Goal: Task Accomplishment & Management: Use online tool/utility

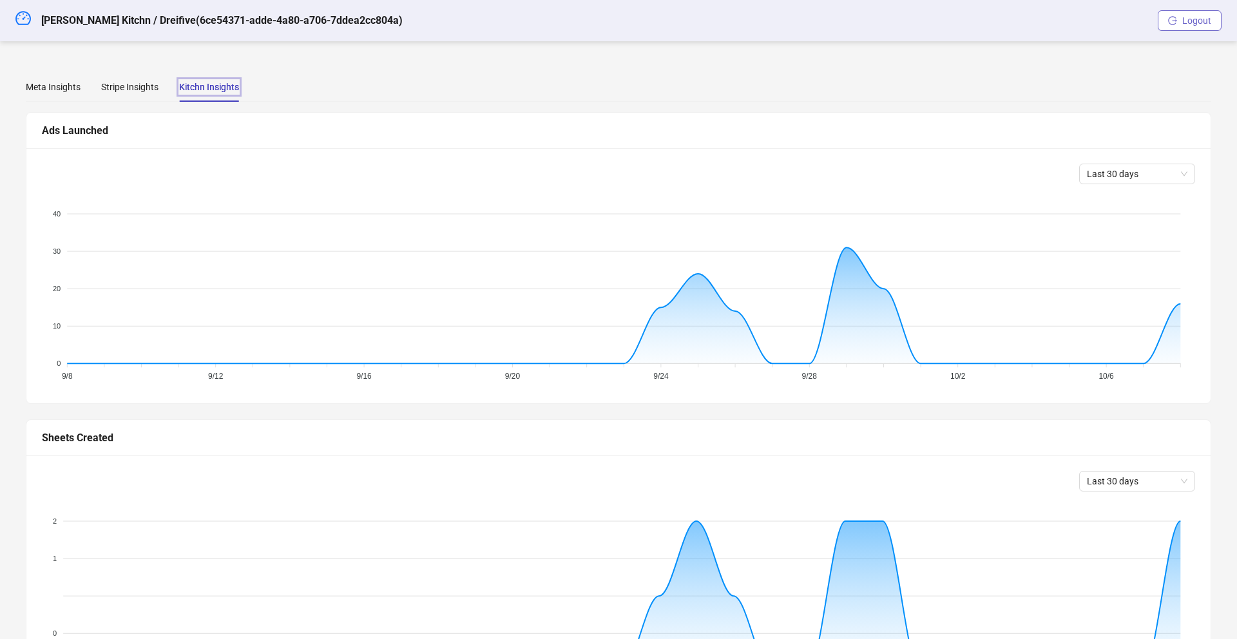
scroll to position [476, 0]
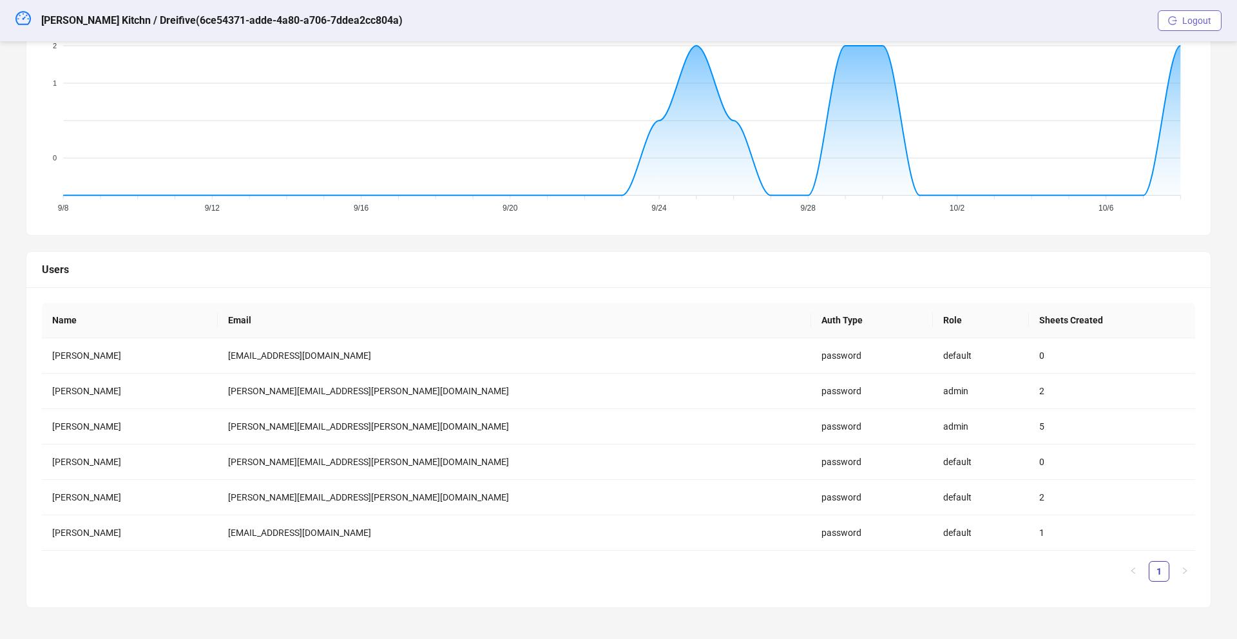
click at [1178, 21] on button "Logout" at bounding box center [1190, 20] width 64 height 21
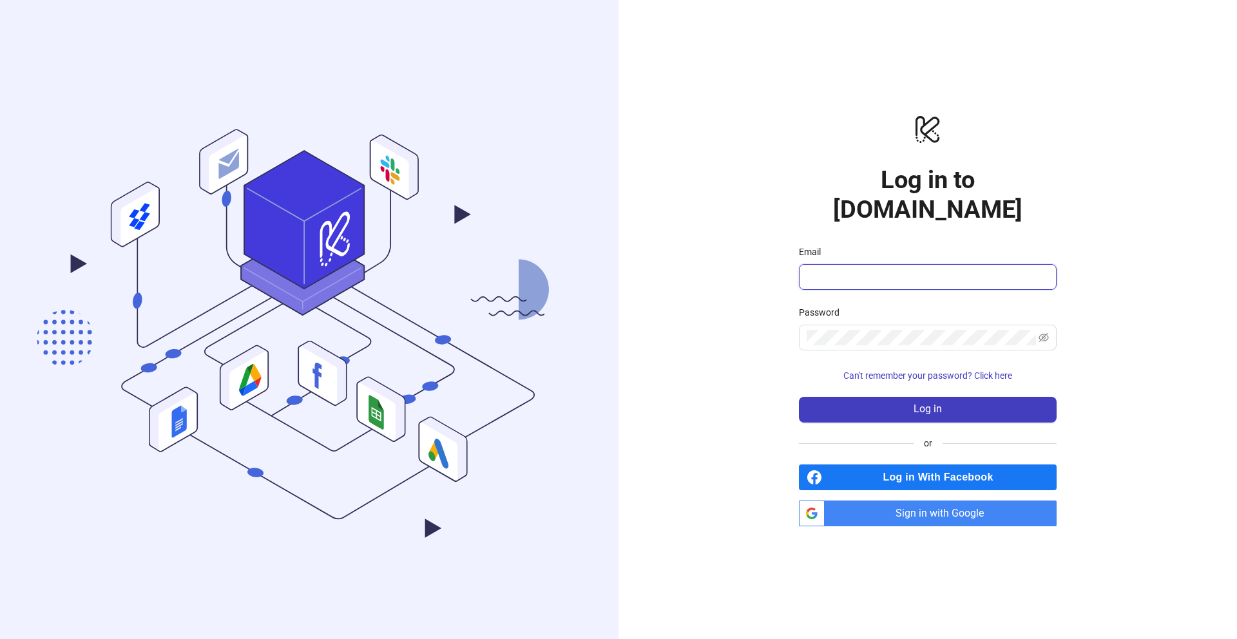
click at [932, 269] on input "Email" at bounding box center [927, 276] width 240 height 15
type input "**********"
click at [841, 397] on button "Log in" at bounding box center [928, 410] width 258 height 26
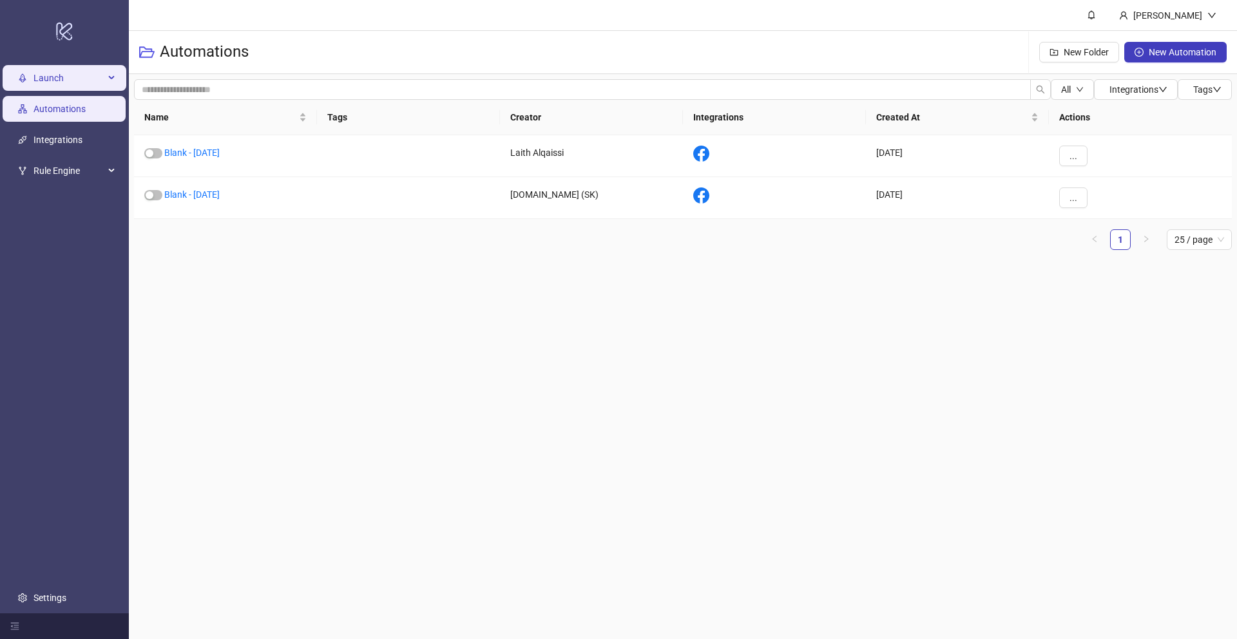
click at [52, 75] on span "Launch" at bounding box center [69, 78] width 71 height 26
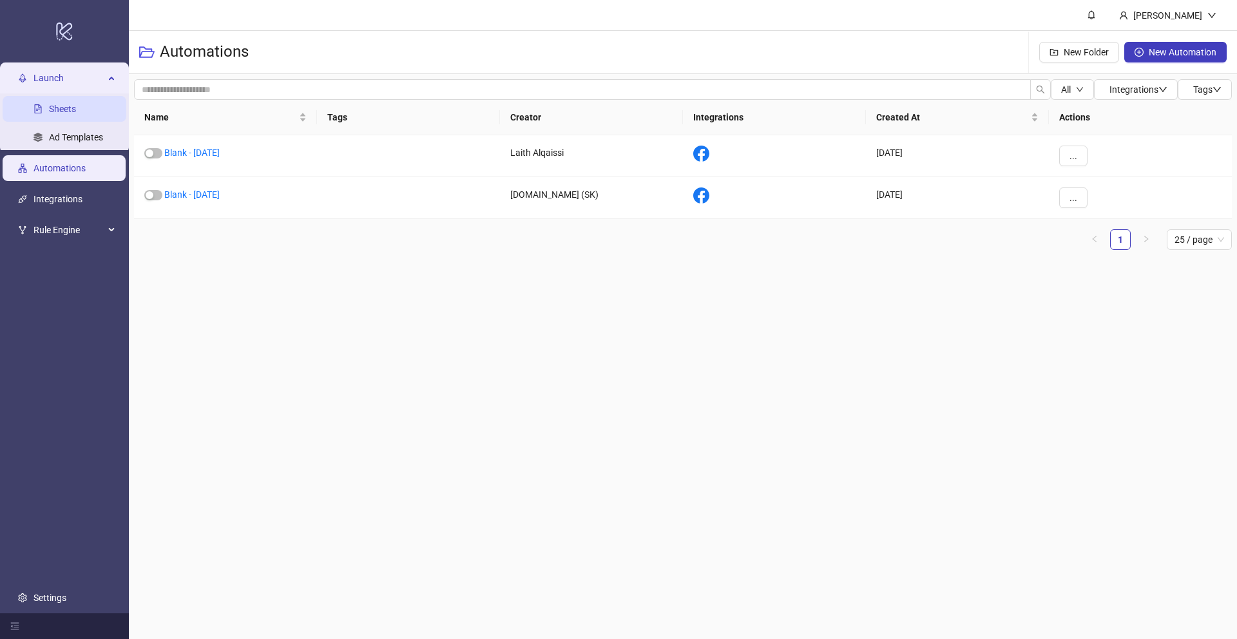
click at [63, 104] on link "Sheets" at bounding box center [62, 109] width 27 height 10
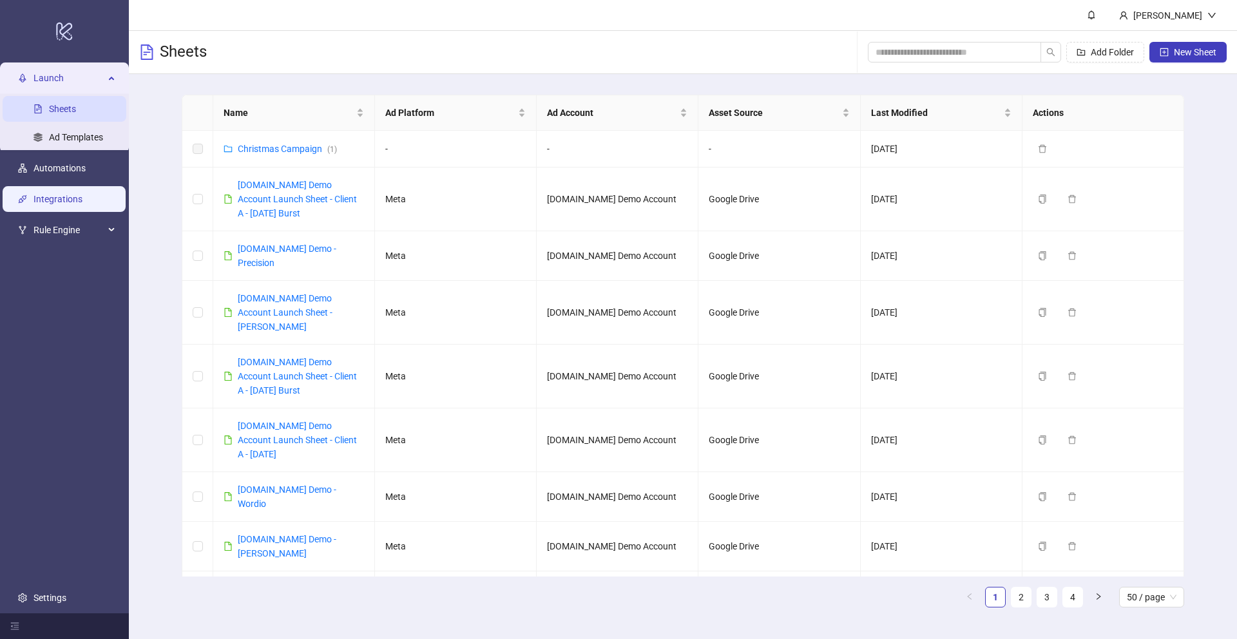
click at [71, 198] on link "Integrations" at bounding box center [58, 199] width 49 height 10
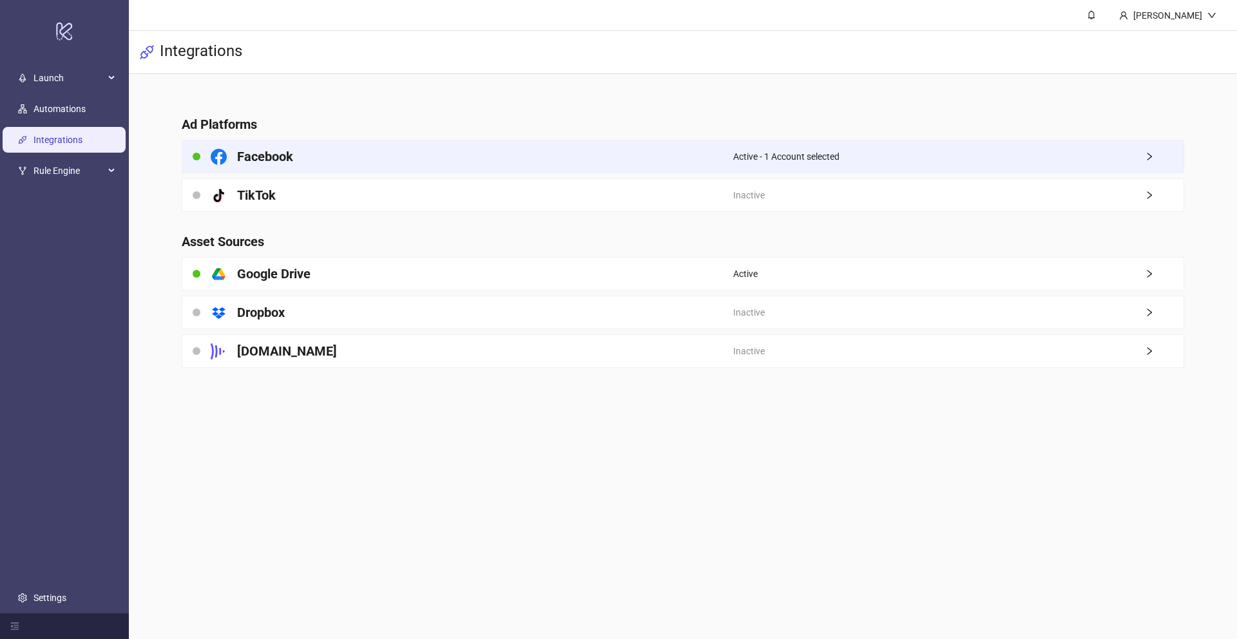
click at [508, 162] on div "Facebook" at bounding box center [457, 156] width 551 height 32
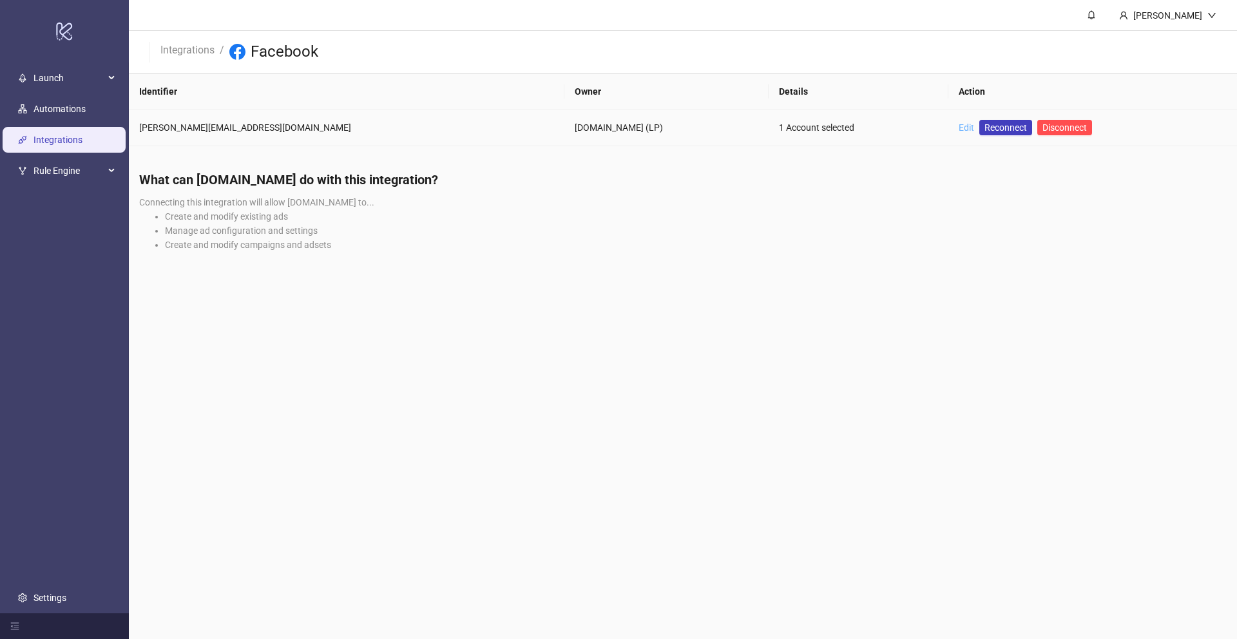
click at [959, 128] on link "Edit" at bounding box center [966, 127] width 15 height 10
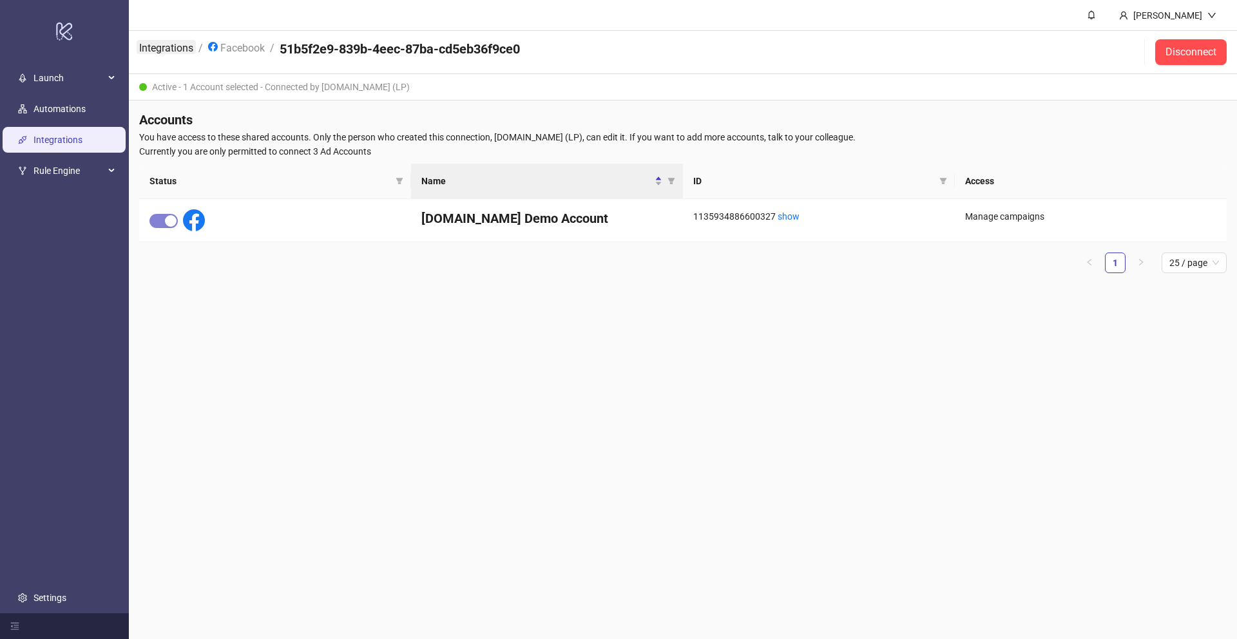
click at [165, 49] on link "Integrations" at bounding box center [166, 47] width 59 height 14
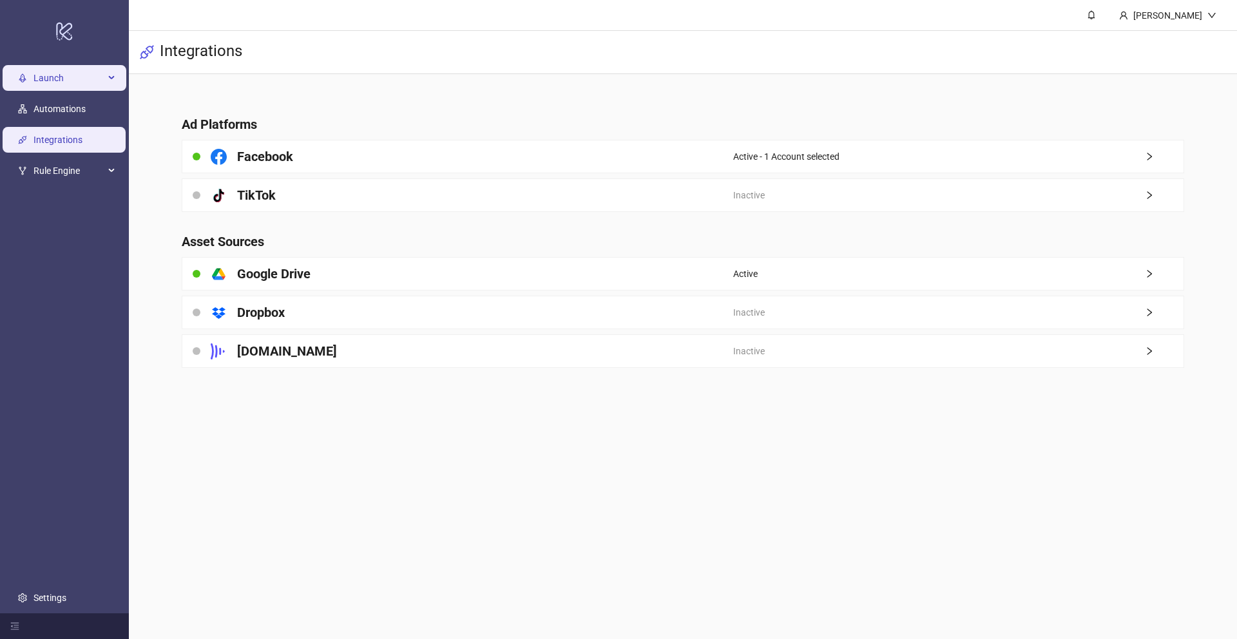
click at [61, 75] on span "Launch" at bounding box center [69, 78] width 71 height 26
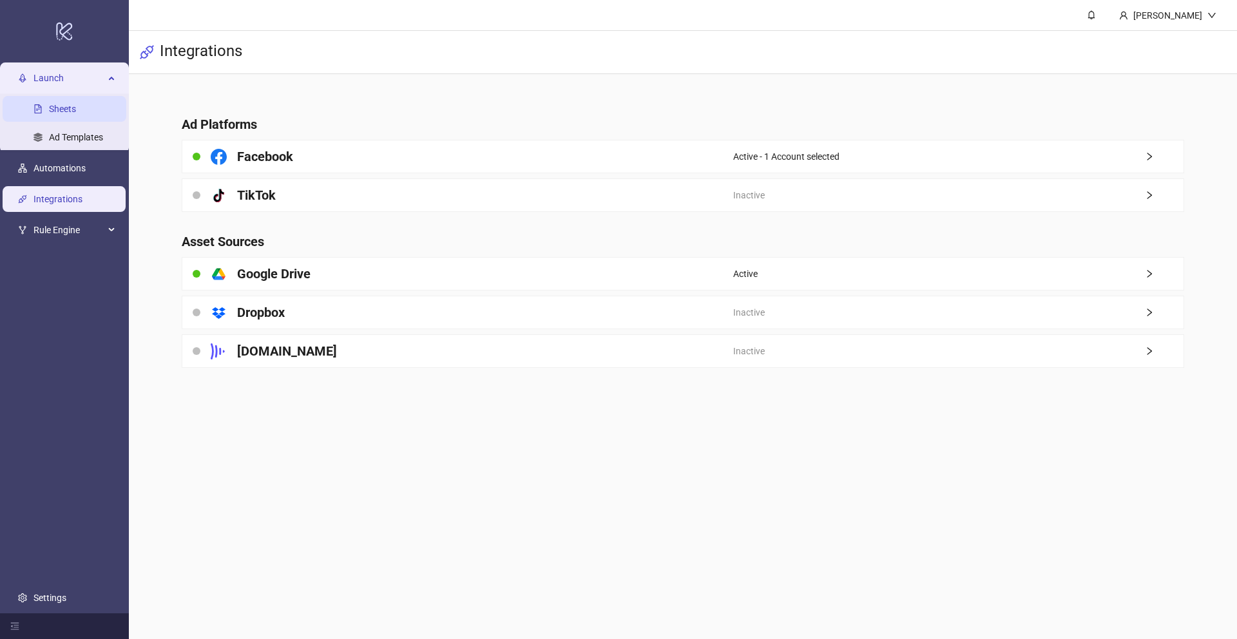
click at [64, 112] on link "Sheets" at bounding box center [62, 109] width 27 height 10
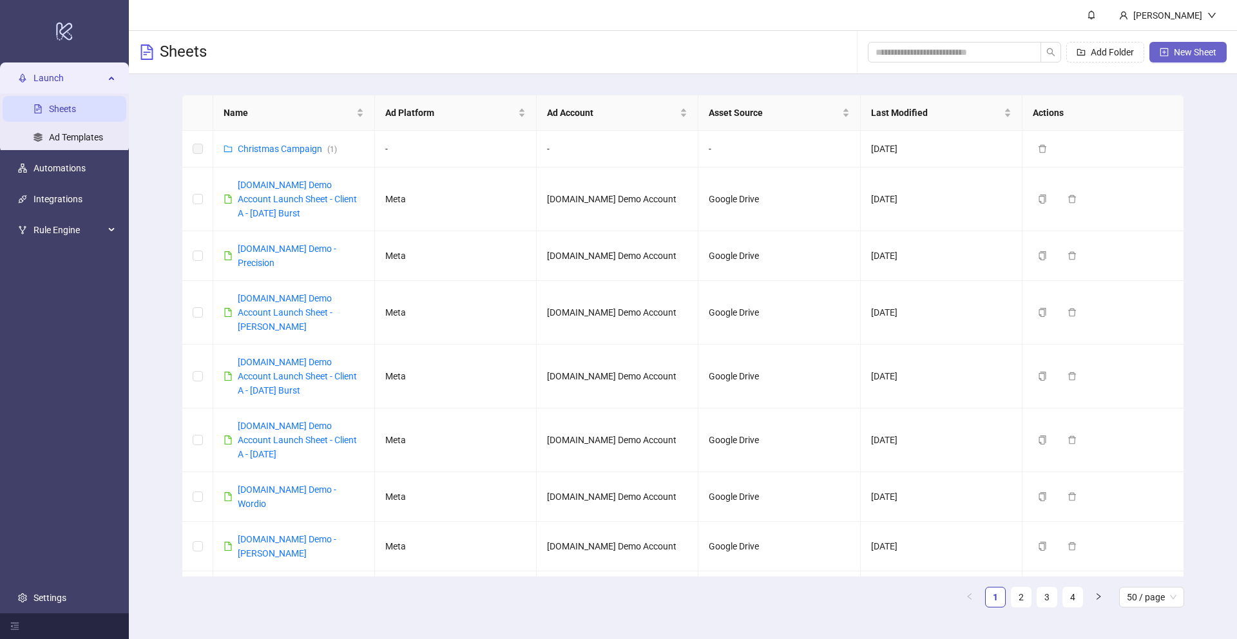
click at [1183, 52] on span "New Sheet" at bounding box center [1195, 52] width 43 height 10
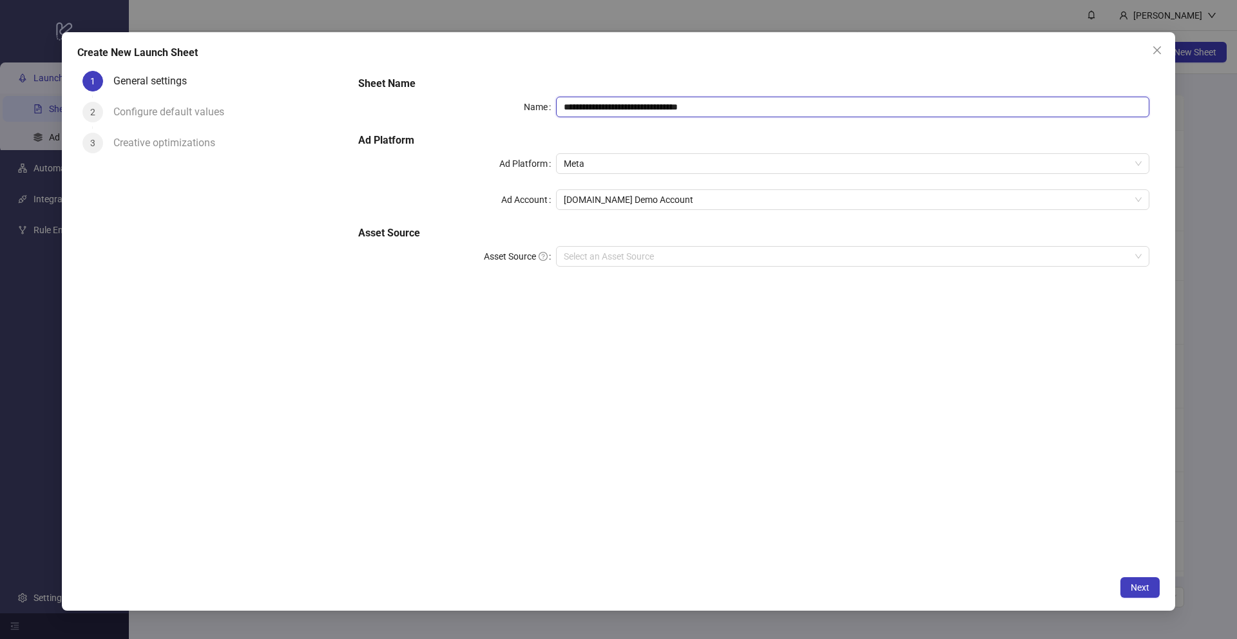
click at [738, 102] on input "**********" at bounding box center [852, 107] width 593 height 21
click at [733, 109] on input "**********" at bounding box center [852, 107] width 593 height 21
click at [799, 102] on input "**********" at bounding box center [852, 107] width 593 height 21
click at [594, 171] on span "Meta" at bounding box center [853, 163] width 578 height 19
type input "**********"
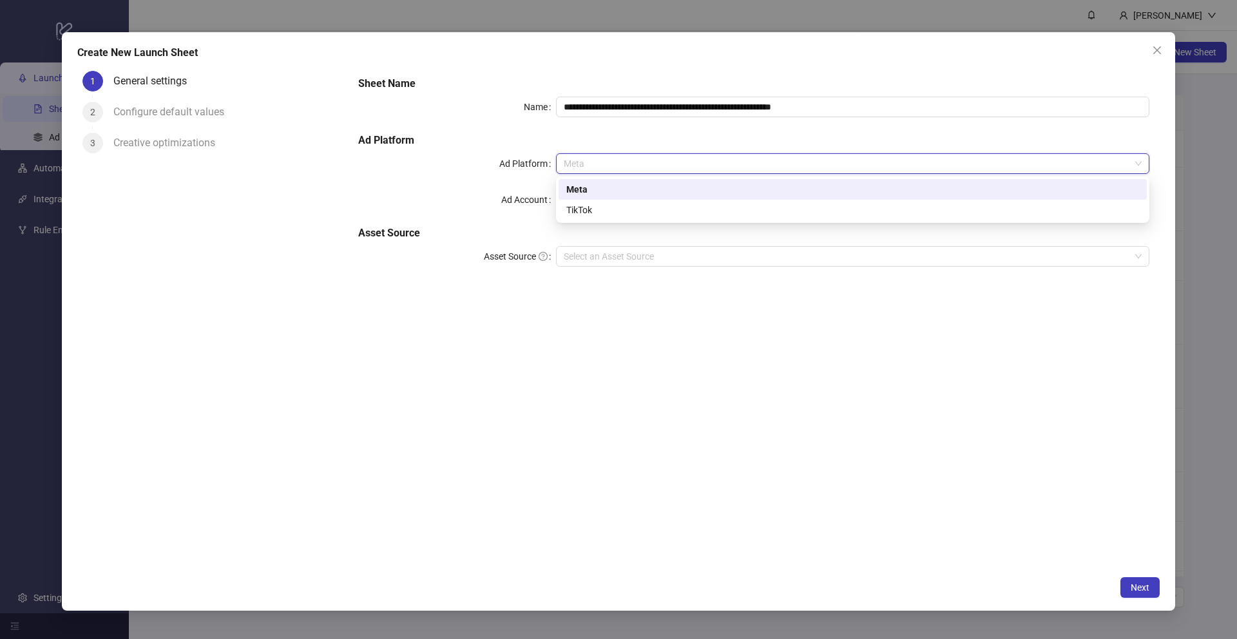
click at [572, 189] on div "Meta" at bounding box center [852, 189] width 573 height 14
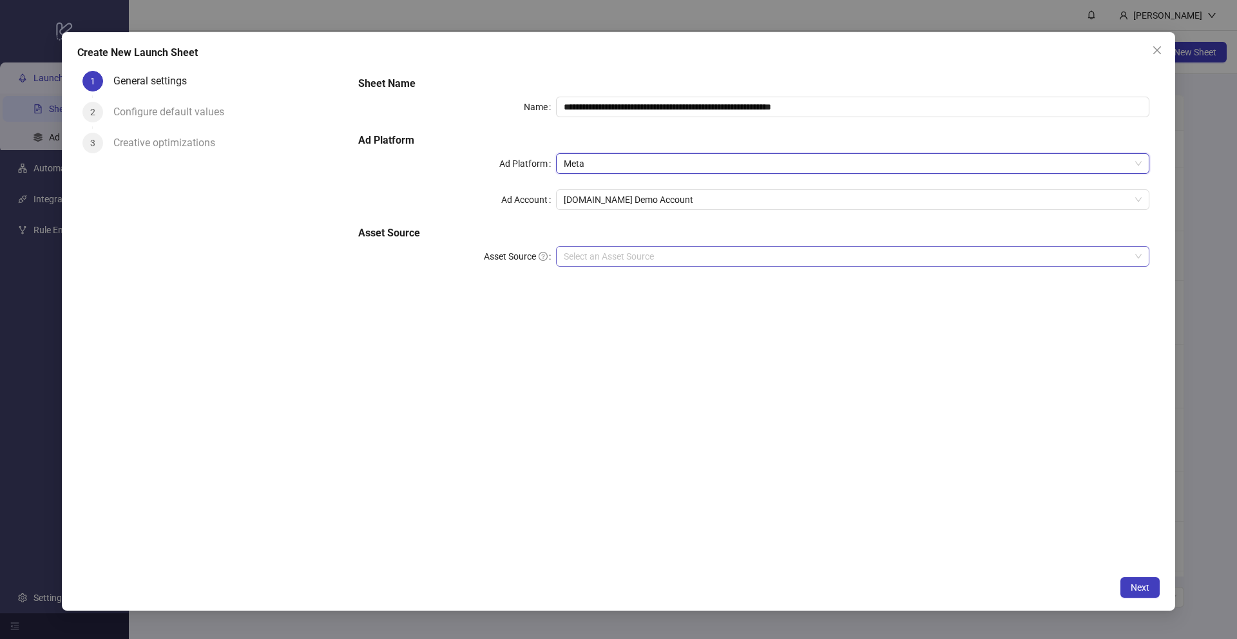
click at [577, 262] on input "Asset Source" at bounding box center [847, 256] width 566 height 19
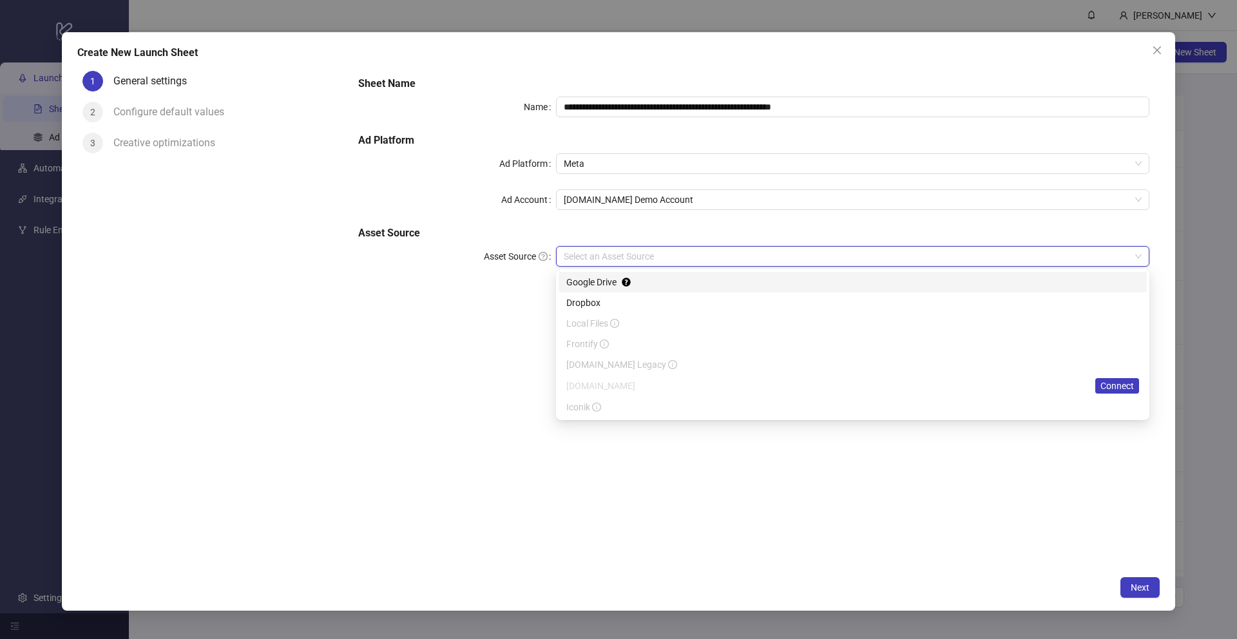
click at [577, 280] on div "Google Drive" at bounding box center [852, 282] width 573 height 14
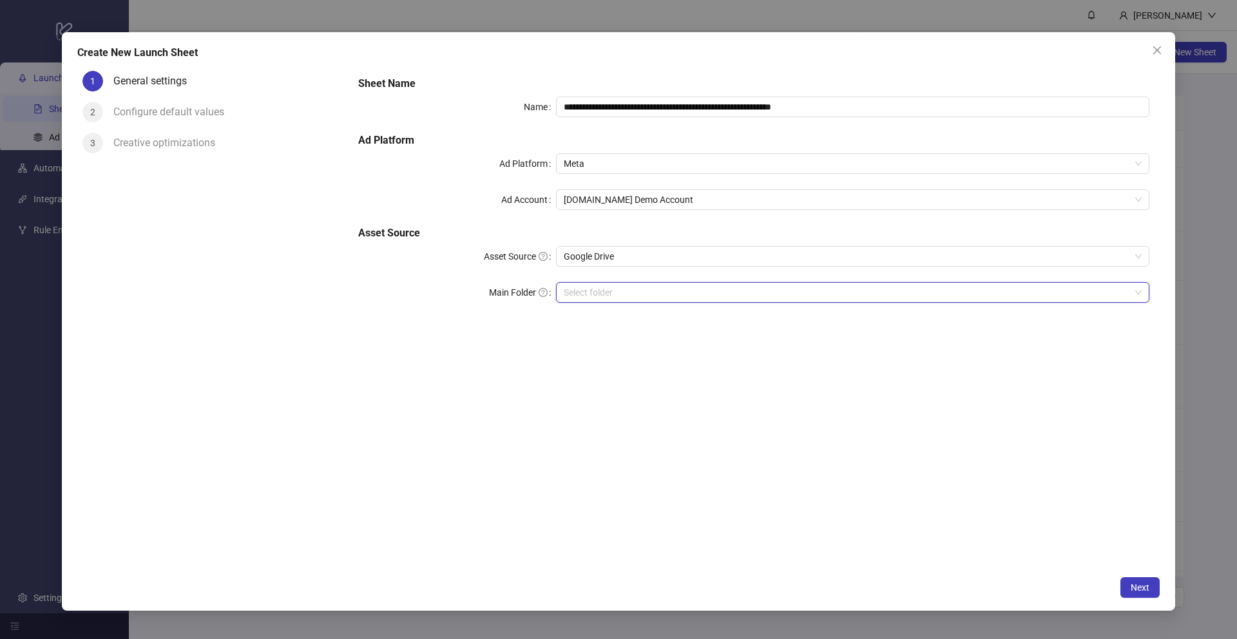
click at [584, 294] on input "Main Folder" at bounding box center [847, 292] width 566 height 19
click at [1139, 590] on span "Next" at bounding box center [1140, 587] width 19 height 10
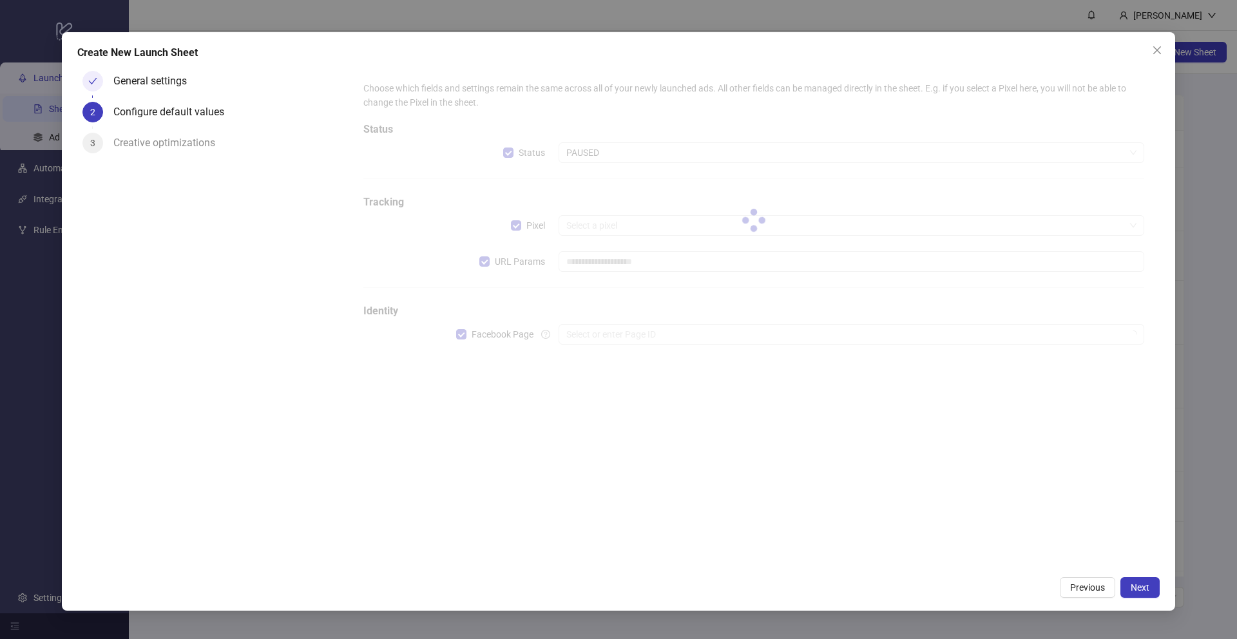
type input "**********"
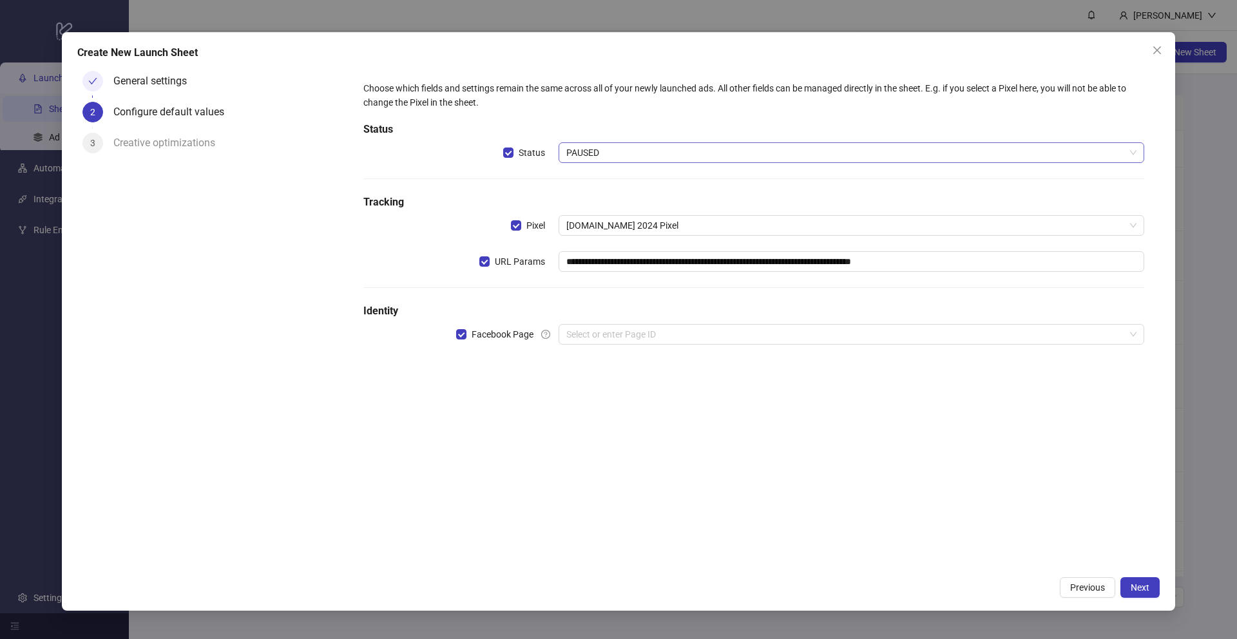
click at [597, 156] on span "PAUSED" at bounding box center [851, 152] width 570 height 19
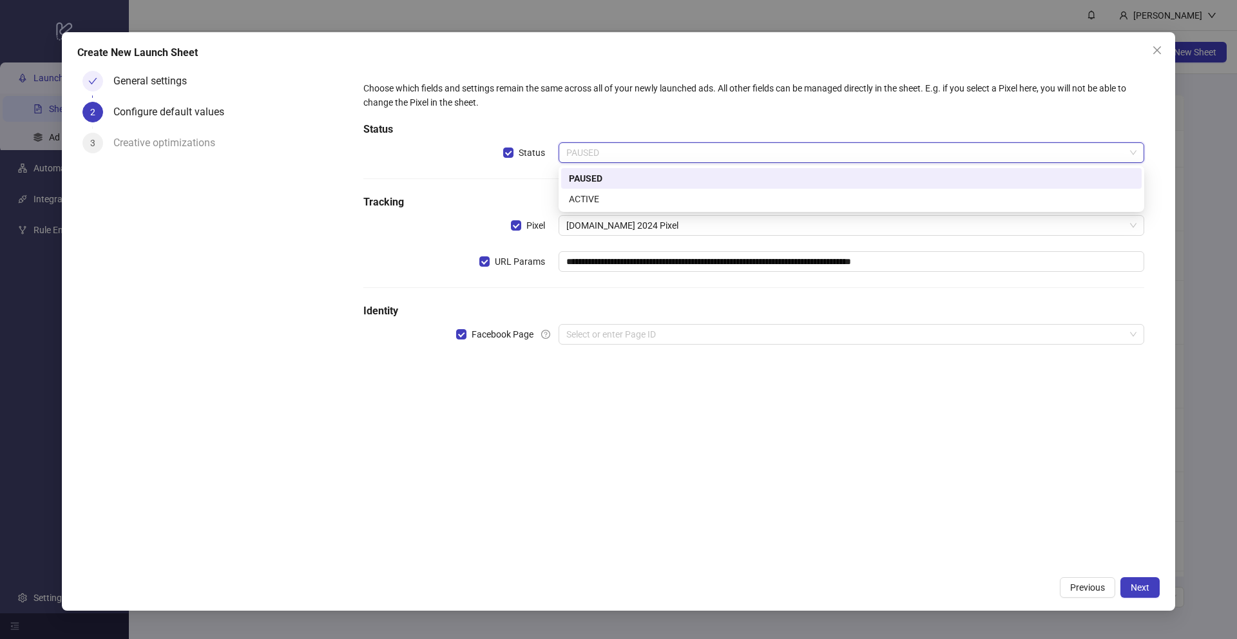
click at [584, 177] on div "PAUSED" at bounding box center [851, 178] width 565 height 14
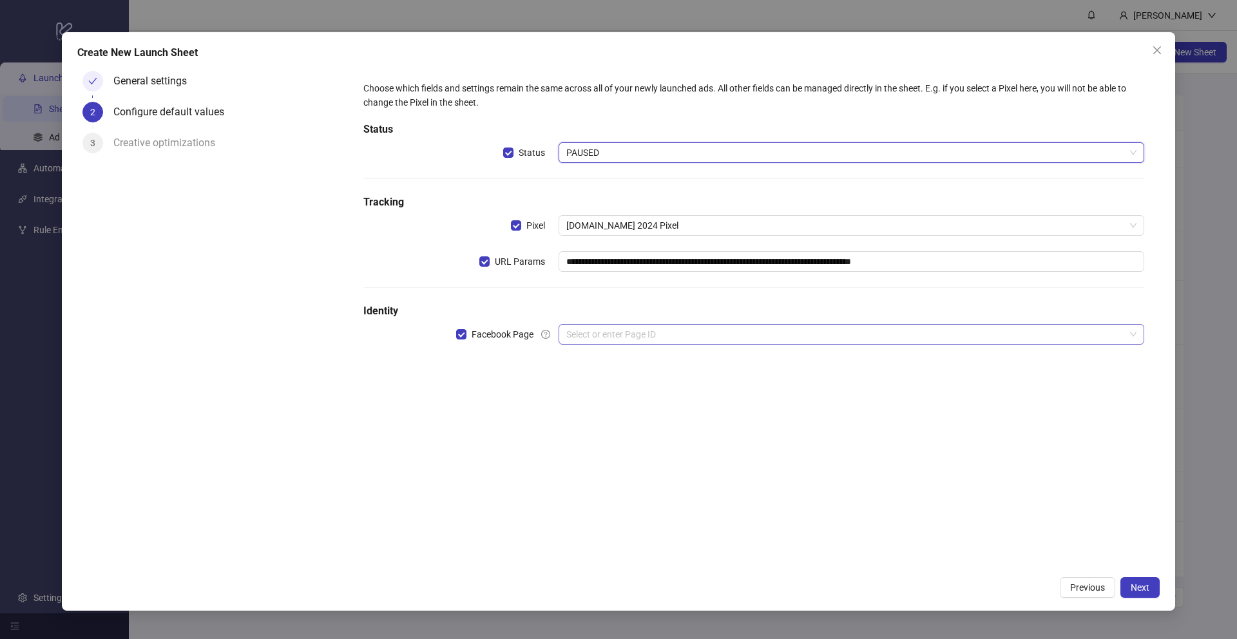
click at [584, 338] on input "search" at bounding box center [845, 334] width 559 height 19
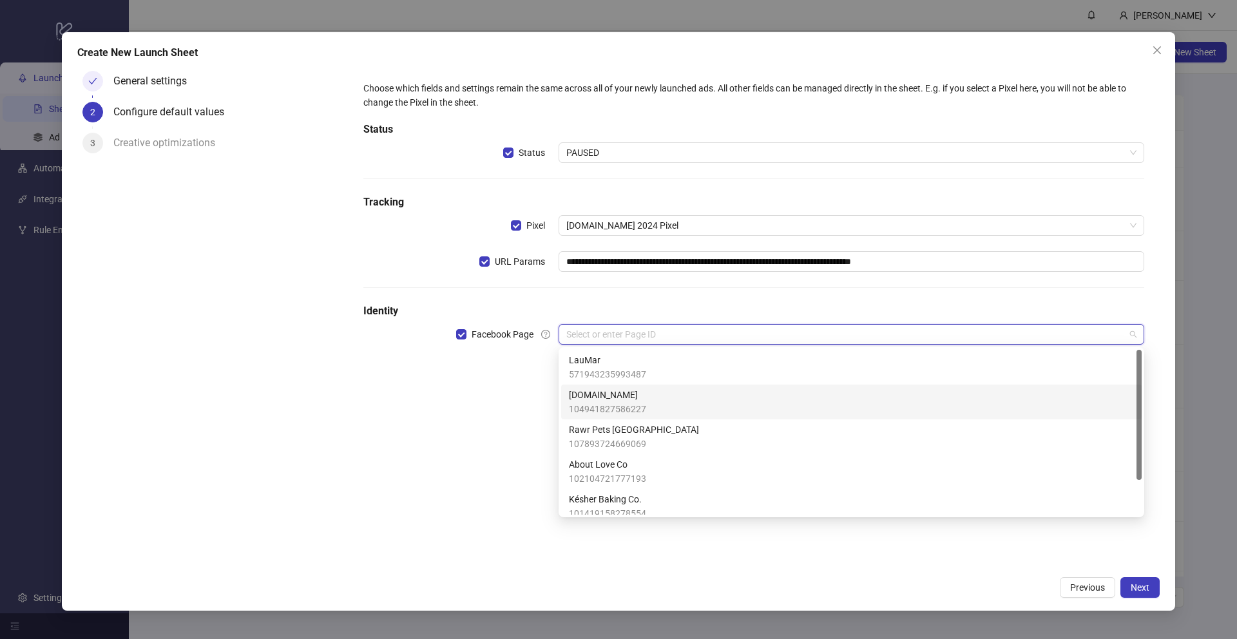
click at [580, 394] on span "[DOMAIN_NAME]" at bounding box center [607, 395] width 77 height 14
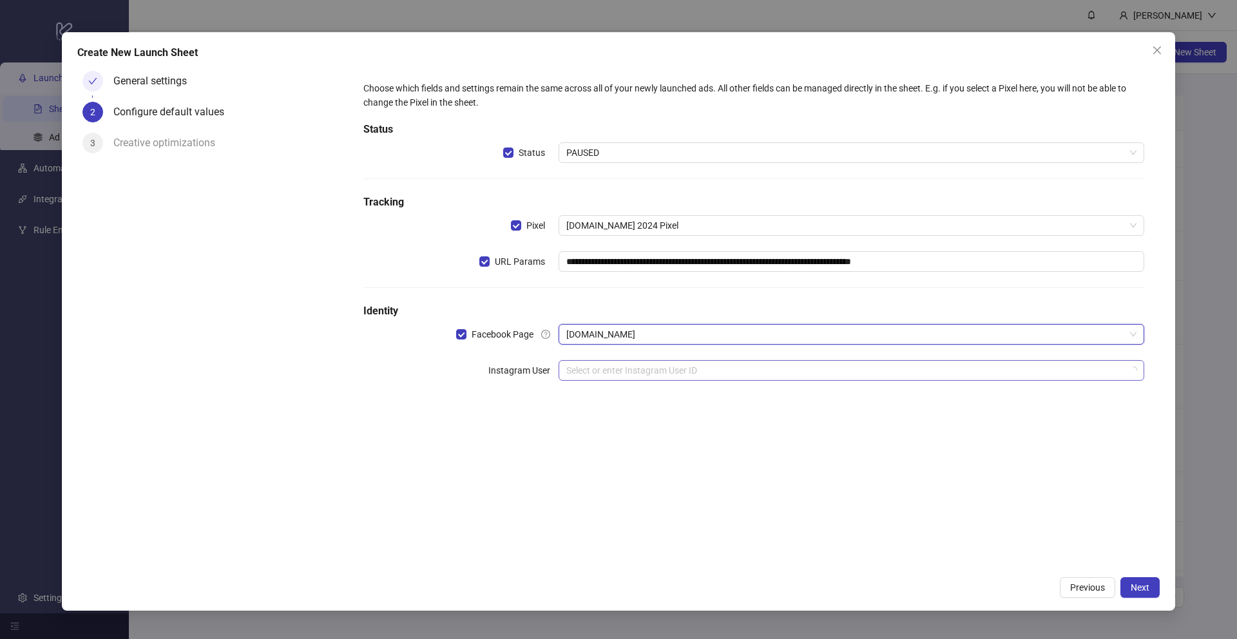
click at [584, 372] on input "search" at bounding box center [845, 370] width 559 height 19
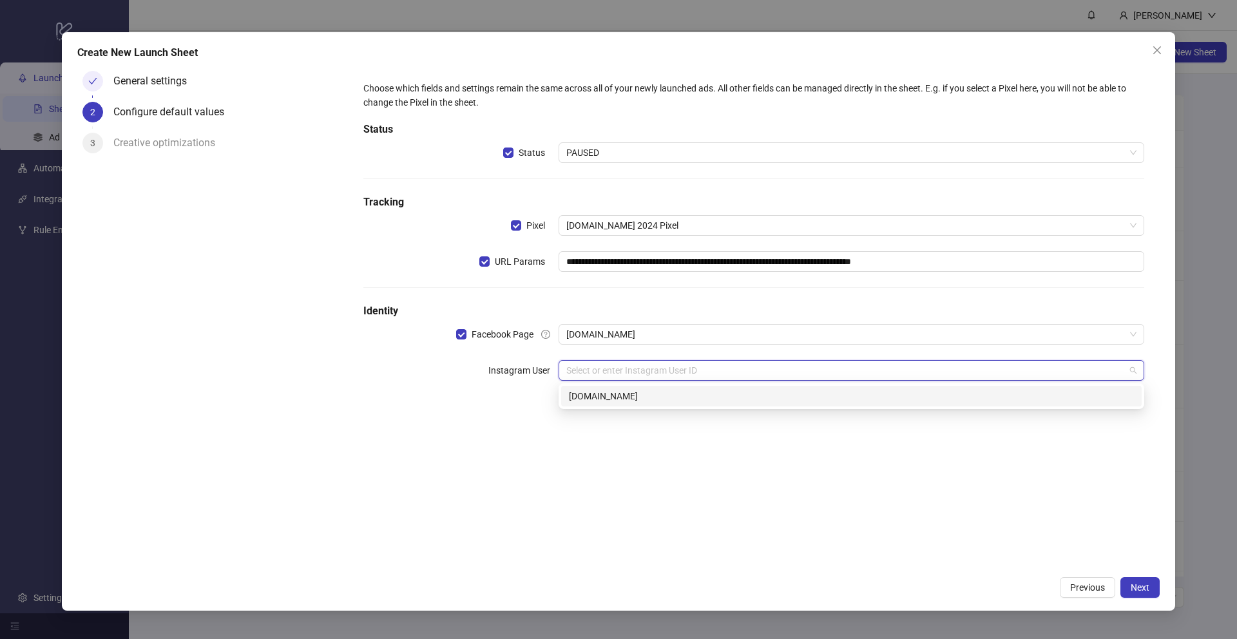
click at [584, 399] on div "[DOMAIN_NAME]" at bounding box center [851, 396] width 565 height 14
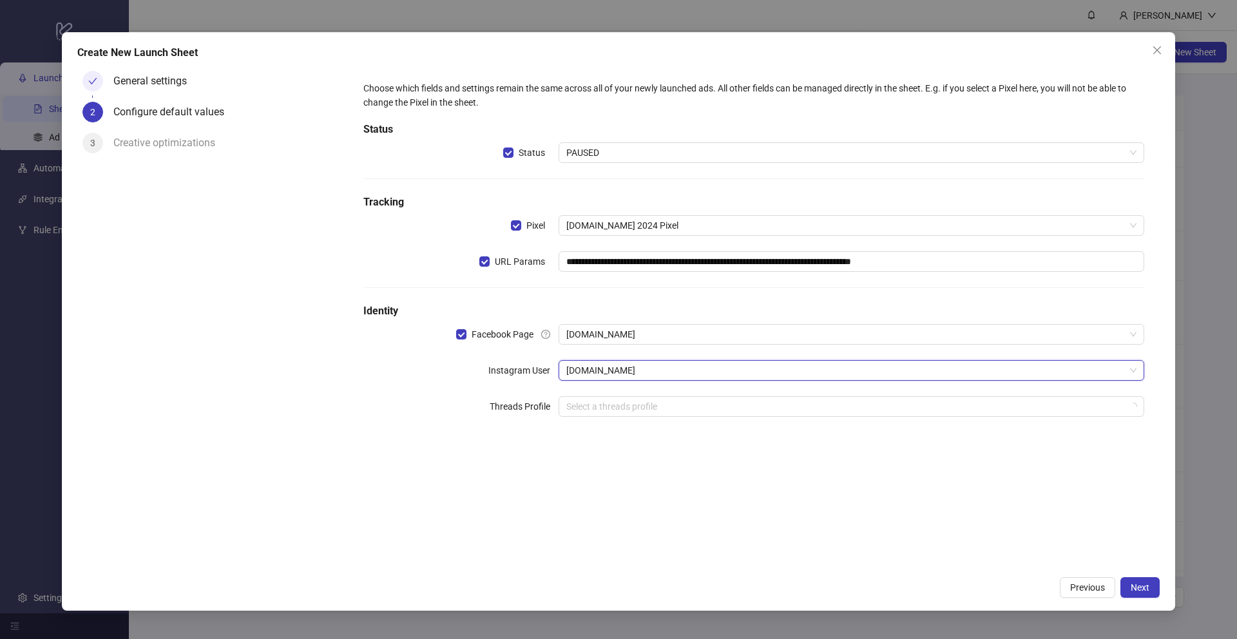
click at [350, 428] on form "**********" at bounding box center [754, 257] width 812 height 382
click at [1142, 592] on span "Next" at bounding box center [1140, 587] width 19 height 10
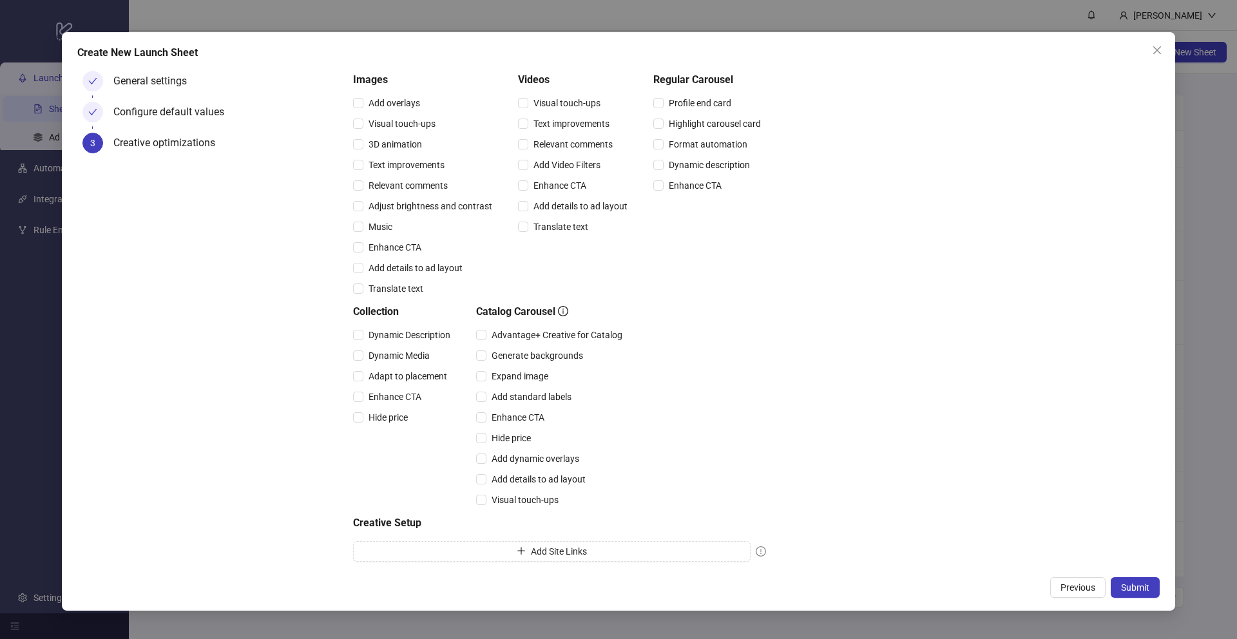
scroll to position [146, 0]
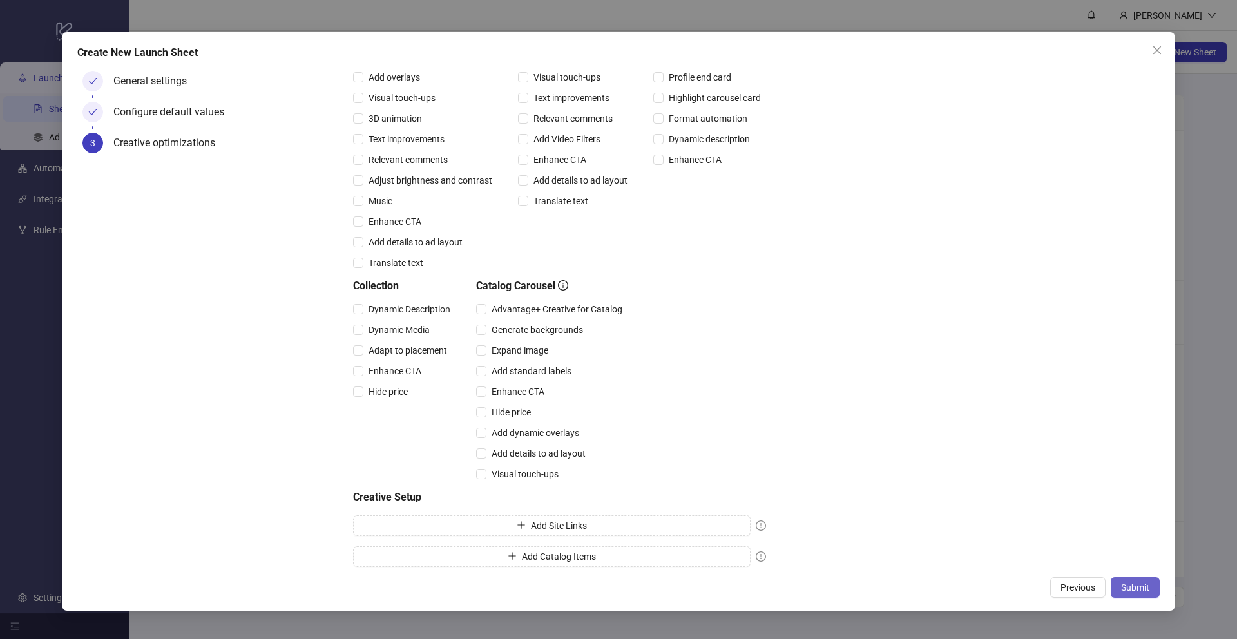
click at [1133, 588] on span "Submit" at bounding box center [1135, 587] width 28 height 10
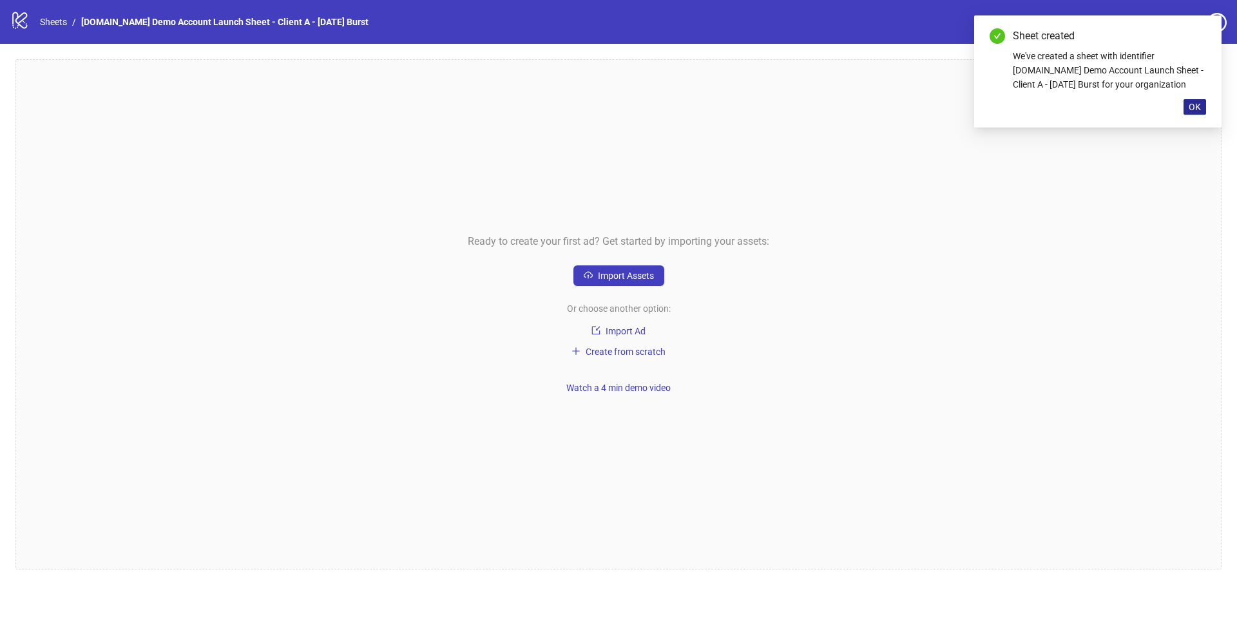
click at [1195, 109] on span "OK" at bounding box center [1195, 107] width 12 height 10
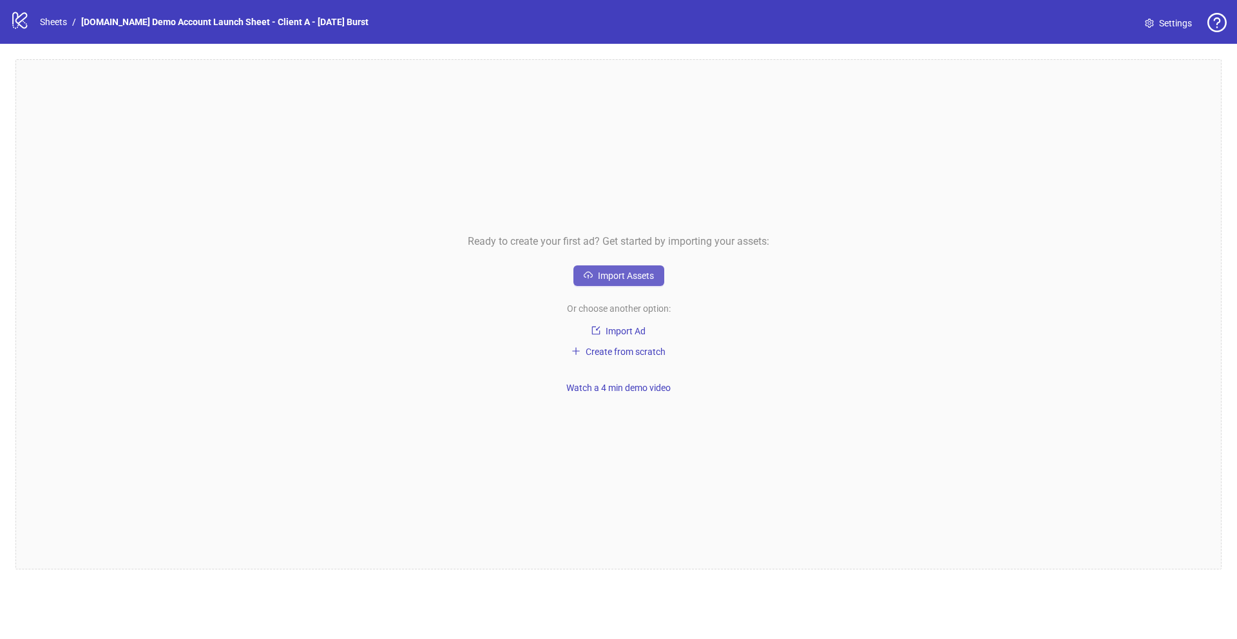
click at [613, 281] on button "Import Assets" at bounding box center [618, 275] width 91 height 21
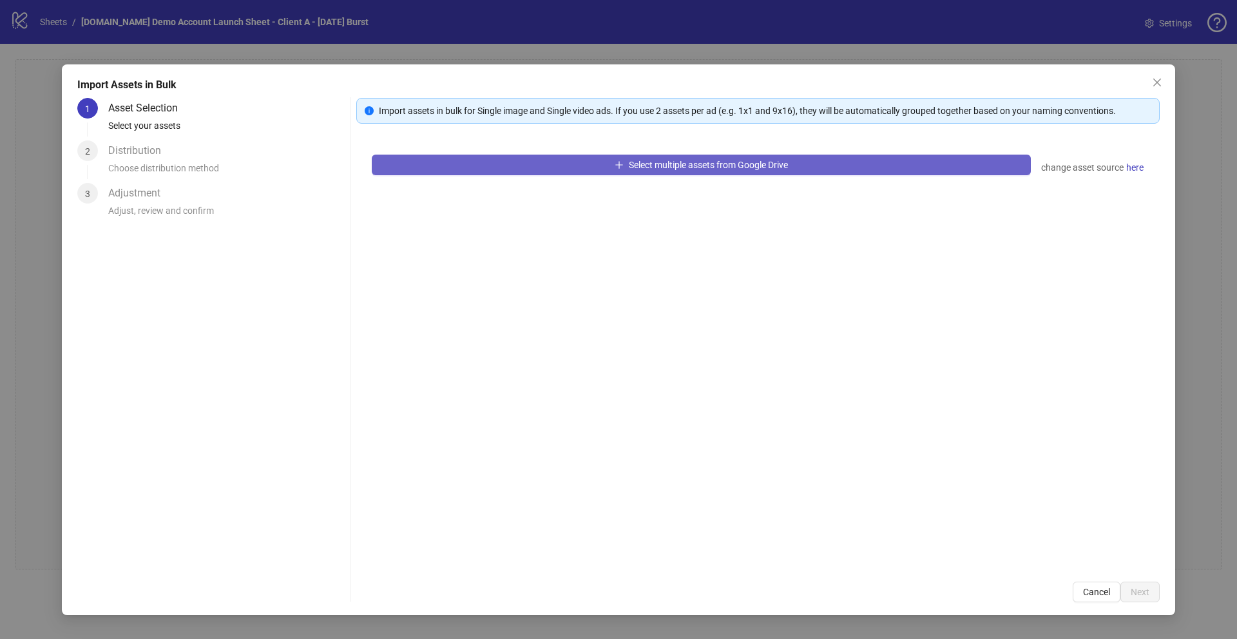
click at [683, 164] on span "Select multiple assets from Google Drive" at bounding box center [708, 165] width 159 height 10
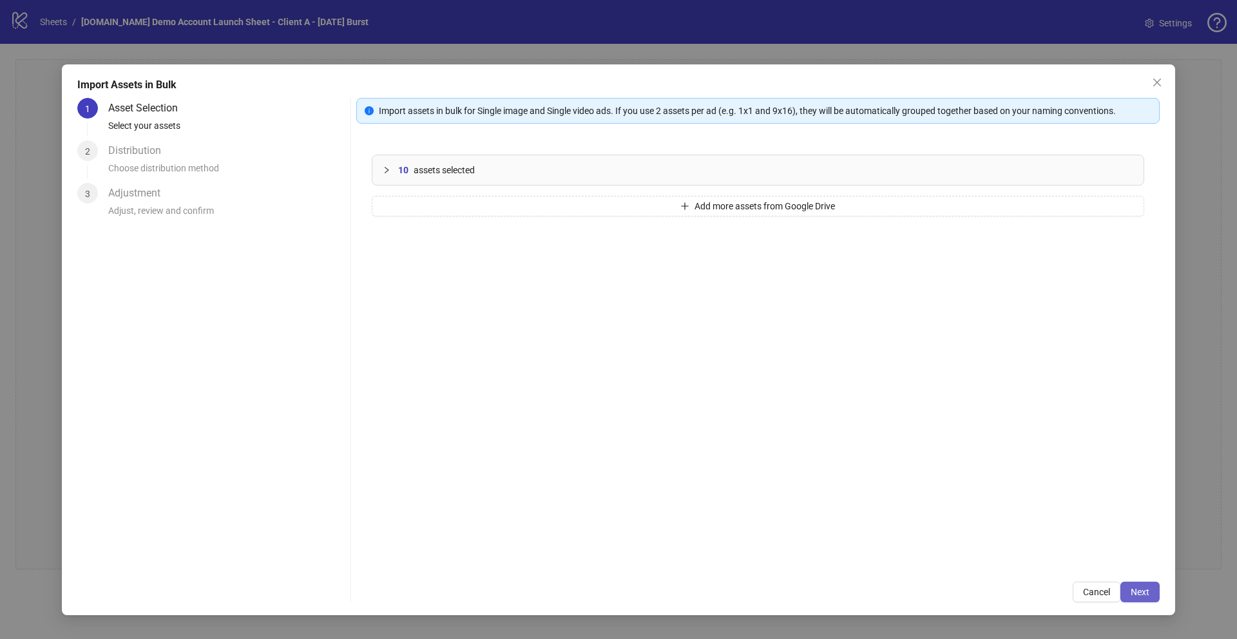
click at [1148, 593] on span "Next" at bounding box center [1140, 592] width 19 height 10
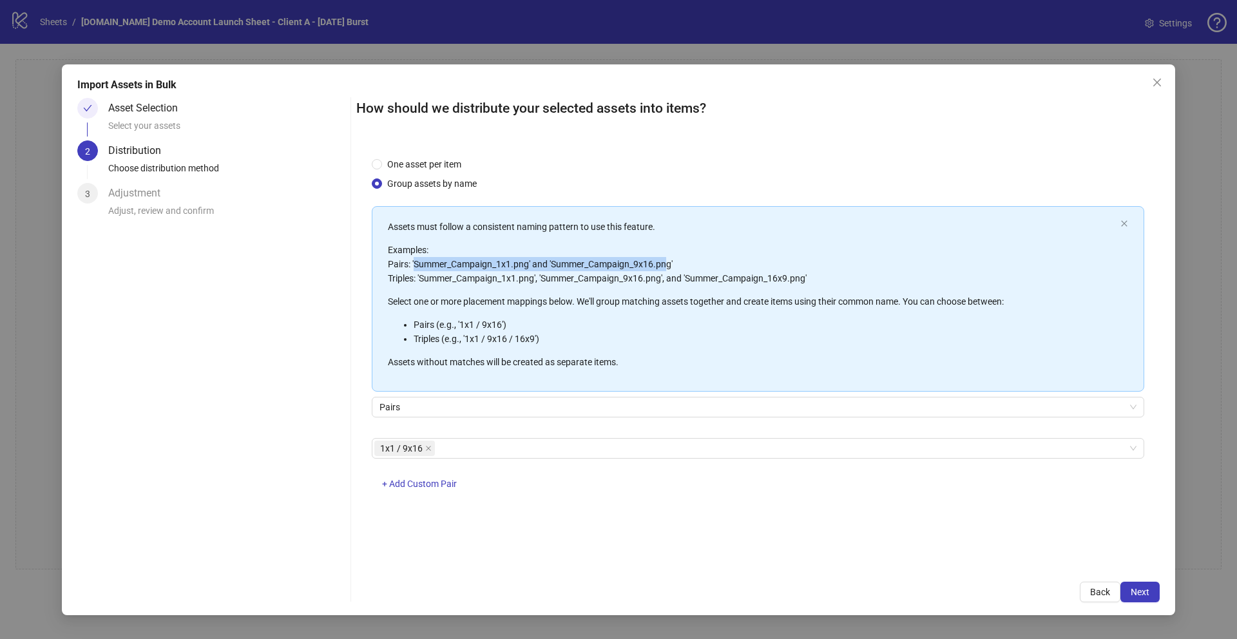
drag, startPoint x: 416, startPoint y: 266, endPoint x: 664, endPoint y: 265, distance: 248.7
click at [664, 265] on p "Examples: Pairs: 'Summer_Campaign_1x1.png' and 'Summer_Campaign_9x16.png' Tripl…" at bounding box center [751, 264] width 727 height 43
click at [506, 264] on p "Examples: Pairs: 'Summer_Campaign_1x1.png' and 'Summer_Campaign_9x16.png' Tripl…" at bounding box center [751, 264] width 727 height 43
drag, startPoint x: 498, startPoint y: 264, endPoint x: 513, endPoint y: 265, distance: 14.9
click at [513, 265] on p "Examples: Pairs: 'Summer_Campaign_1x1.png' and 'Summer_Campaign_9x16.png' Tripl…" at bounding box center [751, 264] width 727 height 43
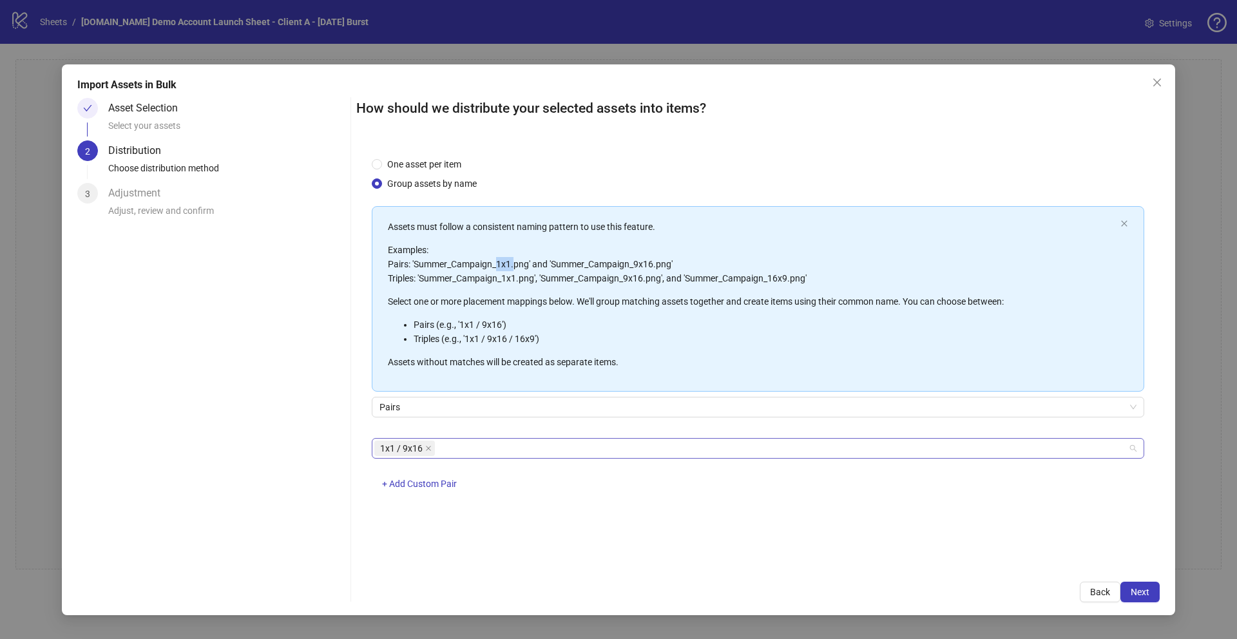
click at [468, 446] on div "1x1 / 9x16" at bounding box center [751, 448] width 754 height 18
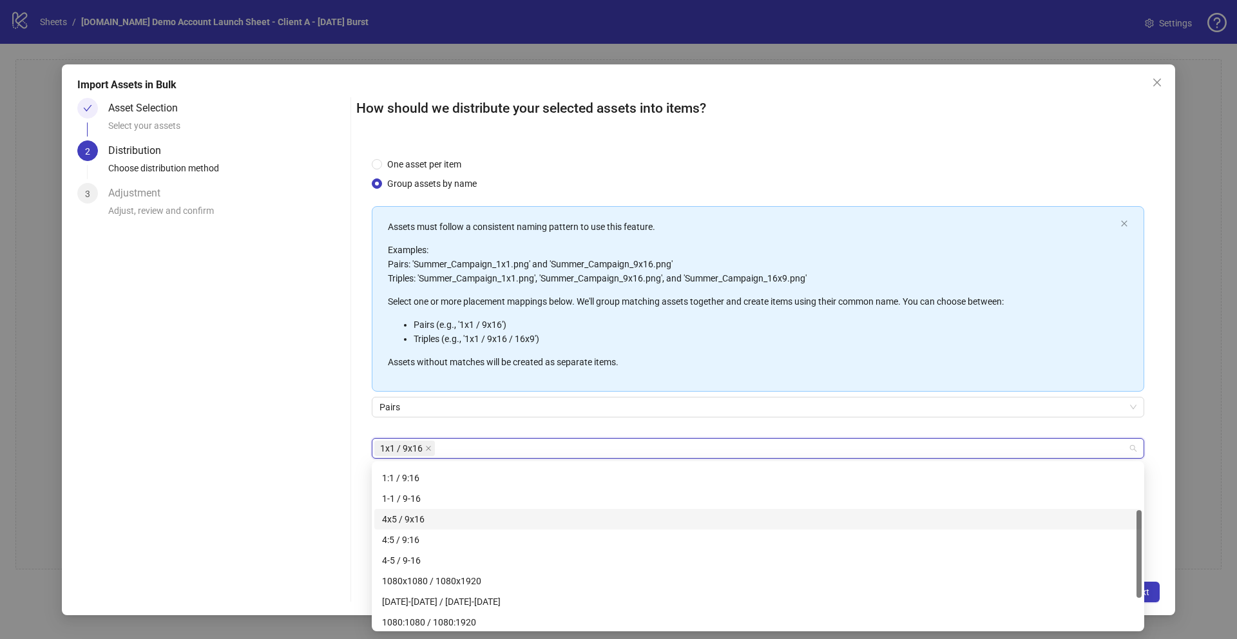
scroll to position [144, 0]
click at [353, 539] on div "Asset Selection Select your assets 2 Distribution Choose distribution method 3 …" at bounding box center [618, 350] width 1083 height 505
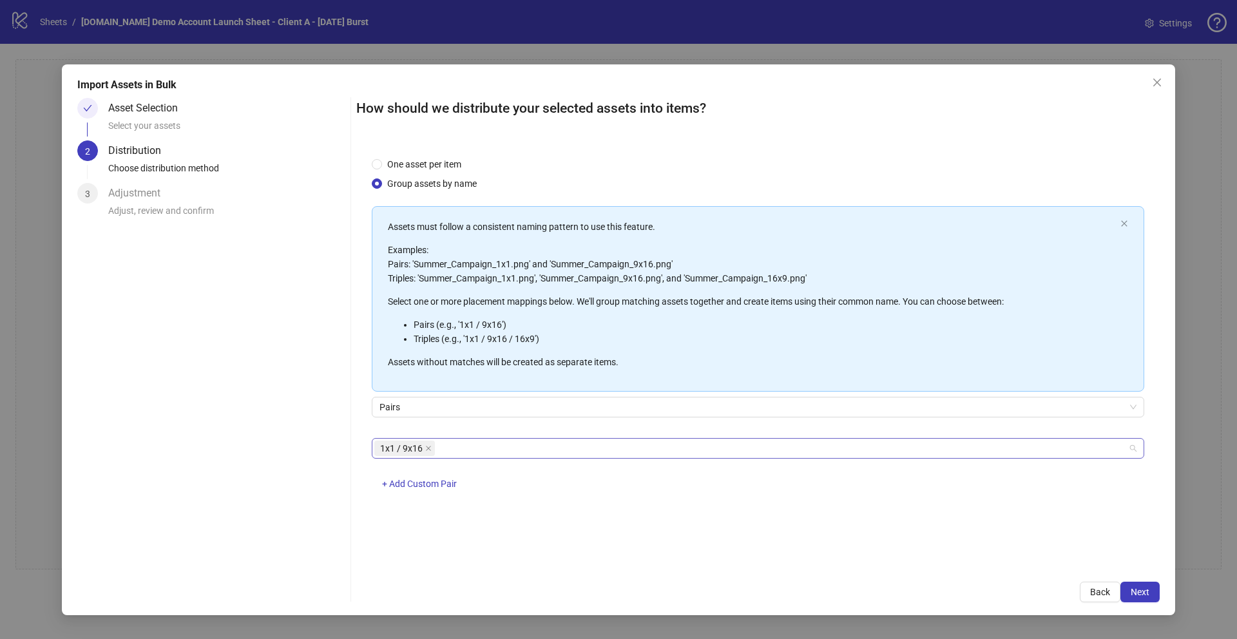
click at [454, 448] on div "1x1 / 9x16" at bounding box center [751, 448] width 754 height 18
click at [360, 519] on div "One asset per item Group assets by name Assets must follow a consistent naming …" at bounding box center [757, 354] width 803 height 425
click at [407, 479] on span "+ Add Custom Pair" at bounding box center [419, 484] width 75 height 10
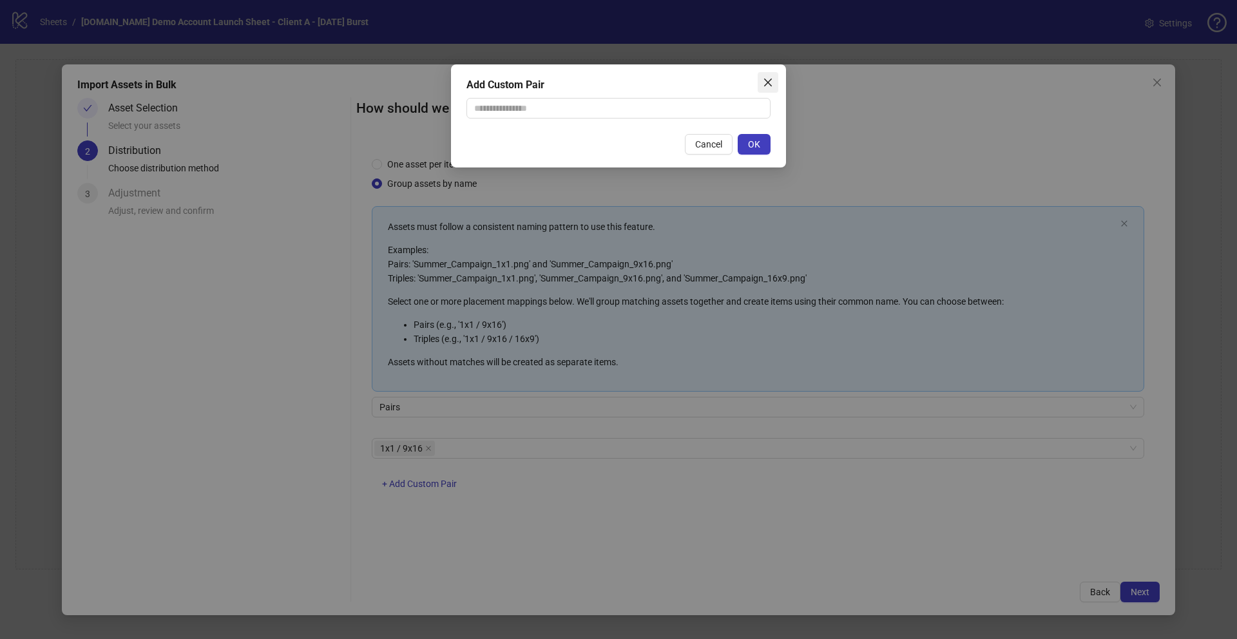
click at [769, 79] on icon "close" at bounding box center [768, 82] width 10 height 10
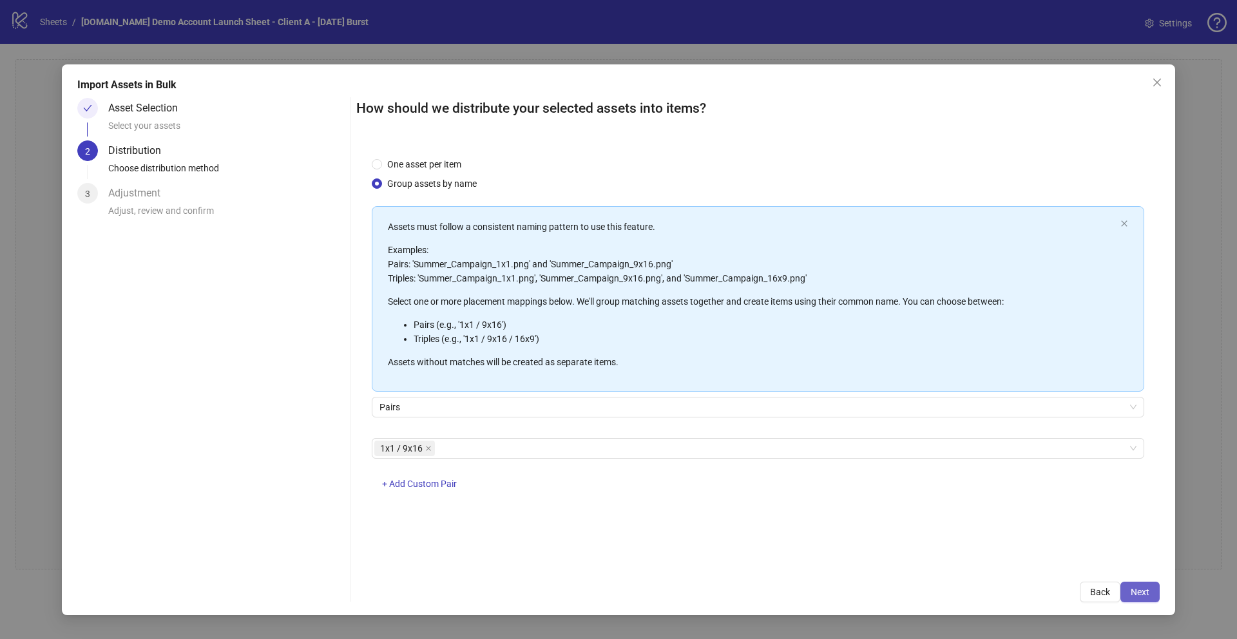
click at [1146, 595] on span "Next" at bounding box center [1140, 592] width 19 height 10
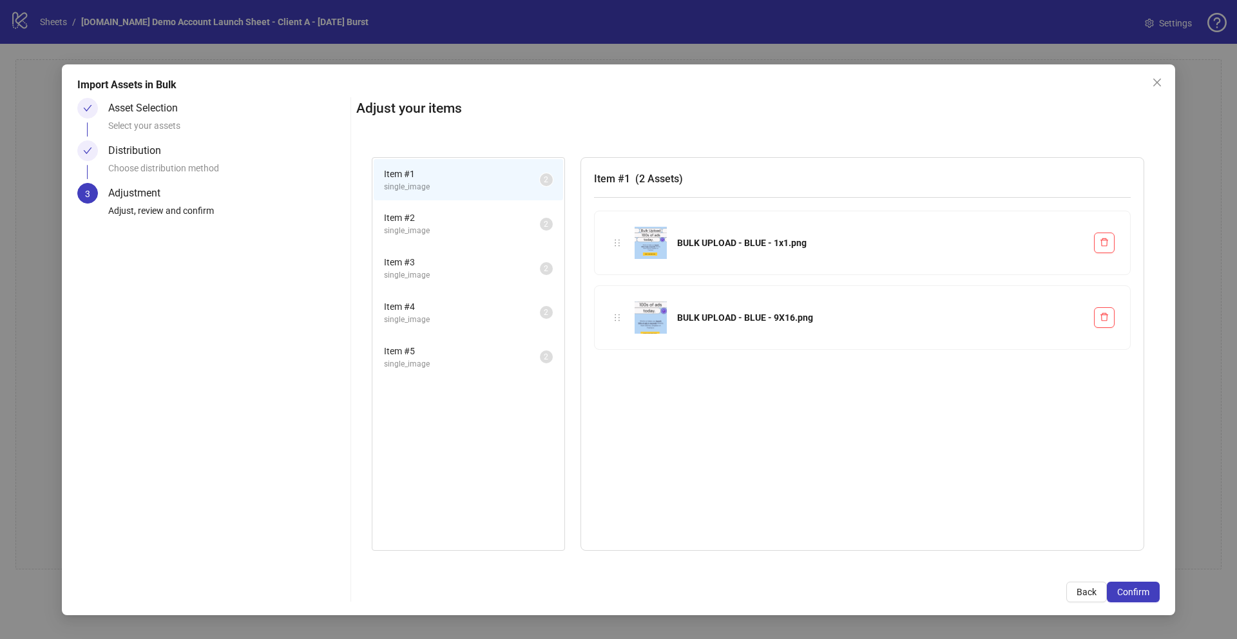
click at [485, 213] on span "Item # 2" at bounding box center [462, 218] width 156 height 14
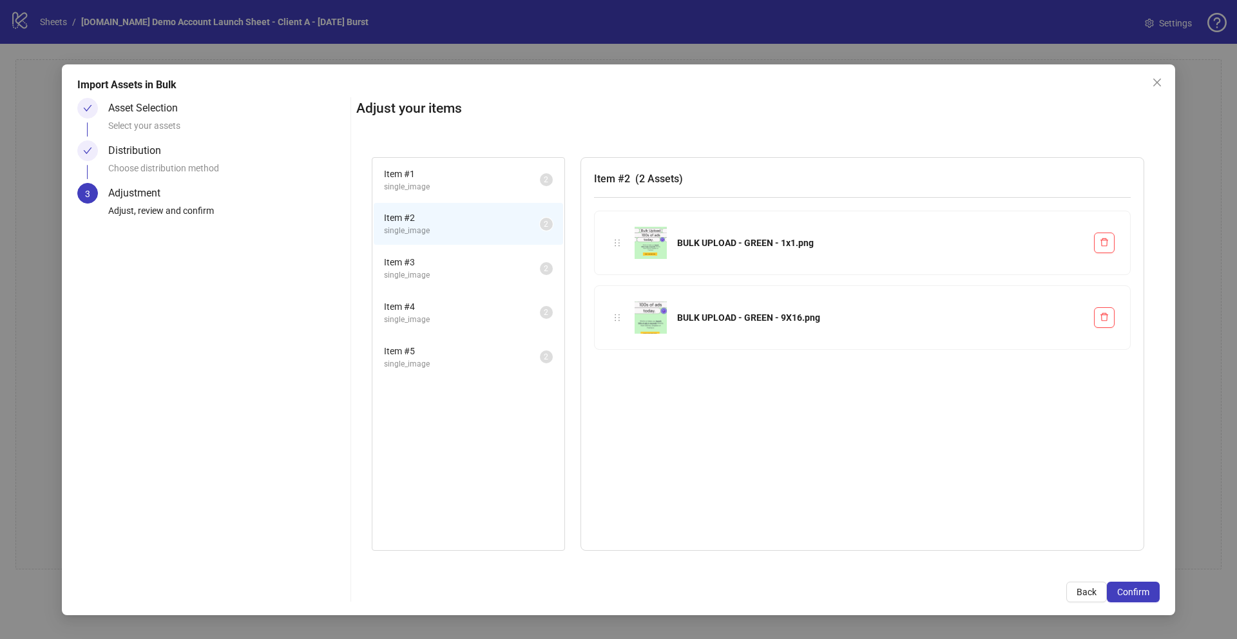
click at [477, 273] on span "single_image" at bounding box center [462, 275] width 156 height 12
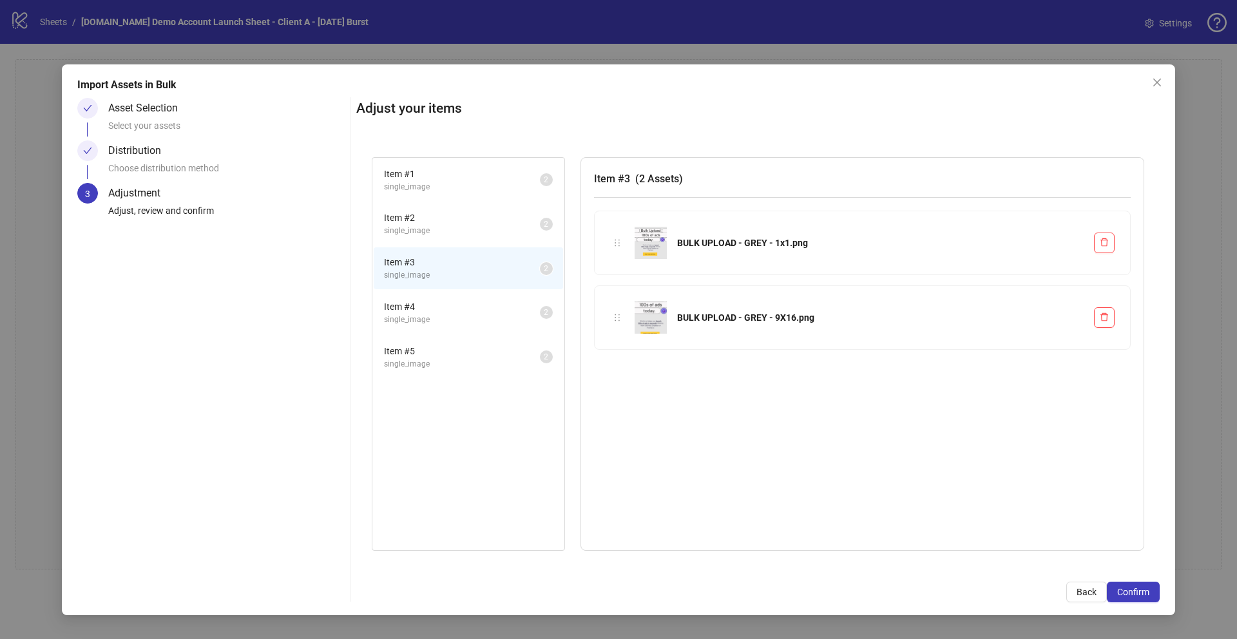
click at [470, 310] on span "Item # 4" at bounding box center [462, 307] width 156 height 14
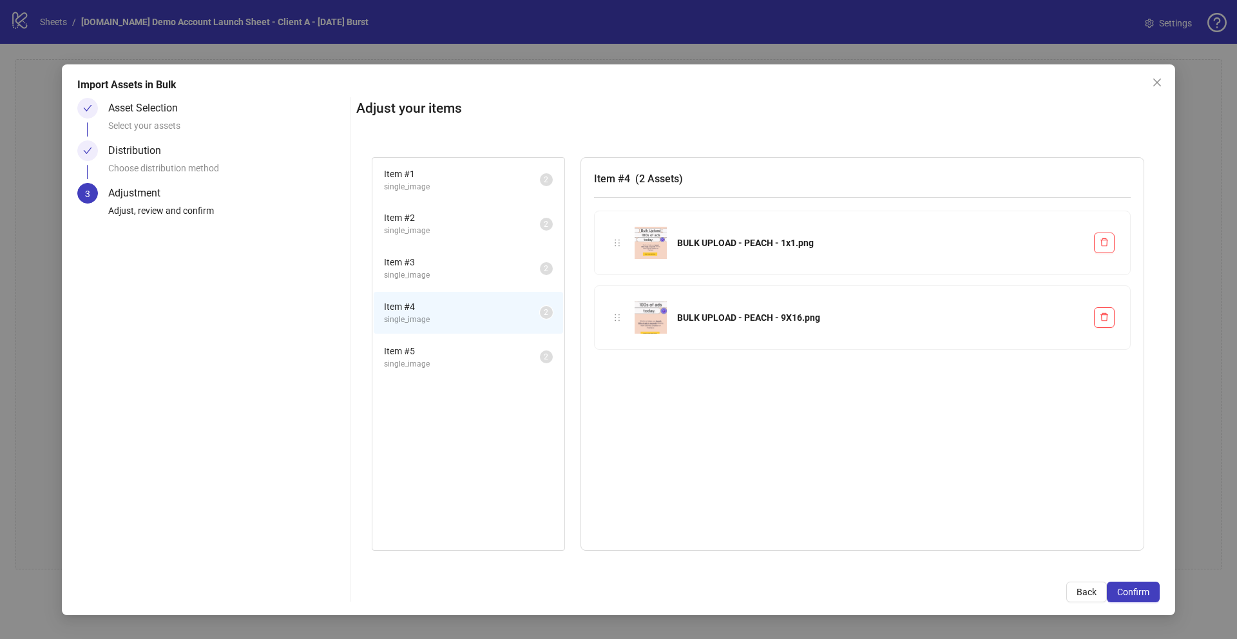
click at [458, 368] on span "single_image" at bounding box center [462, 364] width 156 height 12
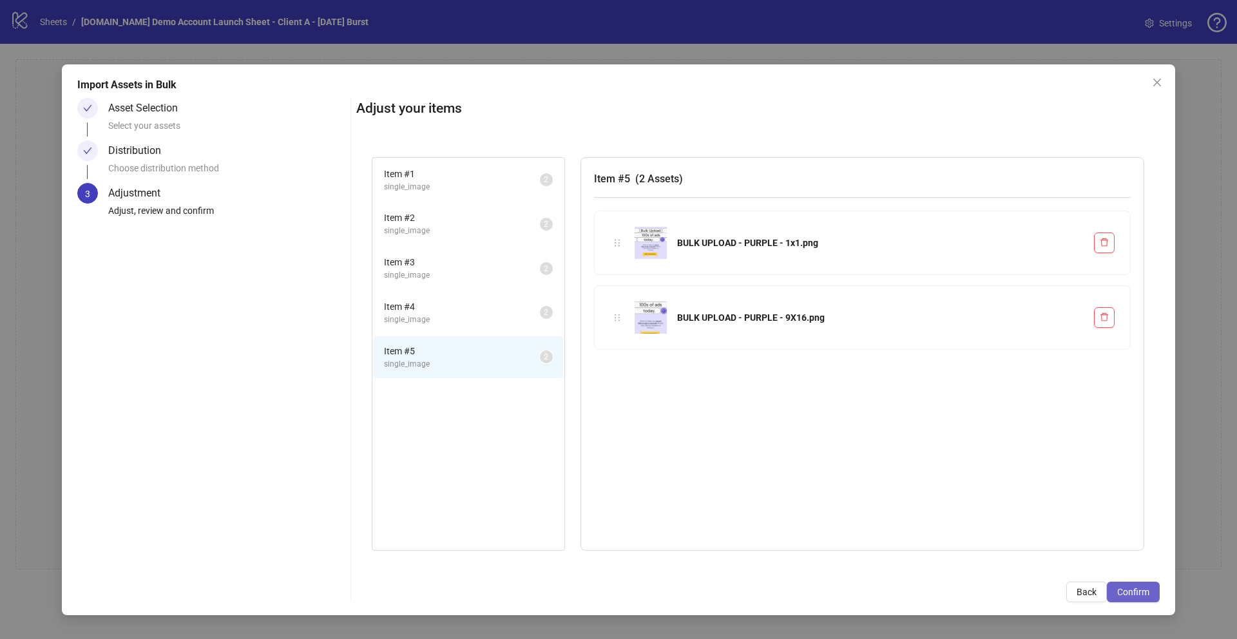
click at [1138, 595] on span "Confirm" at bounding box center [1133, 592] width 32 height 10
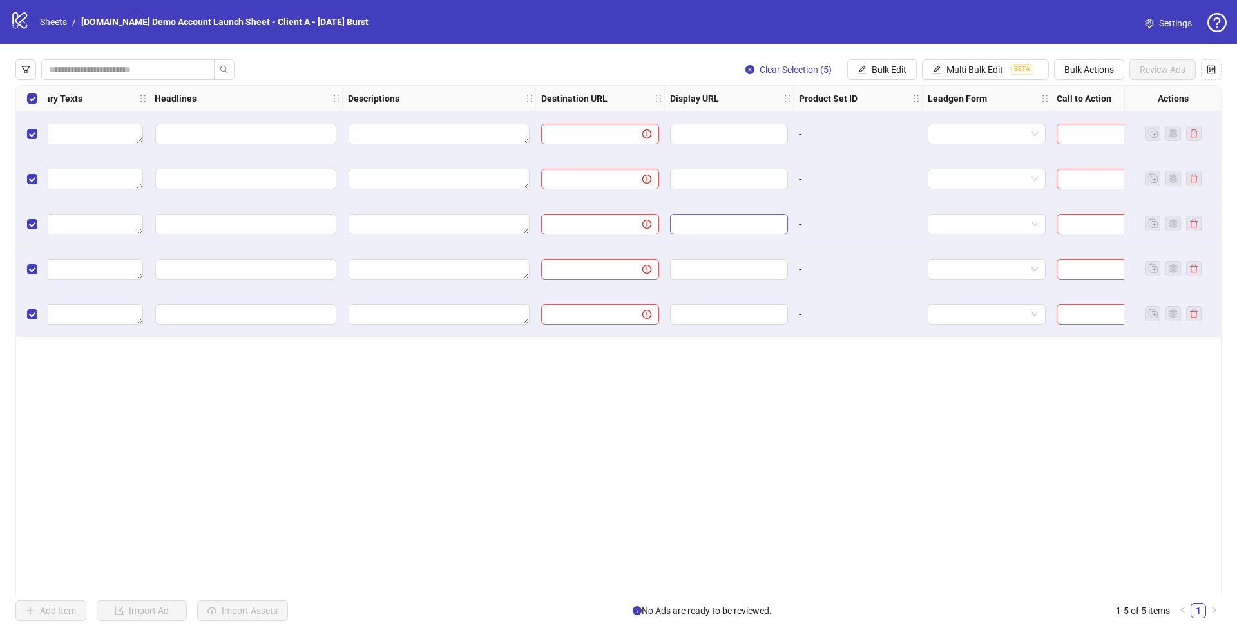
scroll to position [0, 773]
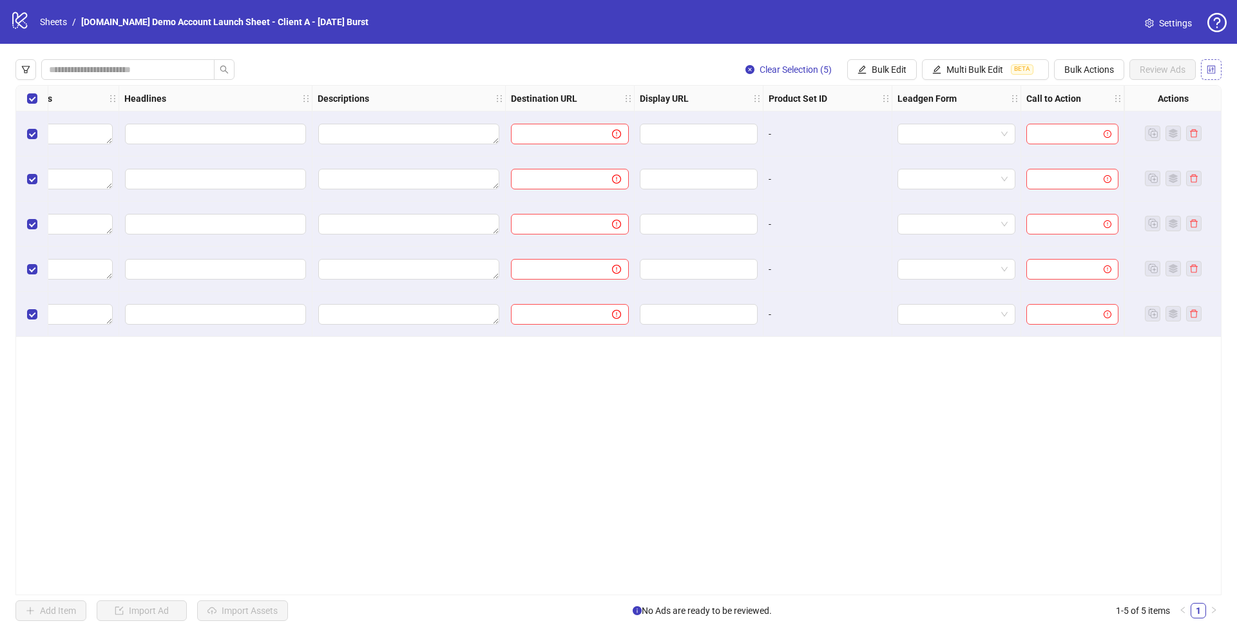
click at [1208, 73] on icon "control" at bounding box center [1211, 69] width 9 height 9
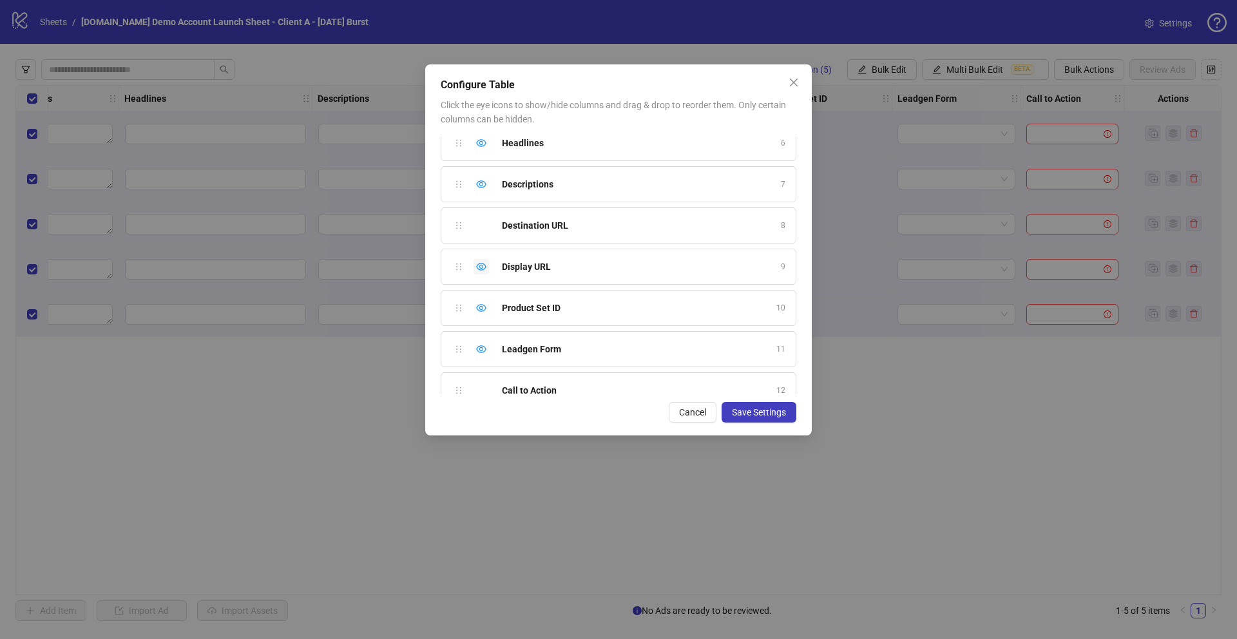
scroll to position [273, 0]
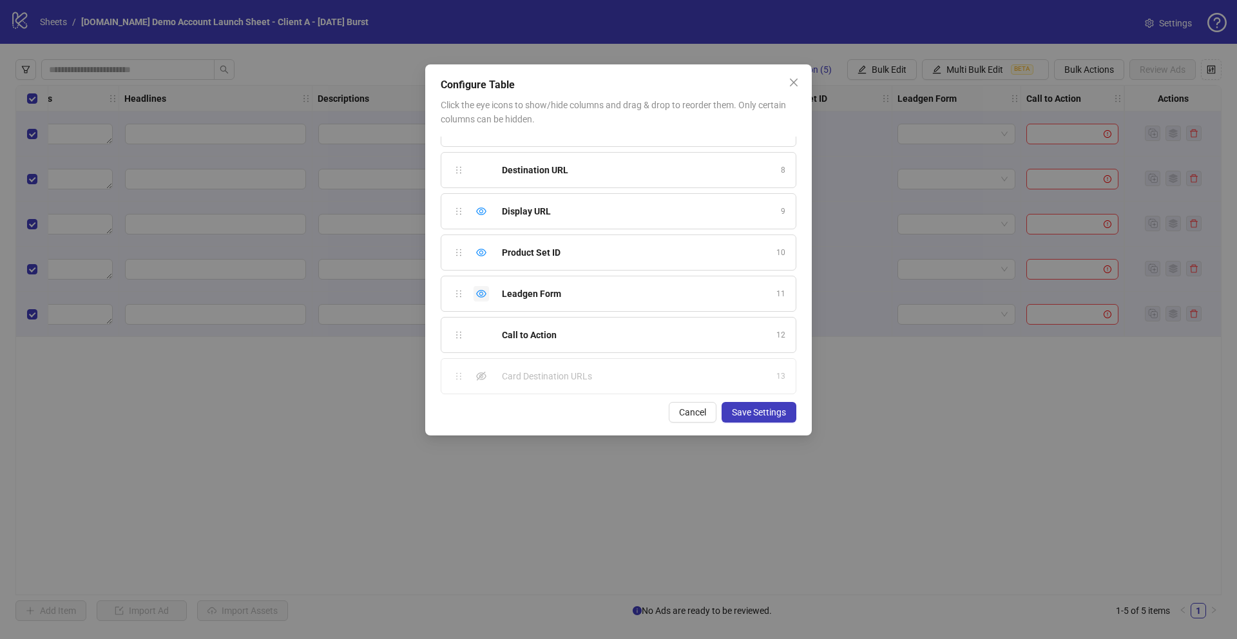
click at [478, 289] on icon "eye" at bounding box center [481, 294] width 10 height 10
click at [478, 255] on icon "eye" at bounding box center [481, 253] width 10 height 8
click at [742, 410] on span "Save Settings" at bounding box center [759, 412] width 54 height 10
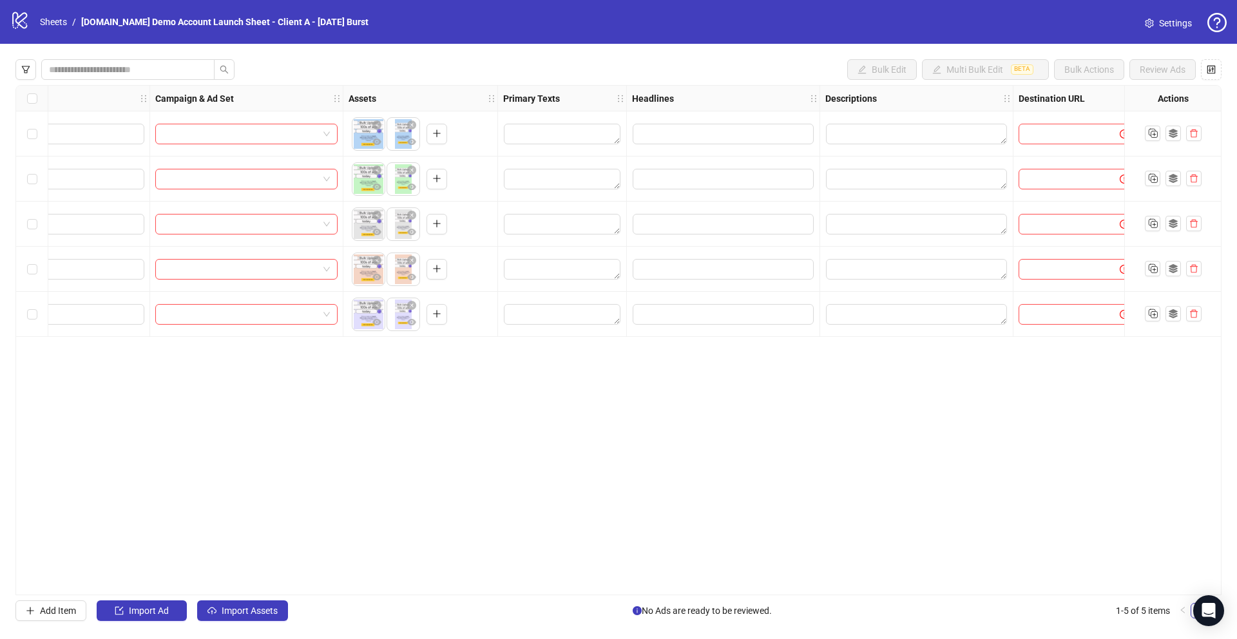
scroll to position [0, 515]
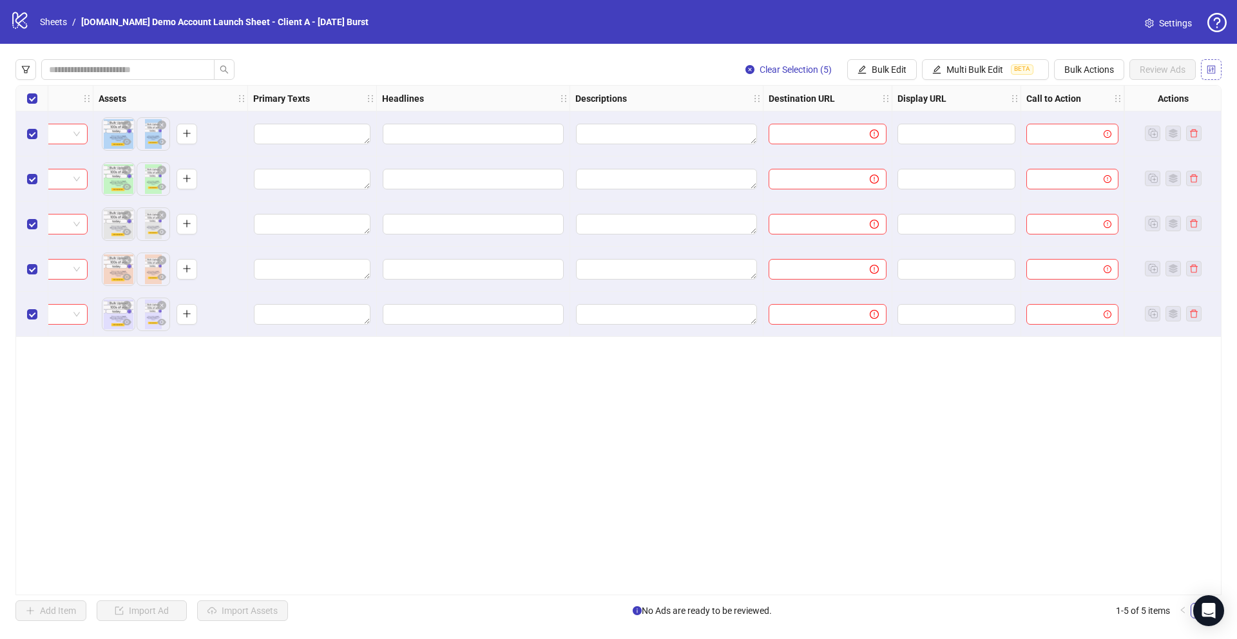
click at [1216, 68] on button "button" at bounding box center [1211, 69] width 21 height 21
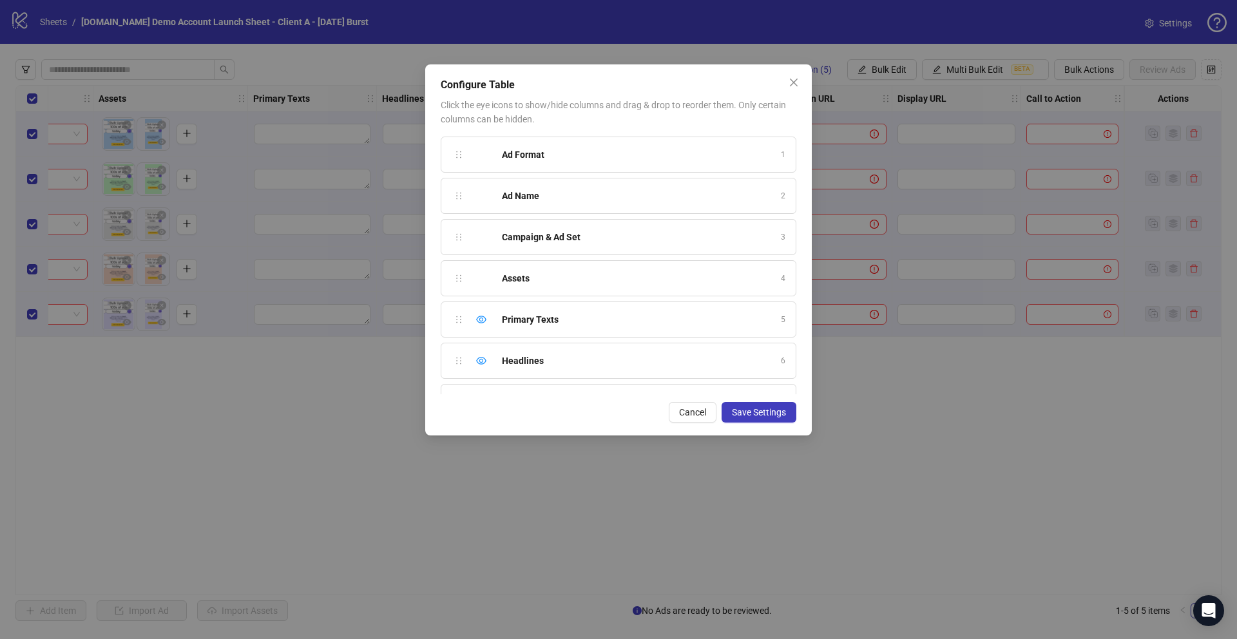
scroll to position [402, 0]
click at [478, 329] on icon "eye-invisible" at bounding box center [481, 330] width 10 height 10
click at [479, 367] on icon "eye-invisible" at bounding box center [481, 371] width 10 height 10
click at [761, 414] on span "Save Settings" at bounding box center [759, 412] width 54 height 10
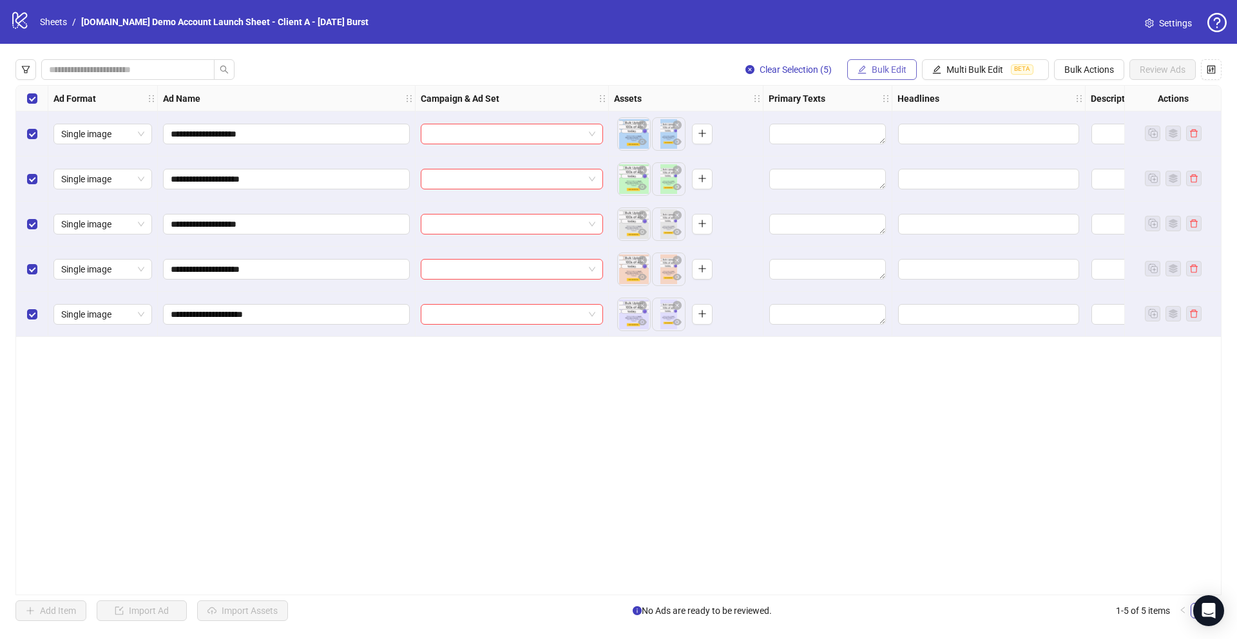
click at [887, 73] on span "Bulk Edit" at bounding box center [889, 69] width 35 height 10
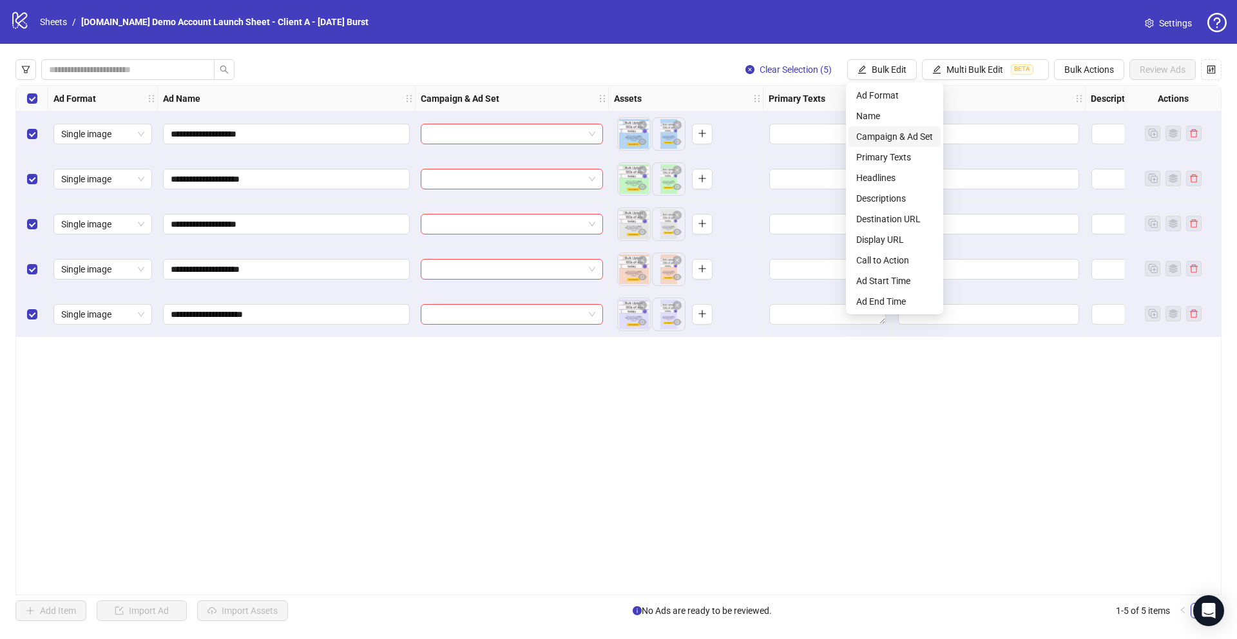
click at [875, 141] on span "Campaign & Ad Set" at bounding box center [894, 137] width 77 height 14
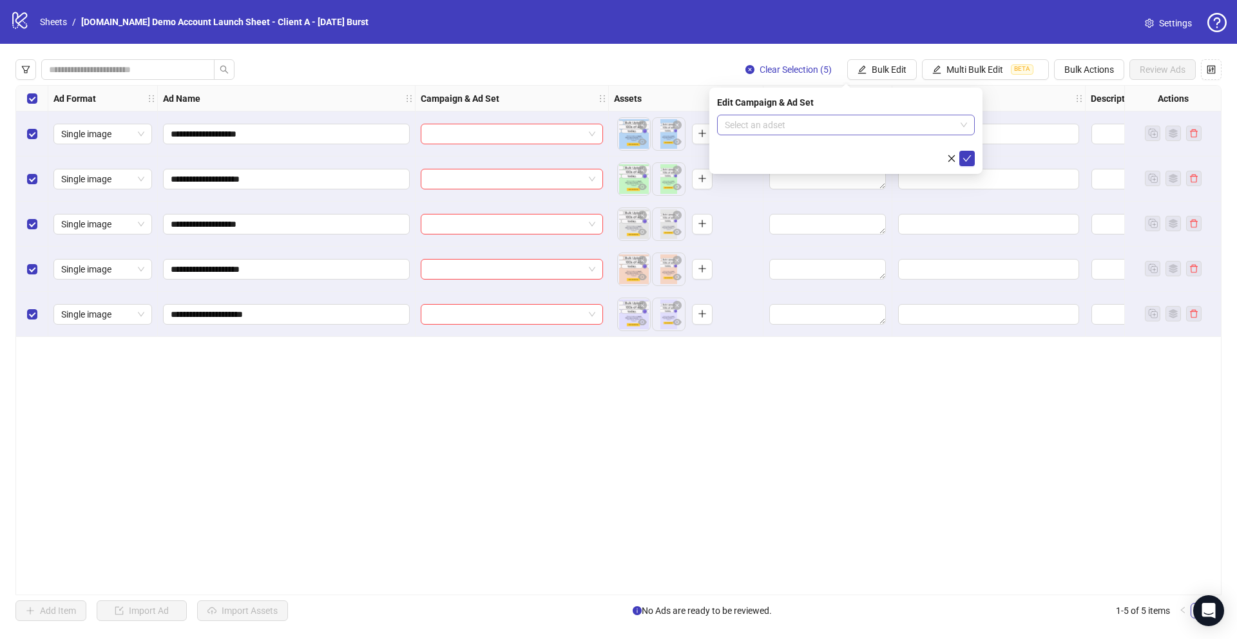
click at [751, 120] on input "search" at bounding box center [840, 124] width 231 height 19
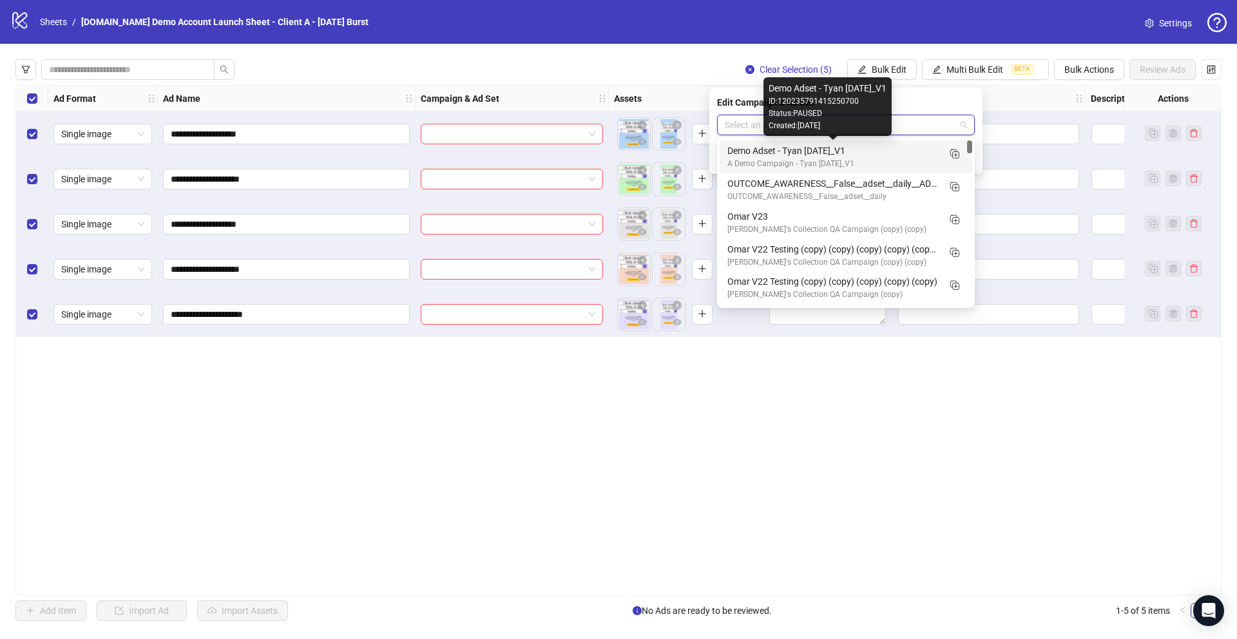
click at [738, 157] on div "Demo Adset - Tyan Oct 2025_V1" at bounding box center [832, 151] width 211 height 14
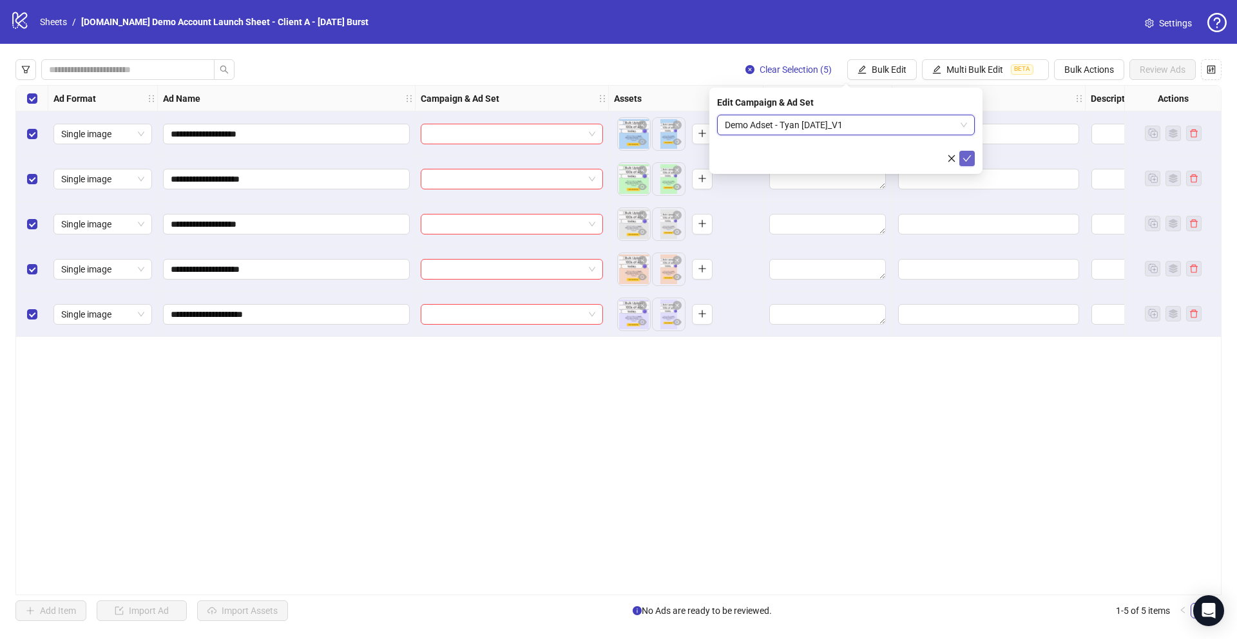
click at [968, 155] on icon "check" at bounding box center [967, 158] width 9 height 9
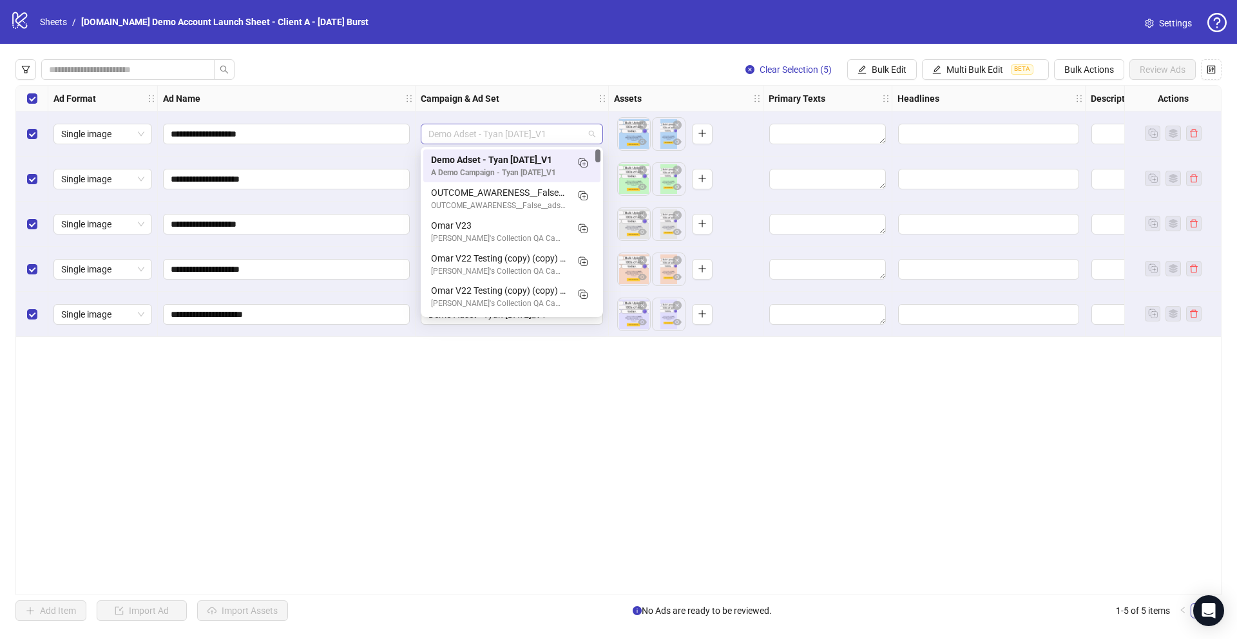
click at [496, 139] on span "Demo Adset - Tyan Oct 2025_V1" at bounding box center [511, 133] width 167 height 19
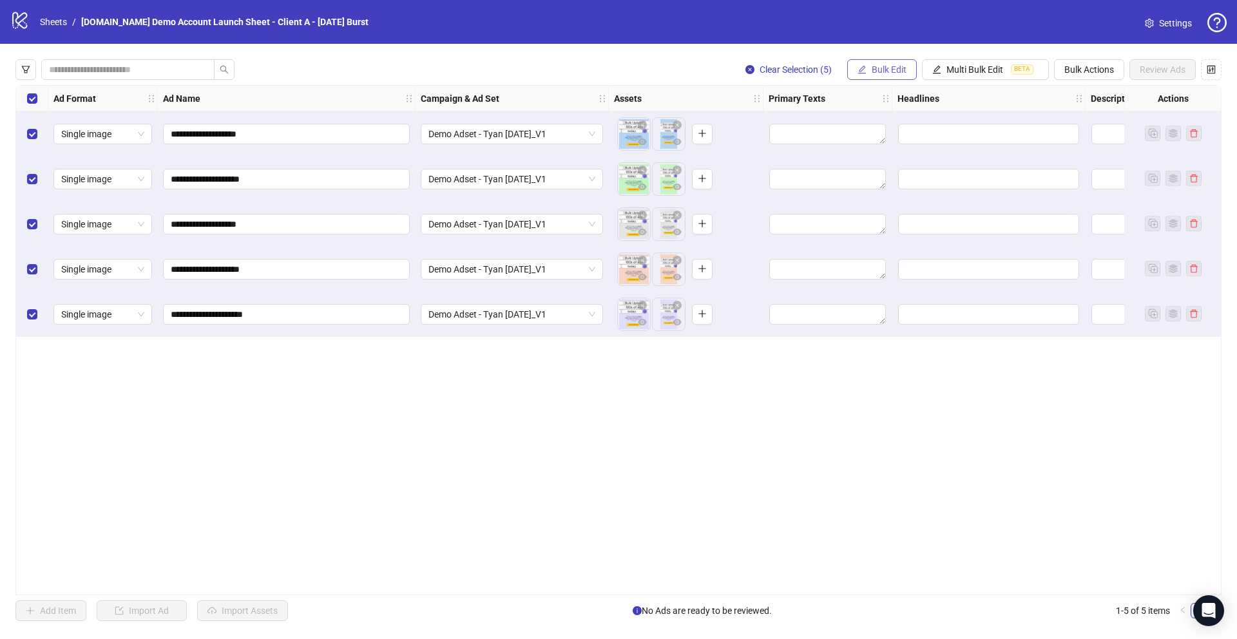
click at [876, 76] on button "Bulk Edit" at bounding box center [882, 69] width 70 height 21
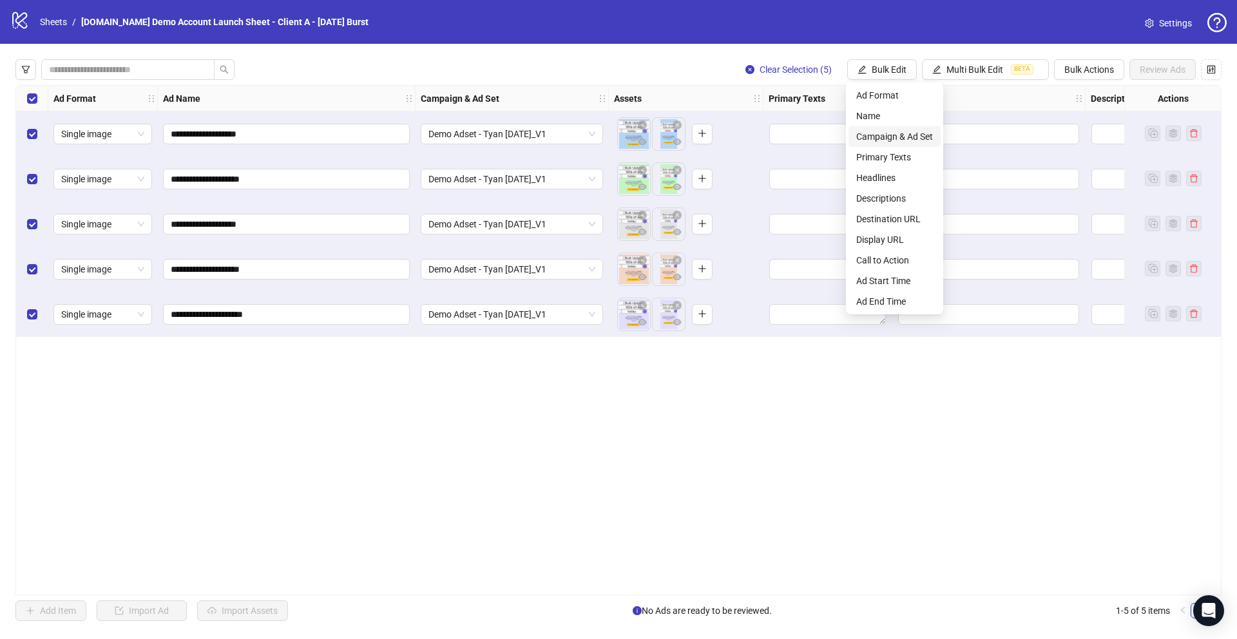
click at [878, 137] on span "Campaign & Ad Set" at bounding box center [894, 137] width 77 height 14
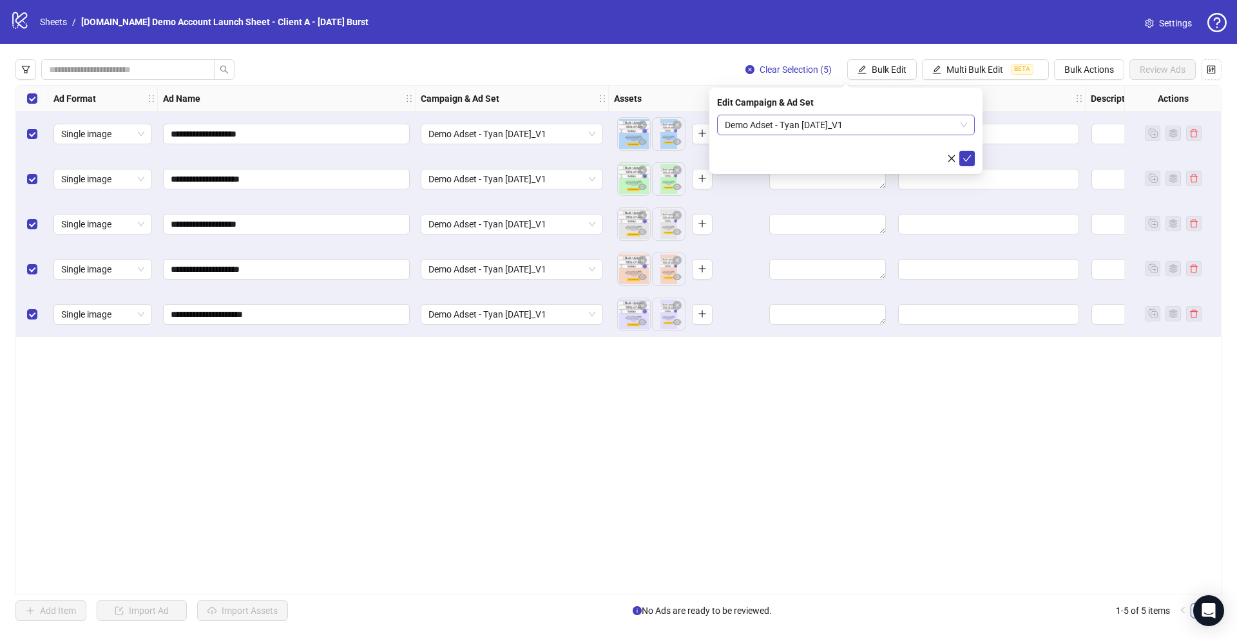
click at [791, 122] on span "Demo Adset - Tyan Oct 2025_V1" at bounding box center [846, 124] width 242 height 19
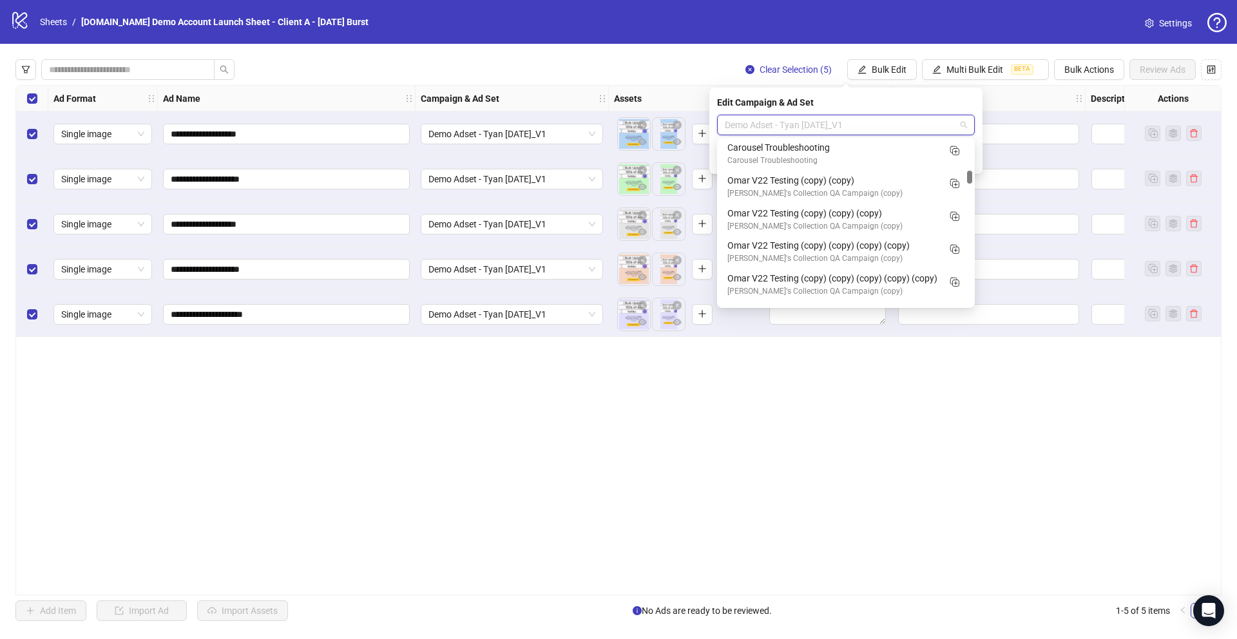
scroll to position [492, 0]
click at [717, 468] on div "**********" at bounding box center [618, 340] width 1206 height 510
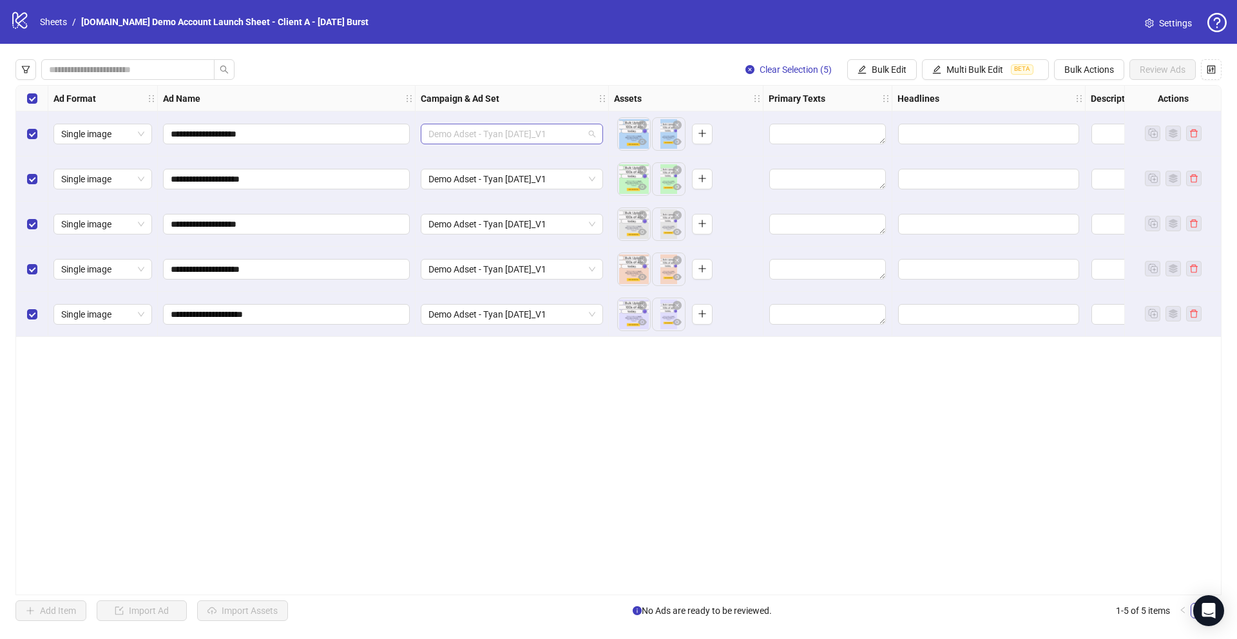
click at [532, 131] on span "Demo Adset - Tyan Oct 2025_V1" at bounding box center [511, 133] width 167 height 19
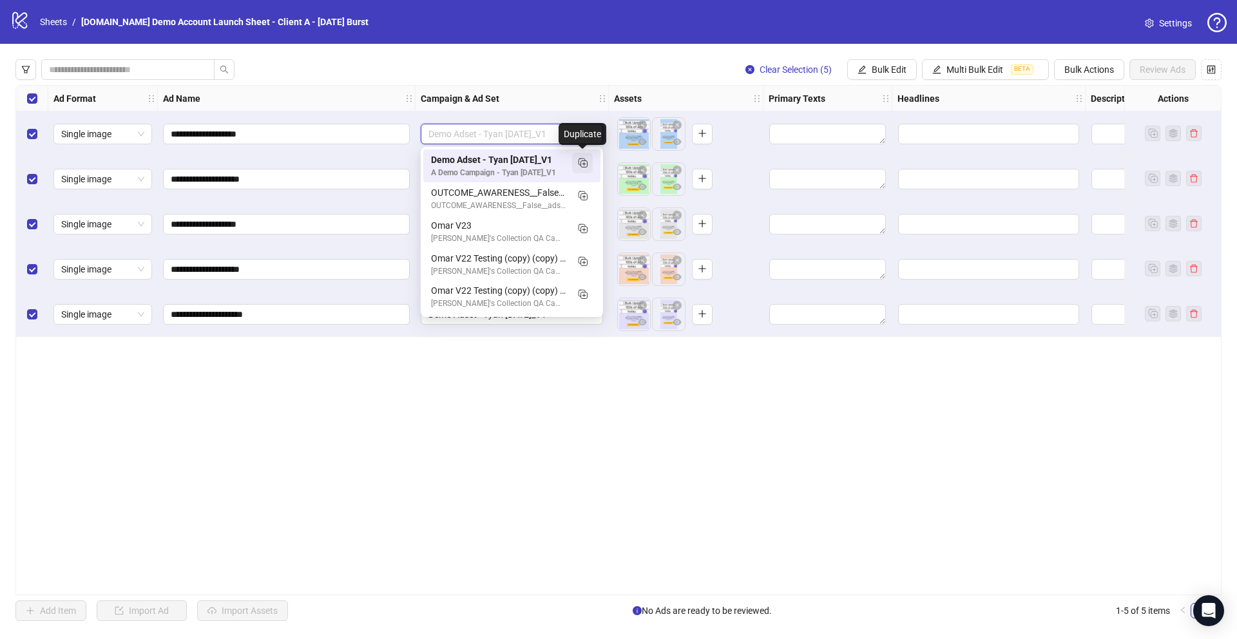
click at [582, 164] on icon "Duplicate" at bounding box center [582, 162] width 13 height 13
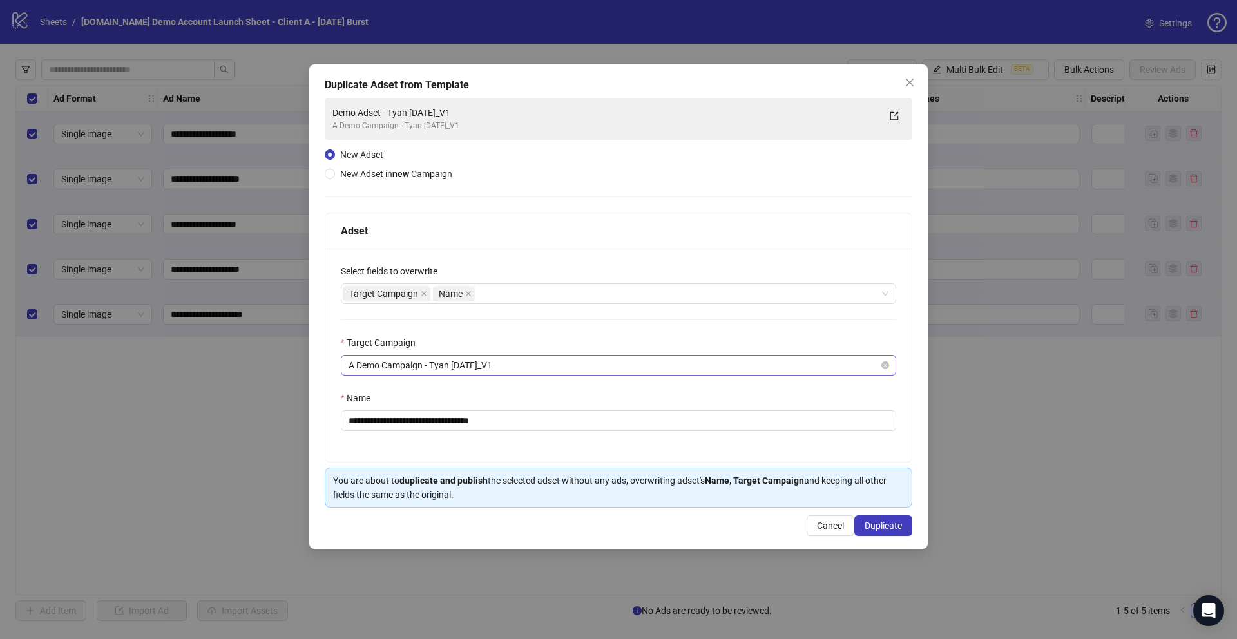
click at [390, 366] on span "A Demo Campaign - Tyan Oct 2025_V1" at bounding box center [619, 365] width 540 height 19
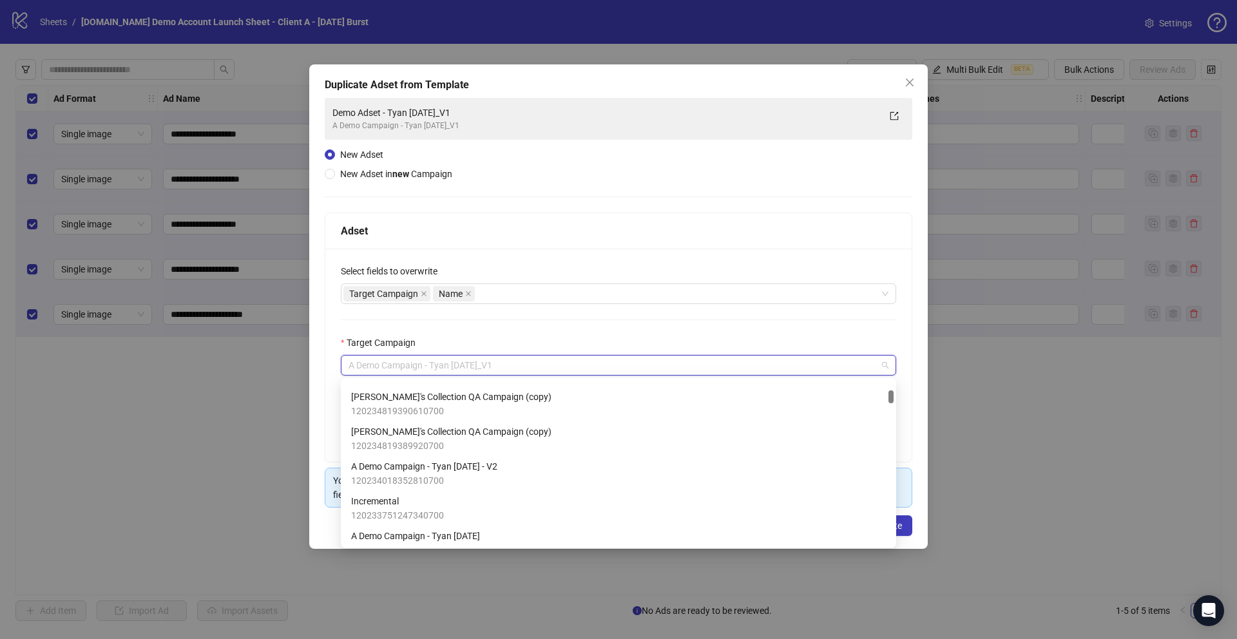
scroll to position [208, 0]
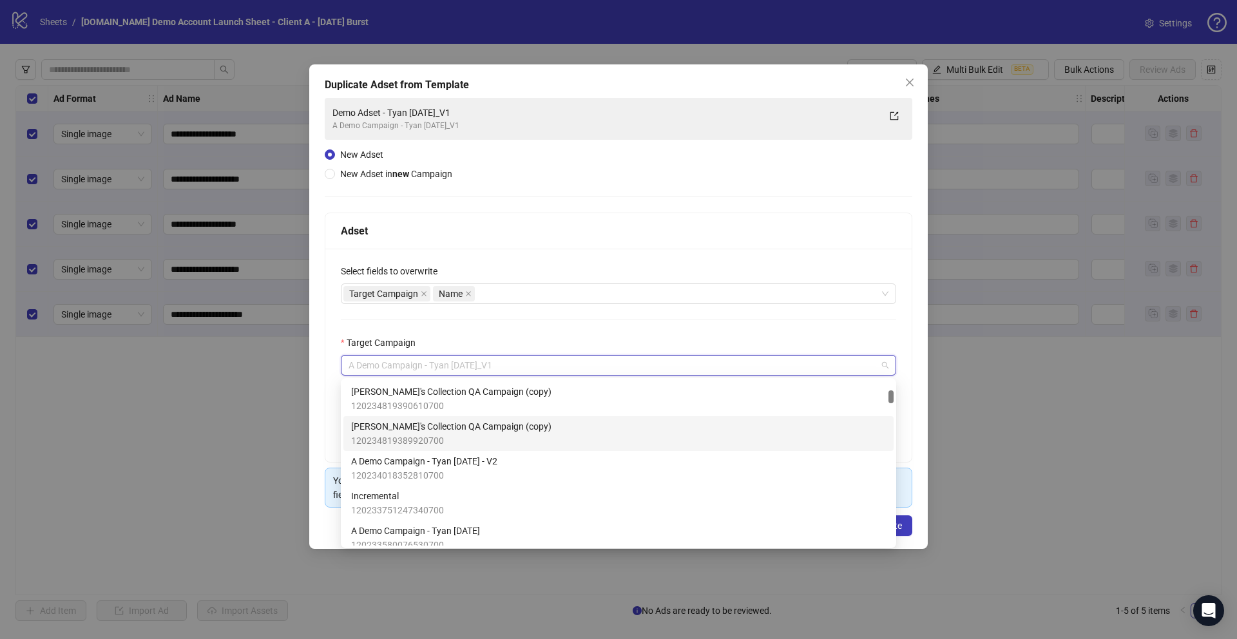
click at [325, 398] on div "**********" at bounding box center [618, 355] width 586 height 213
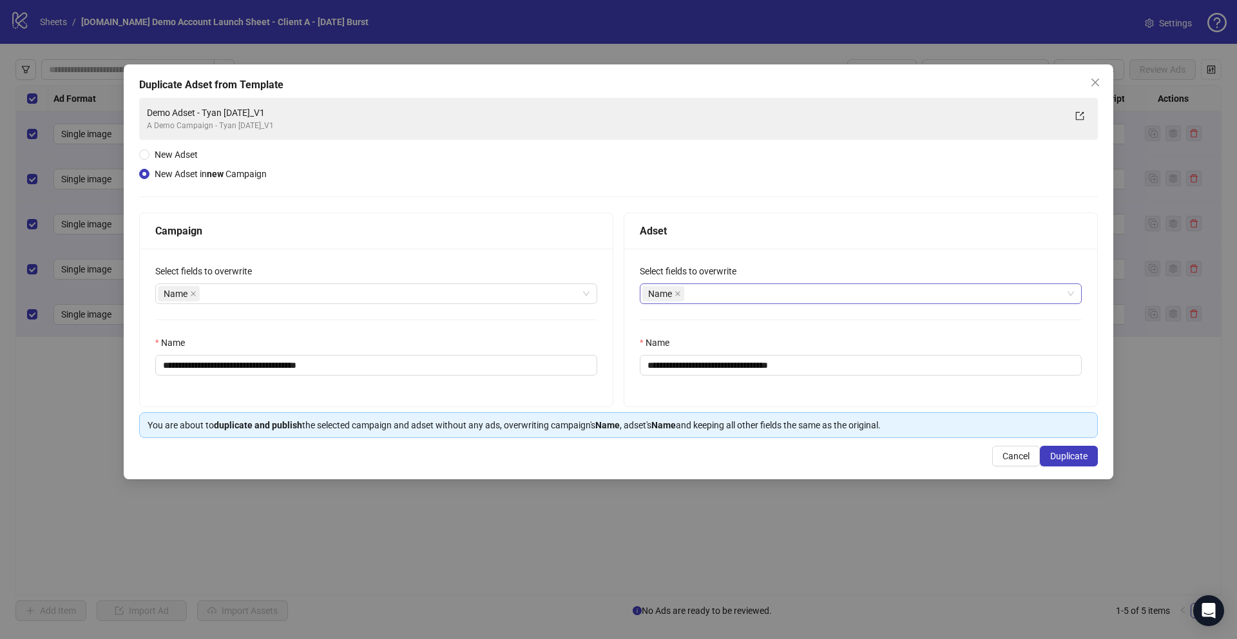
click at [740, 295] on div "Name" at bounding box center [853, 294] width 423 height 18
click at [726, 241] on div "Adset" at bounding box center [860, 231] width 473 height 36
click at [698, 301] on div "Name" at bounding box center [853, 294] width 423 height 18
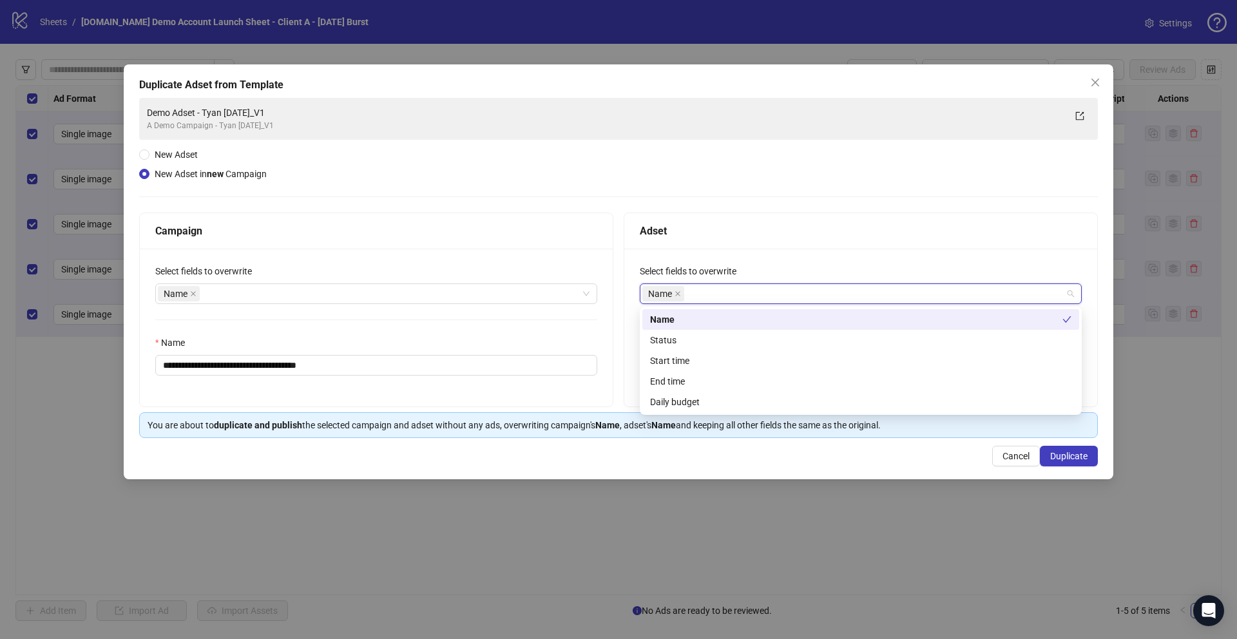
click at [700, 231] on div "Adset" at bounding box center [861, 231] width 442 height 16
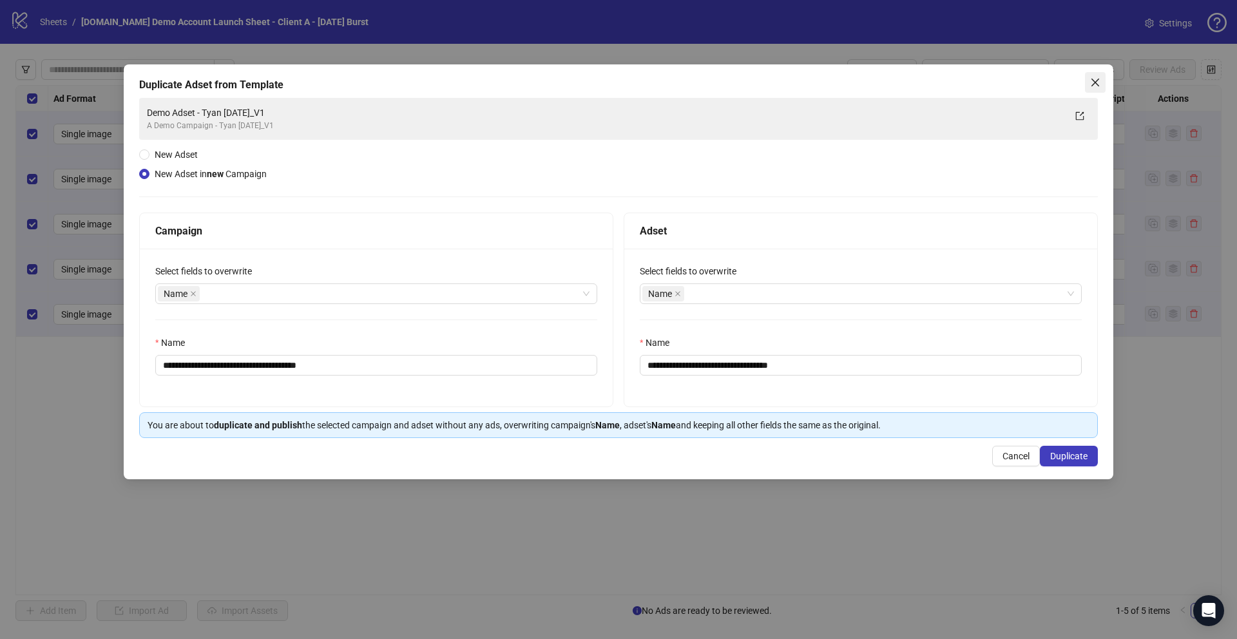
click at [1089, 81] on span "Close" at bounding box center [1095, 82] width 21 height 10
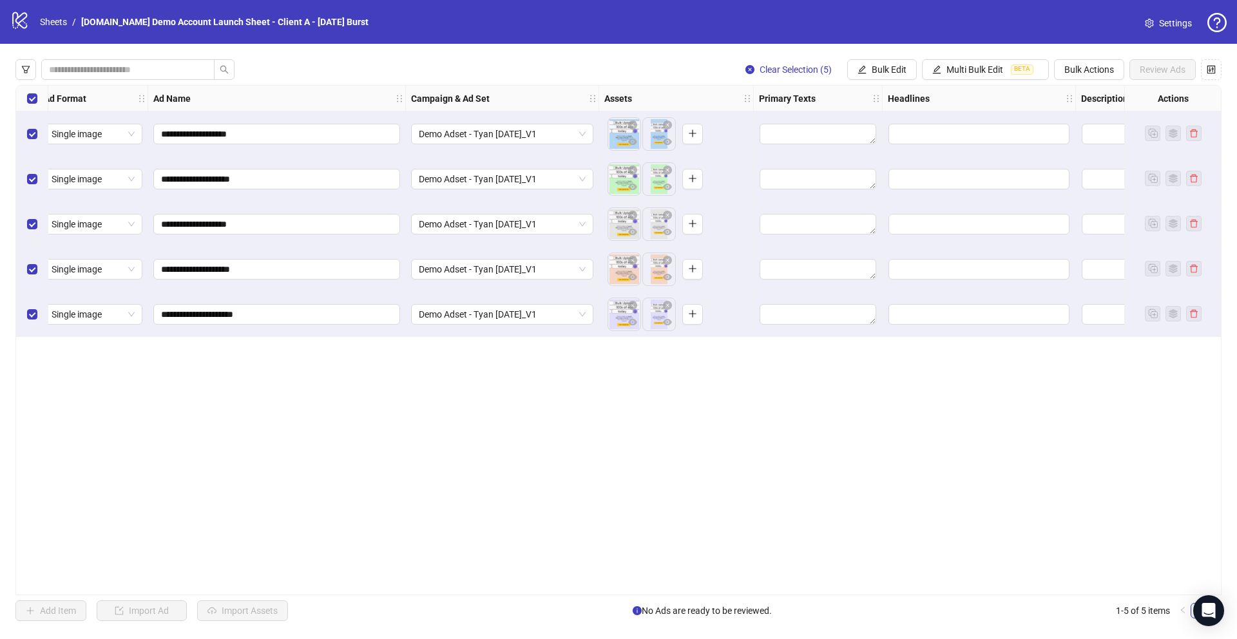
scroll to position [0, 7]
click at [516, 127] on span "Demo Adset - Tyan Oct 2025_V1" at bounding box center [504, 133] width 167 height 19
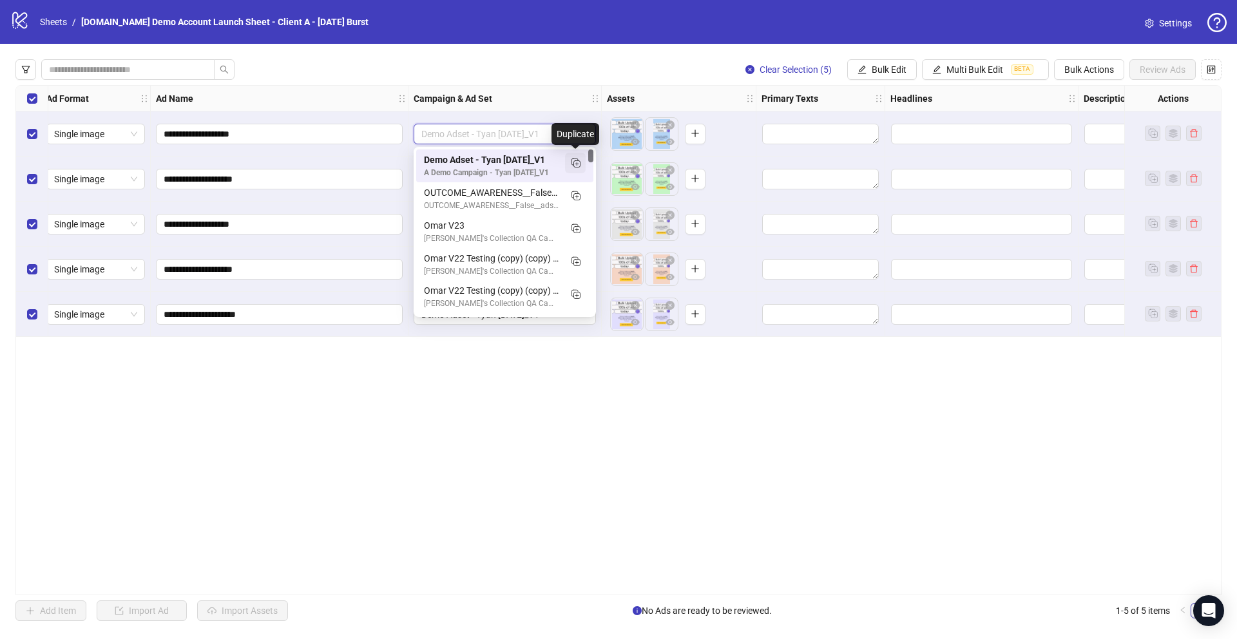
click at [579, 166] on icon "Duplicate" at bounding box center [575, 162] width 13 height 13
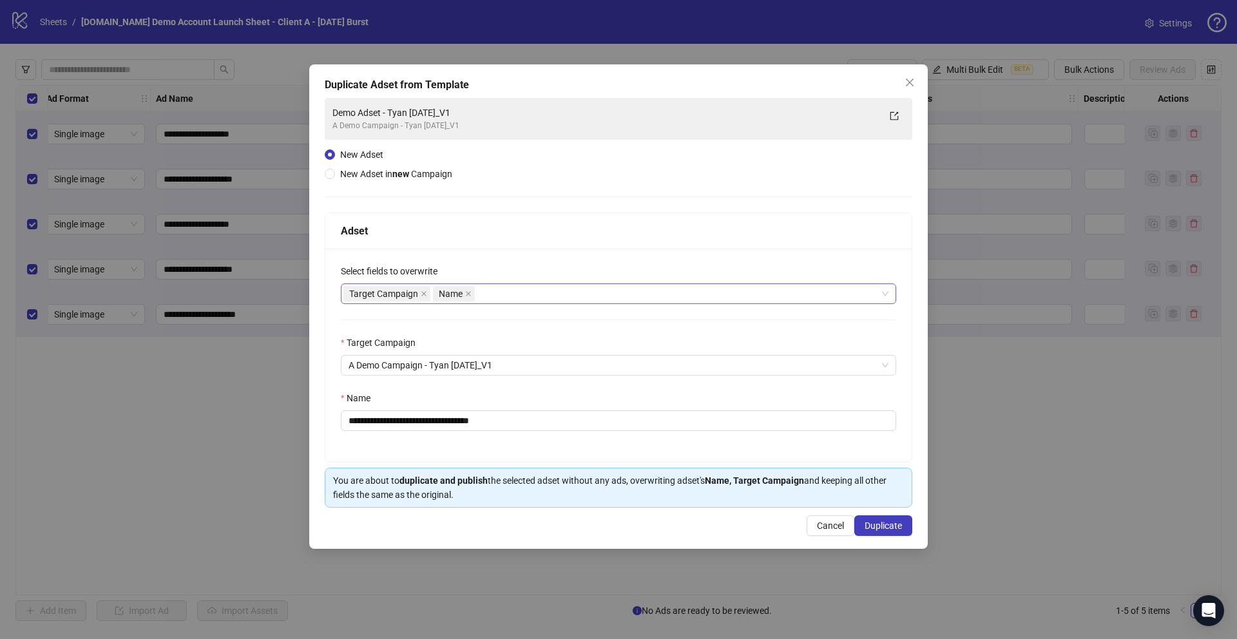
click at [499, 287] on div "Target Campaign Name" at bounding box center [611, 294] width 537 height 18
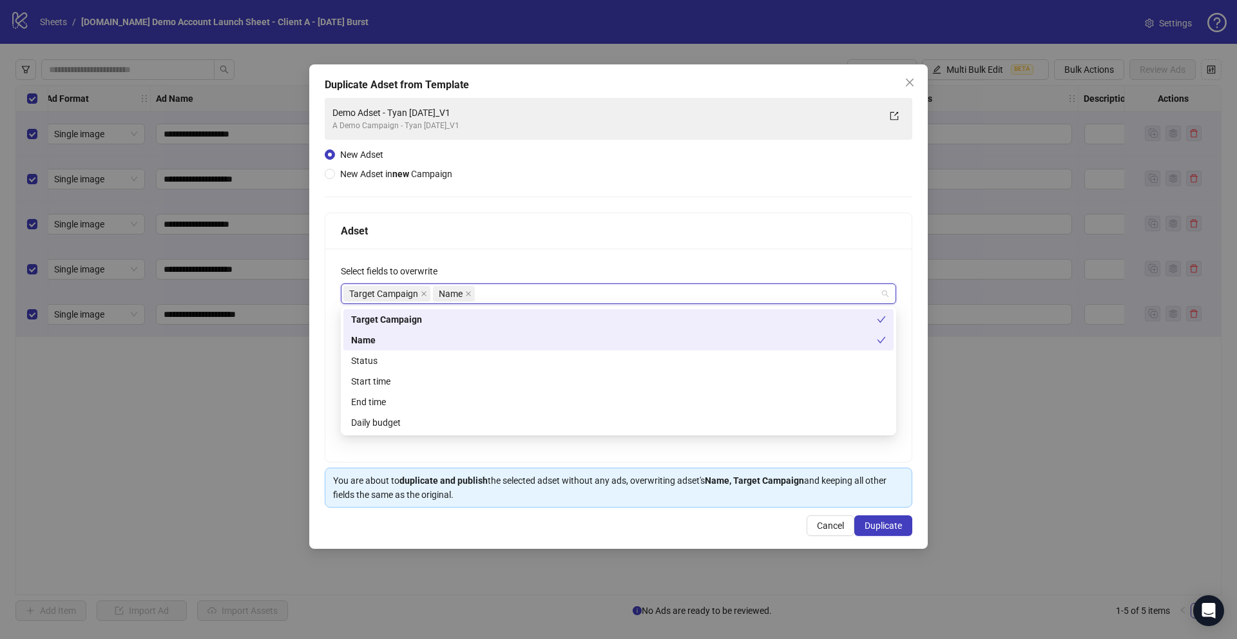
click at [522, 223] on div "Adset" at bounding box center [618, 231] width 555 height 16
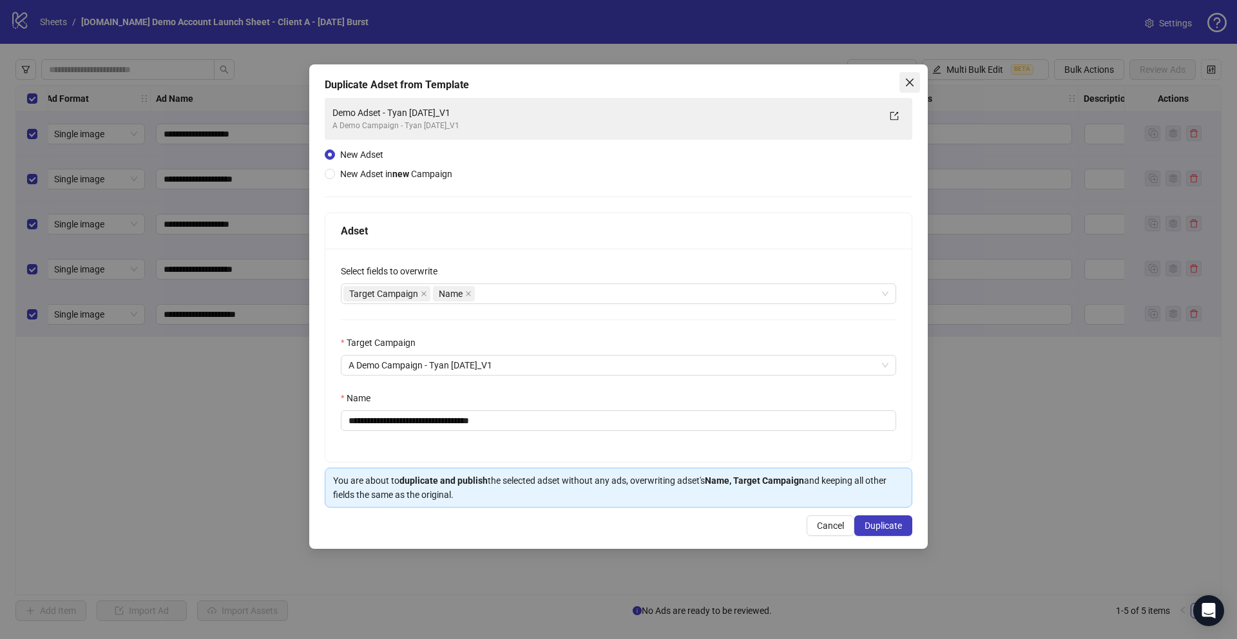
click at [910, 82] on icon "close" at bounding box center [910, 82] width 10 height 10
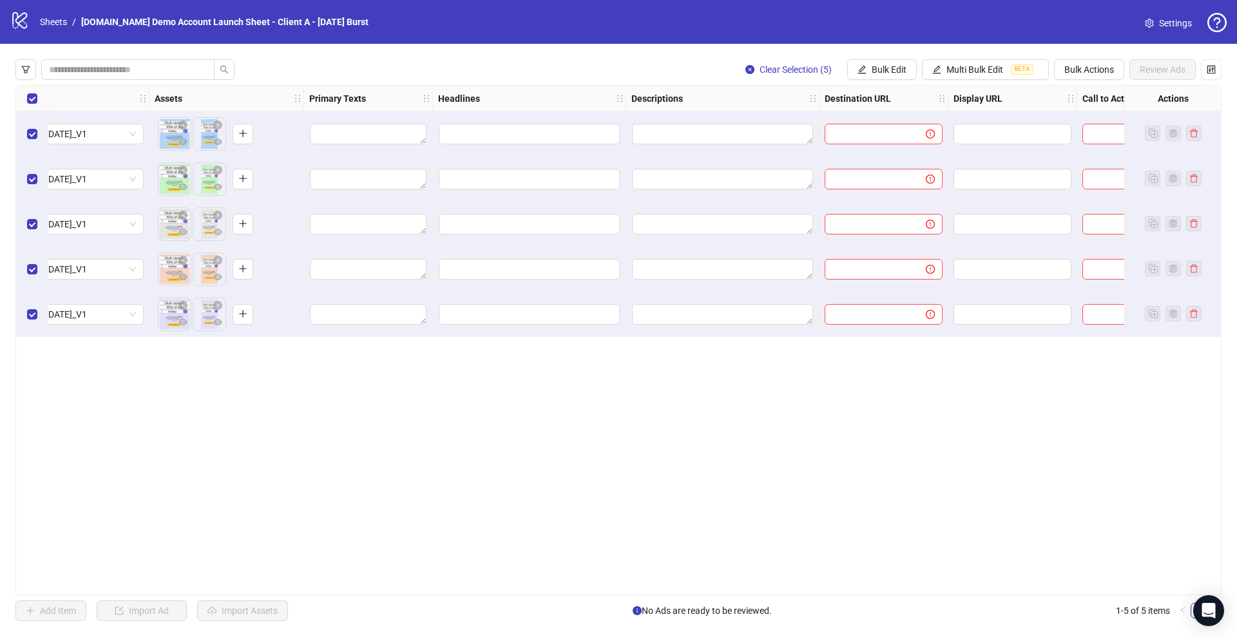
scroll to position [0, 460]
click at [985, 67] on span "Multi Bulk Edit" at bounding box center [975, 69] width 57 height 10
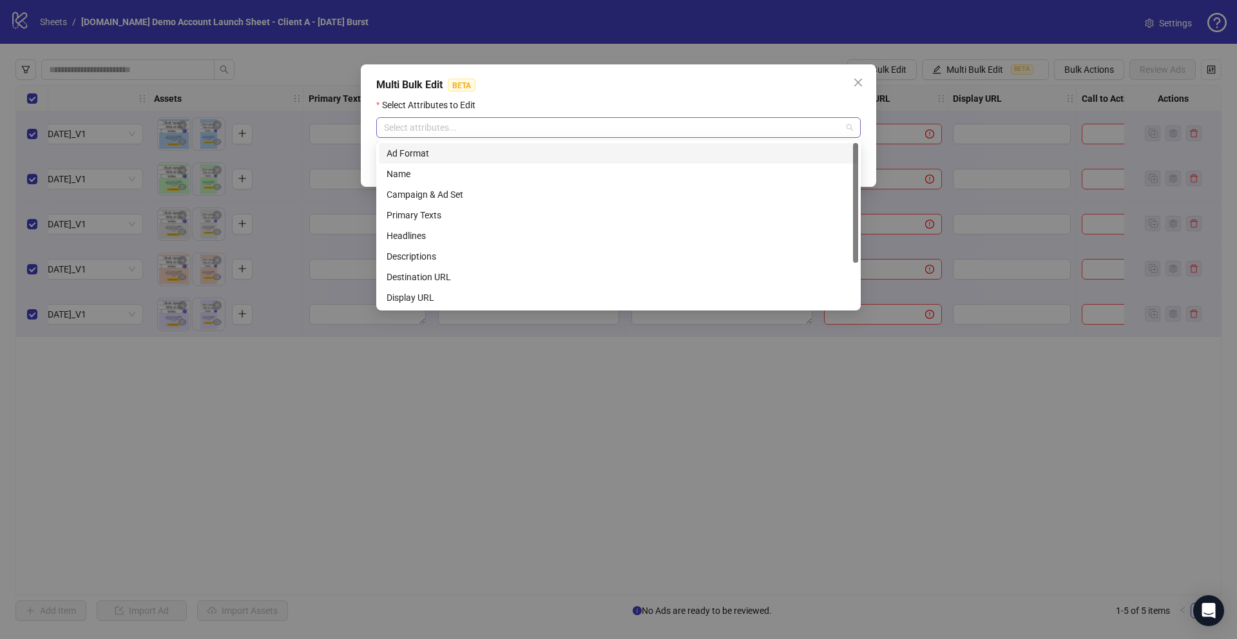
click at [442, 124] on div at bounding box center [612, 128] width 466 height 18
click at [411, 214] on div "Primary Texts" at bounding box center [619, 215] width 464 height 14
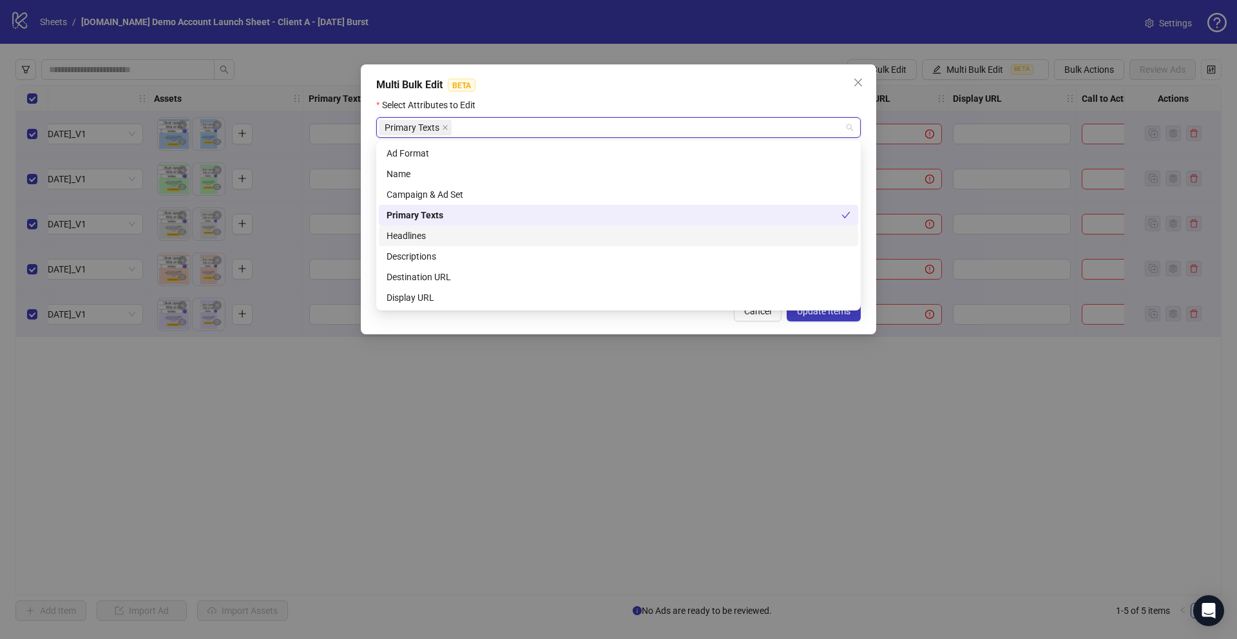
click at [405, 243] on div "Headlines" at bounding box center [618, 236] width 479 height 21
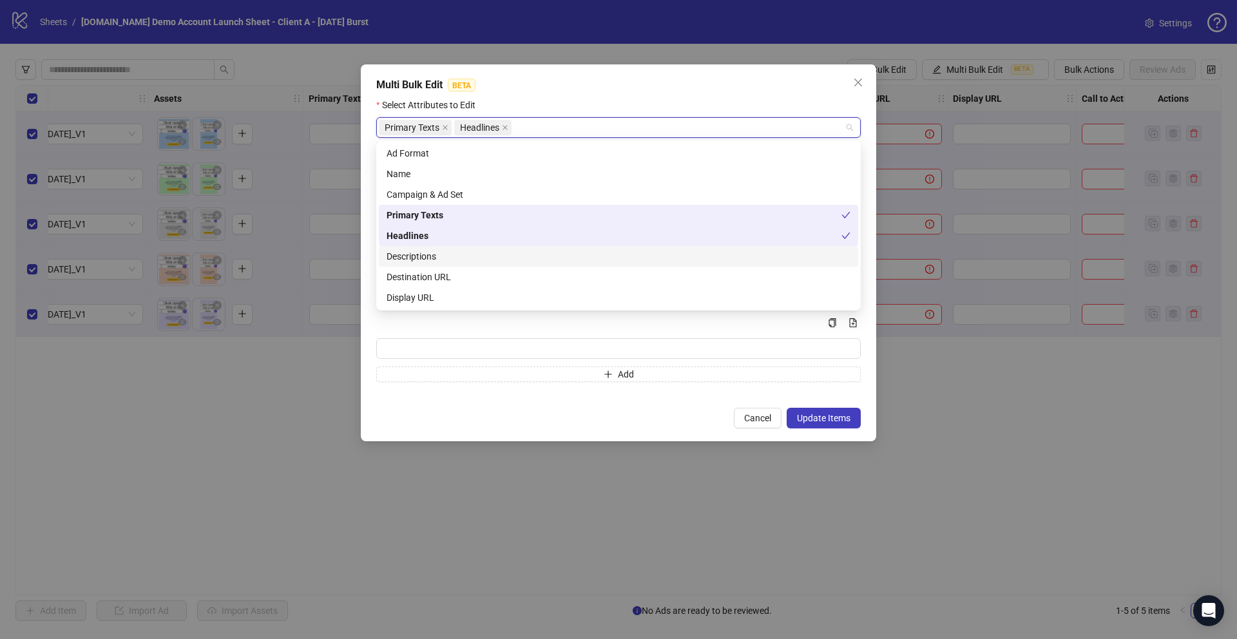
click at [405, 256] on div "Descriptions" at bounding box center [619, 256] width 464 height 14
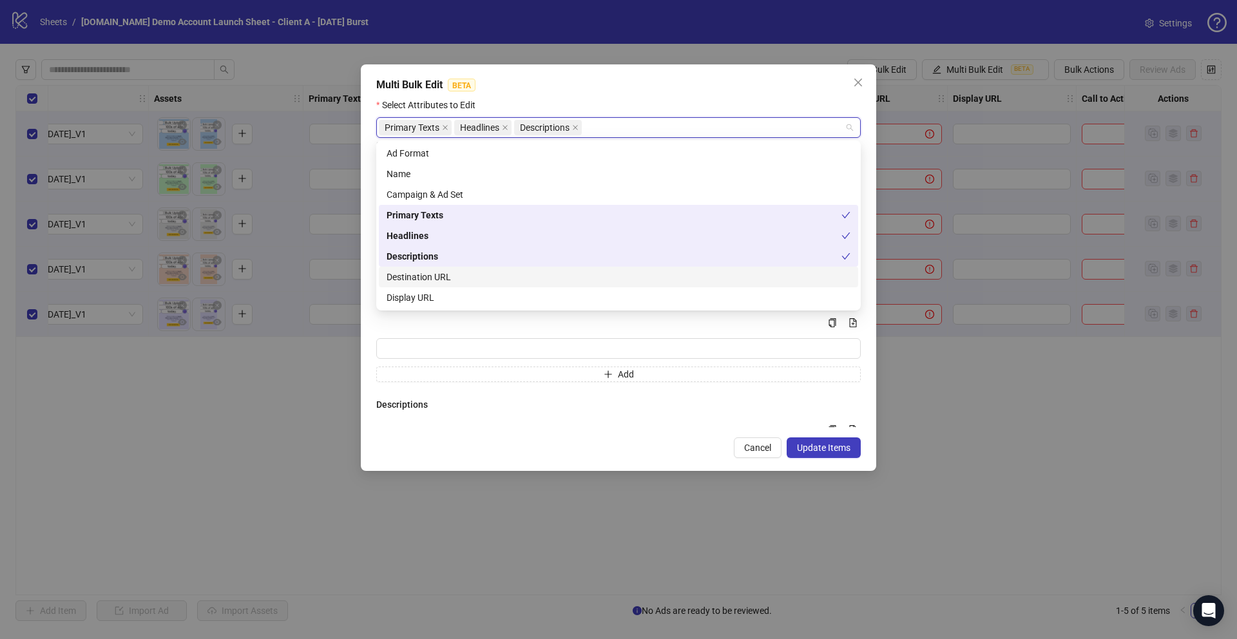
click at [406, 280] on div "Destination URL" at bounding box center [619, 277] width 464 height 14
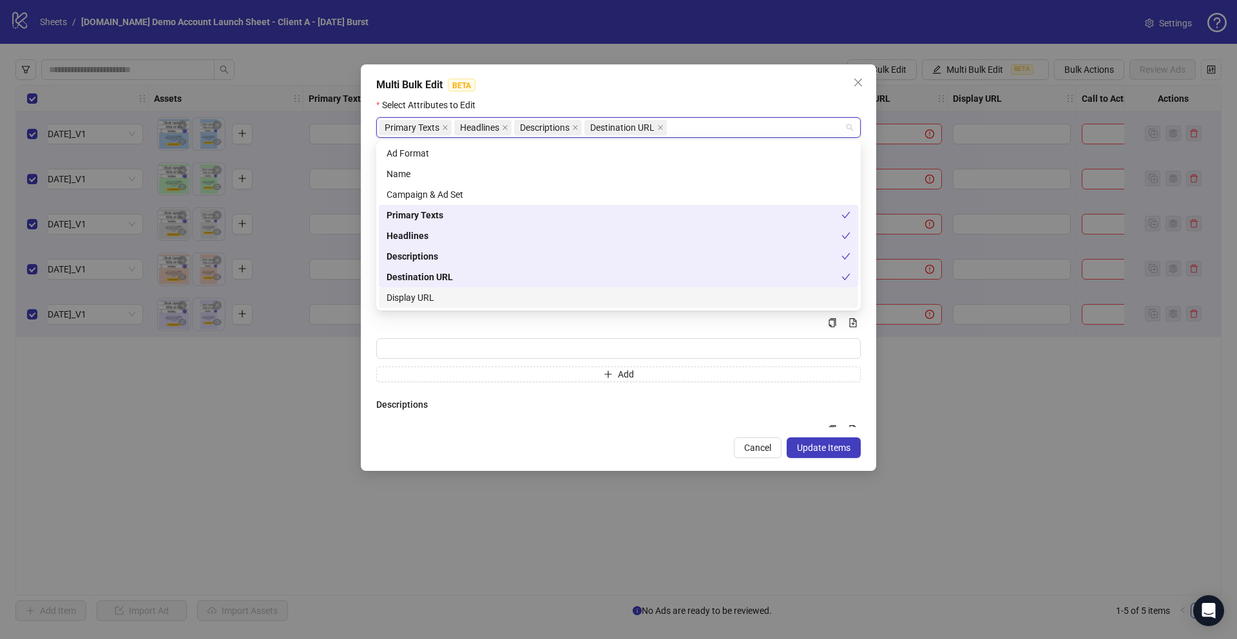
click at [406, 293] on div "Display URL" at bounding box center [619, 298] width 464 height 14
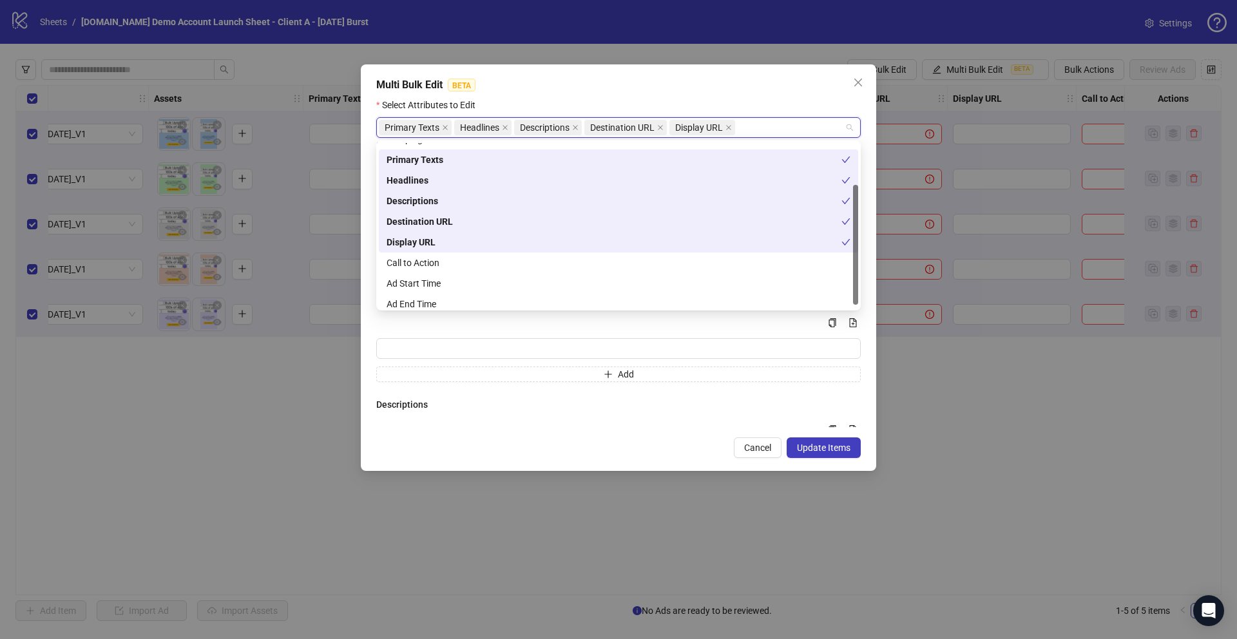
scroll to position [62, 0]
click at [415, 257] on div "Call to Action" at bounding box center [619, 256] width 464 height 14
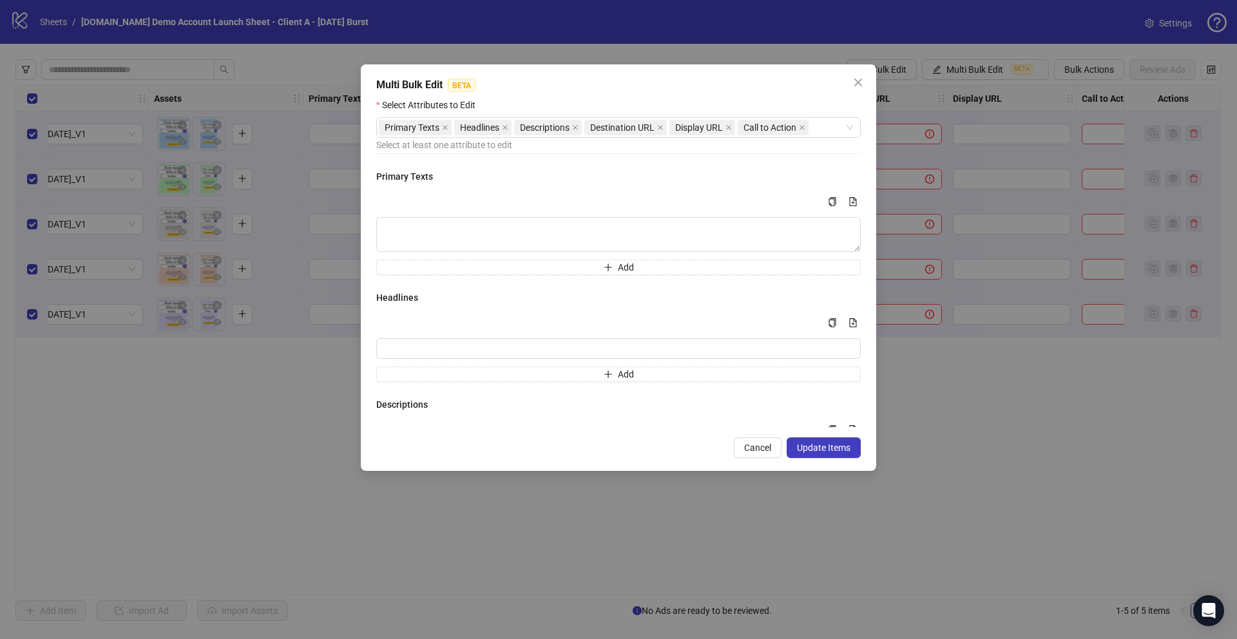
click at [444, 320] on div "Multi-input container - paste or copy values" at bounding box center [618, 322] width 485 height 15
click at [852, 200] on icon "file-add" at bounding box center [853, 201] width 9 height 9
type textarea "**********"
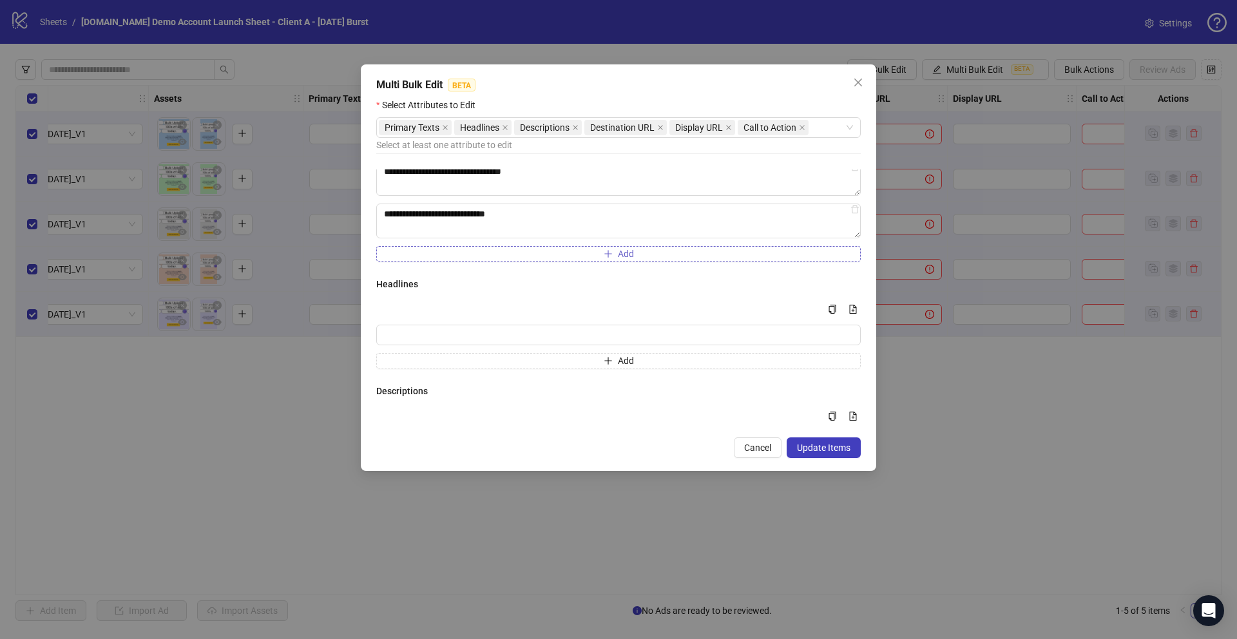
scroll to position [114, 0]
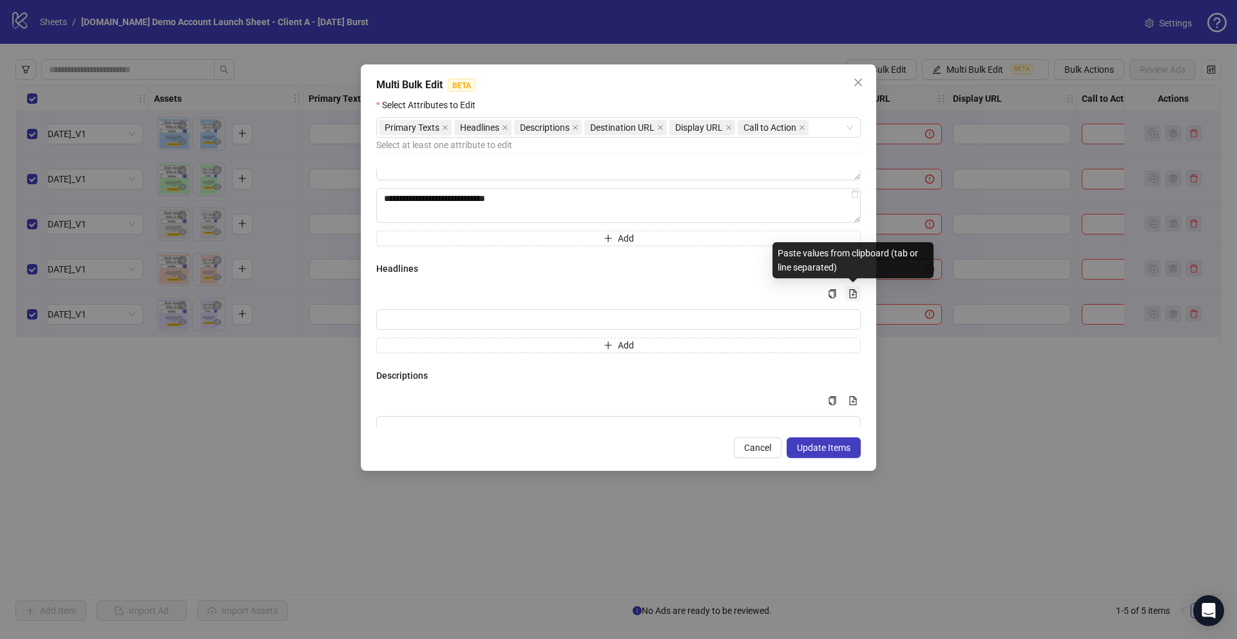
click at [851, 292] on icon "file-add" at bounding box center [853, 293] width 9 height 9
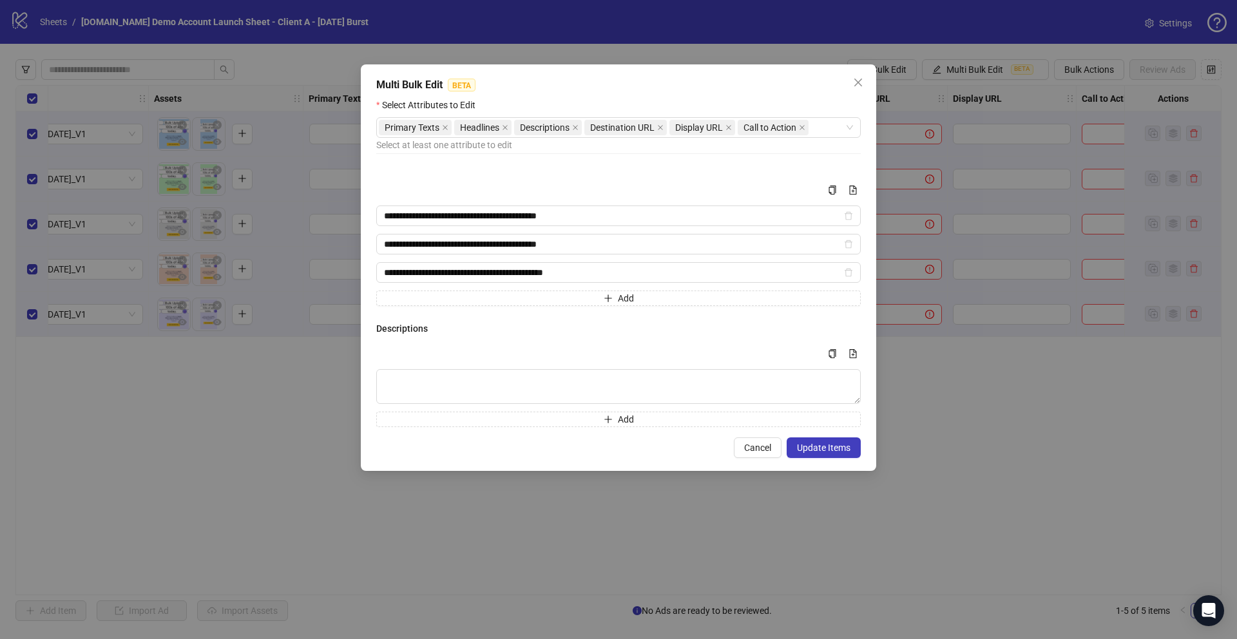
scroll to position [228, 0]
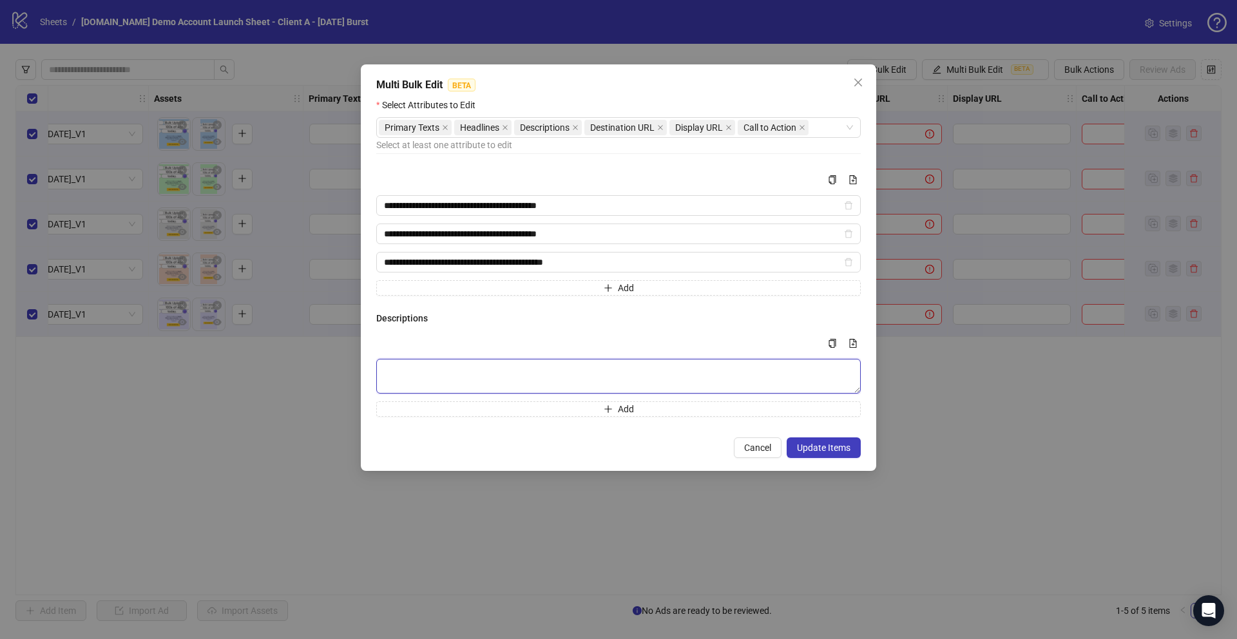
click at [394, 374] on textarea "Multi-text input container - paste or copy values" at bounding box center [618, 376] width 485 height 35
click at [407, 378] on textarea "Multi-text input container - paste or copy values" at bounding box center [618, 376] width 485 height 35
paste textarea "**********"
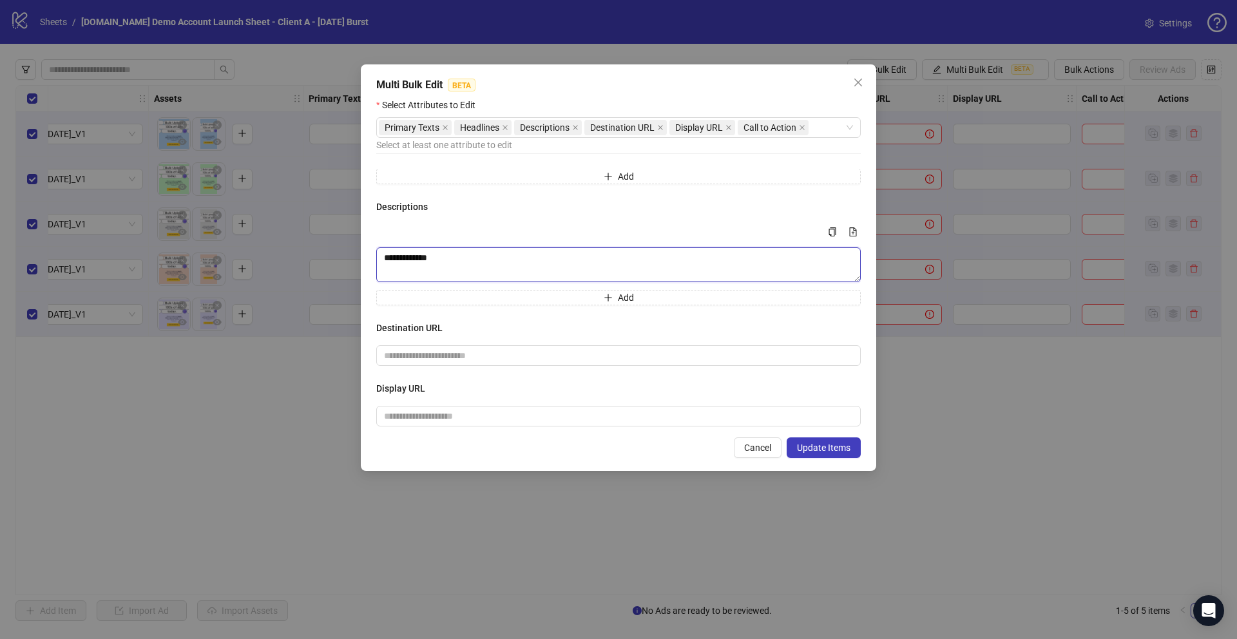
scroll to position [379, 0]
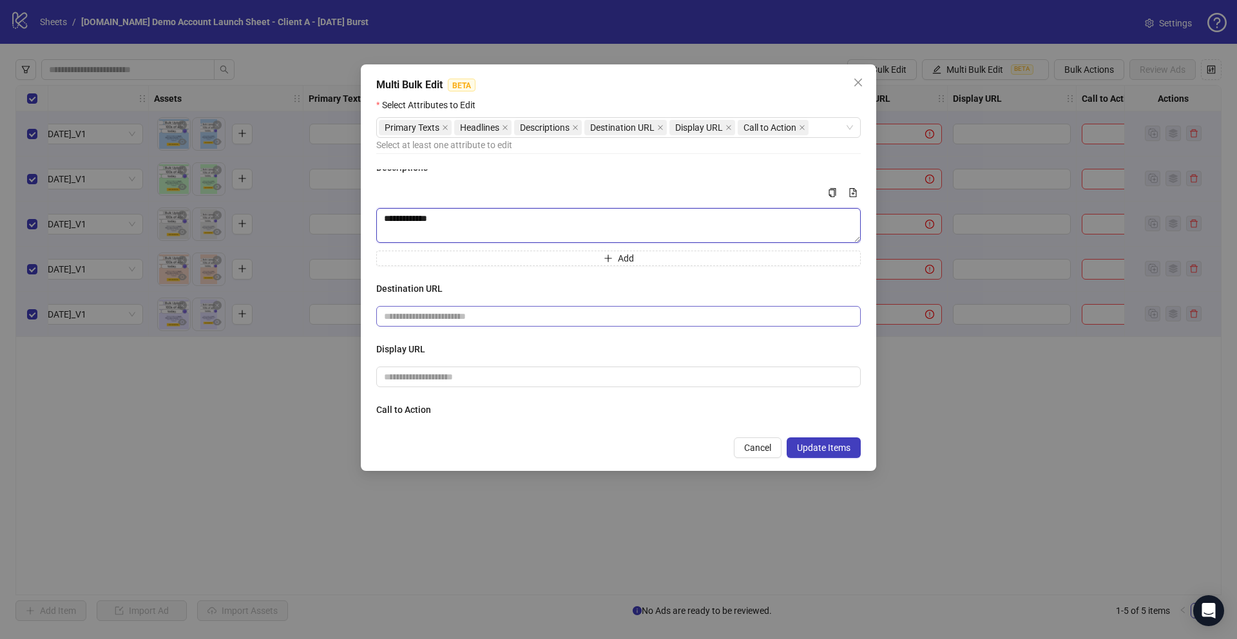
type textarea "**********"
click at [399, 307] on span at bounding box center [618, 316] width 485 height 21
click at [416, 316] on input "text" at bounding box center [613, 316] width 459 height 14
type input "**********"
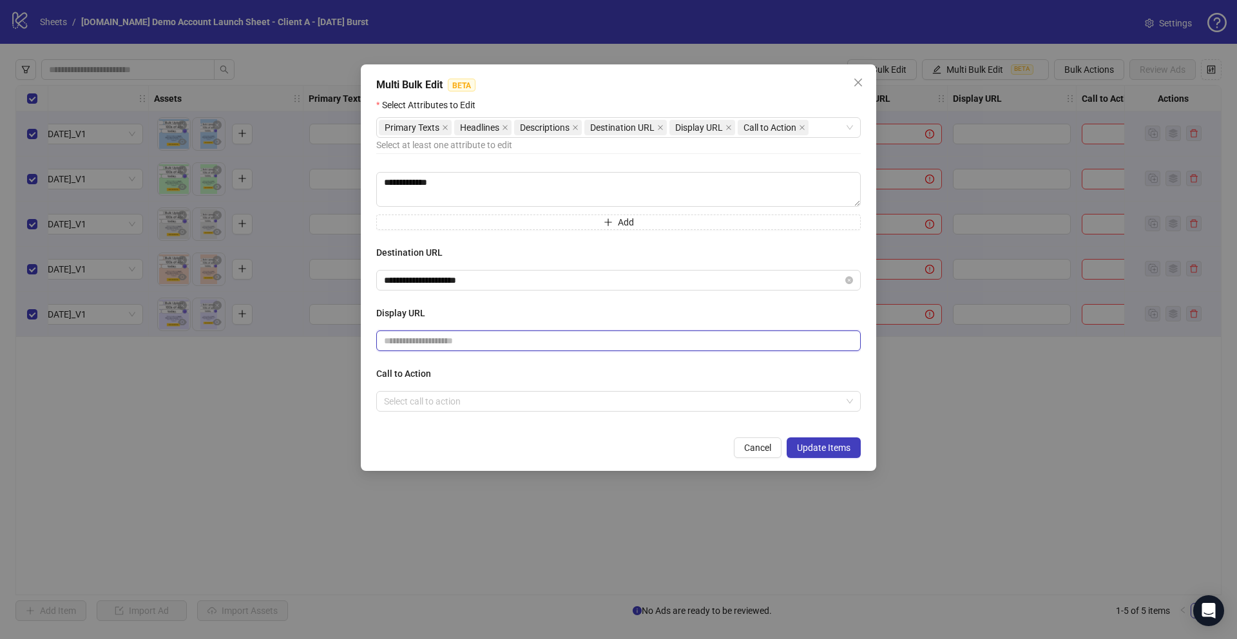
click at [413, 340] on input "text" at bounding box center [618, 341] width 485 height 21
type input "**********"
click at [409, 400] on input "search" at bounding box center [612, 401] width 457 height 19
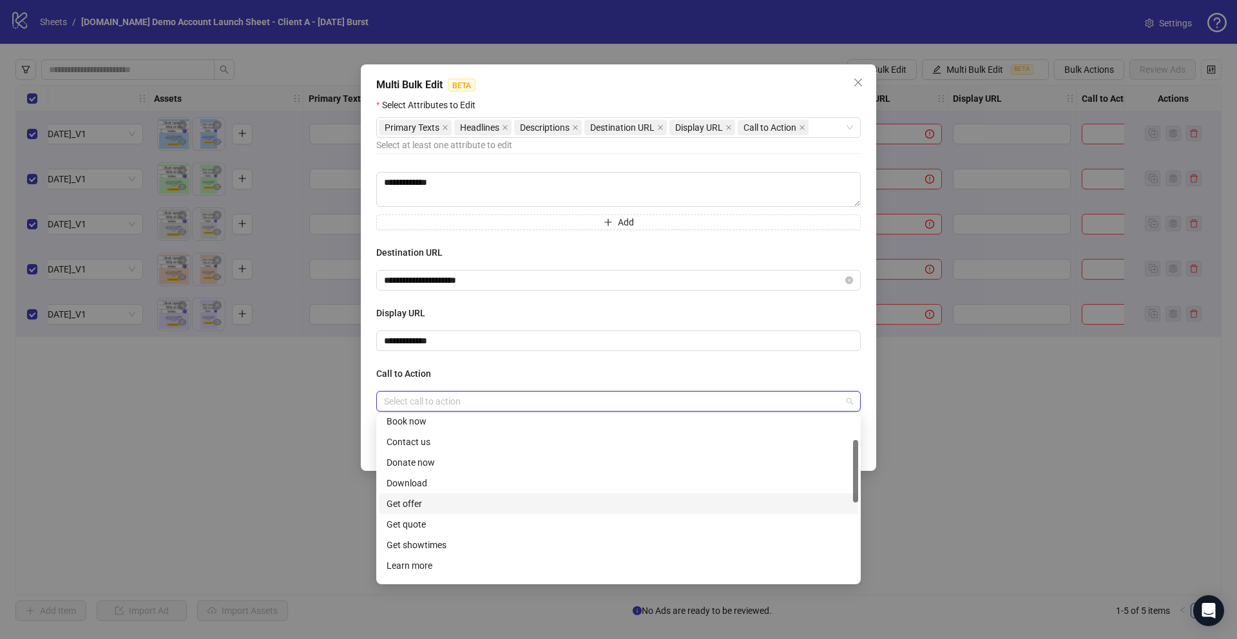
scroll to position [84, 0]
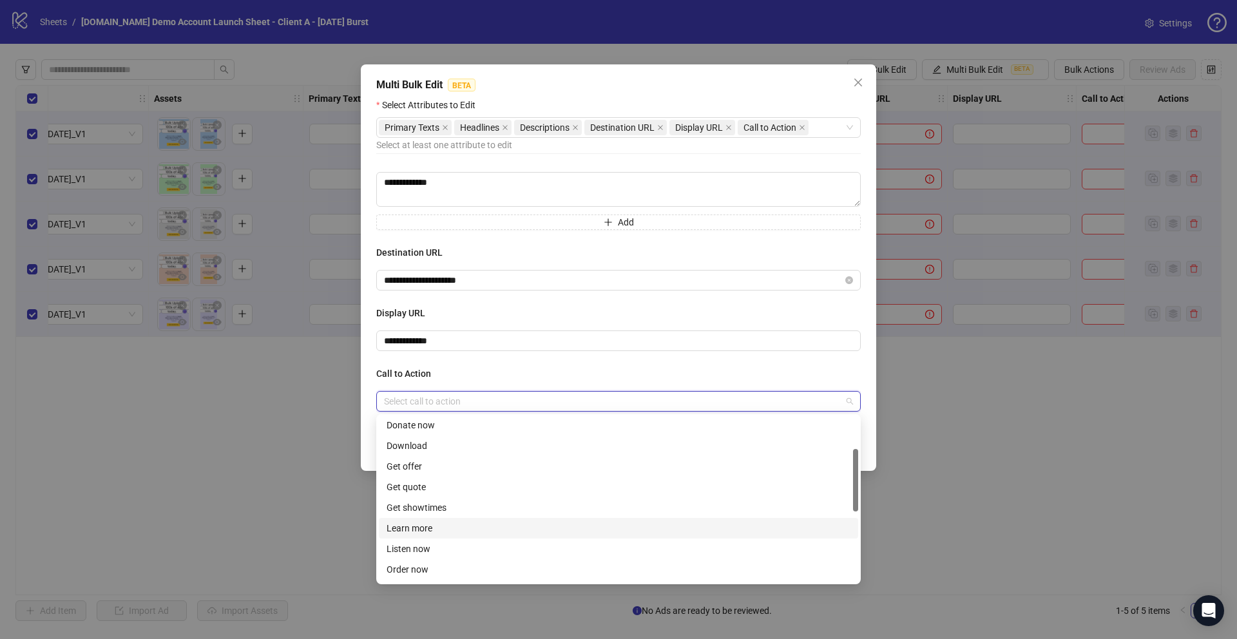
click at [406, 528] on div "Learn more" at bounding box center [619, 528] width 464 height 14
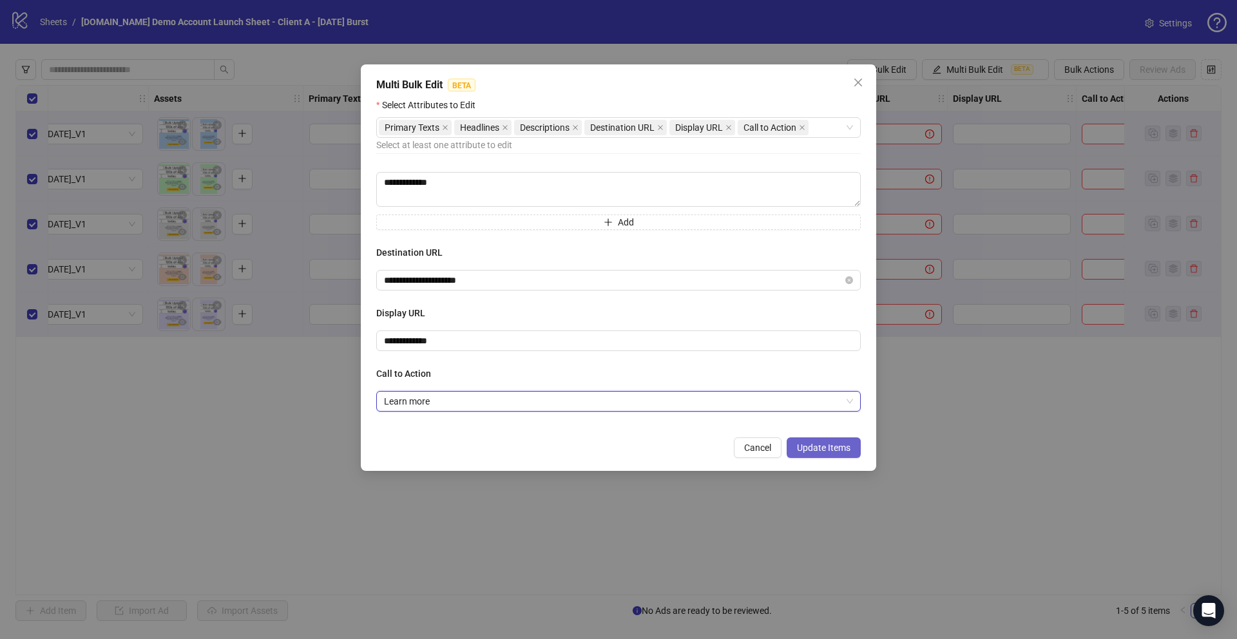
click at [832, 446] on span "Update Items" at bounding box center [823, 448] width 53 height 10
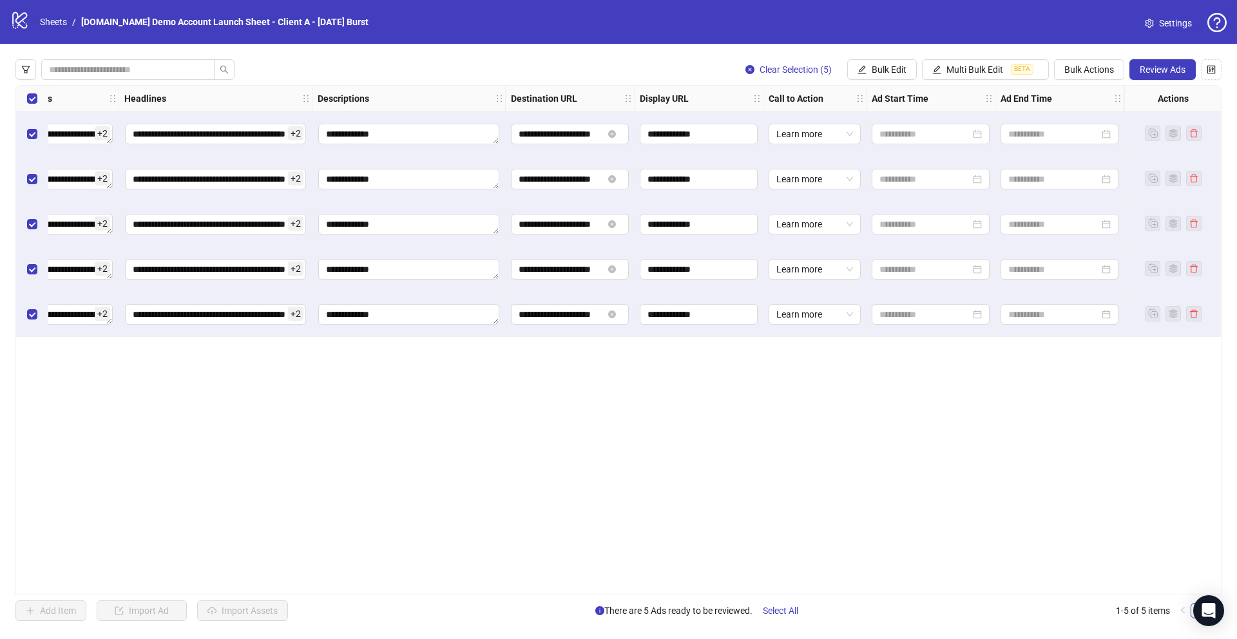
scroll to position [0, 773]
click at [879, 68] on span "Bulk Edit" at bounding box center [889, 69] width 35 height 10
click at [964, 70] on span "Multi Bulk Edit" at bounding box center [975, 69] width 57 height 10
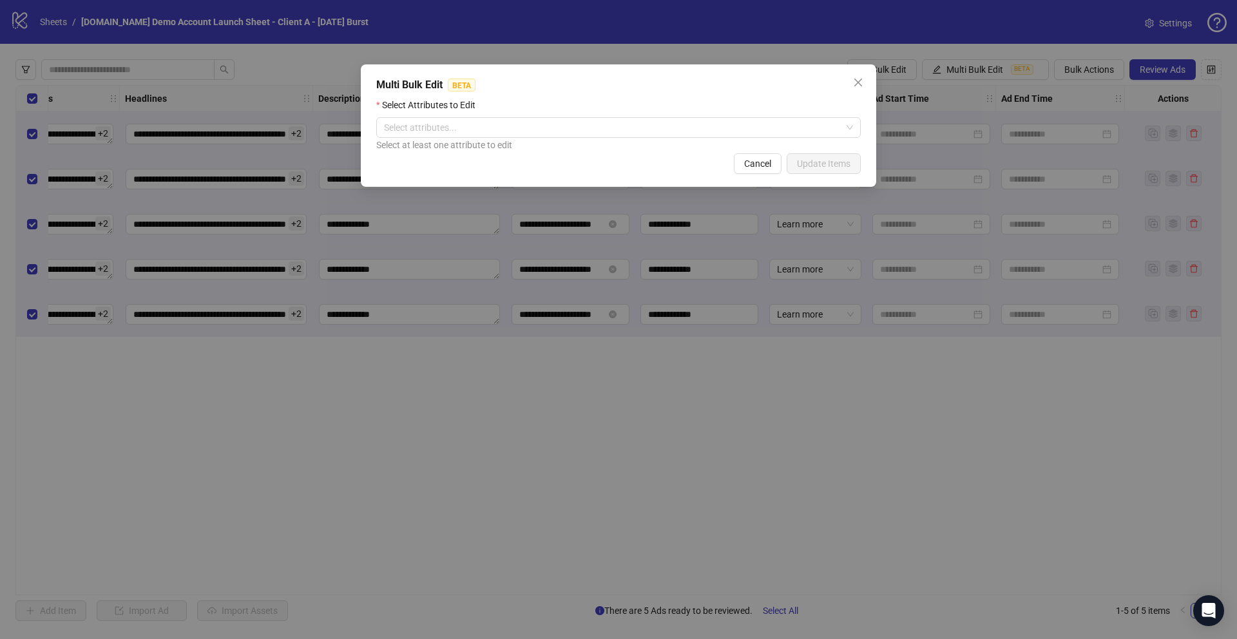
click at [577, 405] on div "Multi Bulk Edit BETA Select Attributes to Edit Select attributes... Select at l…" at bounding box center [618, 319] width 1237 height 639
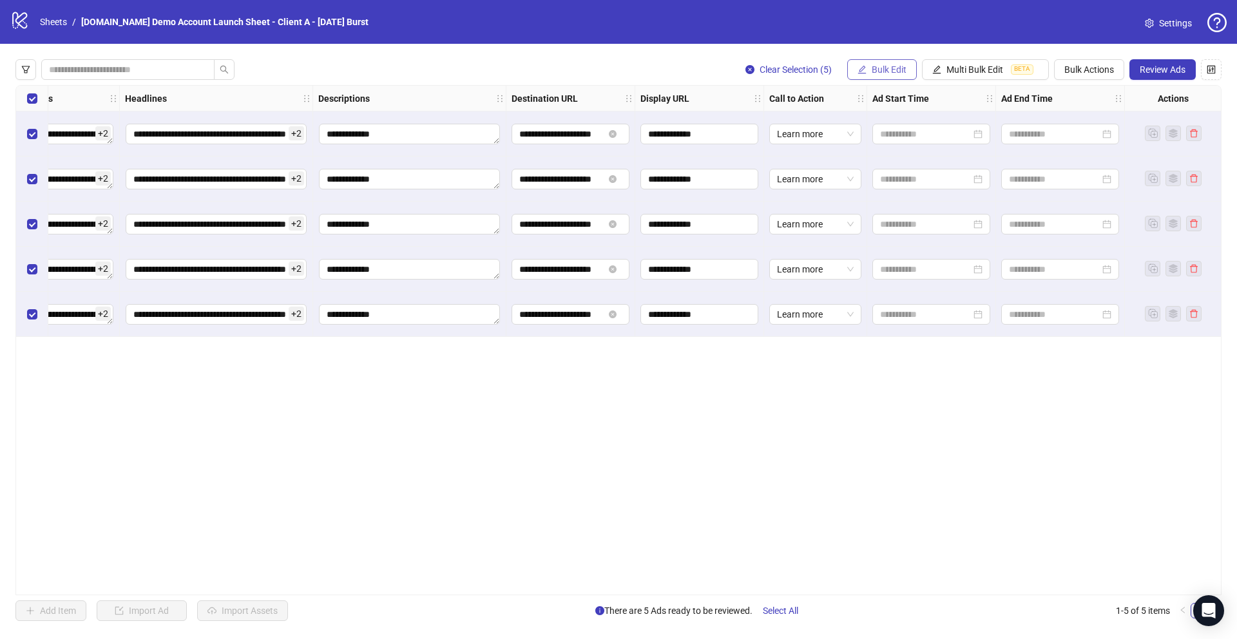
click at [885, 60] on button "Bulk Edit" at bounding box center [882, 69] width 70 height 21
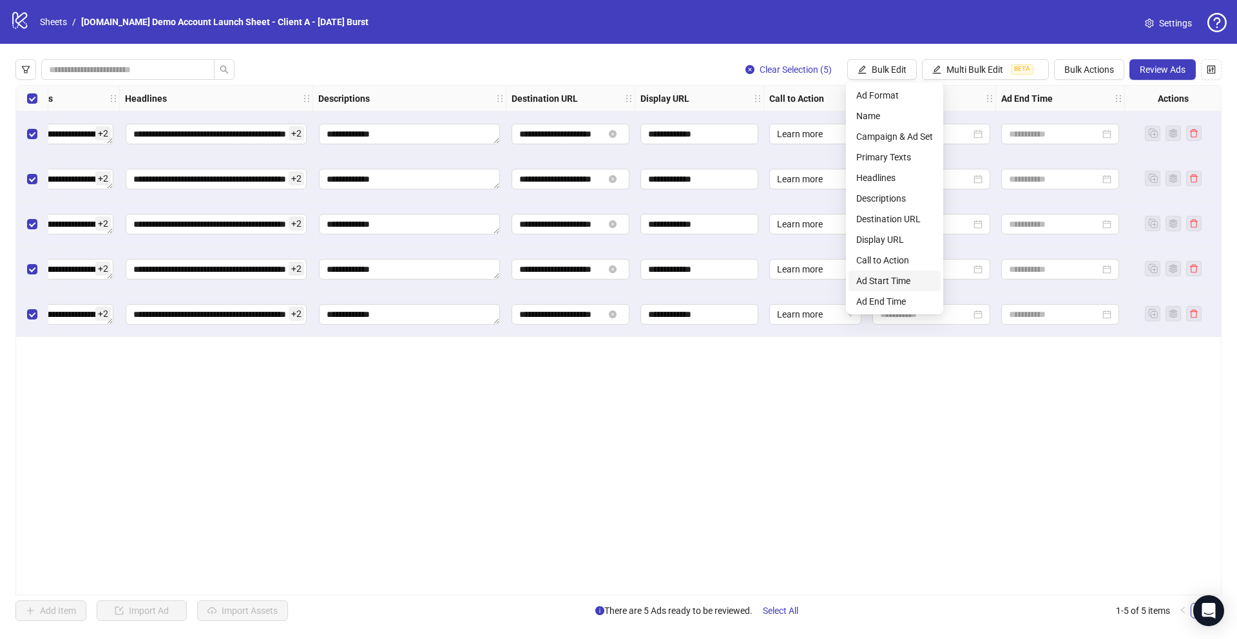
click at [874, 280] on span "Ad Start Time" at bounding box center [894, 281] width 77 height 14
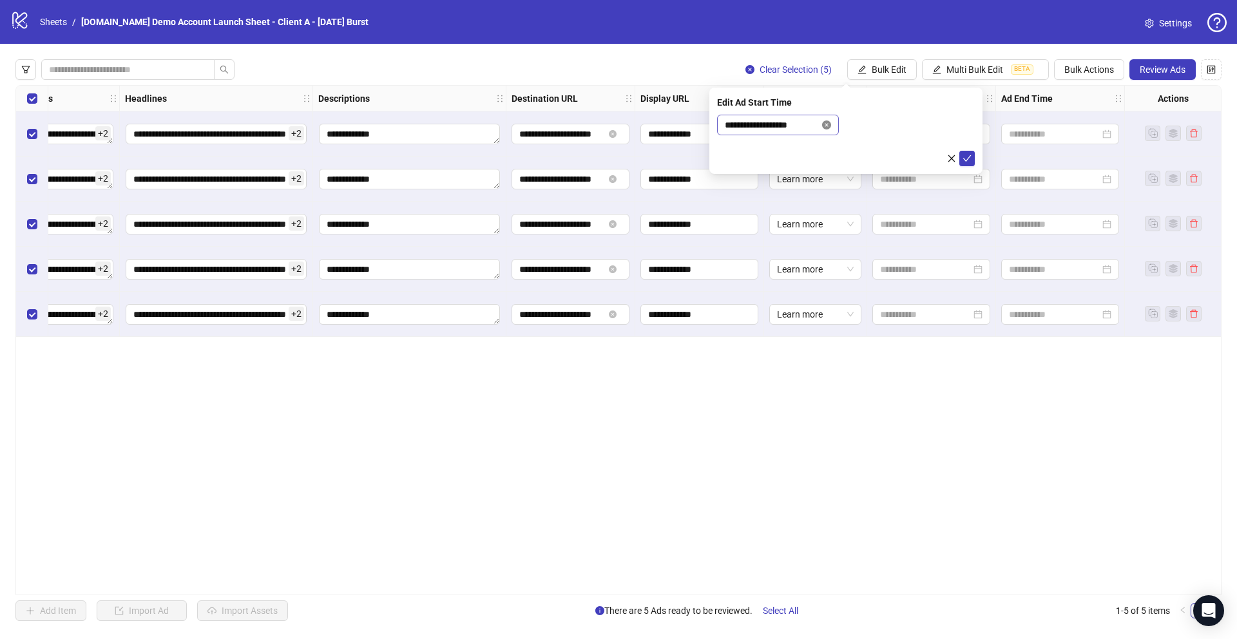
click at [827, 122] on icon "close-circle" at bounding box center [826, 124] width 9 height 9
click at [744, 123] on input at bounding box center [772, 125] width 95 height 14
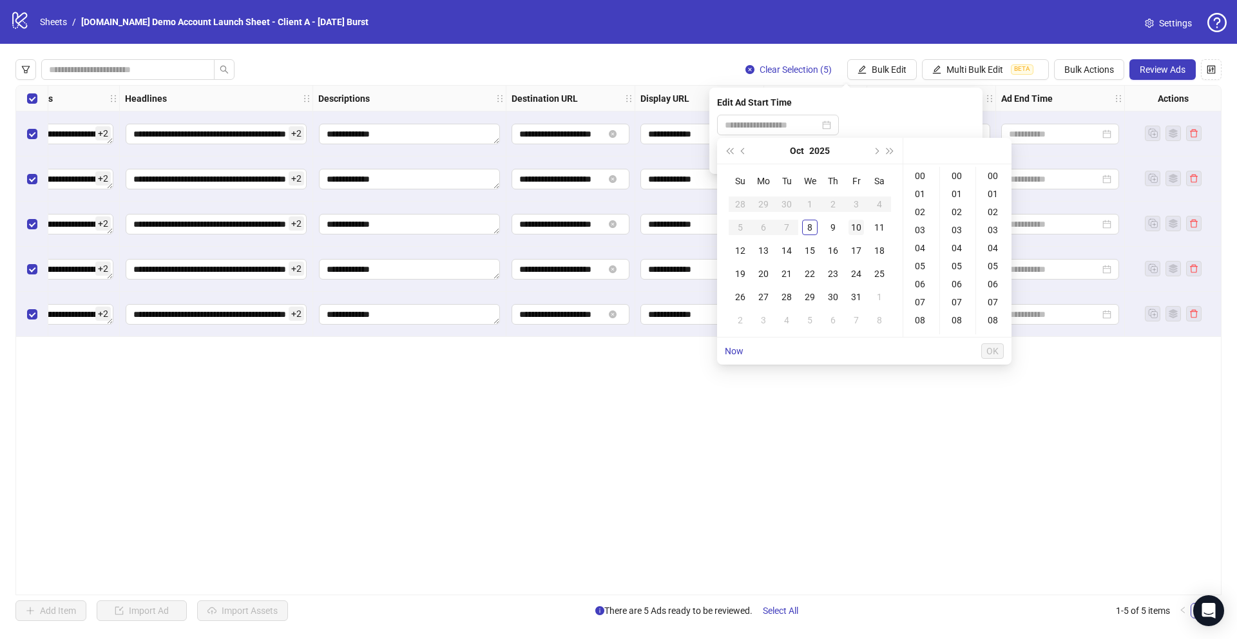
click at [859, 227] on div "10" at bounding box center [856, 227] width 15 height 15
click at [916, 314] on div "08" at bounding box center [921, 320] width 31 height 18
type input "**********"
click at [992, 351] on span "OK" at bounding box center [992, 351] width 12 height 10
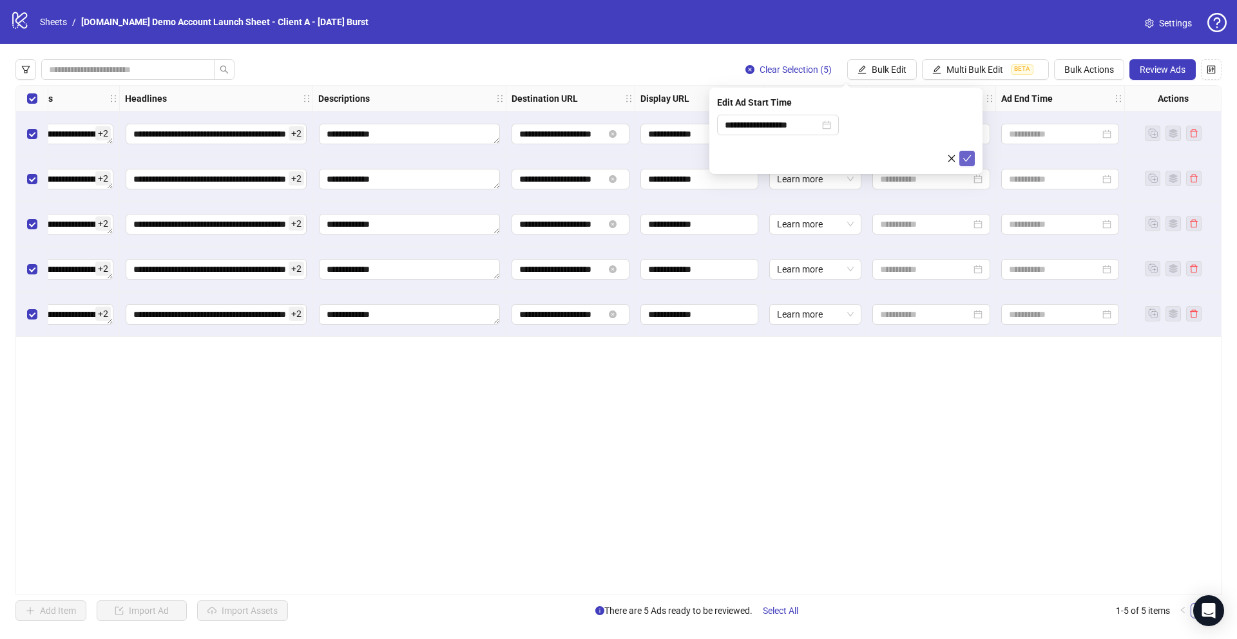
click at [967, 156] on icon "check" at bounding box center [967, 158] width 9 height 9
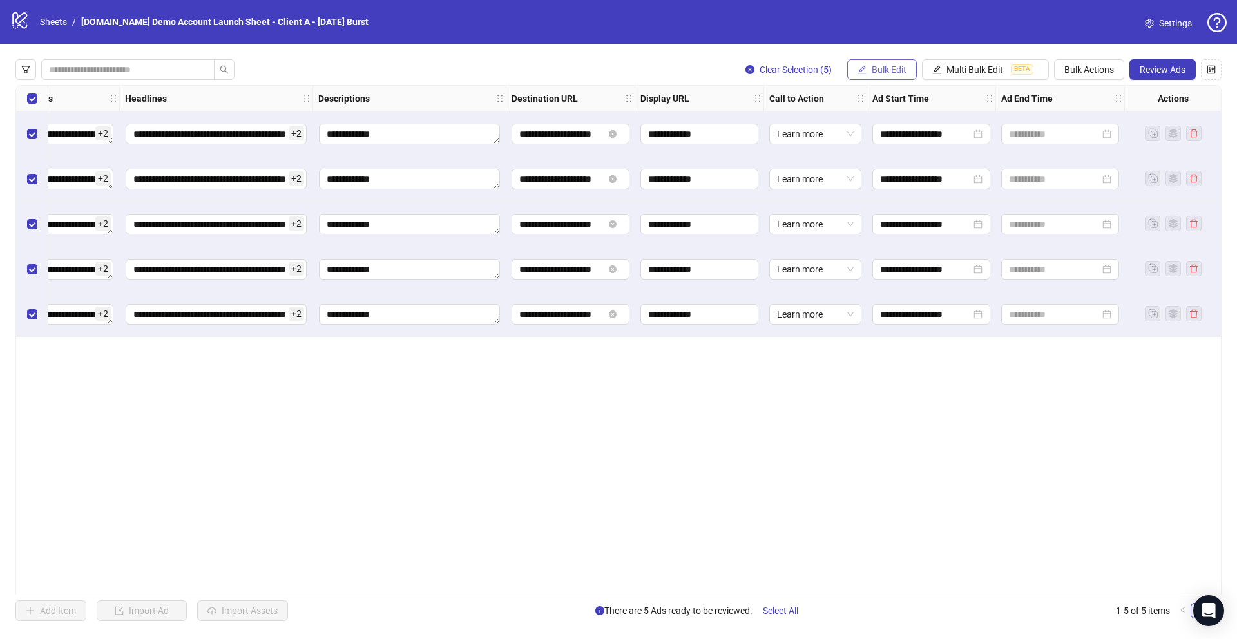
click at [877, 66] on span "Bulk Edit" at bounding box center [889, 69] width 35 height 10
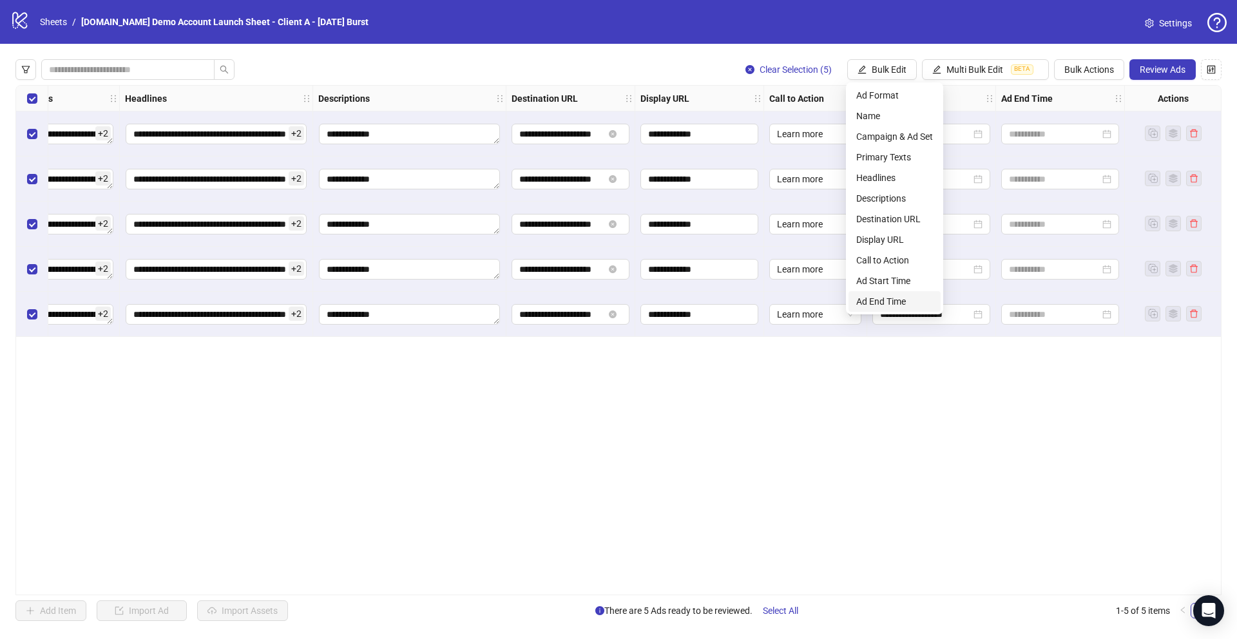
click at [870, 299] on span "Ad End Time" at bounding box center [894, 301] width 77 height 14
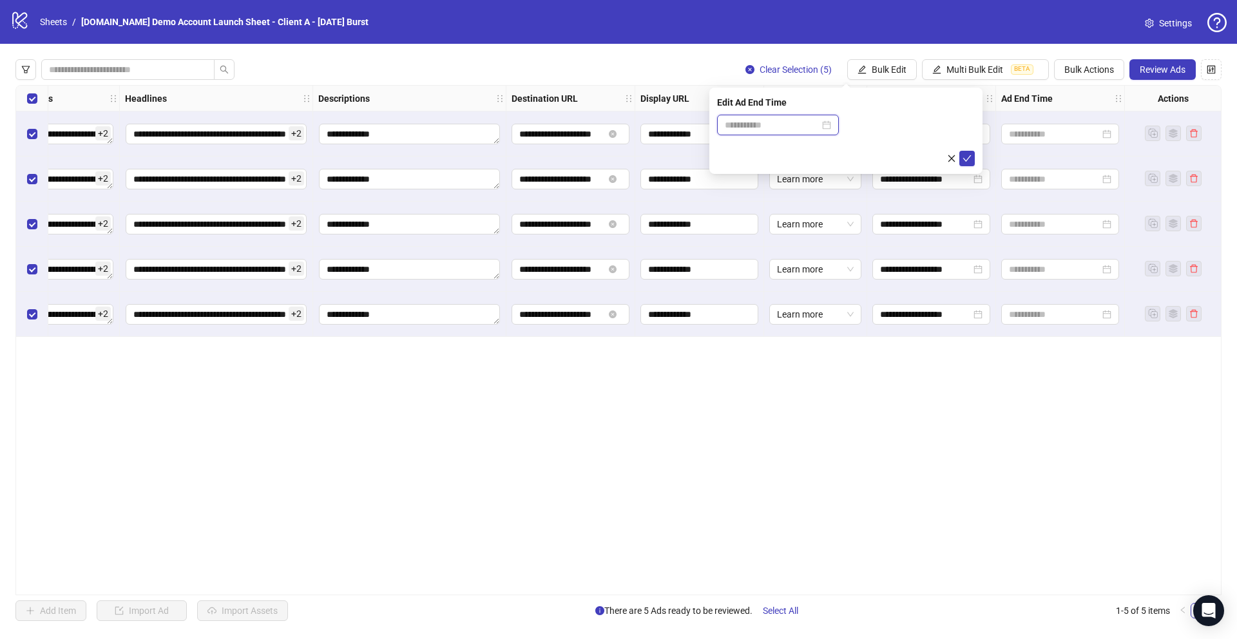
click at [803, 126] on input at bounding box center [772, 125] width 95 height 14
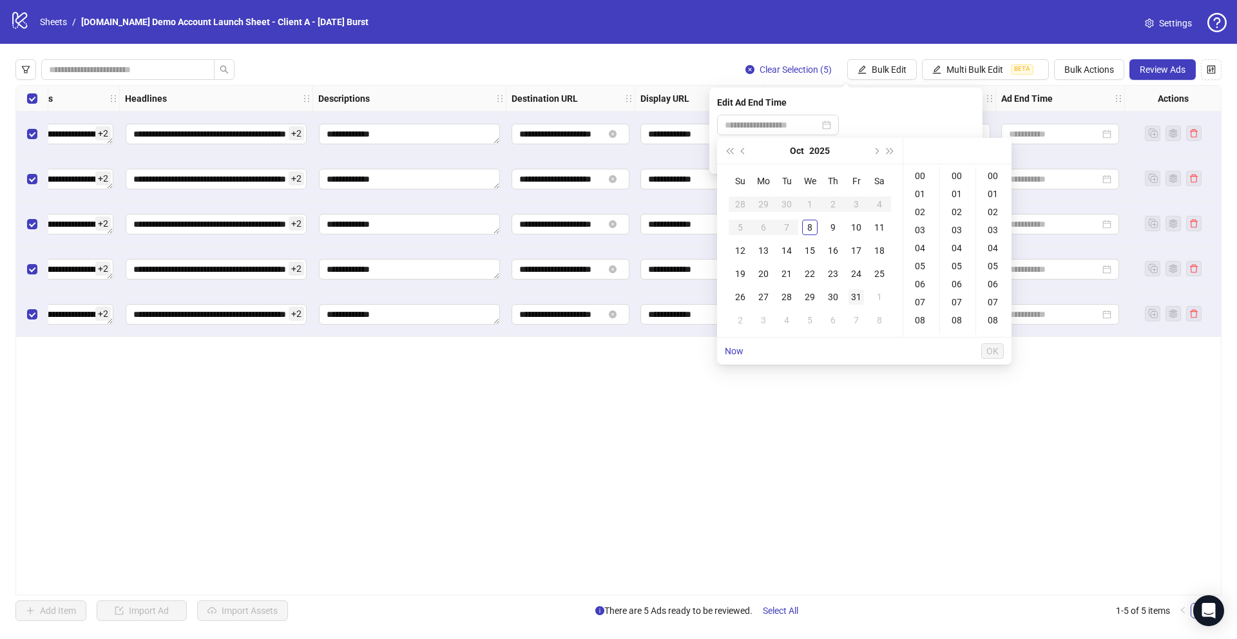
click at [851, 294] on div "31" at bounding box center [856, 296] width 15 height 15
click at [919, 282] on div "17" at bounding box center [921, 282] width 31 height 18
type input "**********"
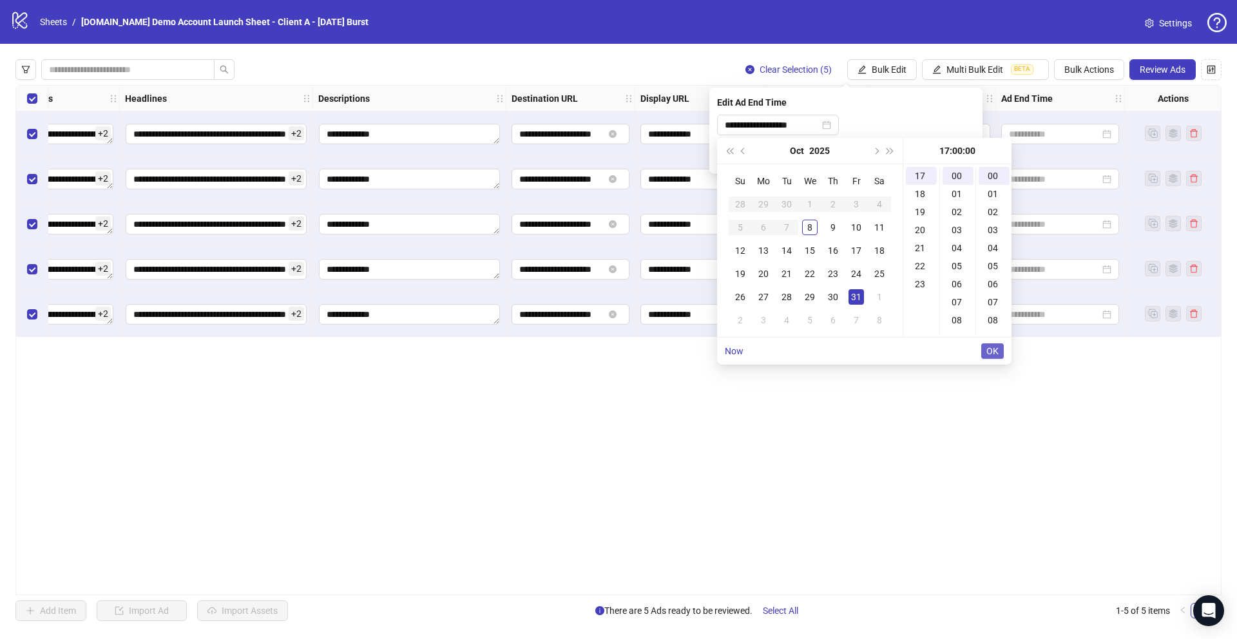
click at [992, 349] on span "OK" at bounding box center [992, 351] width 12 height 10
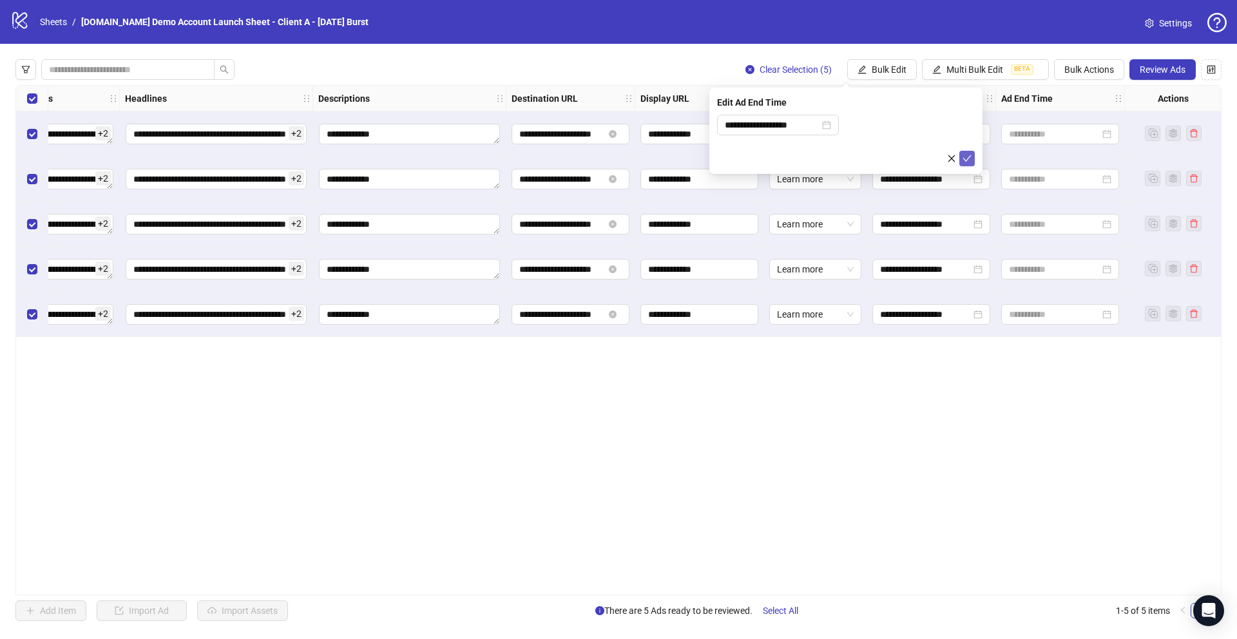
click at [968, 157] on icon "check" at bounding box center [967, 158] width 8 height 6
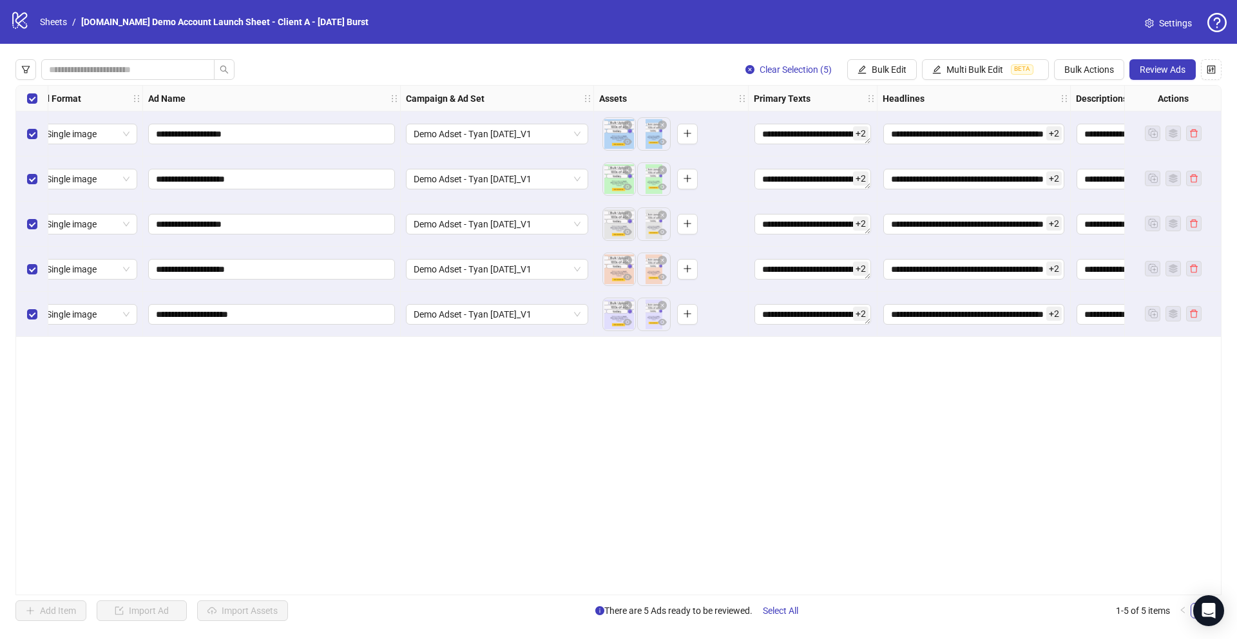
scroll to position [0, 0]
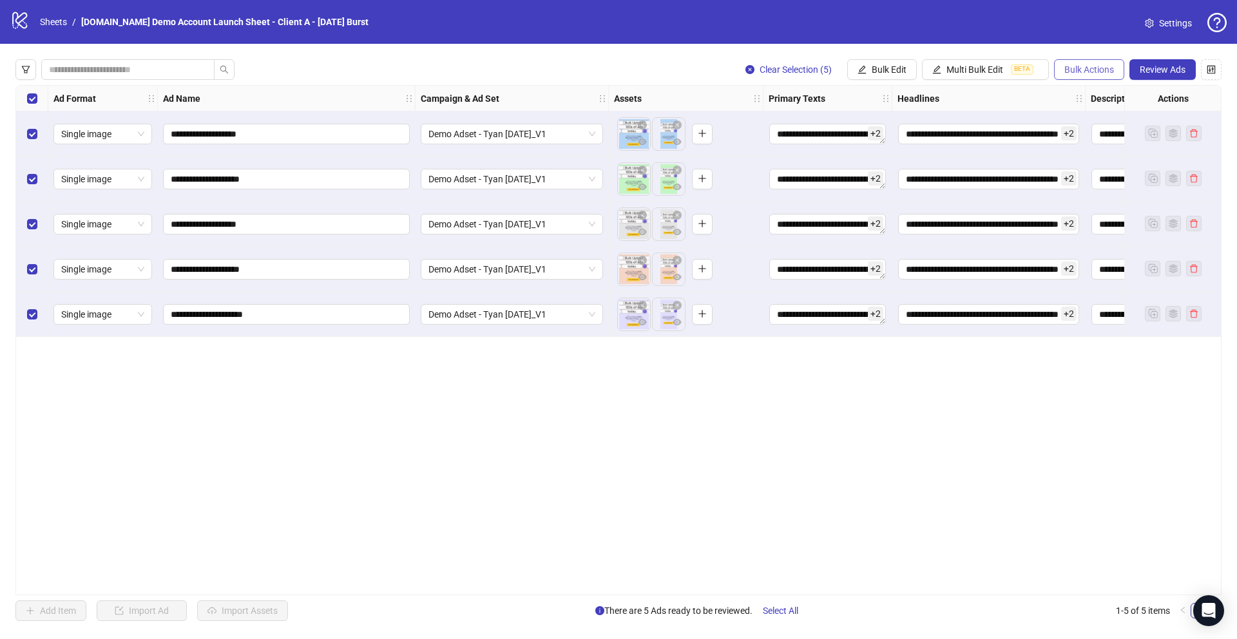
click at [1079, 66] on span "Bulk Actions" at bounding box center [1089, 69] width 50 height 10
click at [1099, 140] on span "Duplicate with assets" at bounding box center [1107, 137] width 88 height 14
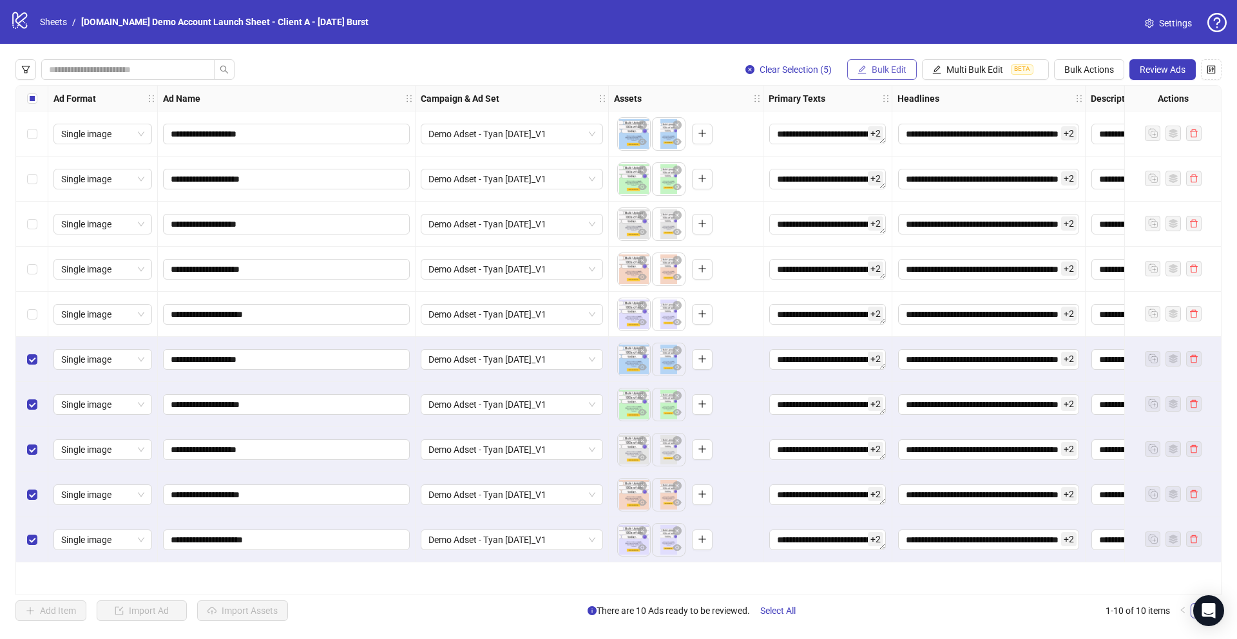
click at [866, 73] on button "Bulk Edit" at bounding box center [882, 69] width 70 height 21
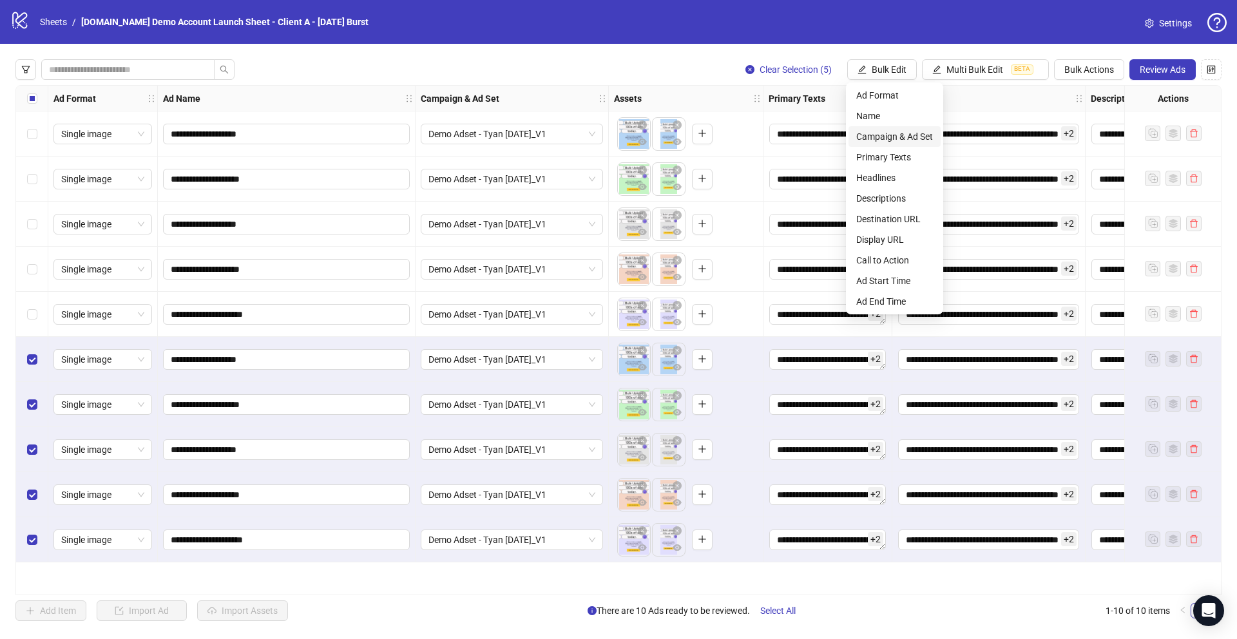
click at [882, 135] on span "Campaign & Ad Set" at bounding box center [894, 137] width 77 height 14
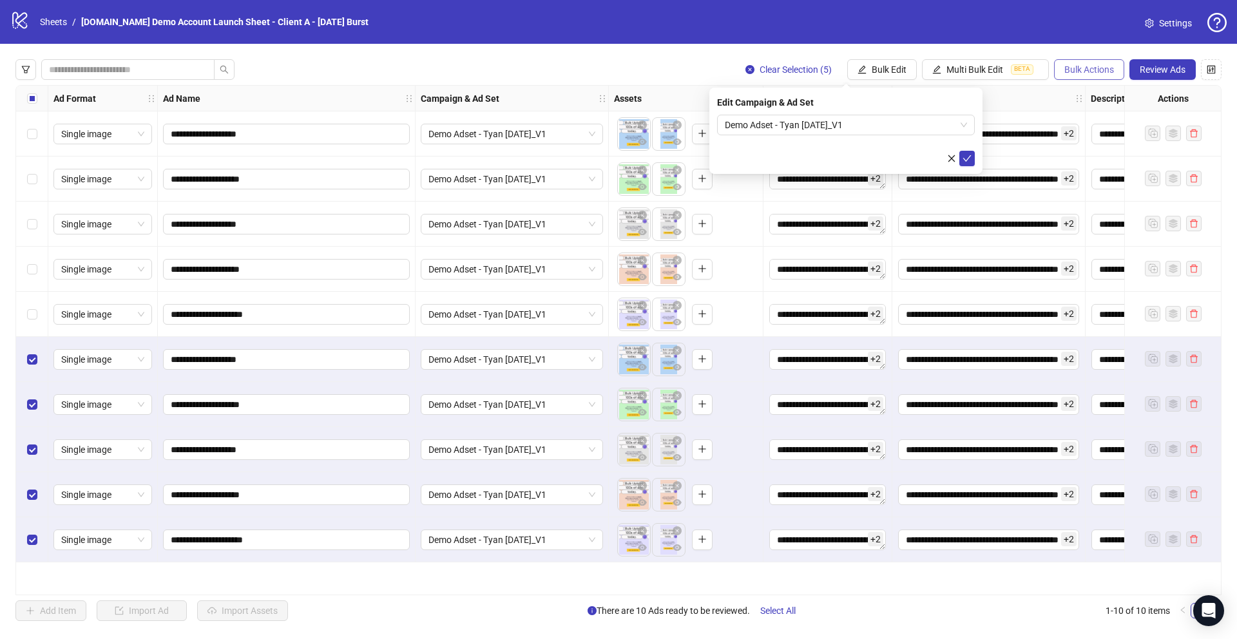
click at [1080, 67] on span "Bulk Actions" at bounding box center [1089, 69] width 50 height 10
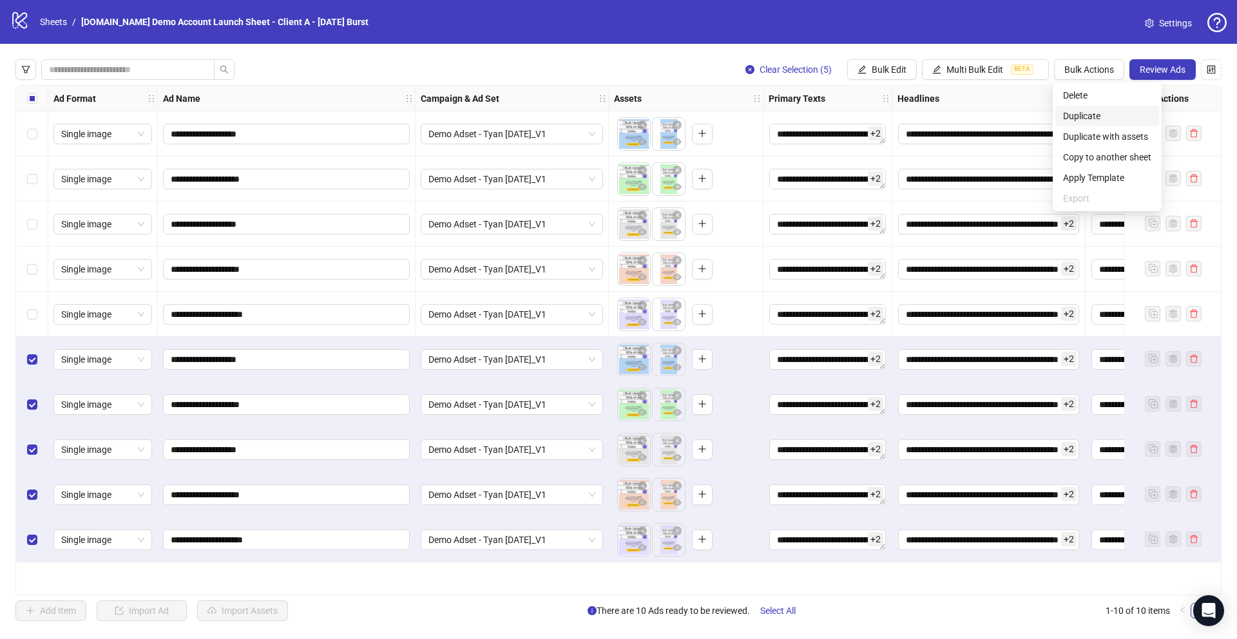
click at [1084, 121] on span "Duplicate" at bounding box center [1107, 116] width 88 height 14
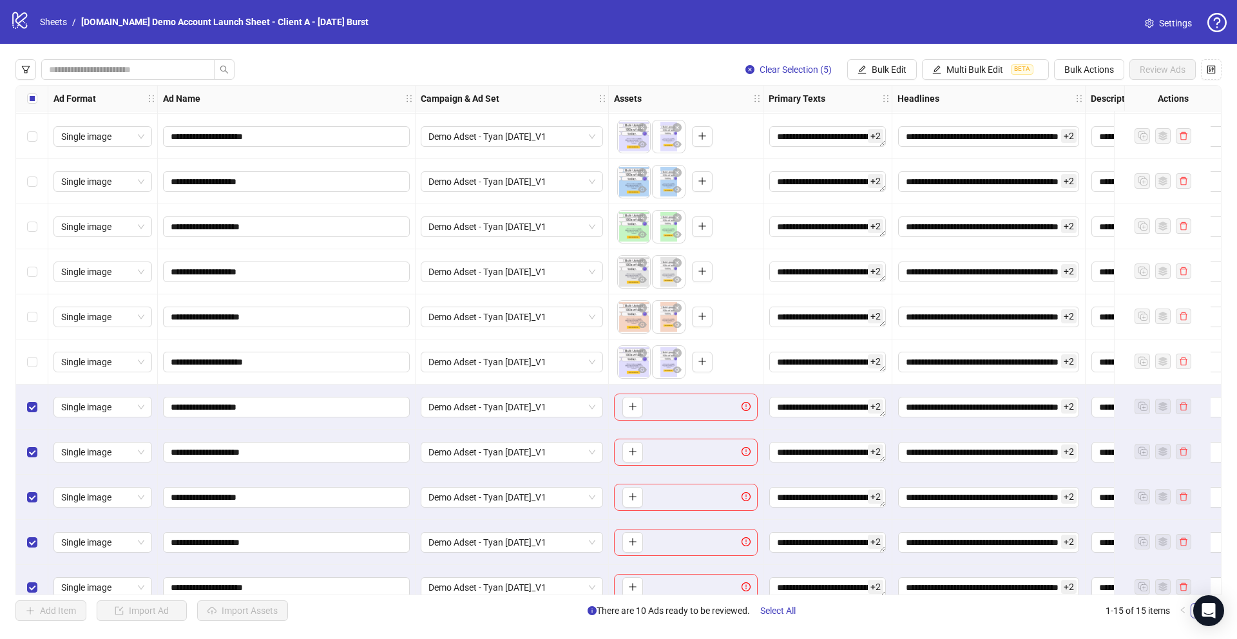
scroll to position [198, 0]
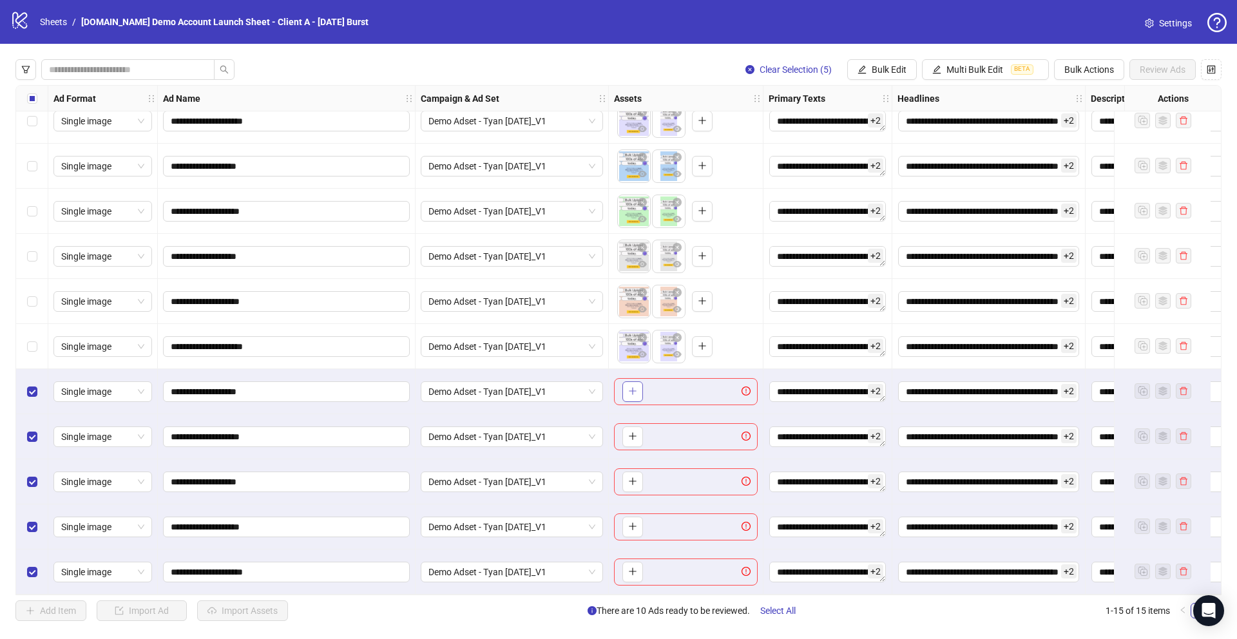
click at [630, 389] on icon "plus" at bounding box center [632, 391] width 9 height 9
click at [1090, 72] on span "Bulk Actions" at bounding box center [1089, 69] width 50 height 10
click at [1095, 157] on span "Copy to another sheet" at bounding box center [1107, 157] width 88 height 14
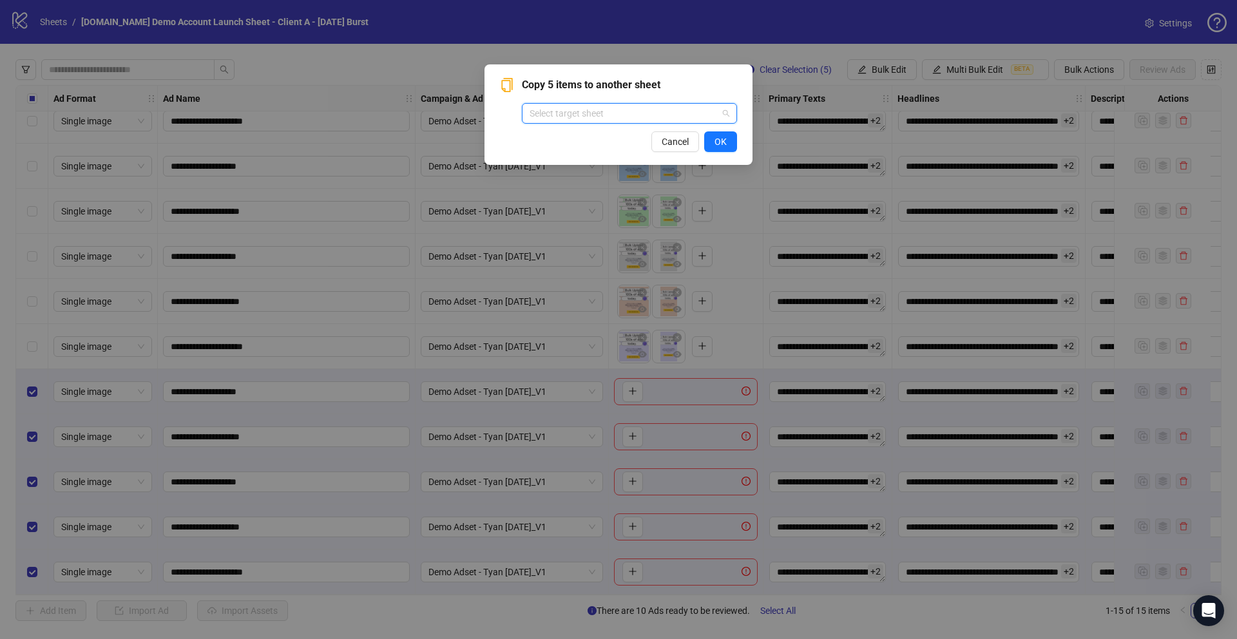
click at [571, 113] on input "search" at bounding box center [624, 113] width 188 height 19
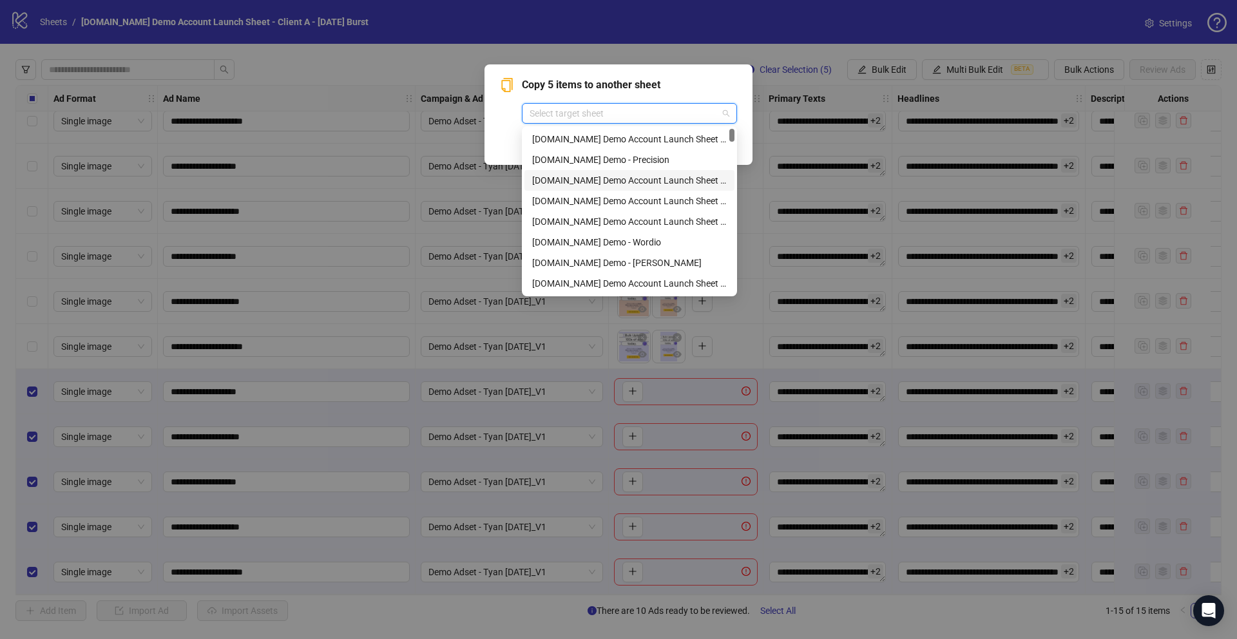
click at [508, 137] on div "Cancel OK" at bounding box center [618, 141] width 237 height 21
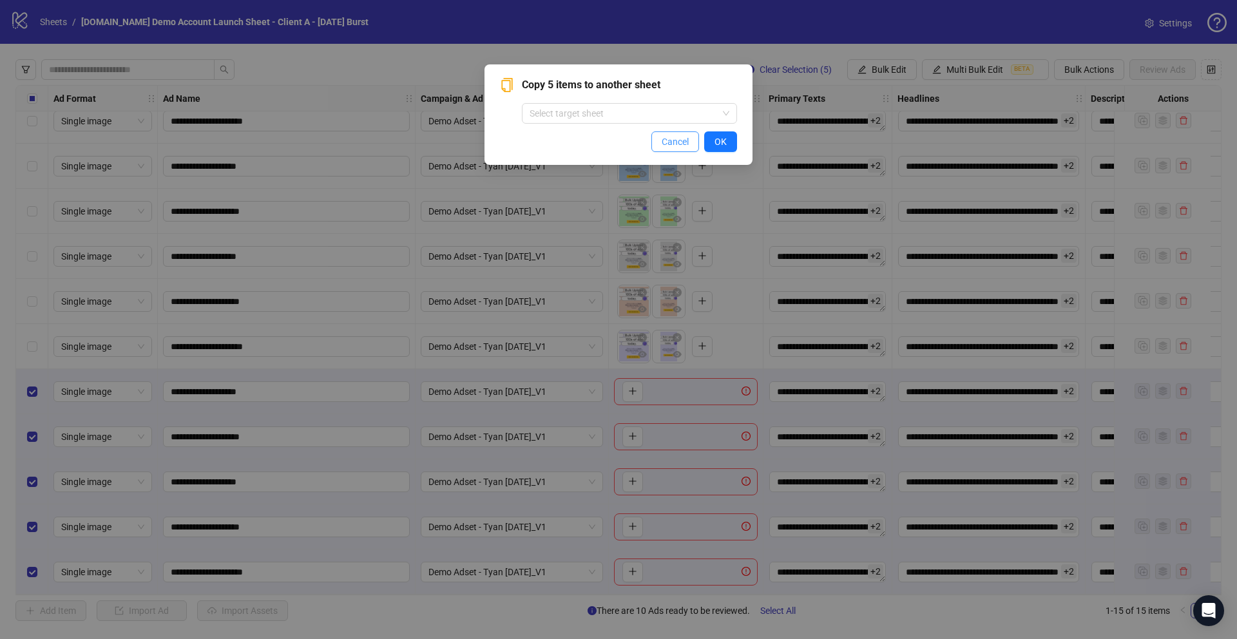
click at [673, 148] on button "Cancel" at bounding box center [675, 141] width 48 height 21
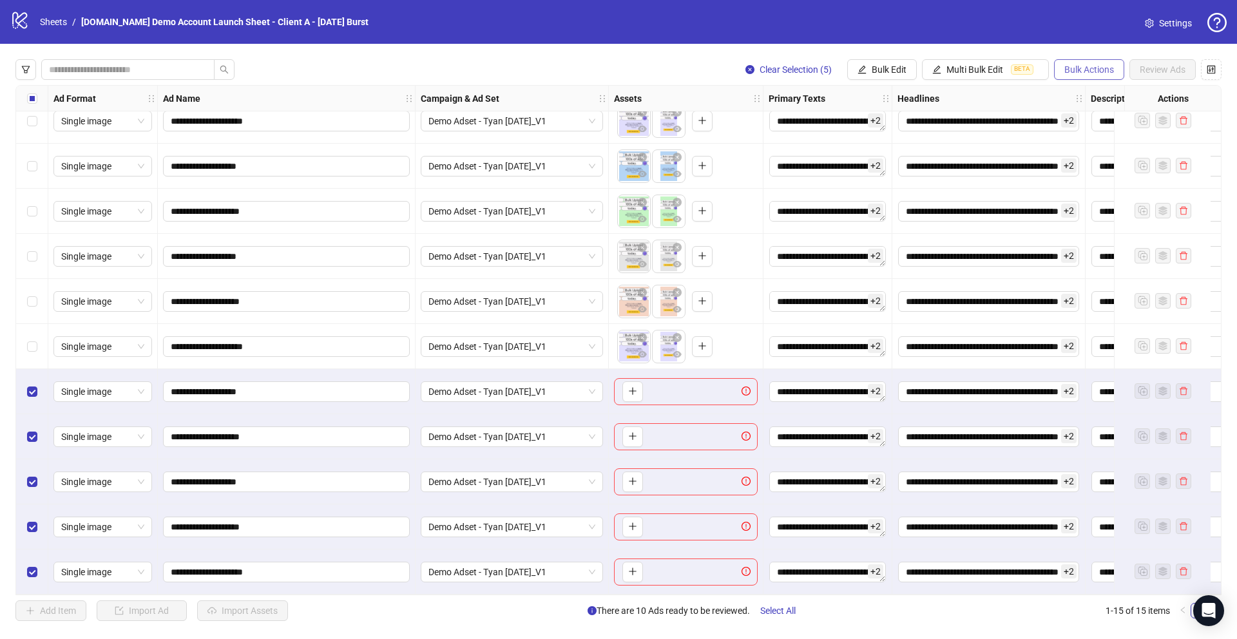
click at [1092, 66] on span "Bulk Actions" at bounding box center [1089, 69] width 50 height 10
click at [1079, 94] on span "Delete" at bounding box center [1107, 95] width 88 height 14
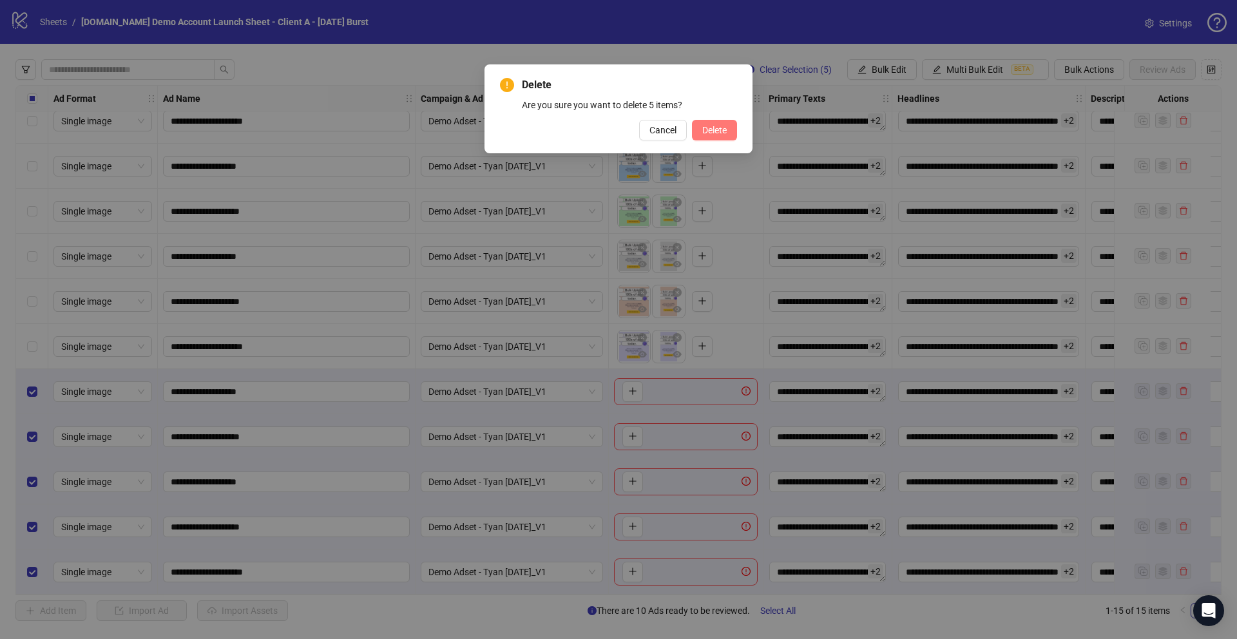
click at [711, 133] on span "Delete" at bounding box center [714, 130] width 24 height 10
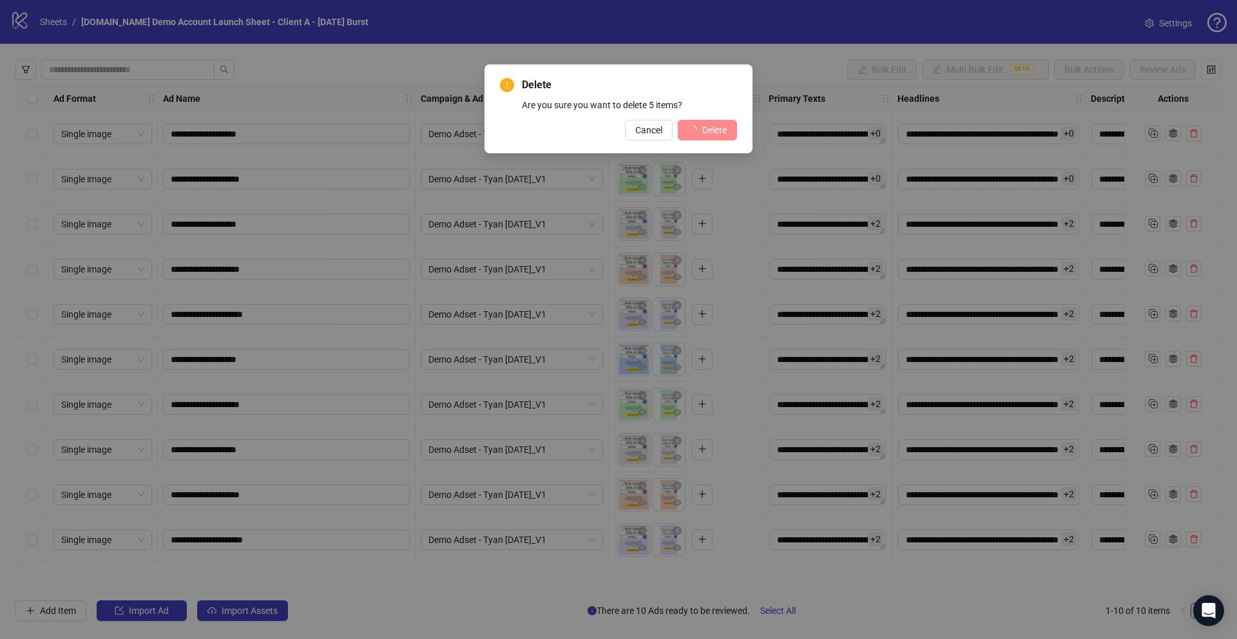
scroll to position [0, 0]
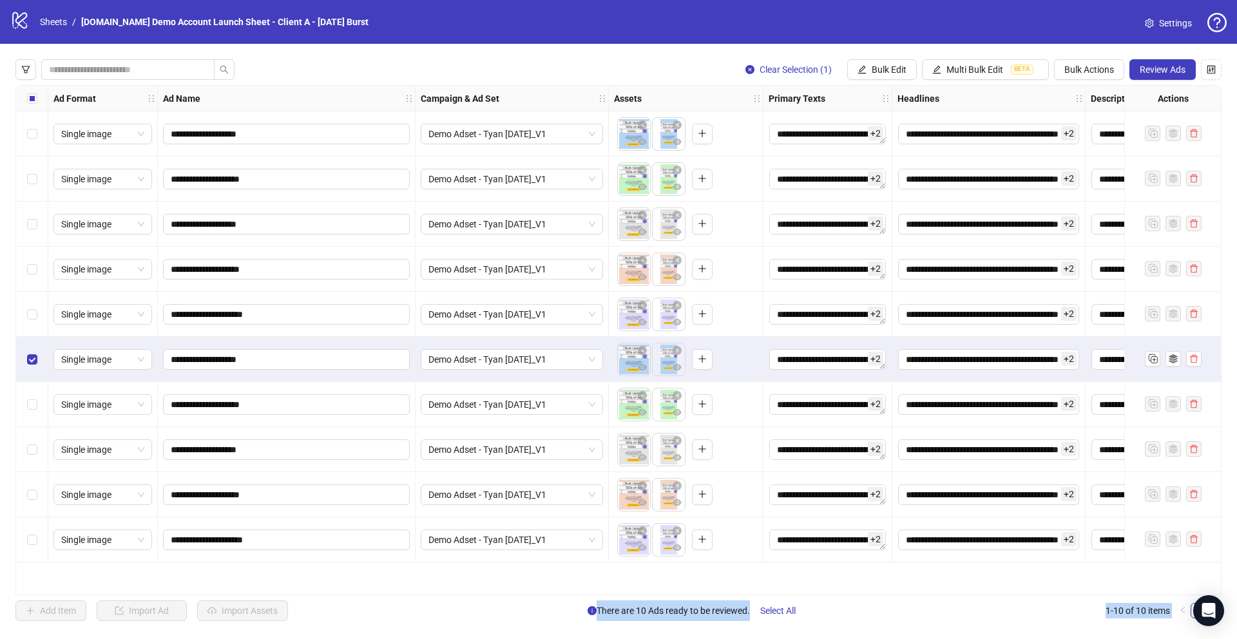
click at [24, 532] on div "Select row 10" at bounding box center [32, 539] width 32 height 45
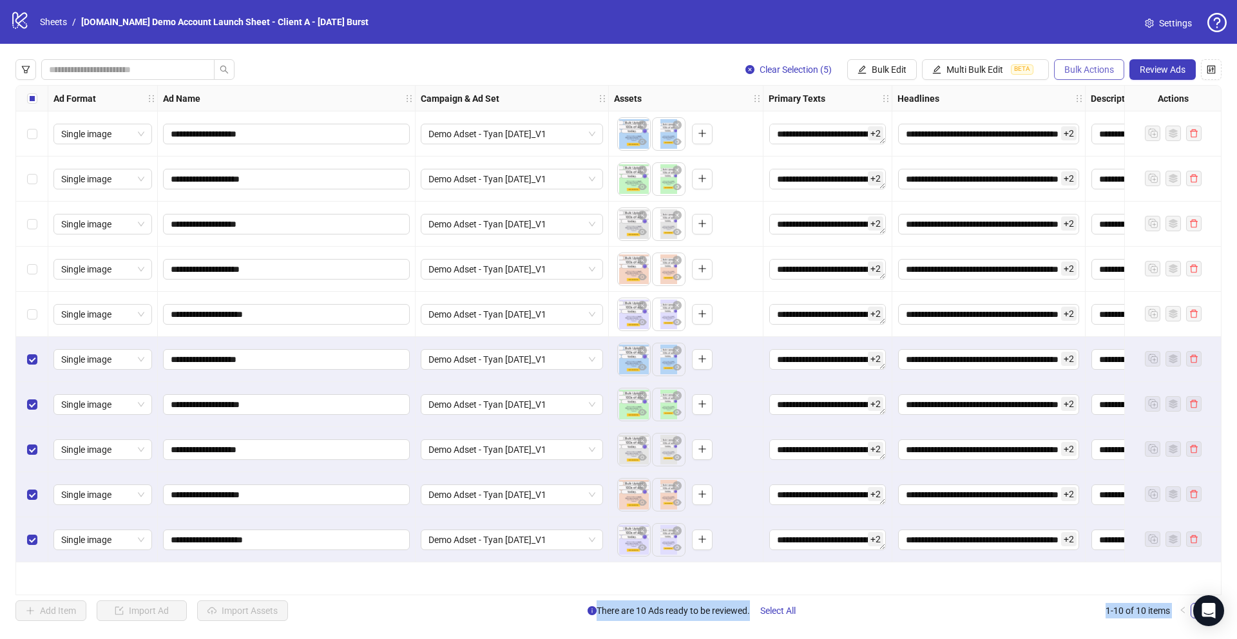
click at [1084, 70] on span "Bulk Actions" at bounding box center [1089, 69] width 50 height 10
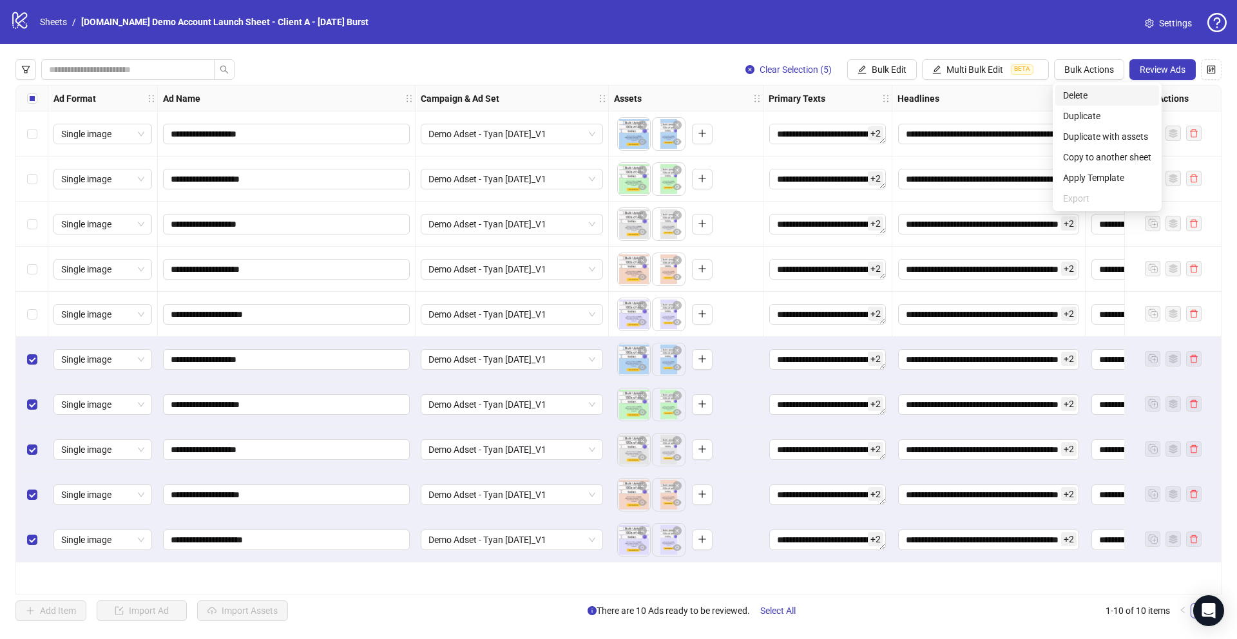
click at [1073, 94] on span "Delete" at bounding box center [1107, 95] width 88 height 14
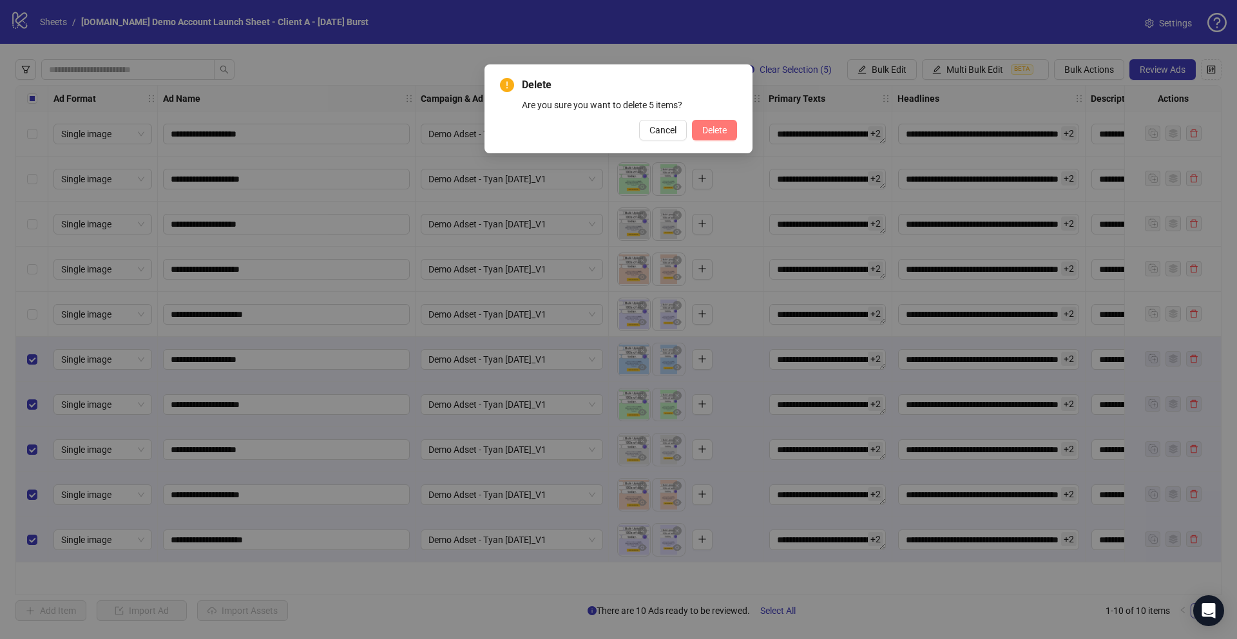
click at [714, 126] on span "Delete" at bounding box center [714, 130] width 24 height 10
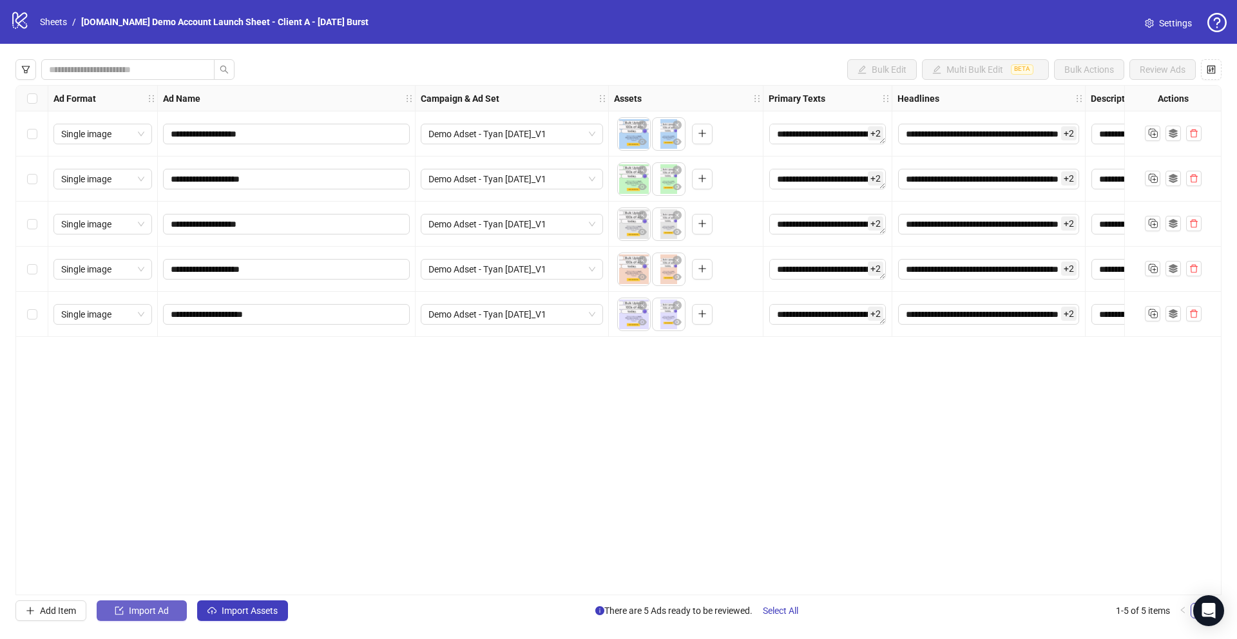
click at [153, 610] on span "Import Ad" at bounding box center [149, 611] width 40 height 10
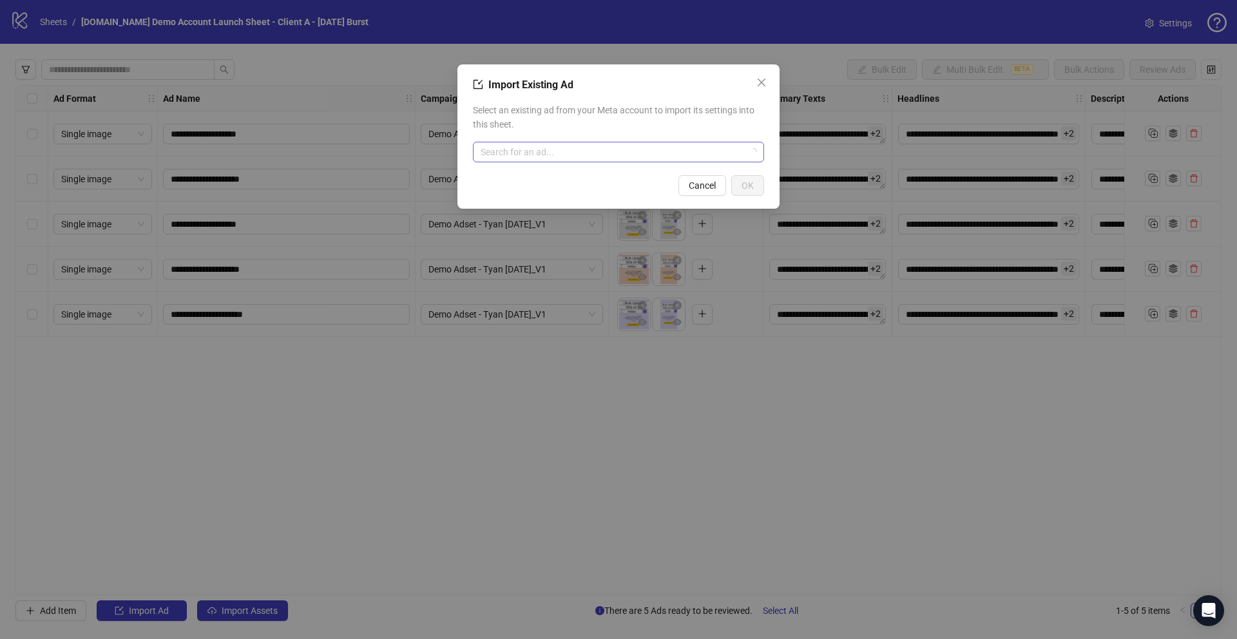
click at [566, 145] on input "search" at bounding box center [613, 151] width 264 height 19
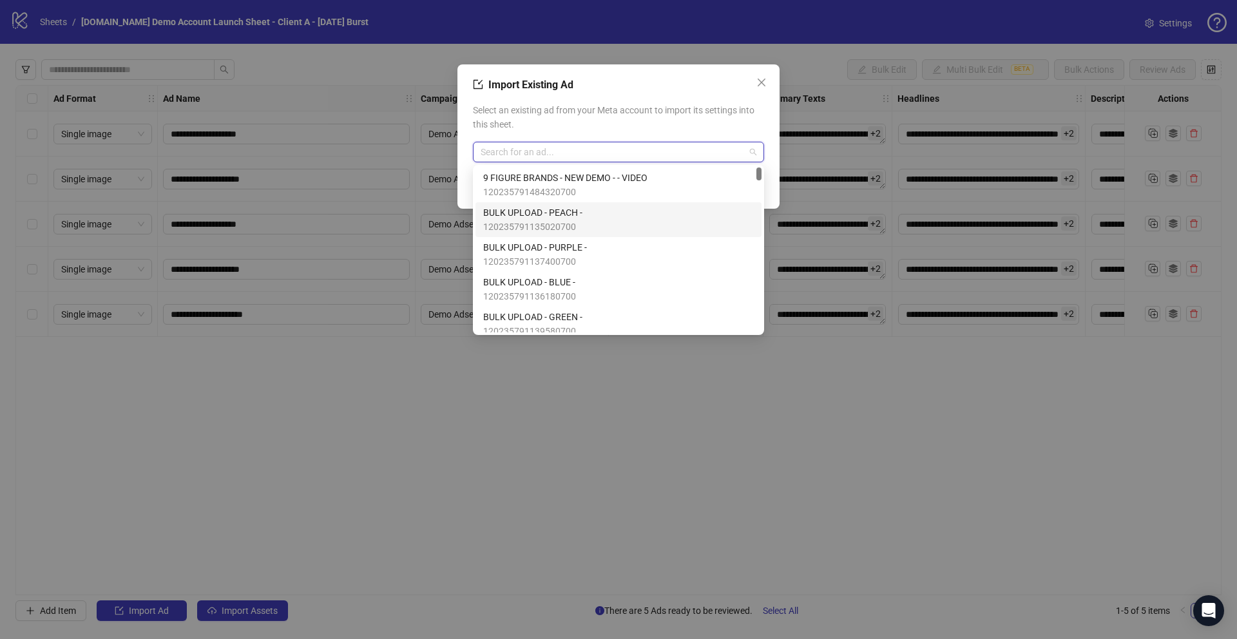
click at [533, 217] on span "BULK UPLOAD - PEACH -" at bounding box center [532, 213] width 99 height 14
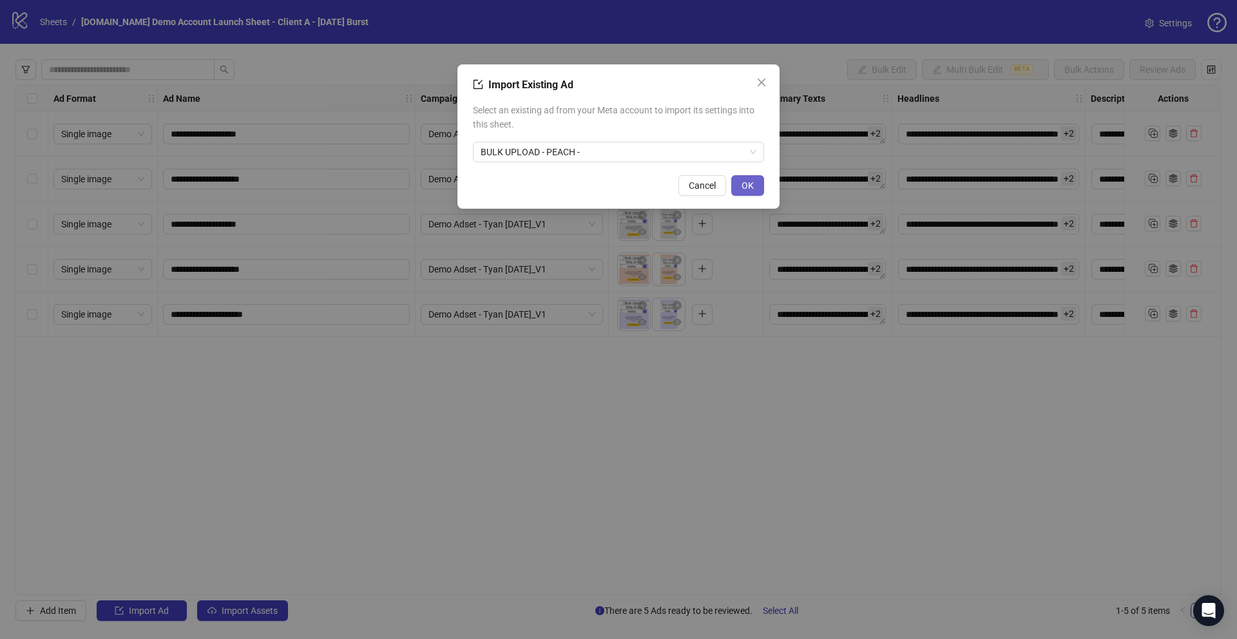
click at [752, 187] on span "OK" at bounding box center [748, 185] width 12 height 10
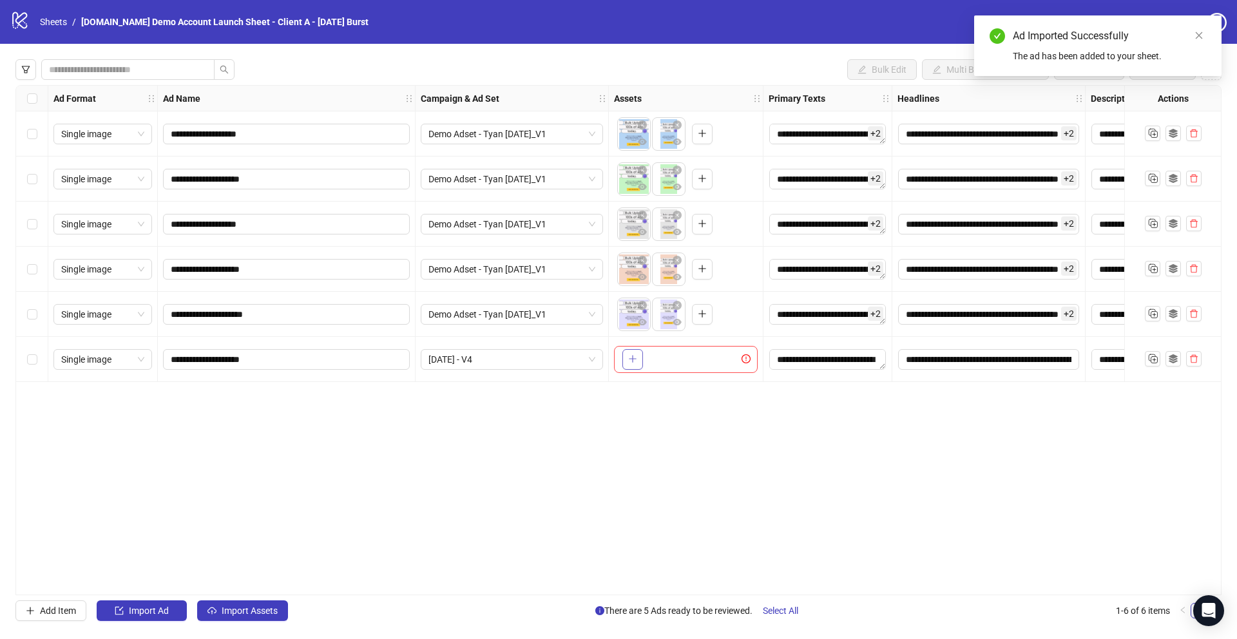
click at [633, 359] on icon "plus" at bounding box center [632, 359] width 7 height 1
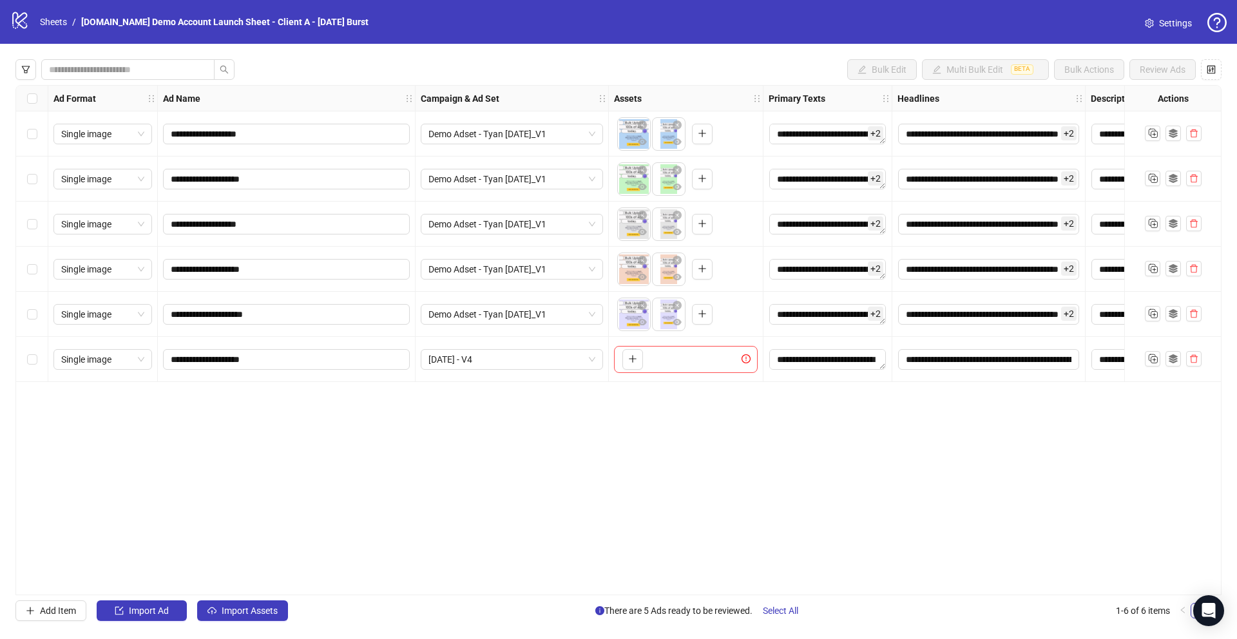
click at [24, 365] on div "Select row 6" at bounding box center [32, 359] width 32 height 45
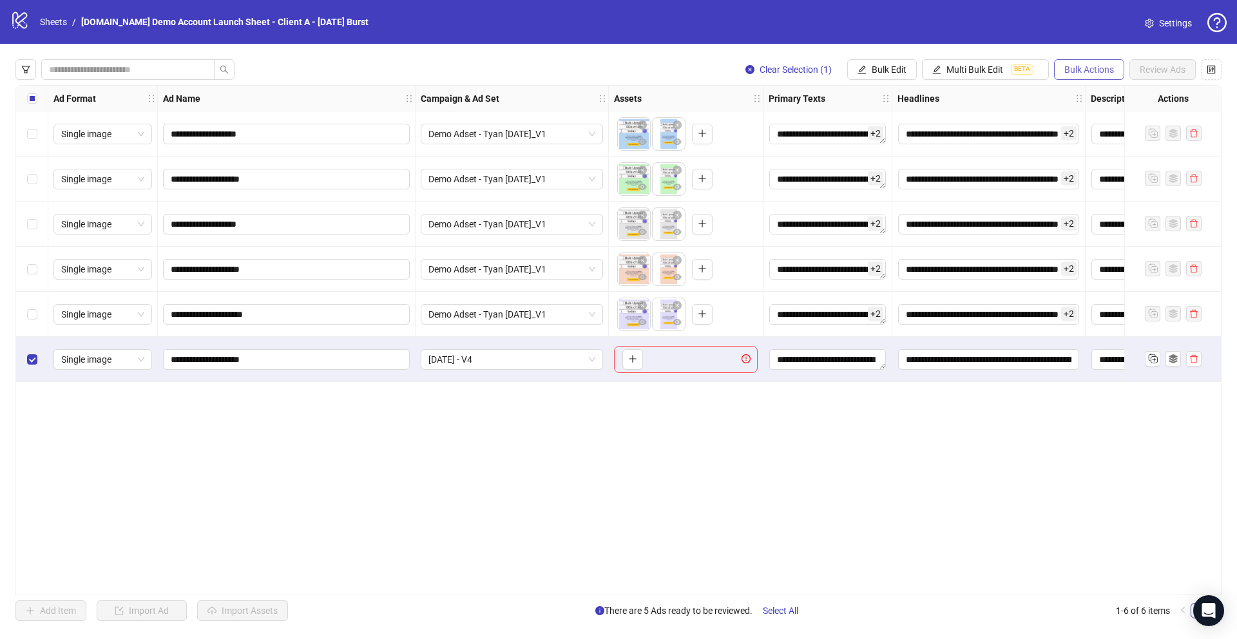
click at [1097, 66] on span "Bulk Actions" at bounding box center [1089, 69] width 50 height 10
click at [1092, 96] on span "Delete" at bounding box center [1107, 95] width 88 height 14
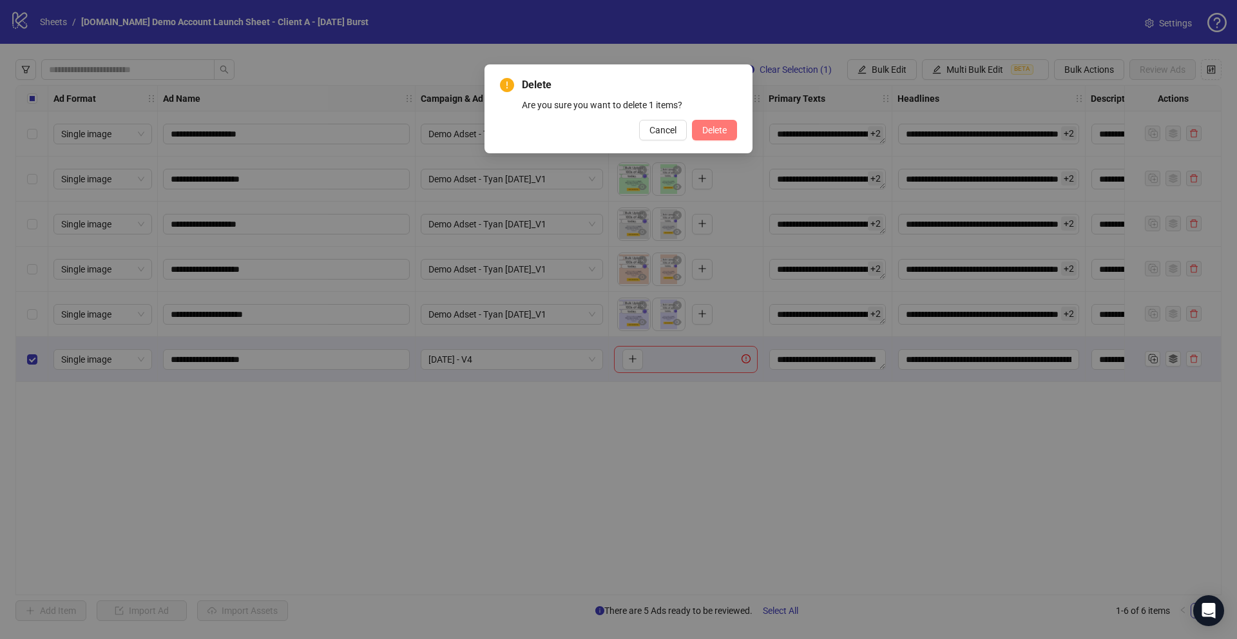
click at [719, 138] on button "Delete" at bounding box center [714, 130] width 45 height 21
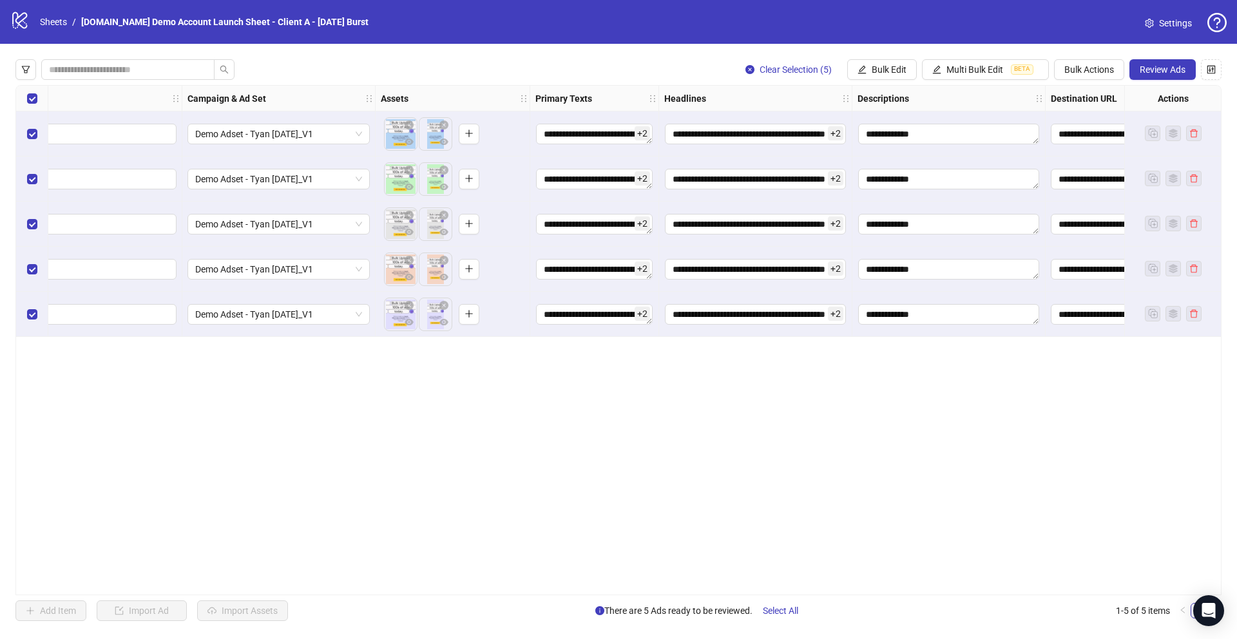
scroll to position [0, 234]
click at [1150, 70] on span "Review Ads" at bounding box center [1163, 69] width 46 height 10
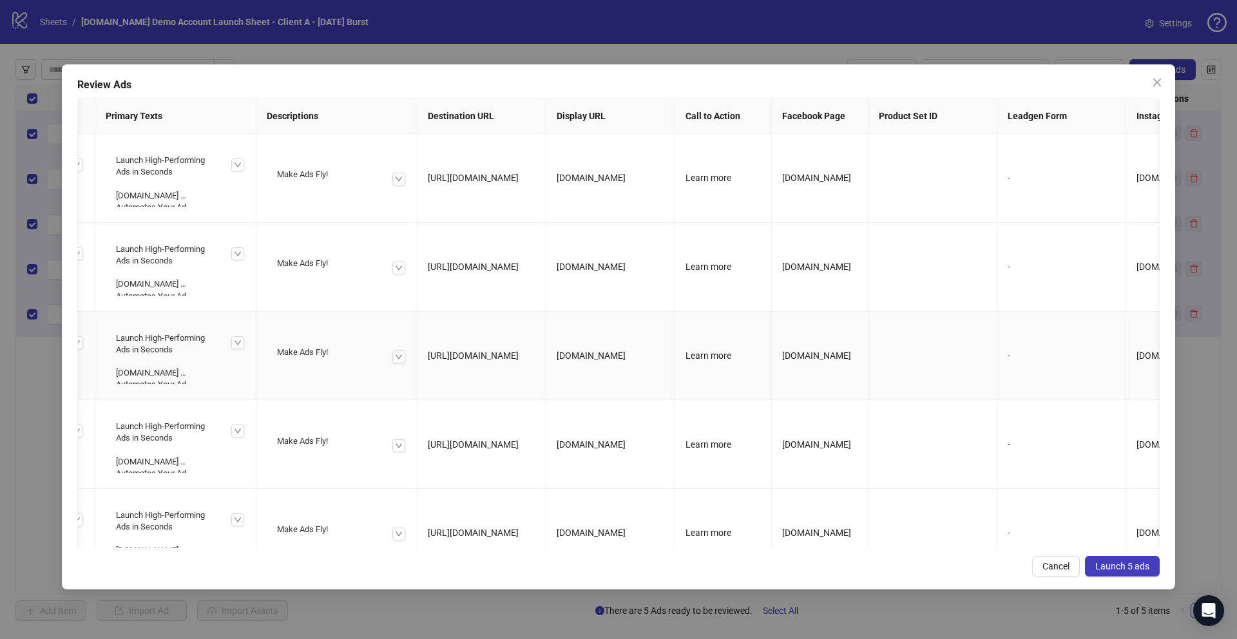
scroll to position [0, 0]
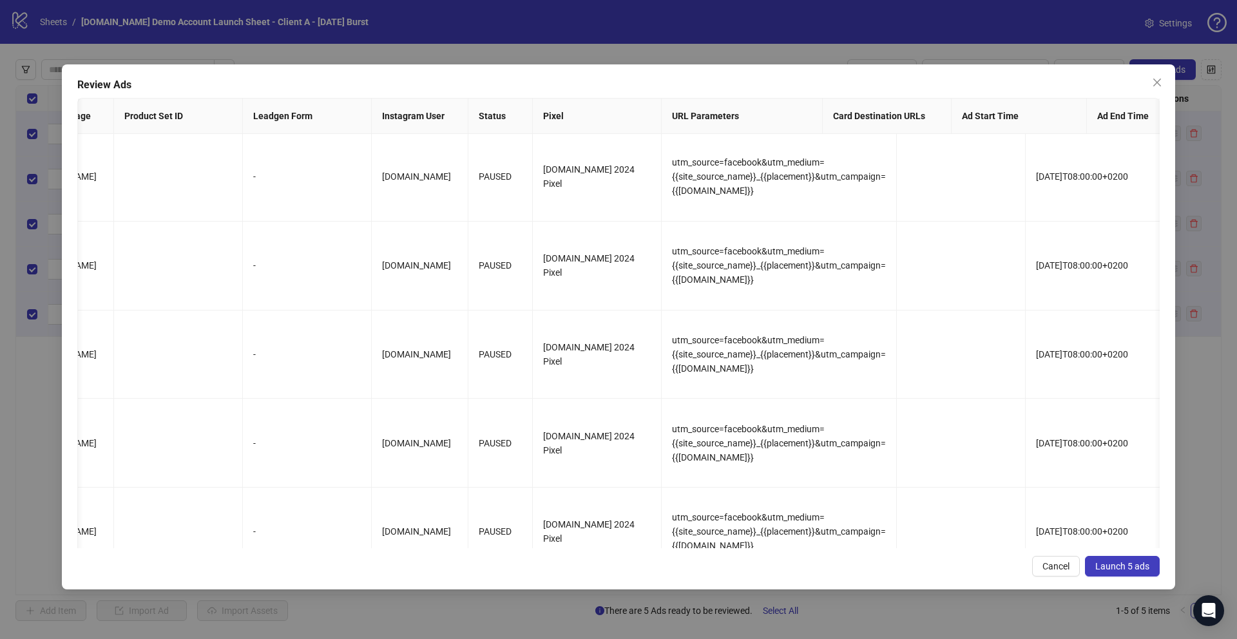
click at [1111, 570] on span "Launch 5 ads" at bounding box center [1122, 566] width 54 height 10
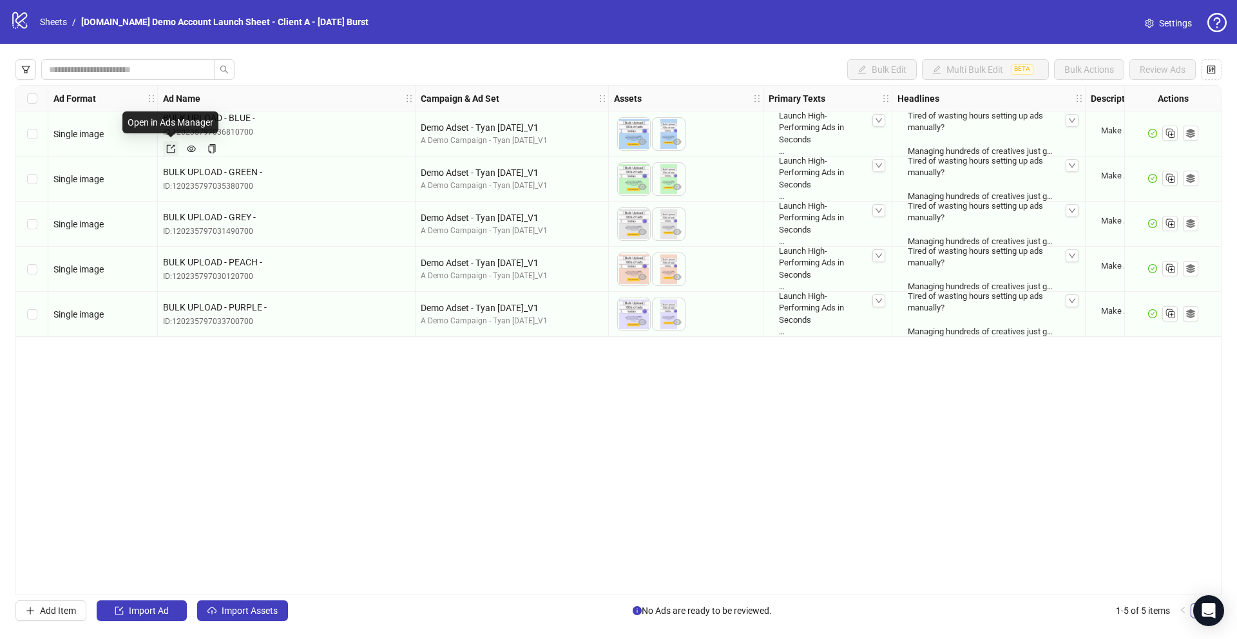
click at [169, 147] on icon "export" at bounding box center [170, 148] width 9 height 9
click at [593, 471] on div "Ad Format Ad Name Campaign & Ad Set Assets Primary Texts Headlines Descriptions…" at bounding box center [618, 340] width 1206 height 510
click at [1135, 146] on div at bounding box center [1172, 133] width 97 height 45
click at [1191, 134] on icon "ad template" at bounding box center [1190, 133] width 9 height 9
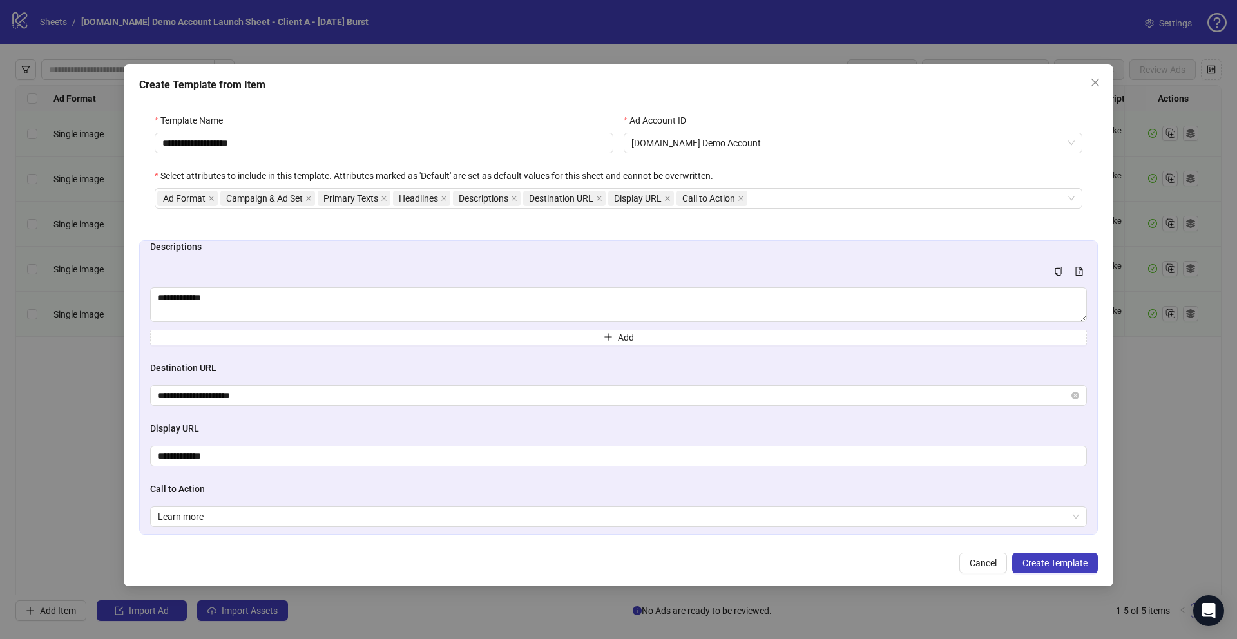
scroll to position [521, 0]
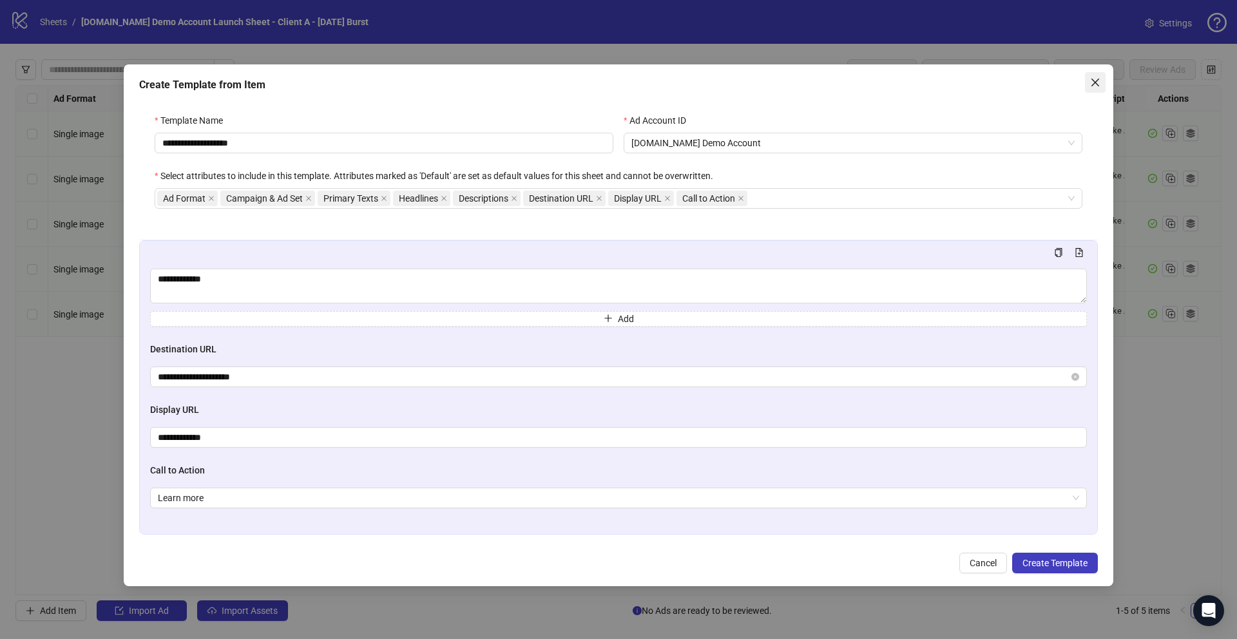
click at [1097, 80] on icon "close" at bounding box center [1096, 83] width 8 height 8
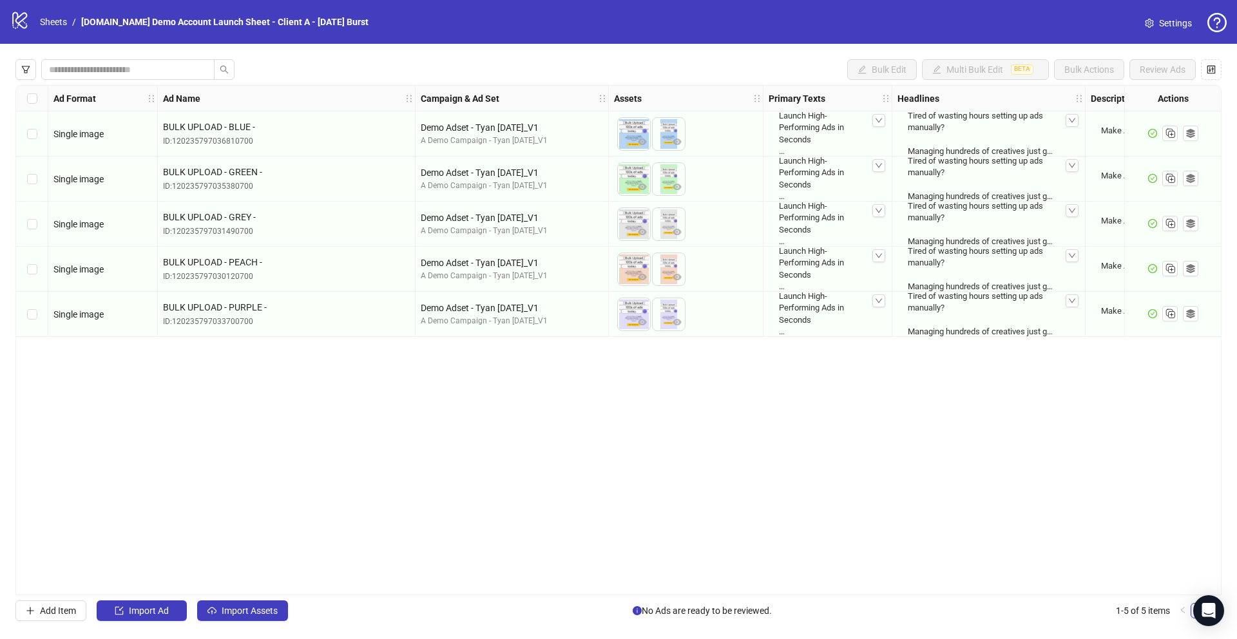
click at [25, 99] on div "Select all rows" at bounding box center [32, 99] width 32 height 26
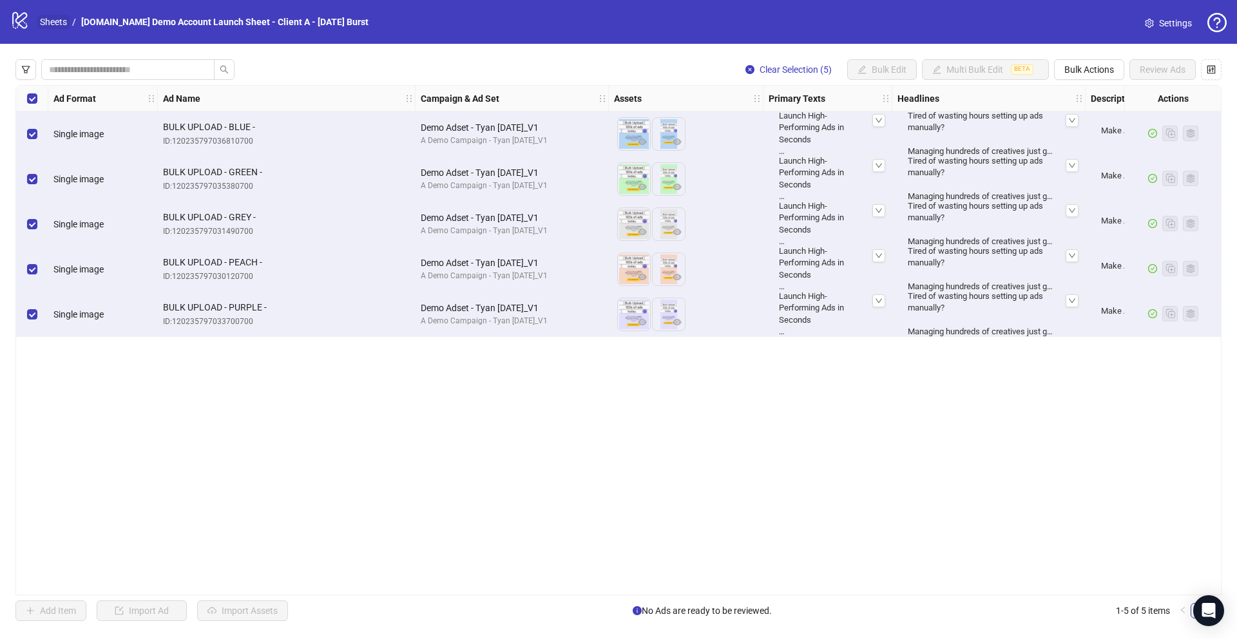
click at [52, 24] on link "Sheets" at bounding box center [53, 22] width 32 height 14
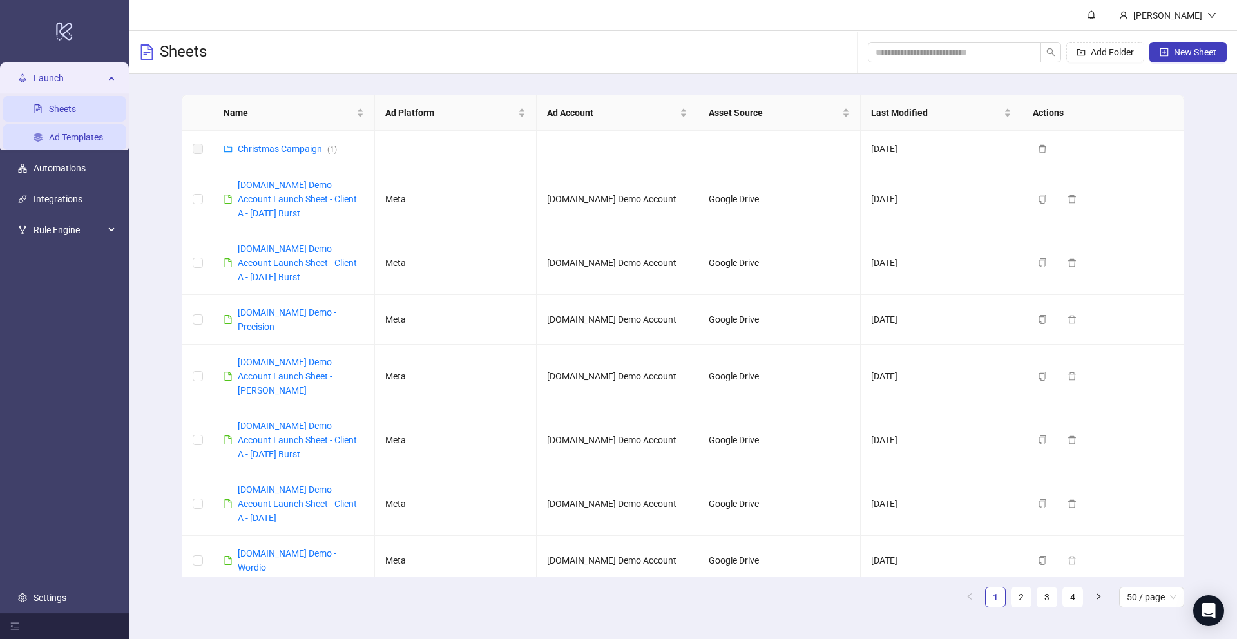
click at [61, 142] on link "Ad Templates" at bounding box center [76, 137] width 54 height 10
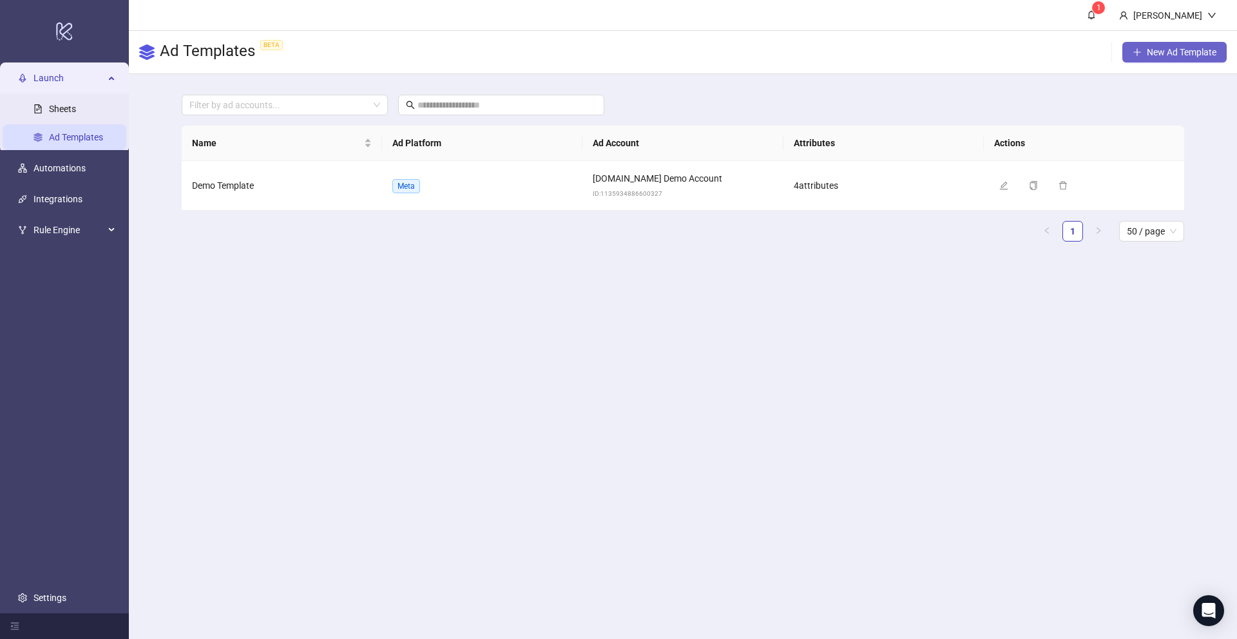
click at [1157, 53] on span "New Ad Template" at bounding box center [1182, 52] width 70 height 10
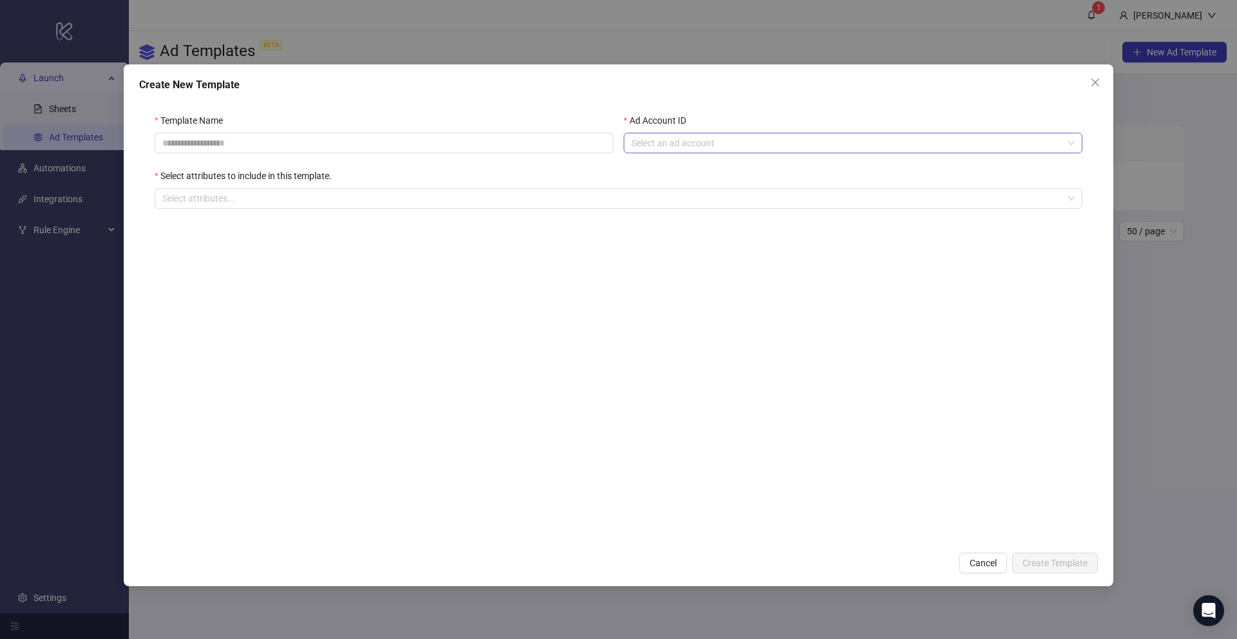
click at [654, 137] on input "Ad Account ID" at bounding box center [847, 142] width 432 height 19
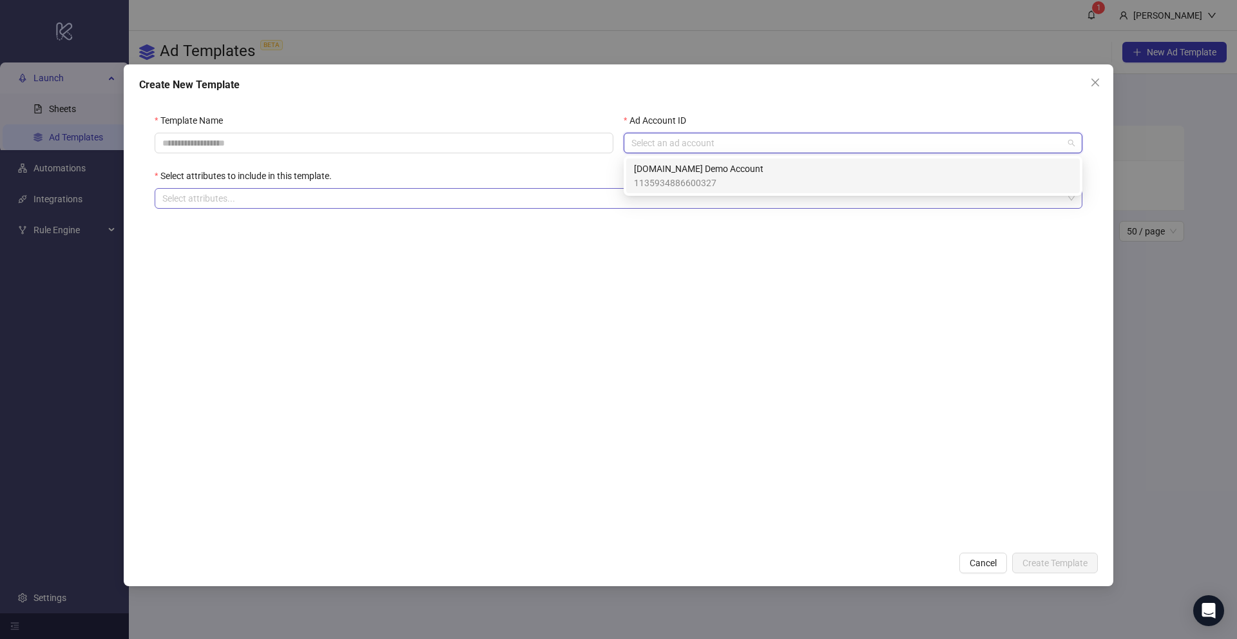
click at [197, 199] on div at bounding box center [611, 198] width 909 height 18
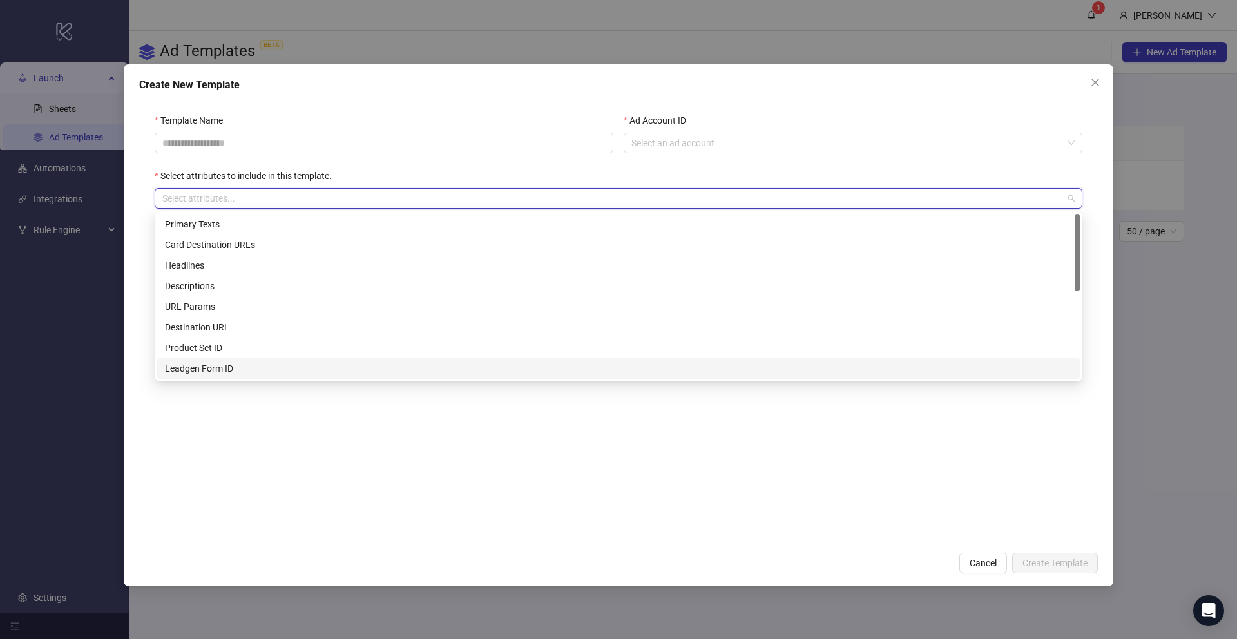
click at [236, 440] on form "Template Name Ad Account ID Select an ad account Select attributes to include i…" at bounding box center [618, 321] width 959 height 447
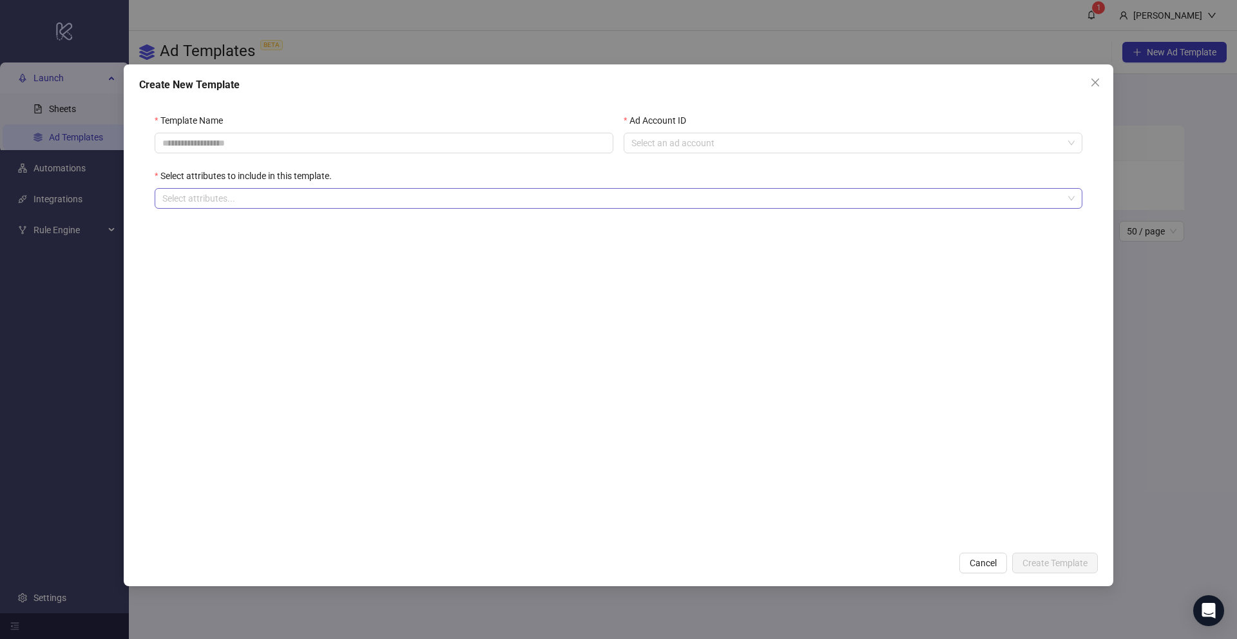
click at [202, 206] on div at bounding box center [611, 198] width 909 height 18
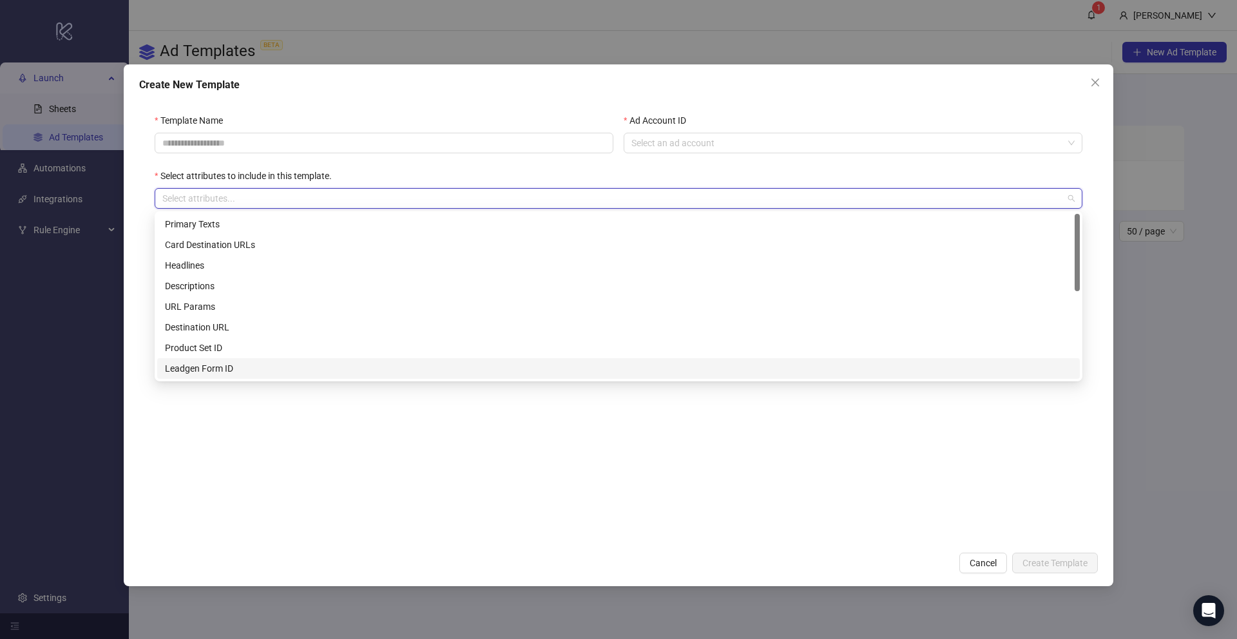
click at [359, 466] on form "Template Name Ad Account ID Select an ad account Select attributes to include i…" at bounding box center [618, 321] width 959 height 447
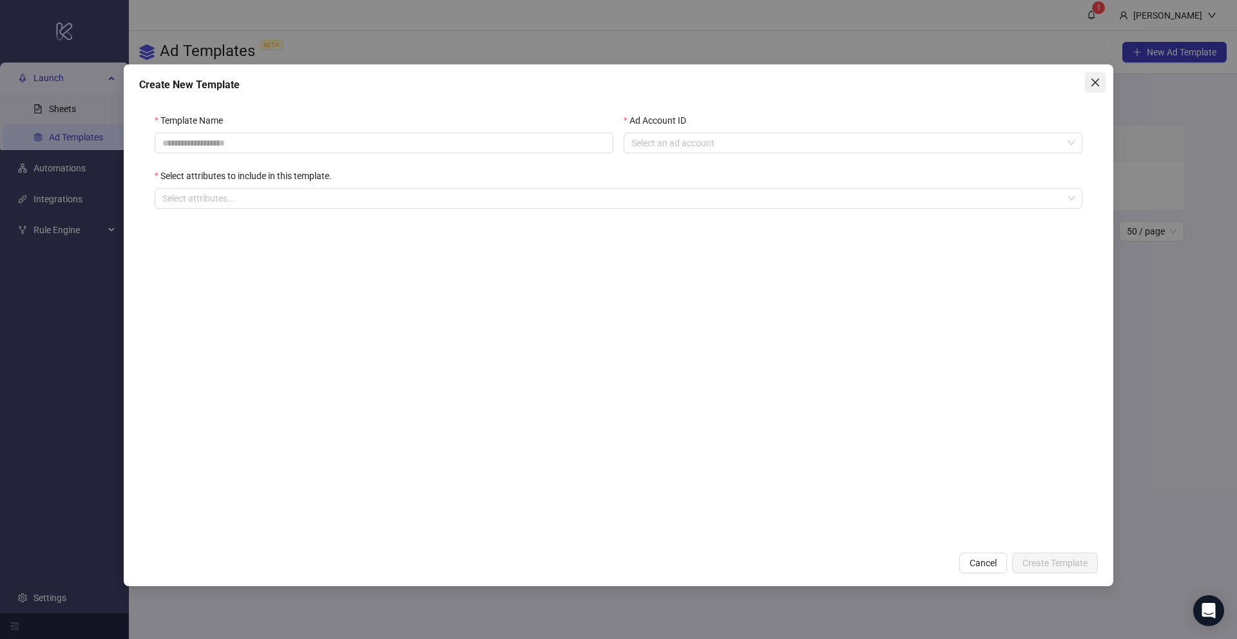
click at [1096, 79] on icon "close" at bounding box center [1095, 82] width 10 height 10
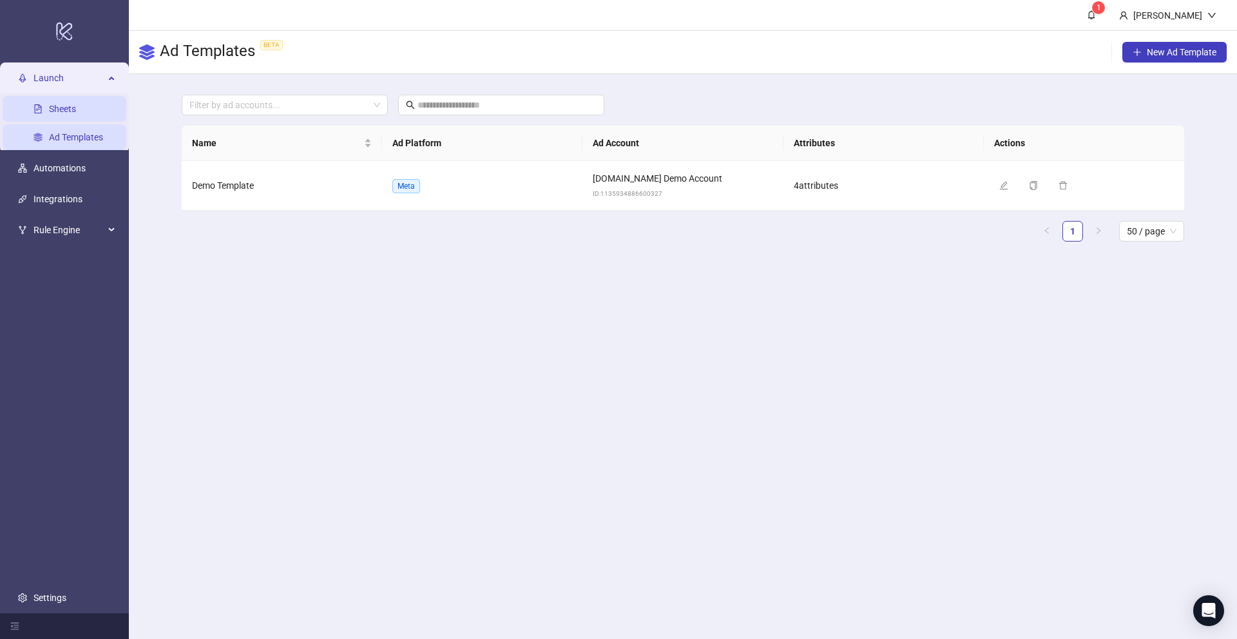
click at [62, 111] on link "Sheets" at bounding box center [62, 109] width 27 height 10
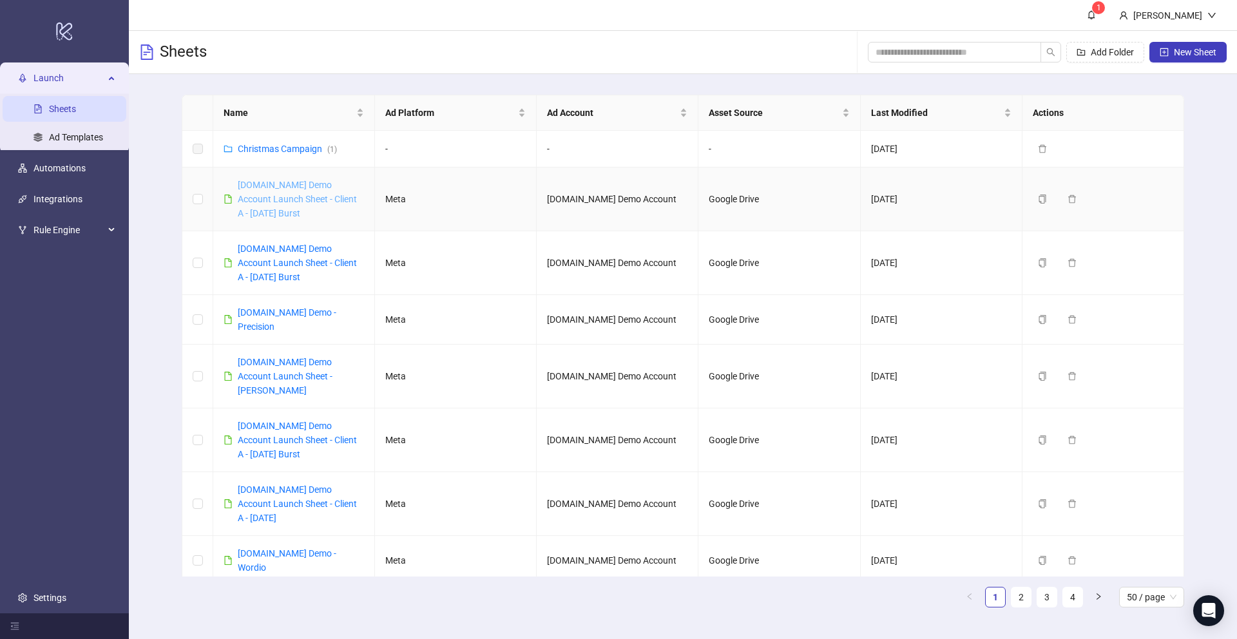
click at [293, 196] on link "[DOMAIN_NAME] Demo Account Launch Sheet - Client A - [DATE] Burst" at bounding box center [297, 199] width 119 height 39
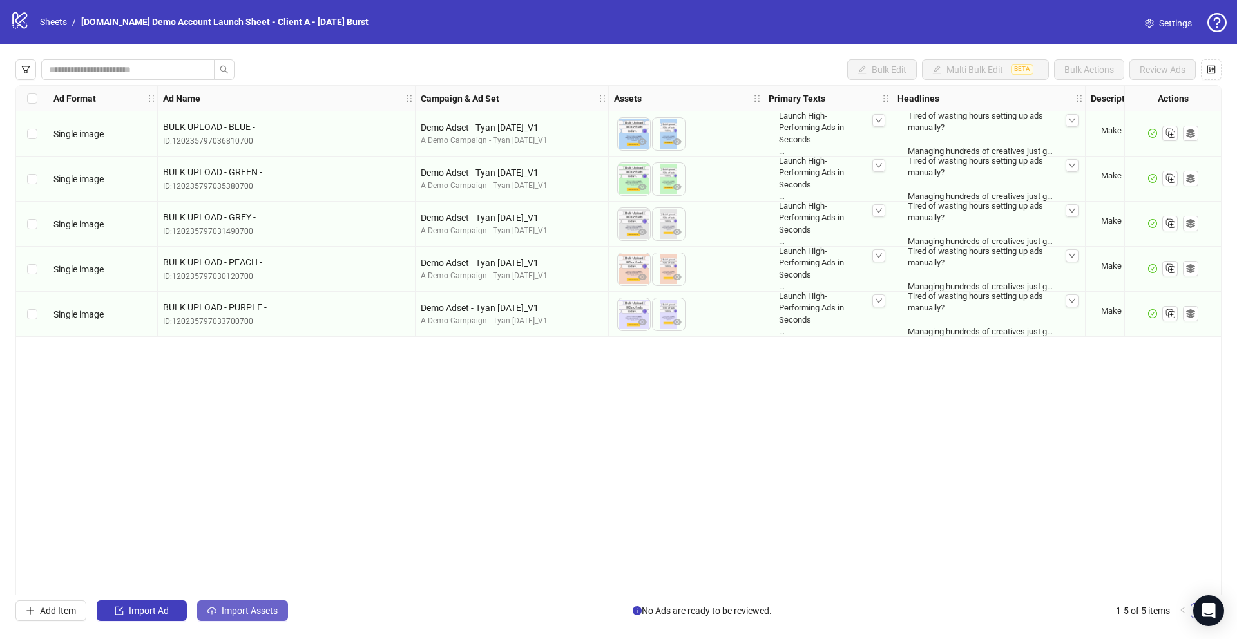
click at [228, 614] on span "Import Assets" at bounding box center [250, 611] width 56 height 10
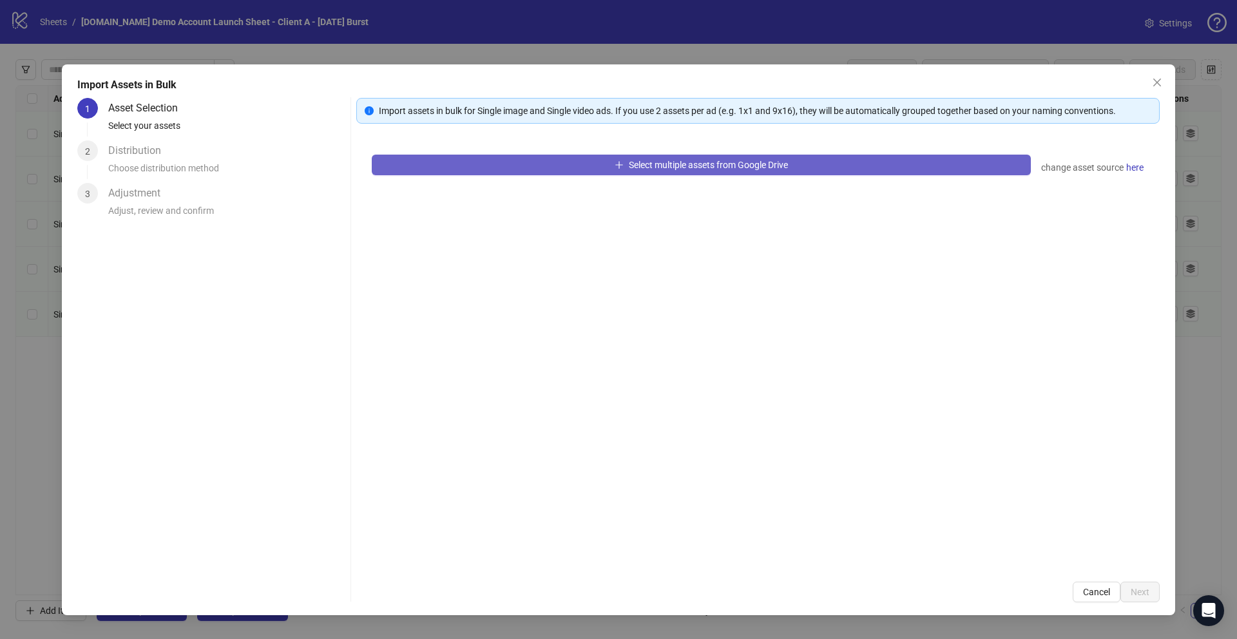
click at [583, 168] on button "Select multiple assets from Google Drive" at bounding box center [701, 165] width 659 height 21
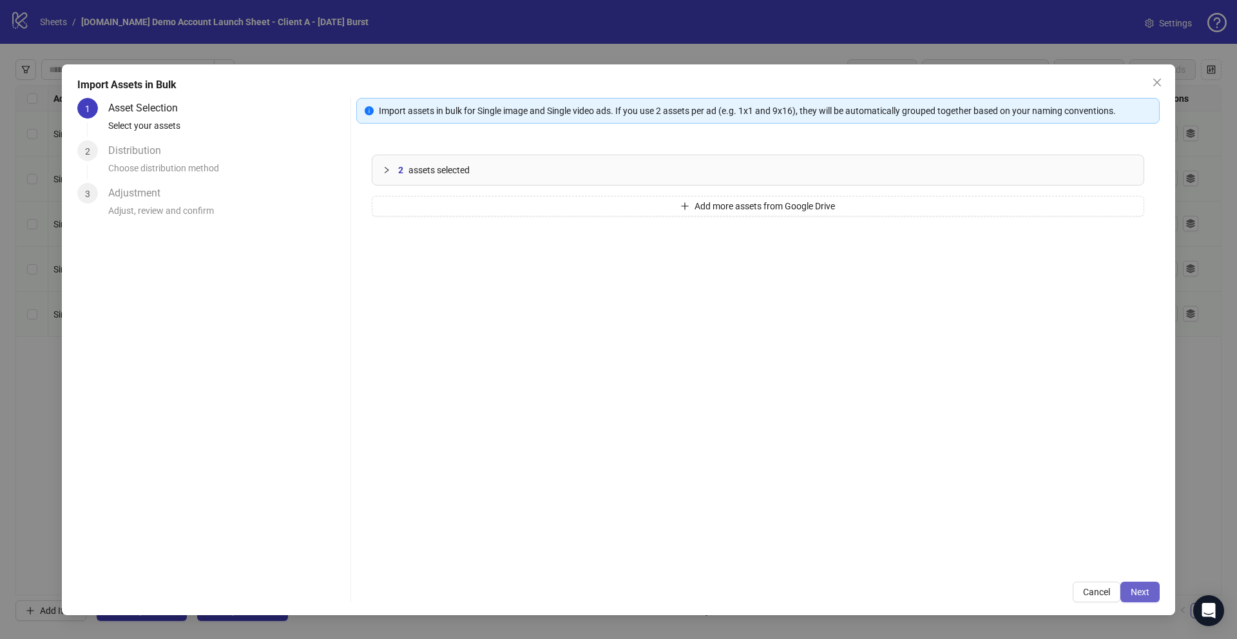
click at [1151, 591] on button "Next" at bounding box center [1140, 592] width 39 height 21
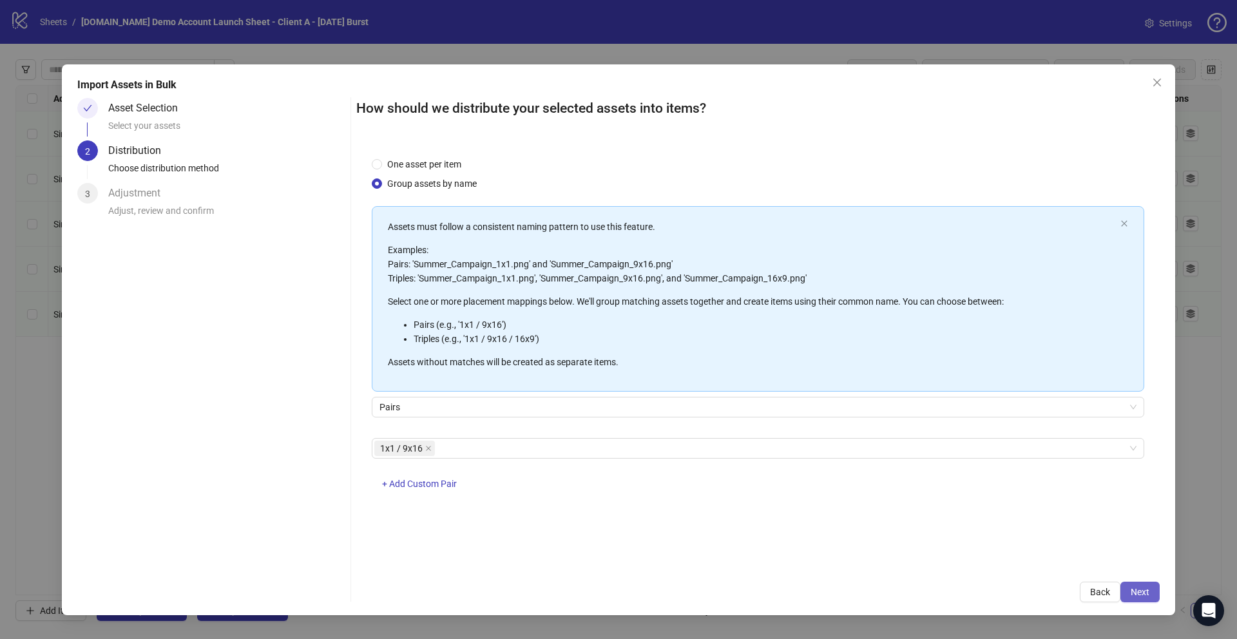
click at [1138, 592] on span "Next" at bounding box center [1140, 592] width 19 height 10
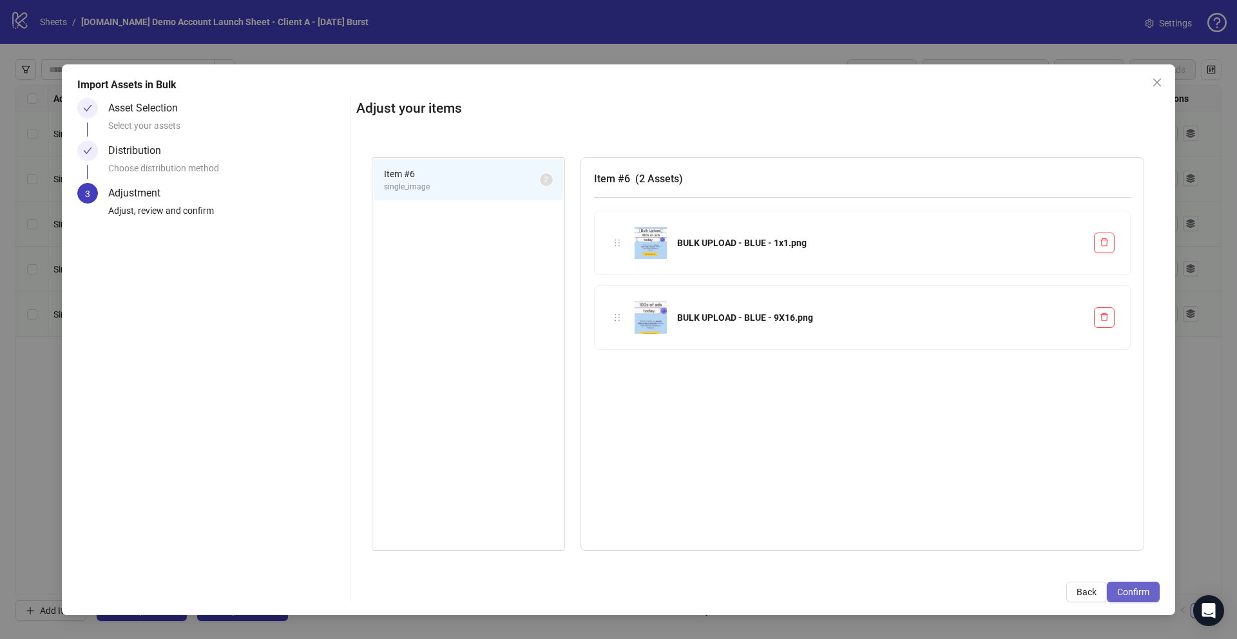
click at [1135, 596] on span "Confirm" at bounding box center [1133, 592] width 32 height 10
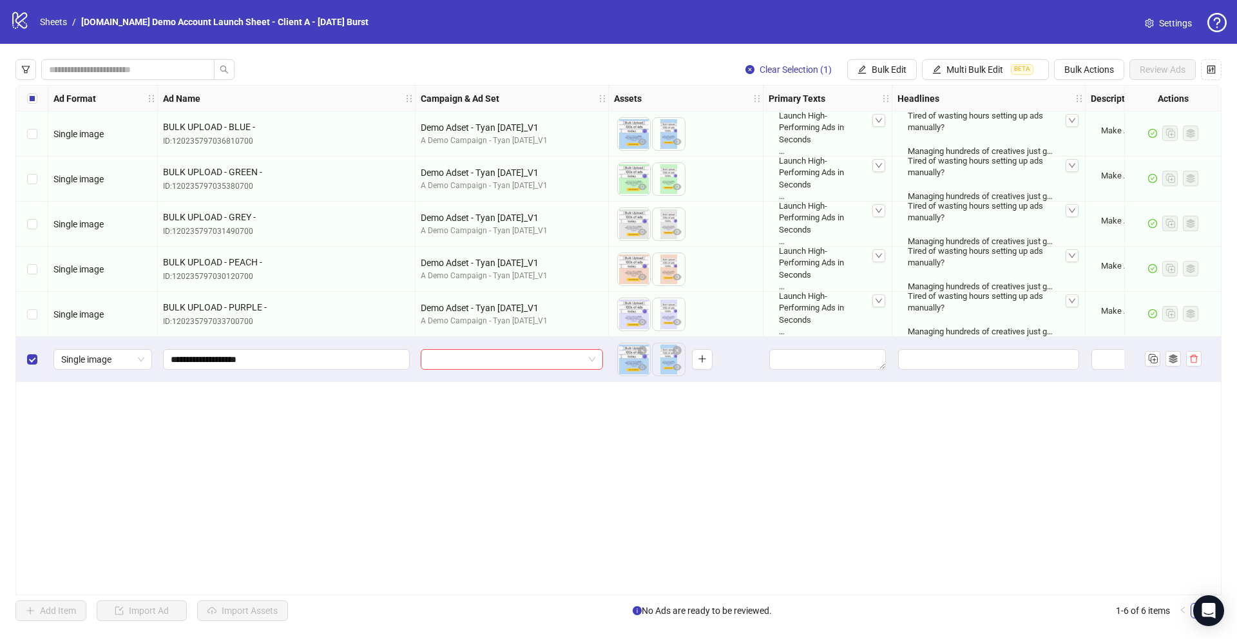
click at [1226, 68] on div "Clear Selection (1) Bulk Edit Multi Bulk Edit BETA Bulk Actions Review Ads Ad F…" at bounding box center [618, 340] width 1237 height 593
click at [1084, 71] on span "Bulk Actions" at bounding box center [1089, 69] width 50 height 10
click at [1084, 180] on span "Apply Template" at bounding box center [1107, 178] width 88 height 14
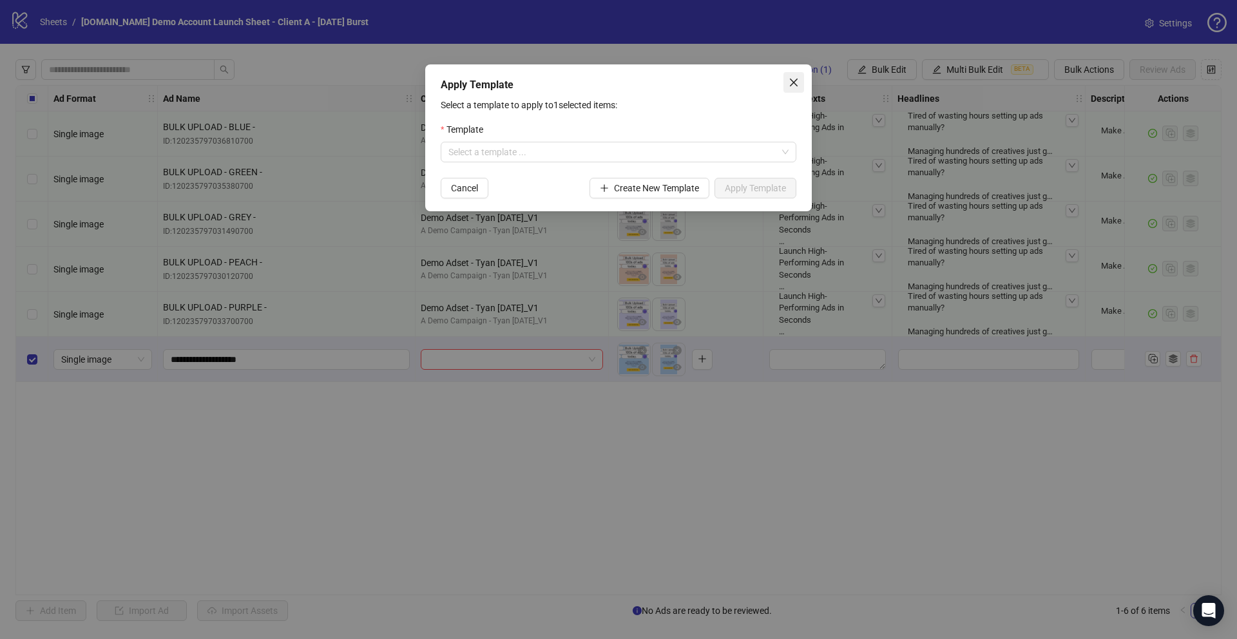
click at [794, 77] on icon "close" at bounding box center [794, 82] width 10 height 10
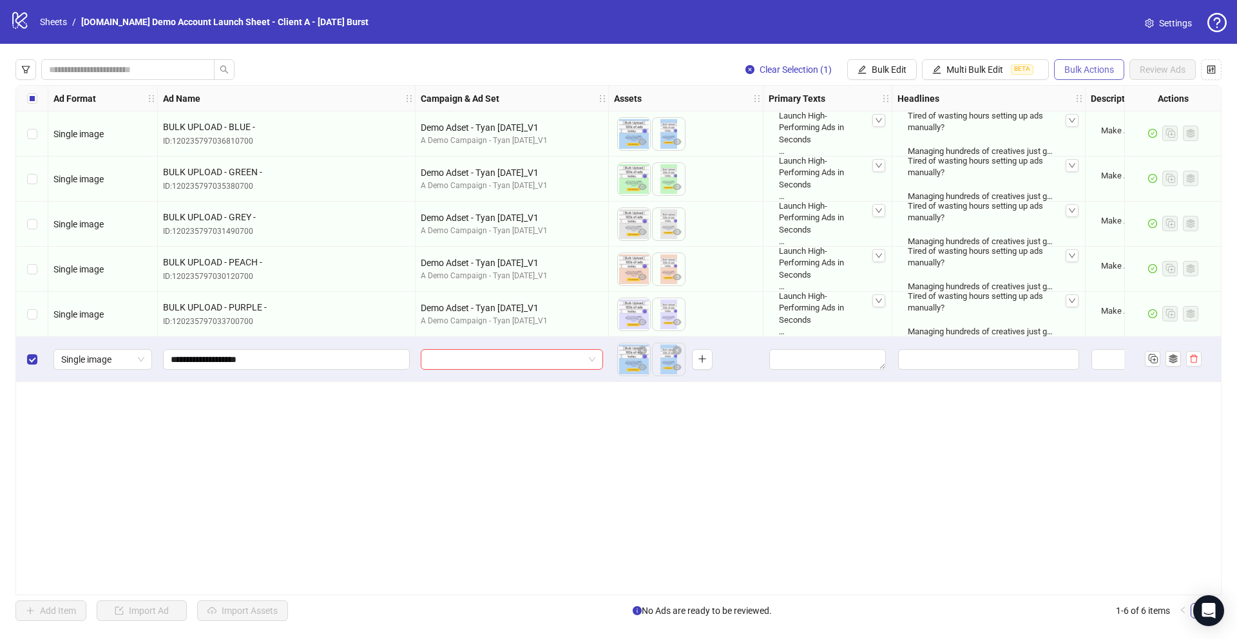
click at [1071, 67] on span "Bulk Actions" at bounding box center [1089, 69] width 50 height 10
click at [1074, 174] on span "Apply Template" at bounding box center [1107, 178] width 88 height 14
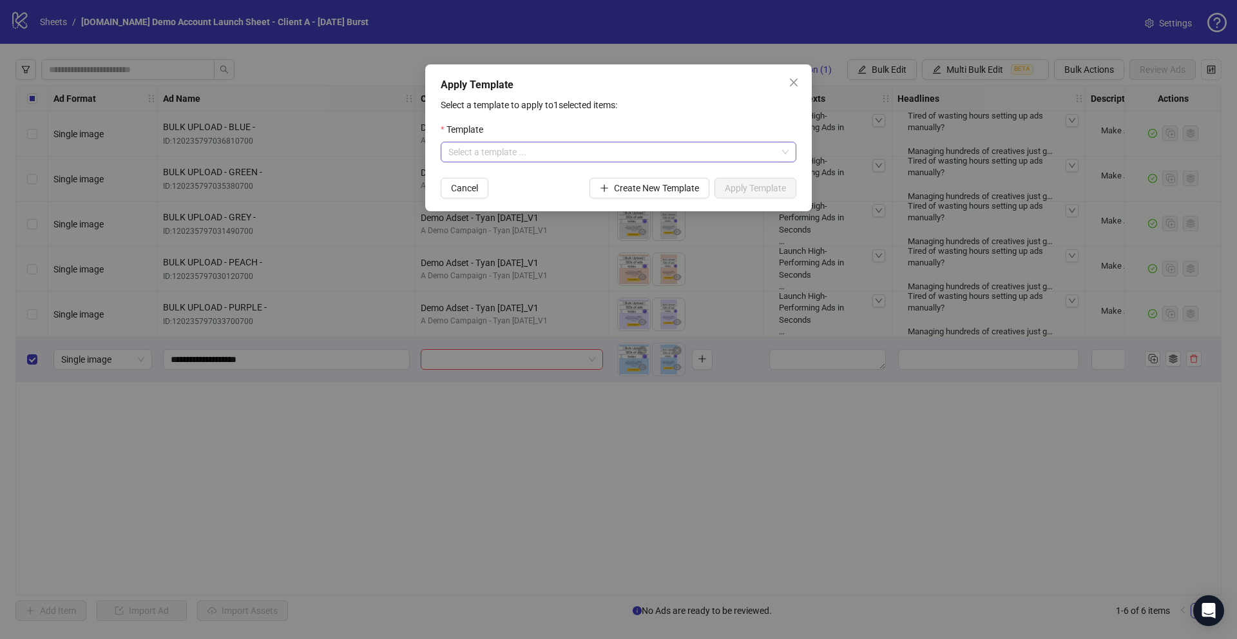
click at [524, 151] on input "search" at bounding box center [612, 151] width 329 height 19
click at [483, 177] on div "Demo Template" at bounding box center [618, 178] width 335 height 14
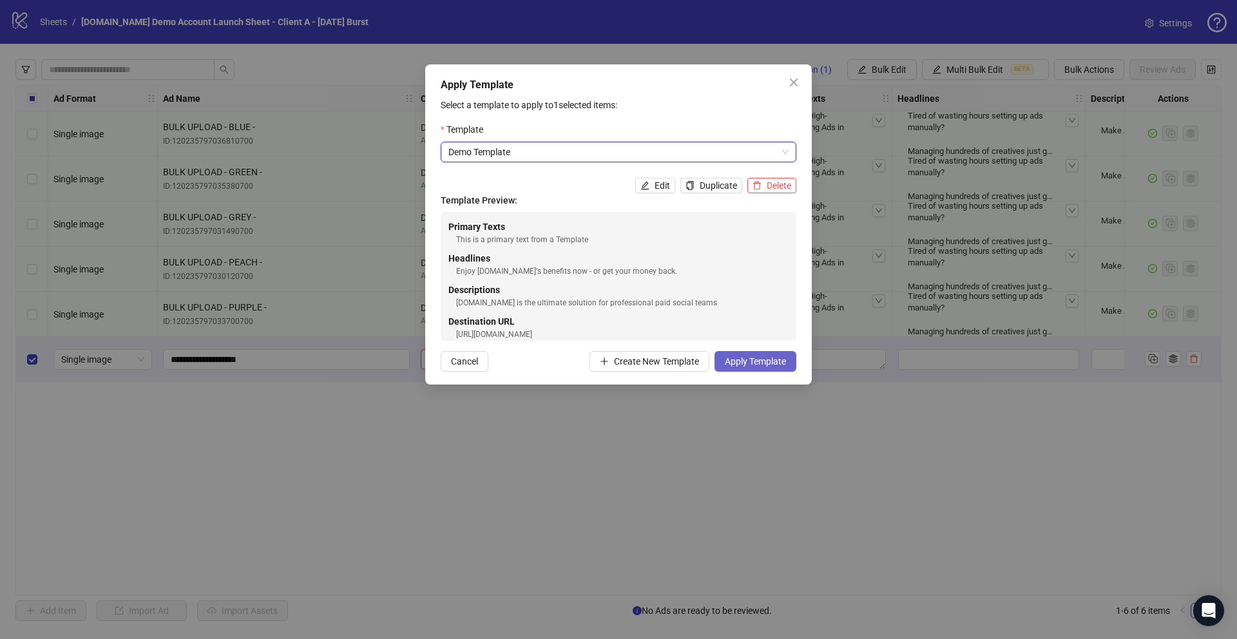
click at [738, 363] on span "Apply Template" at bounding box center [755, 361] width 61 height 10
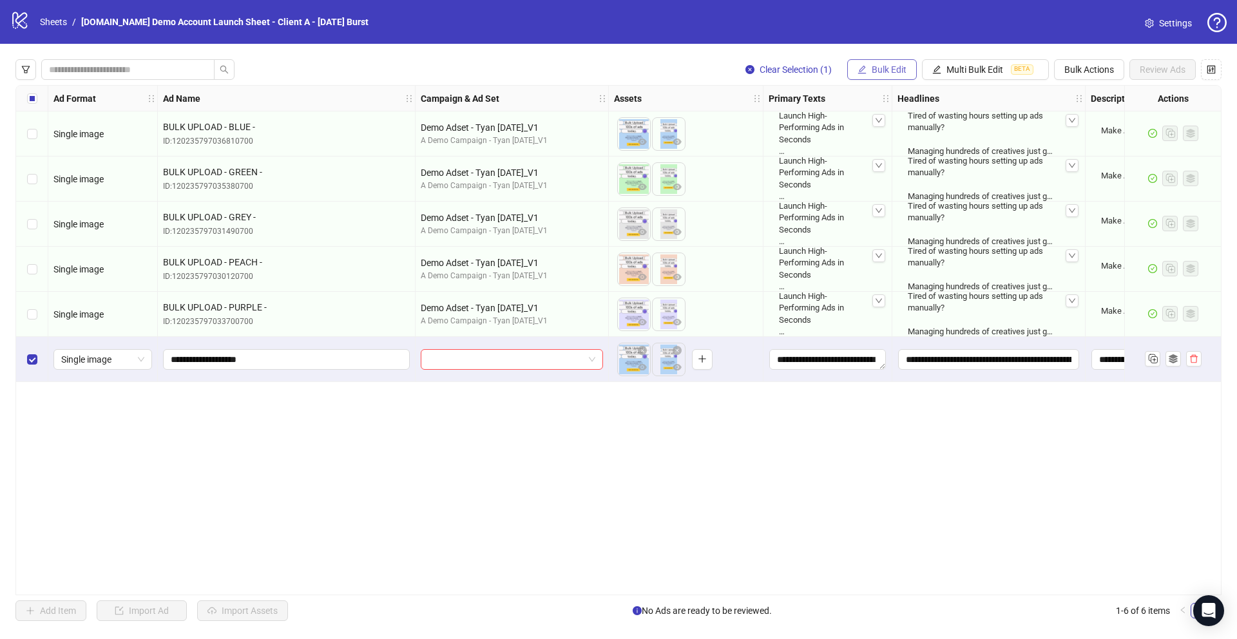
click at [894, 70] on span "Bulk Edit" at bounding box center [889, 69] width 35 height 10
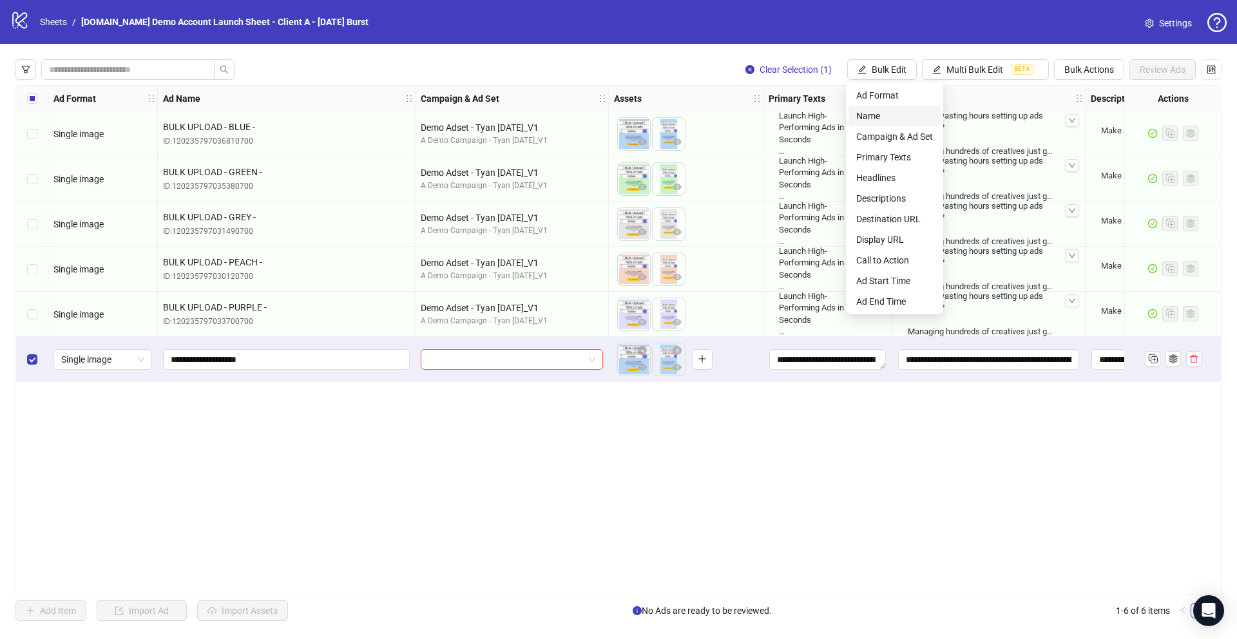
click at [878, 119] on span "Name" at bounding box center [894, 116] width 77 height 14
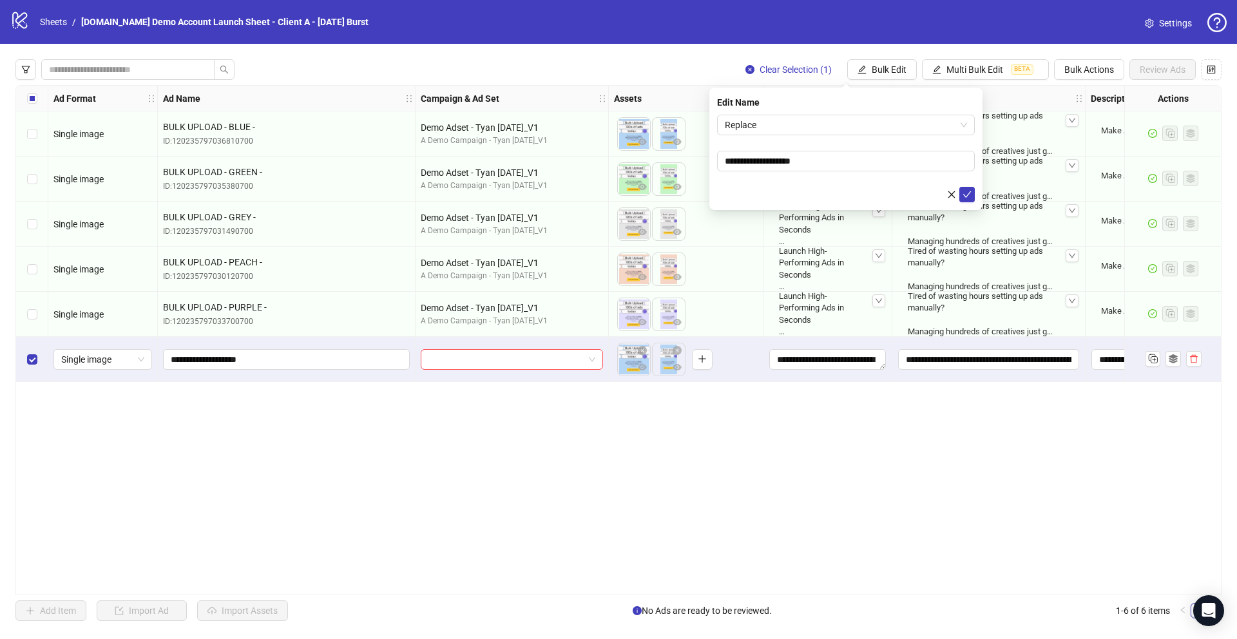
click at [829, 172] on form "**********" at bounding box center [846, 159] width 258 height 88
click at [830, 160] on input "**********" at bounding box center [846, 161] width 258 height 21
click at [752, 180] on form "**********" at bounding box center [846, 159] width 258 height 88
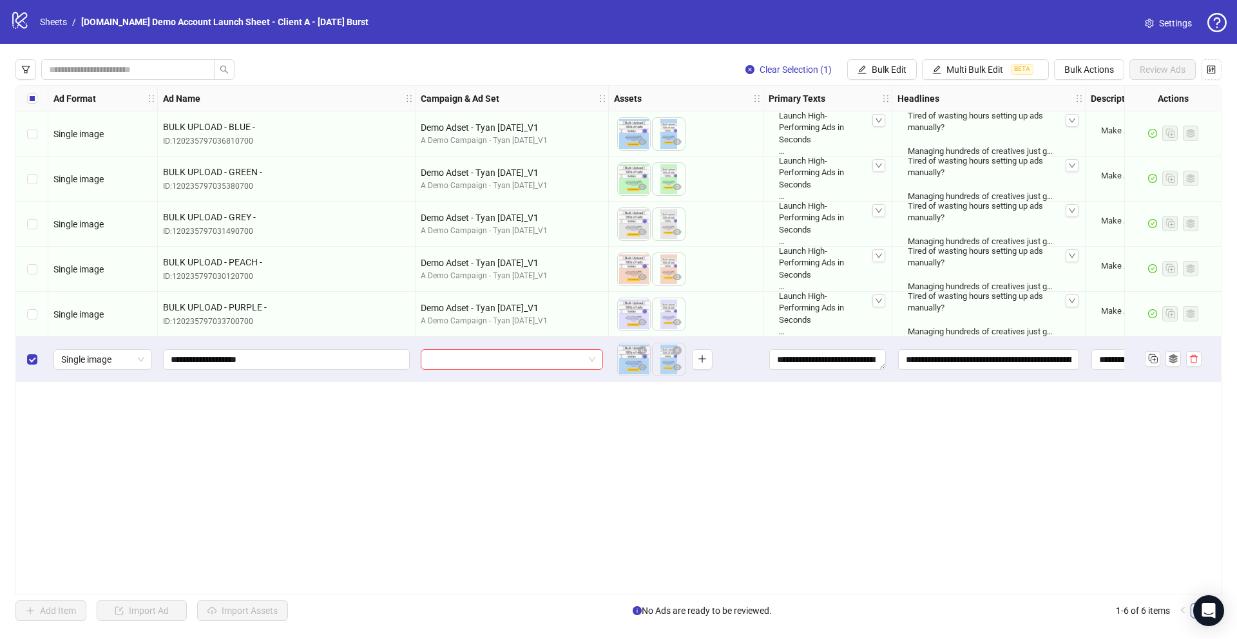
click at [722, 477] on div "Ad Format Ad Name Campaign & Ad Set Assets Primary Texts Headlines Descriptions…" at bounding box center [618, 340] width 1206 height 510
click at [1211, 608] on icon "Open Intercom Messenger" at bounding box center [1208, 610] width 15 height 17
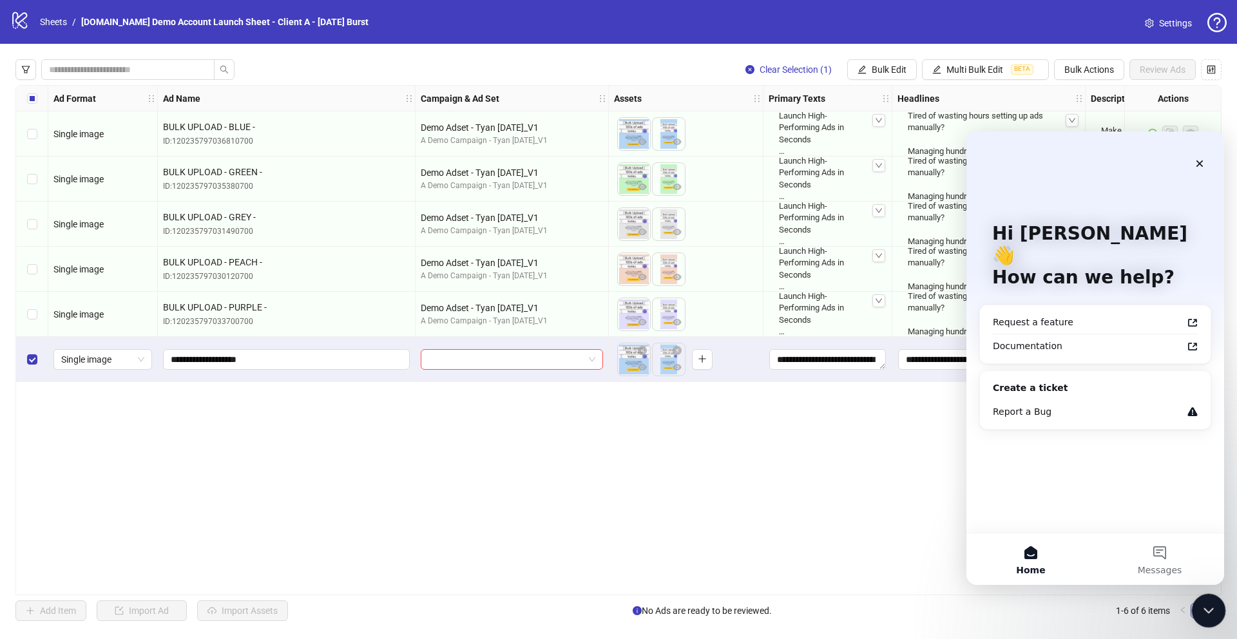
click at [1208, 602] on icon "Close Intercom Messenger" at bounding box center [1206, 608] width 15 height 15
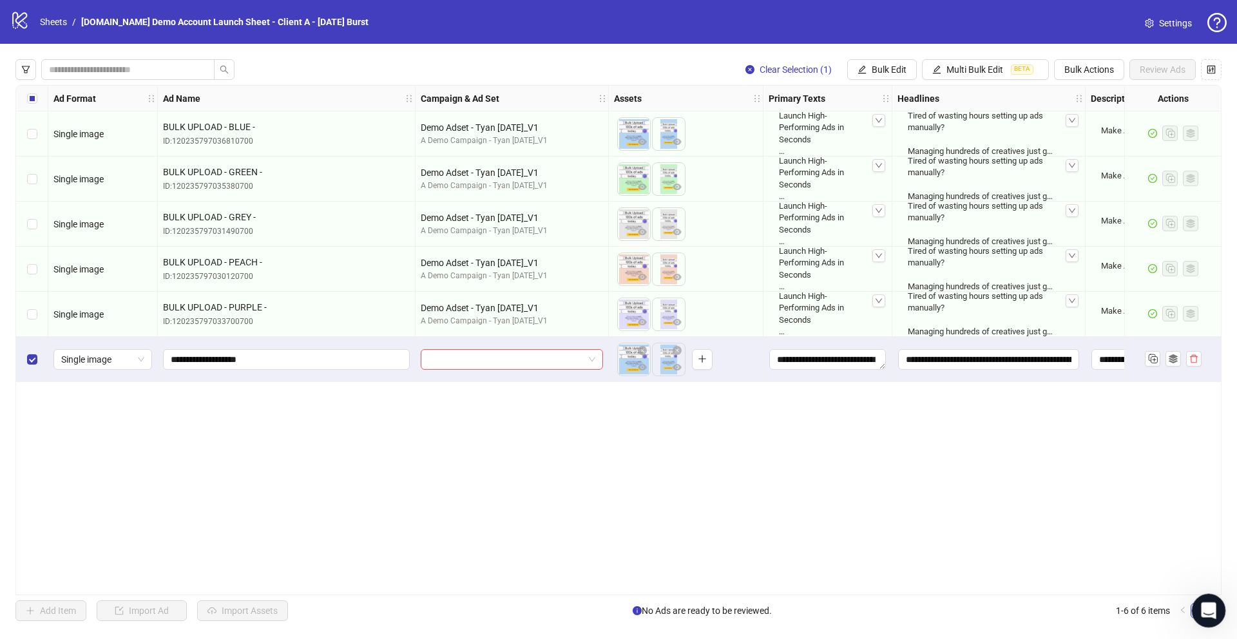
click at [1208, 613] on icon "Open Intercom Messenger" at bounding box center [1207, 609] width 21 height 21
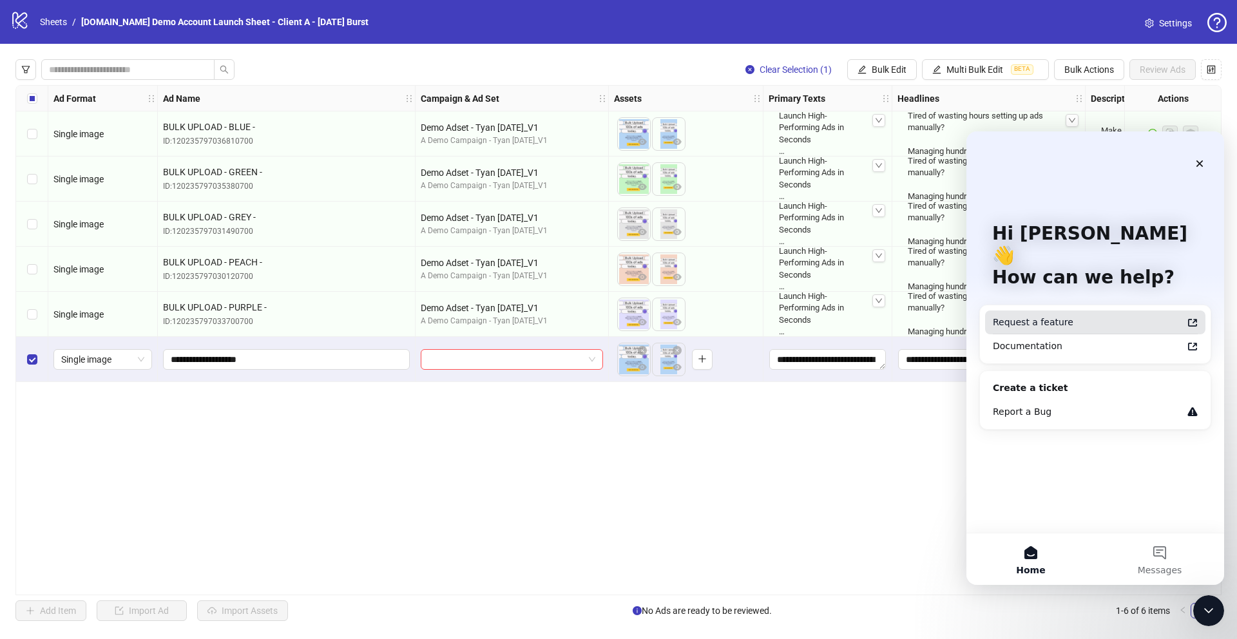
click at [1009, 316] on div "Request a feature" at bounding box center [1087, 323] width 189 height 14
click at [898, 453] on div "Ad Format Ad Name Campaign & Ad Set Assets Primary Texts Headlines Descriptions…" at bounding box center [618, 340] width 1206 height 510
click at [1198, 161] on icon "Close" at bounding box center [1200, 163] width 7 height 7
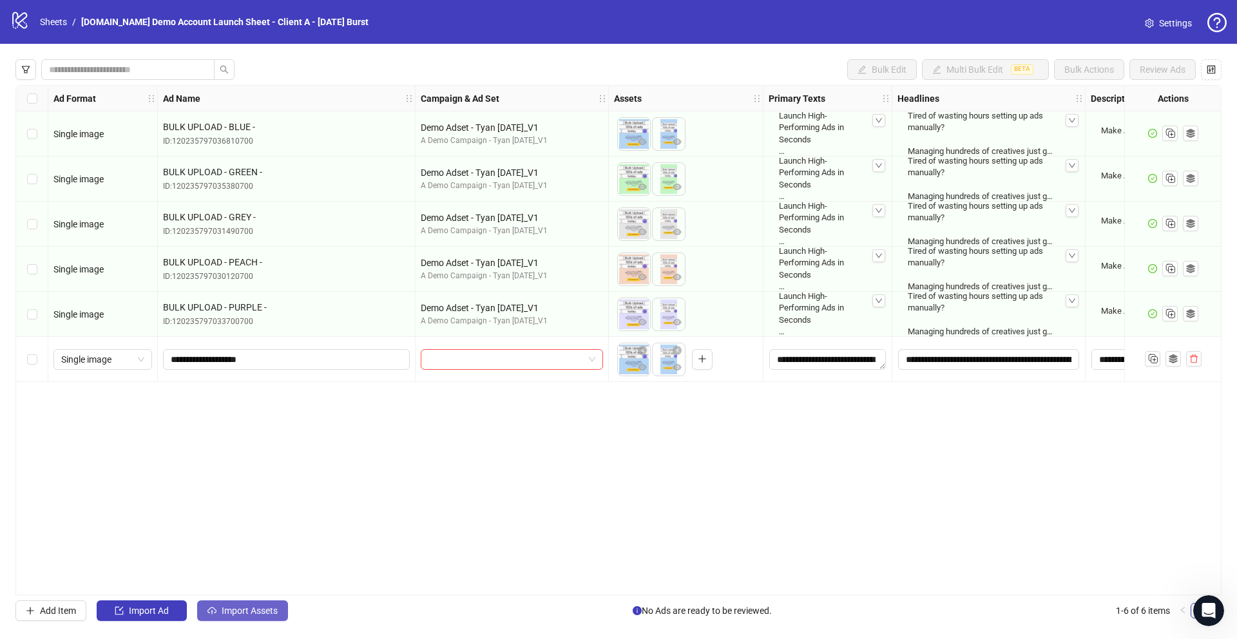
click at [245, 611] on span "Import Assets" at bounding box center [250, 611] width 56 height 10
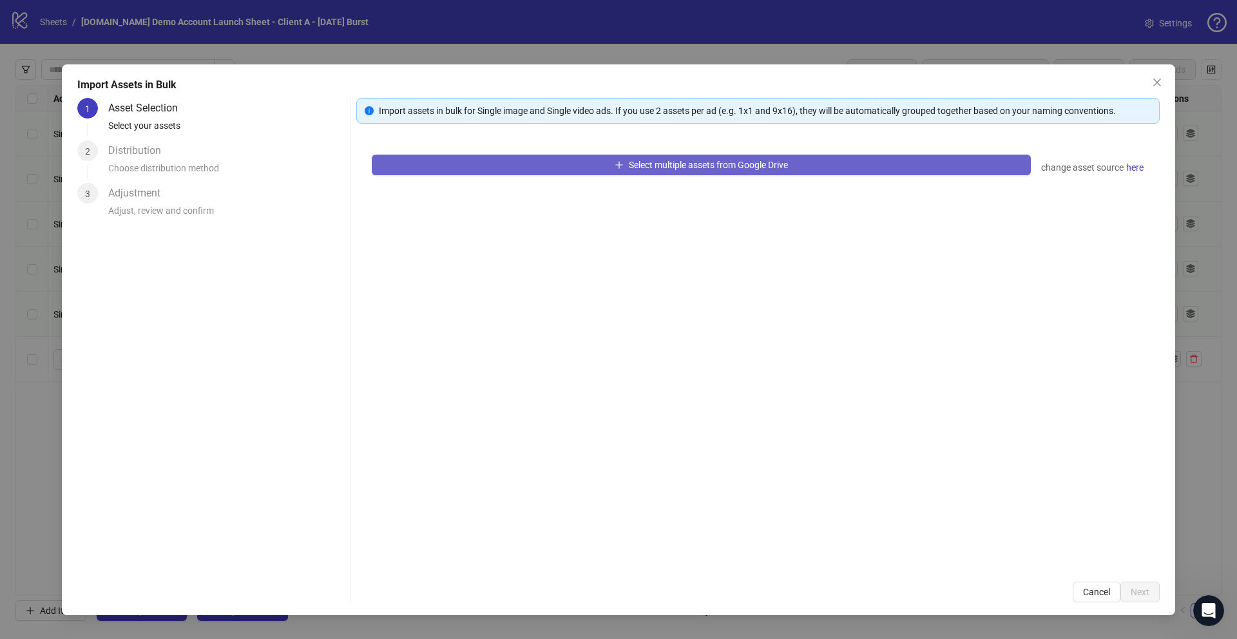
click at [444, 158] on button "Select multiple assets from Google Drive" at bounding box center [701, 165] width 659 height 21
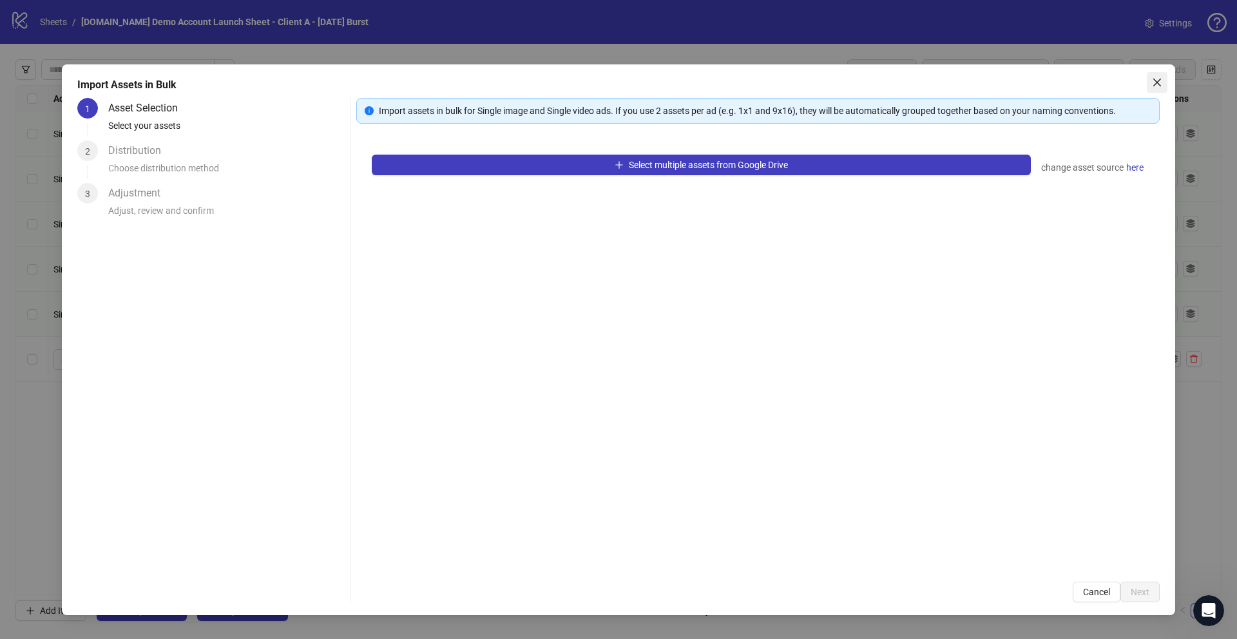
click at [1153, 79] on icon "close" at bounding box center [1157, 82] width 10 height 10
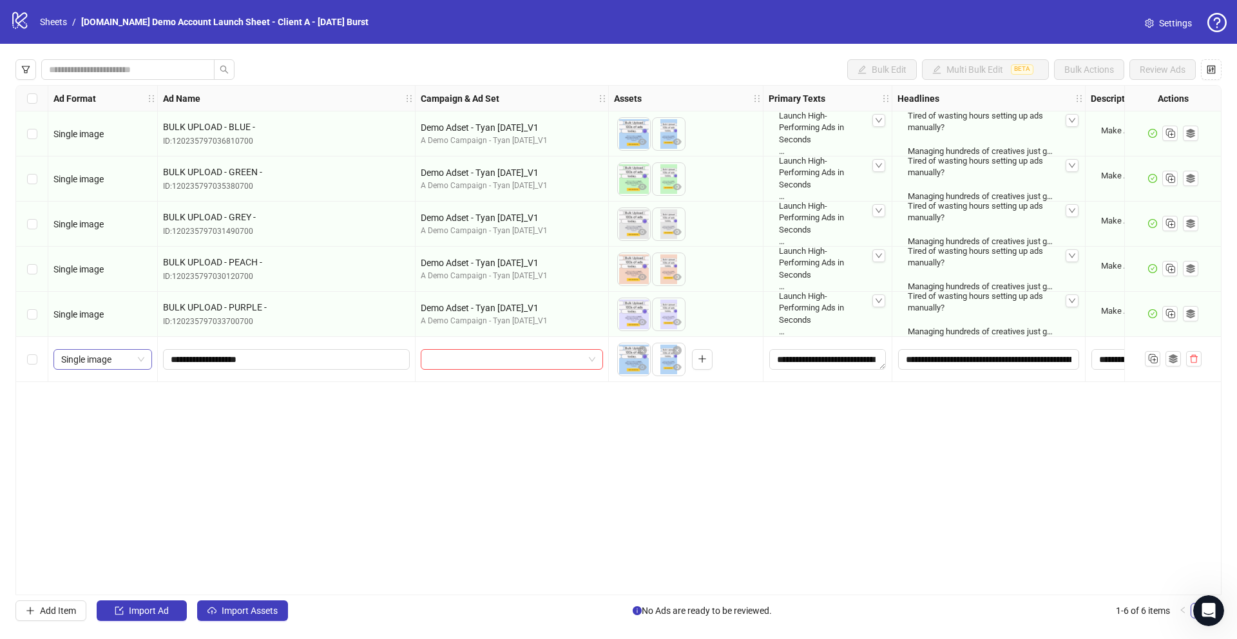
click at [115, 363] on span "Single image" at bounding box center [102, 359] width 83 height 19
click at [83, 470] on div "Flexible" at bounding box center [103, 468] width 78 height 14
click at [102, 364] on span "Flexible" at bounding box center [102, 359] width 83 height 19
click at [82, 463] on div "Flexible" at bounding box center [103, 468] width 78 height 14
click at [103, 356] on span "Flexible" at bounding box center [102, 359] width 83 height 19
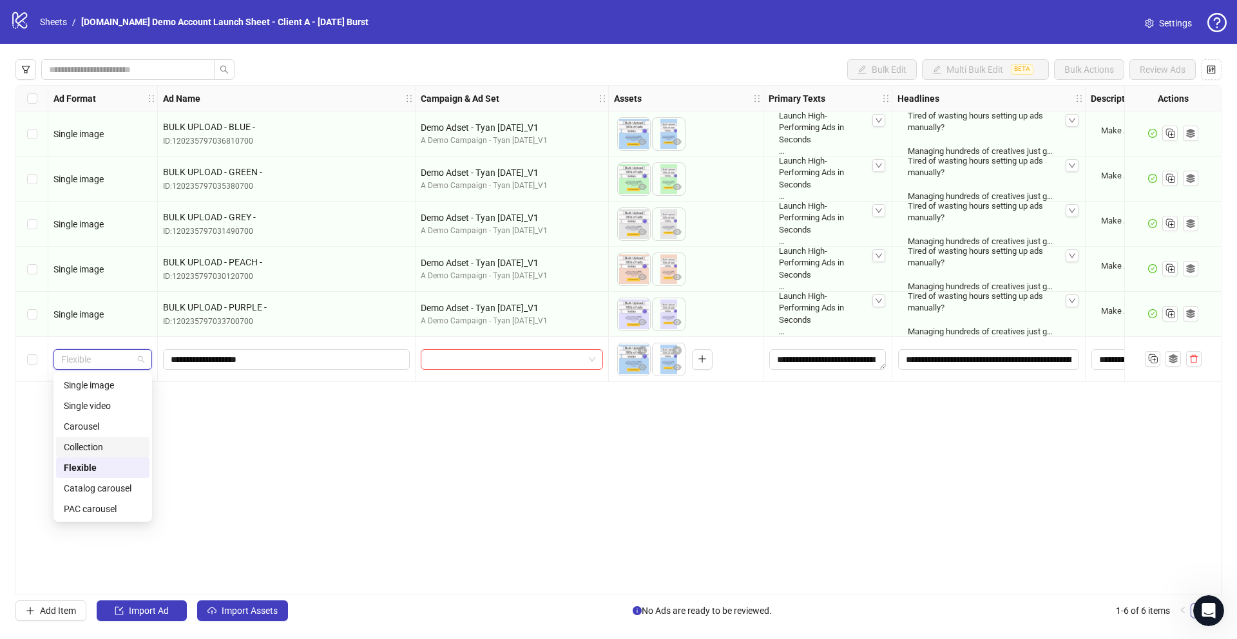
click at [90, 457] on div "Flexible" at bounding box center [102, 467] width 93 height 21
click at [90, 360] on span "Flexible" at bounding box center [102, 359] width 83 height 19
click at [99, 445] on div "Collection" at bounding box center [103, 447] width 78 height 14
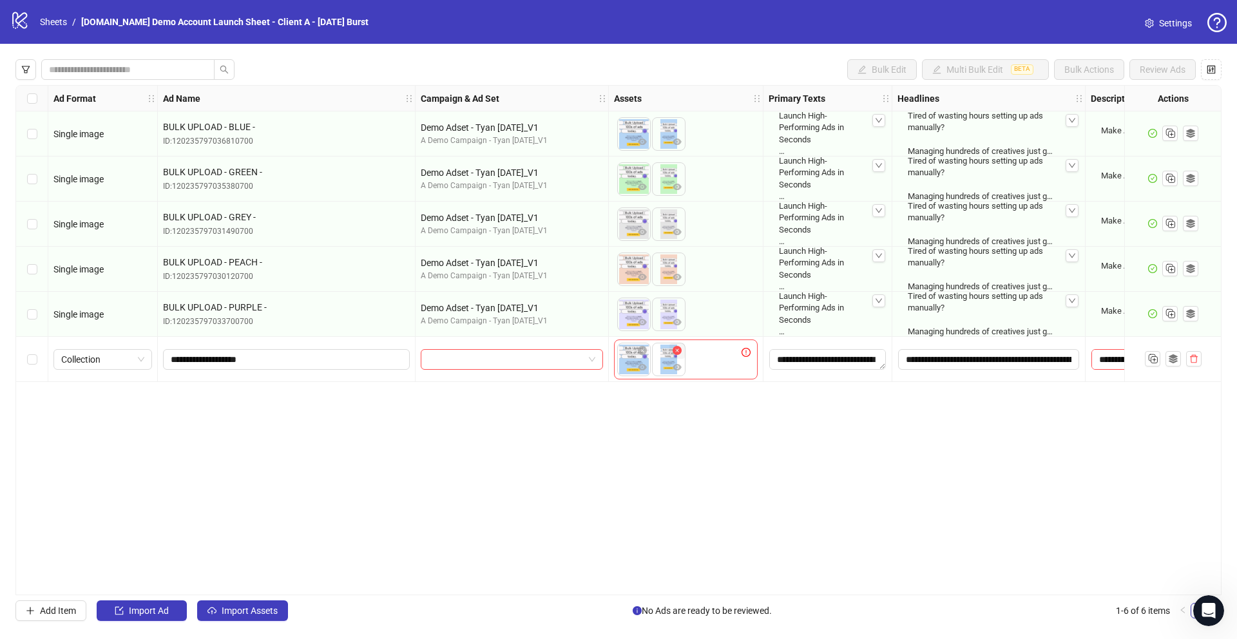
click at [675, 351] on icon "close-circle" at bounding box center [677, 350] width 9 height 9
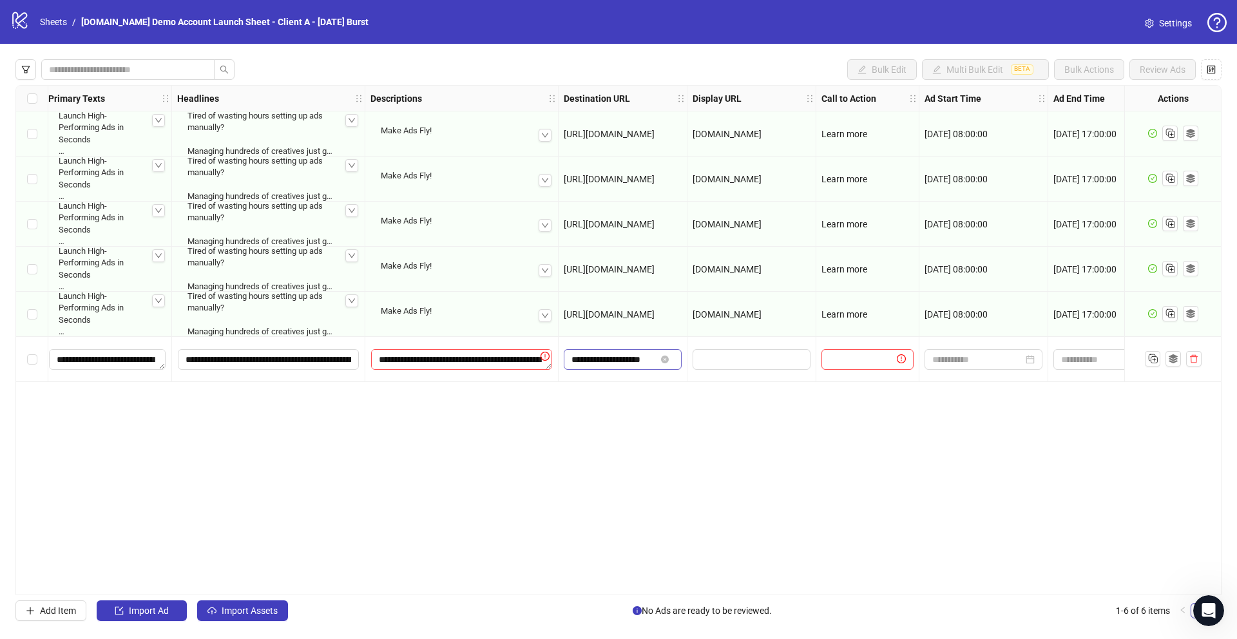
scroll to position [0, 773]
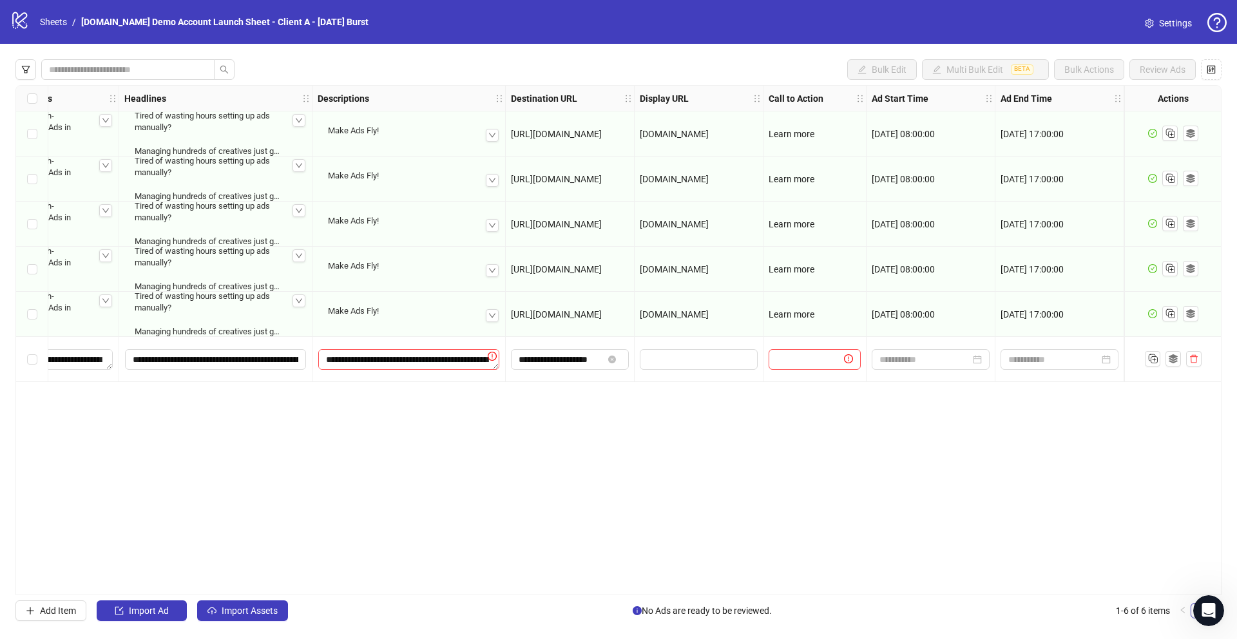
click at [1222, 68] on div "Bulk Edit Multi Bulk Edit BETA Bulk Actions Review Ads Ad Format Ad Name Campai…" at bounding box center [618, 340] width 1237 height 593
click at [1214, 69] on icon "control" at bounding box center [1211, 69] width 9 height 9
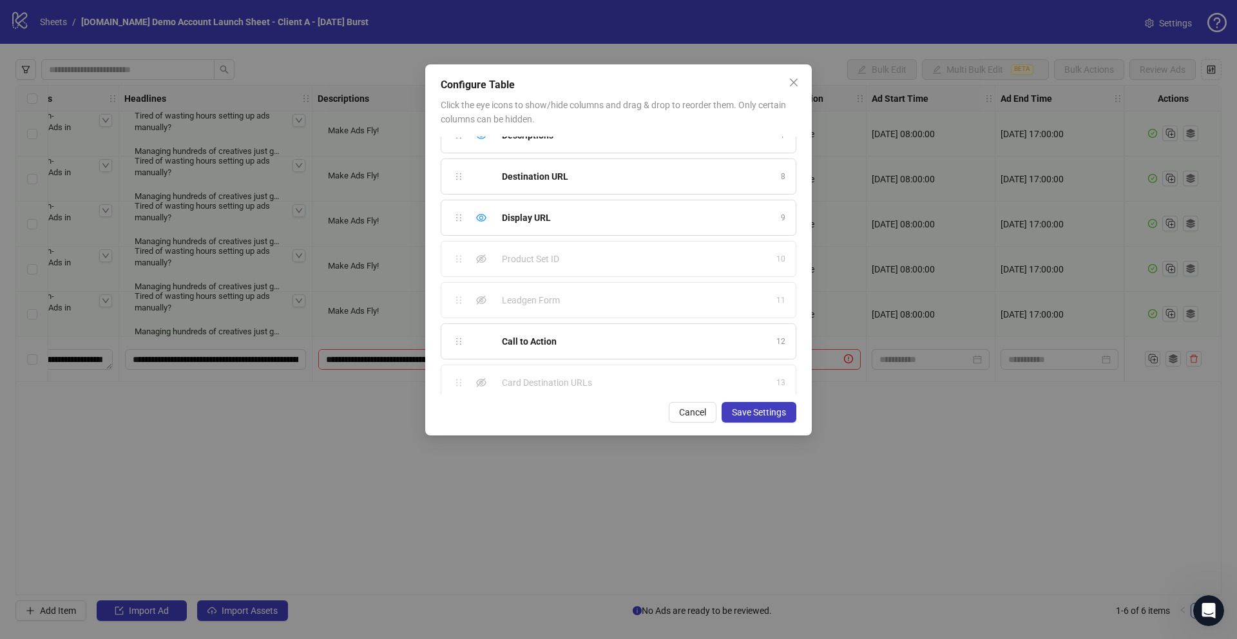
scroll to position [271, 0]
click at [478, 253] on icon "eye-invisible" at bounding box center [481, 255] width 10 height 10
click at [756, 410] on span "Save Settings" at bounding box center [759, 412] width 54 height 10
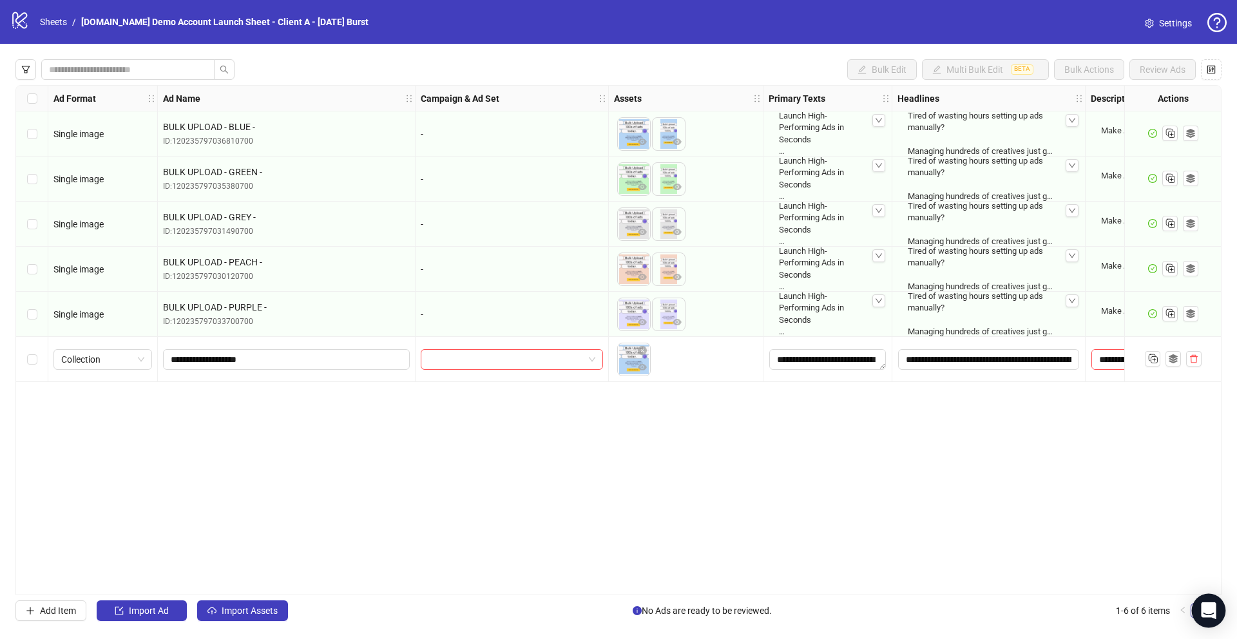
click at [1221, 608] on div "Open Intercom Messenger" at bounding box center [1209, 611] width 34 height 34
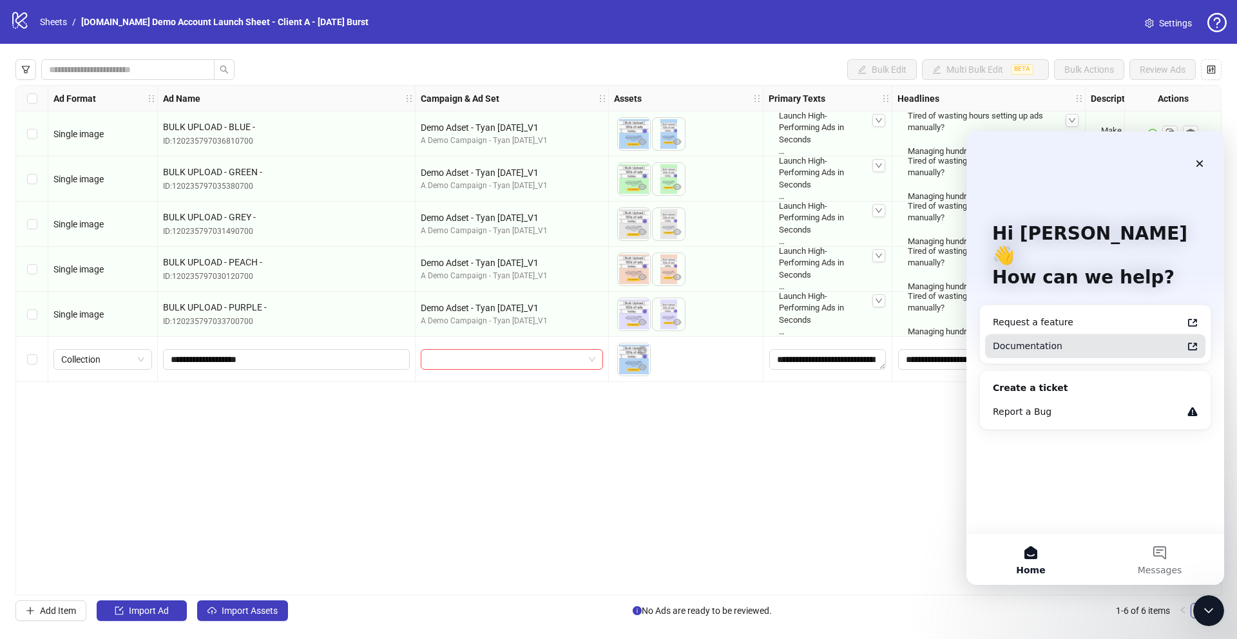
click at [1039, 334] on div "Documentation" at bounding box center [1095, 346] width 220 height 24
click at [790, 430] on div "Ad Format Ad Name Campaign & Ad Set Assets Primary Texts Headlines Descriptions…" at bounding box center [618, 340] width 1206 height 510
click at [1198, 160] on icon "Close" at bounding box center [1200, 164] width 10 height 10
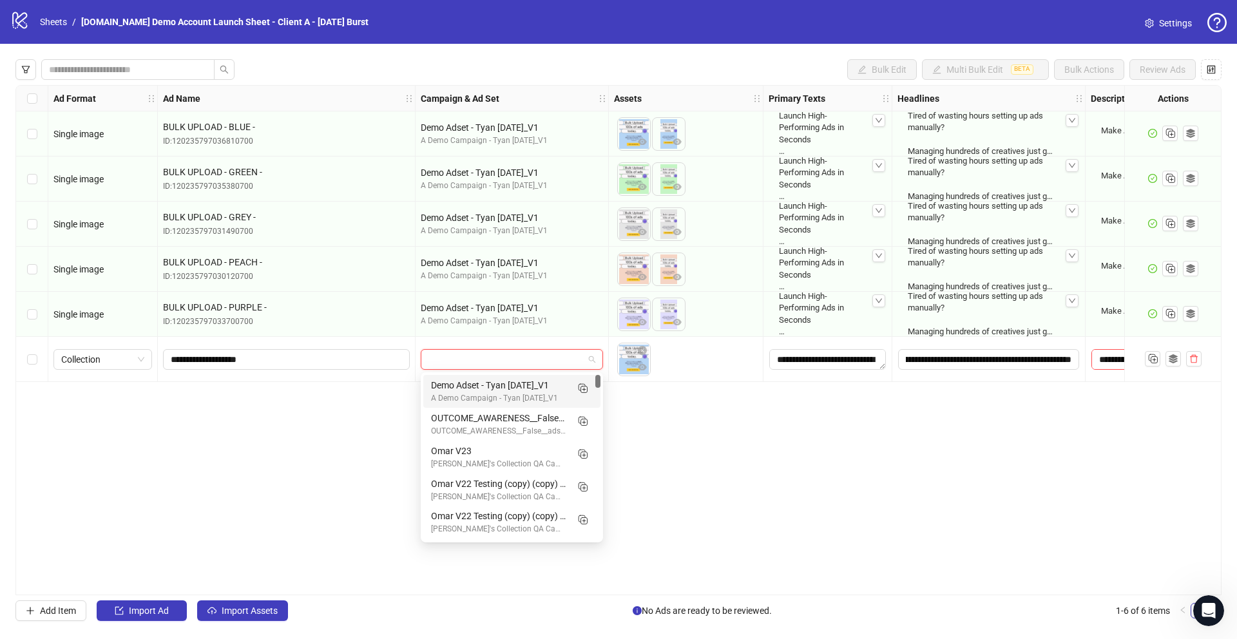
click at [485, 361] on input "search" at bounding box center [505, 359] width 155 height 19
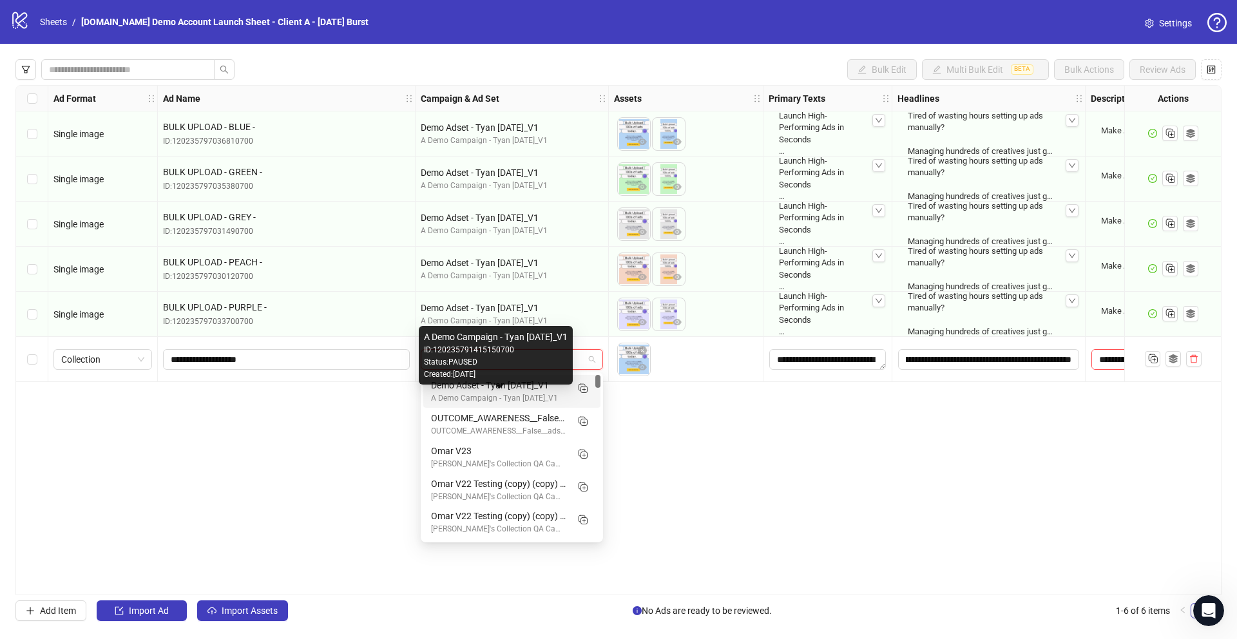
click at [477, 395] on div "A Demo Campaign - Tyan Oct 2025_V1" at bounding box center [499, 398] width 136 height 12
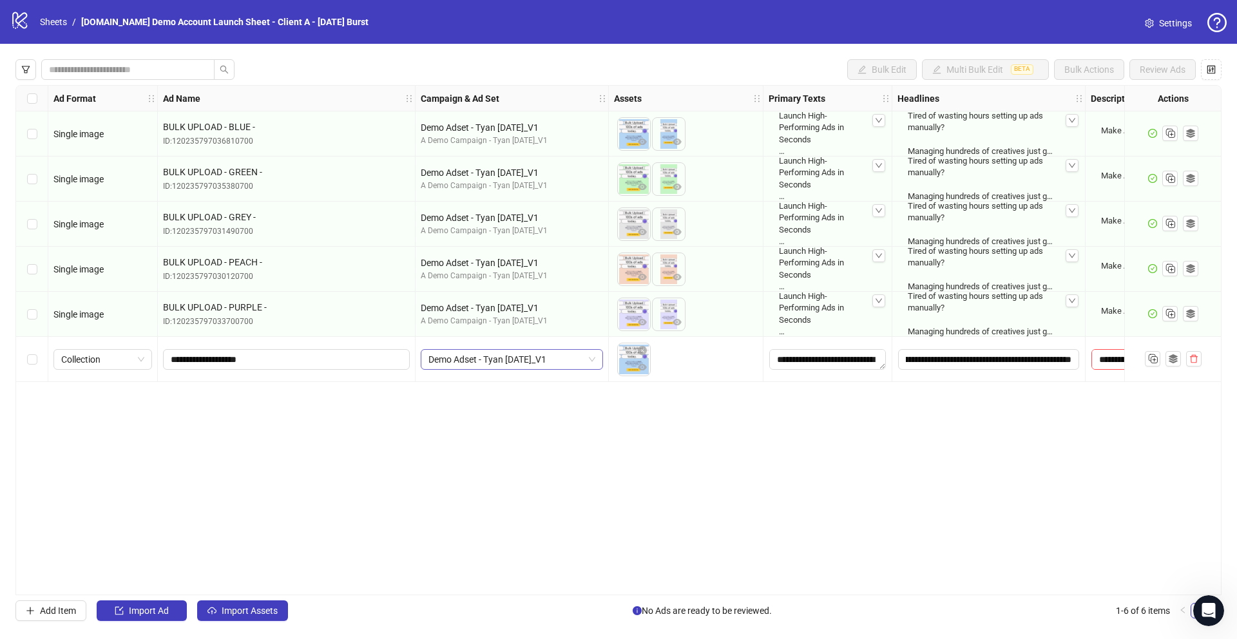
click at [524, 353] on span "Demo Adset - Tyan Oct 2025_V1" at bounding box center [511, 359] width 167 height 19
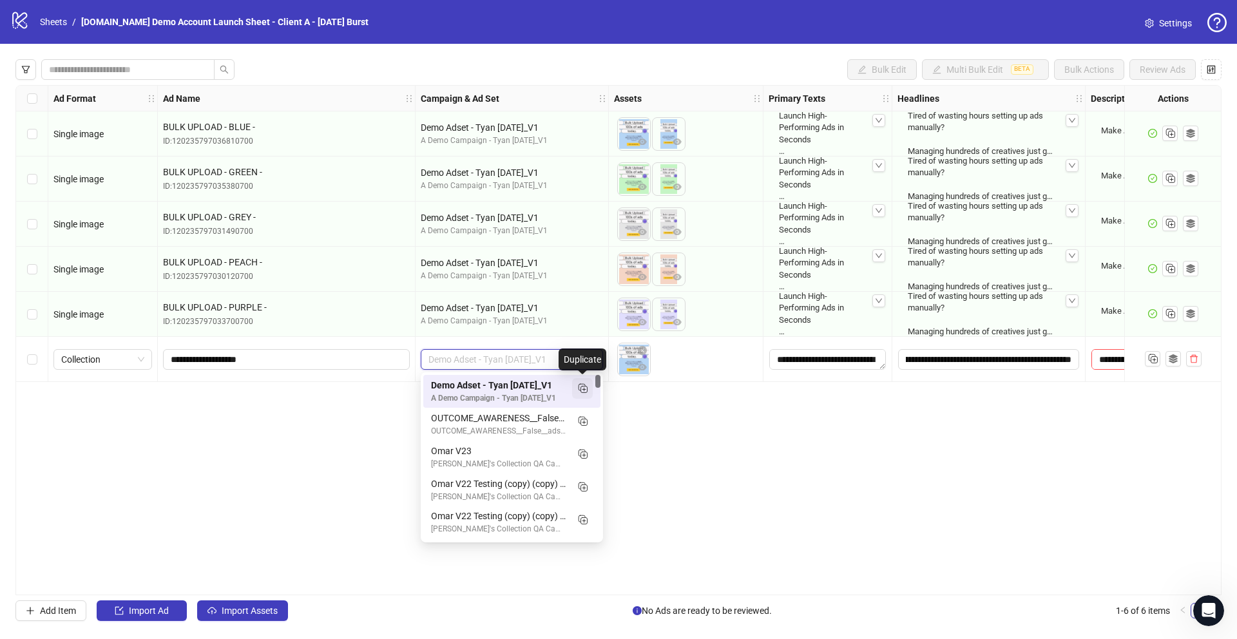
click at [583, 390] on line "Duplicate" at bounding box center [583, 390] width 3 height 0
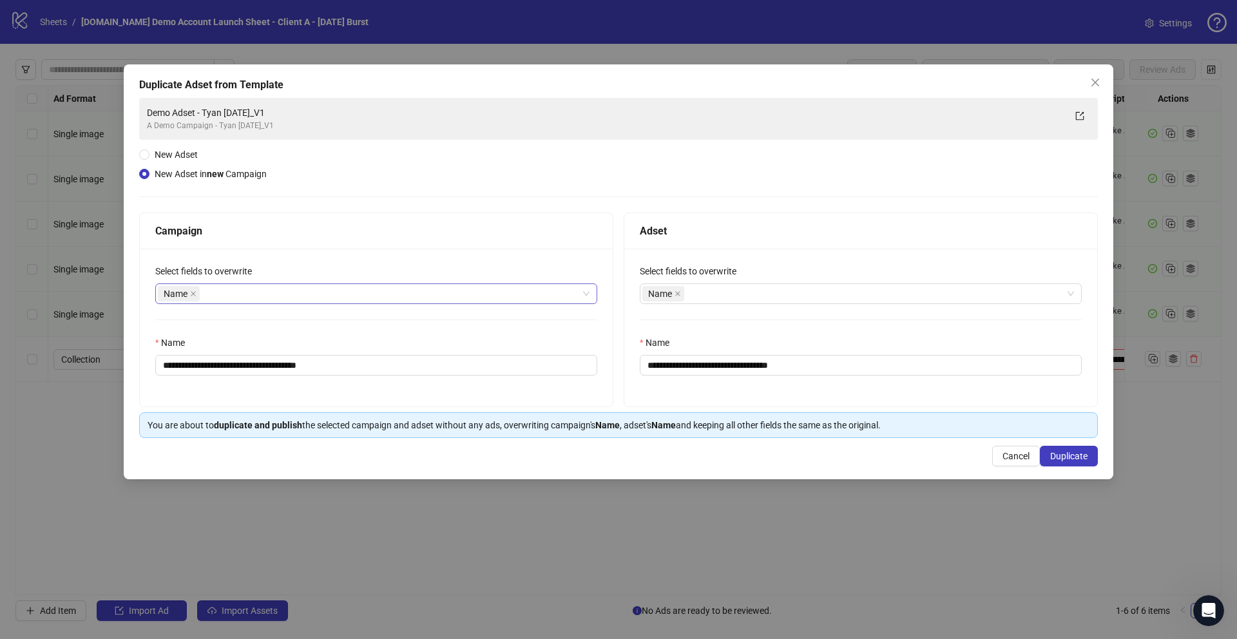
click at [215, 291] on div "Name" at bounding box center [369, 294] width 423 height 18
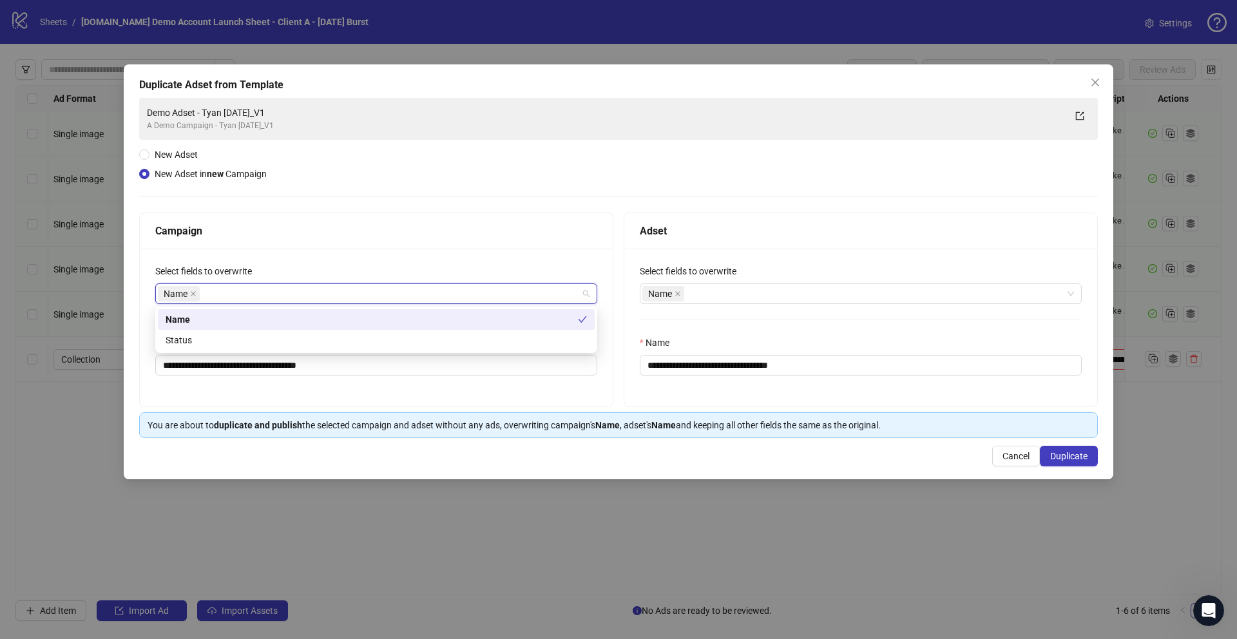
click at [285, 229] on div "Campaign" at bounding box center [376, 231] width 442 height 16
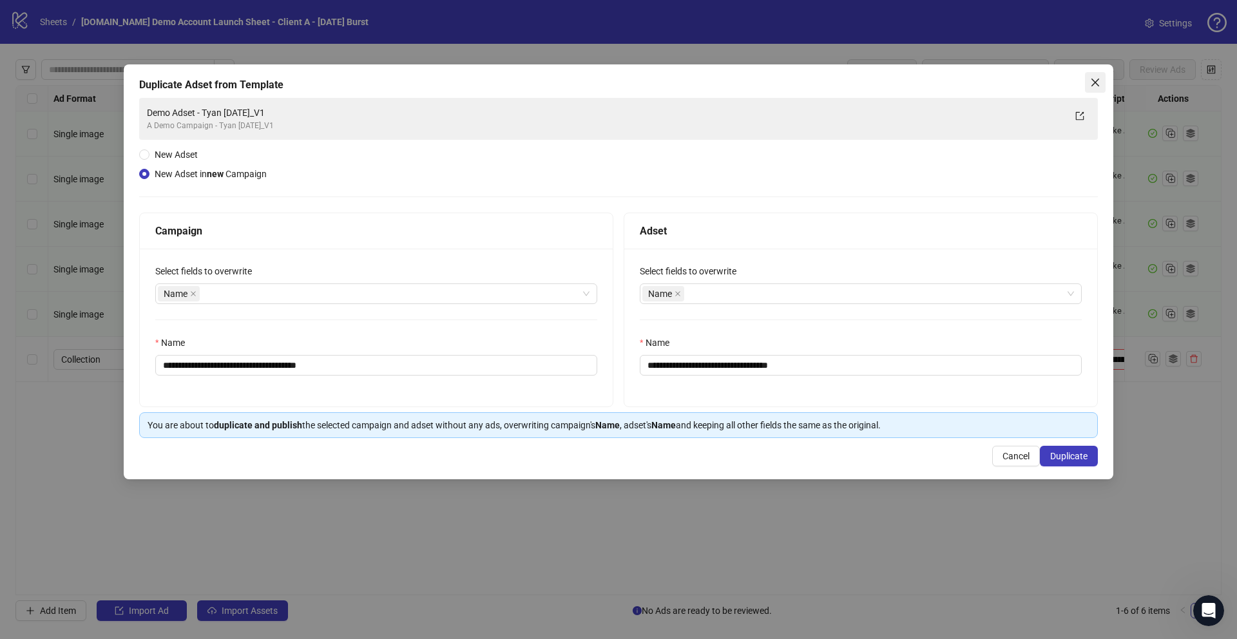
click at [1092, 77] on icon "close" at bounding box center [1095, 82] width 10 height 10
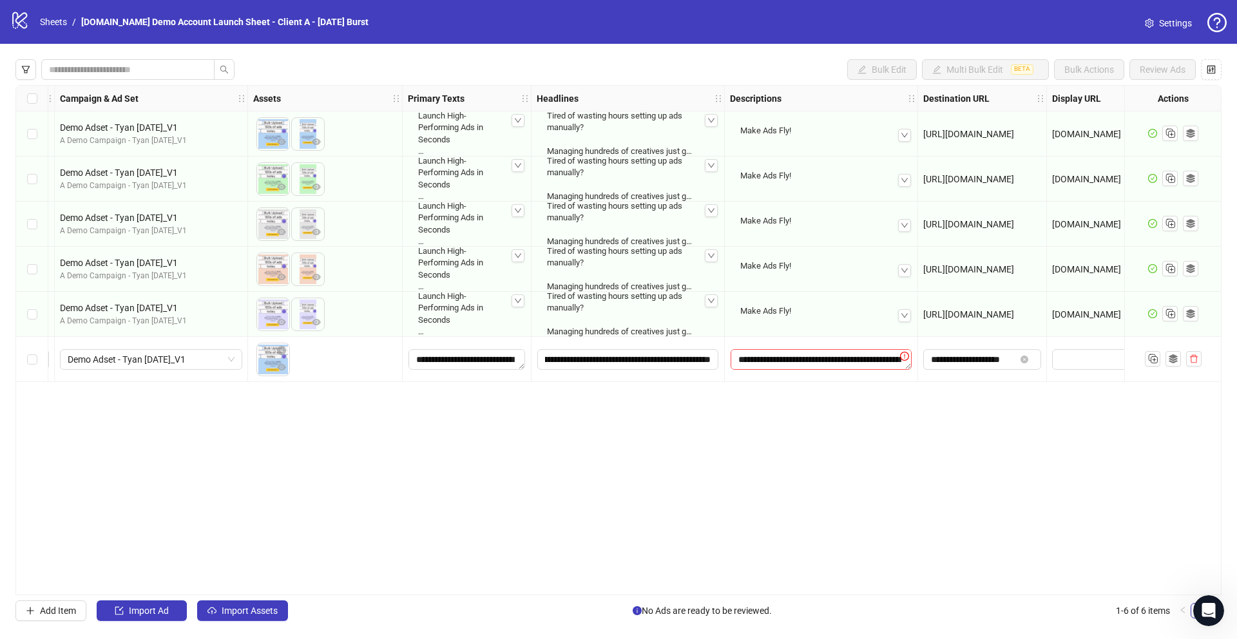
scroll to position [0, 446]
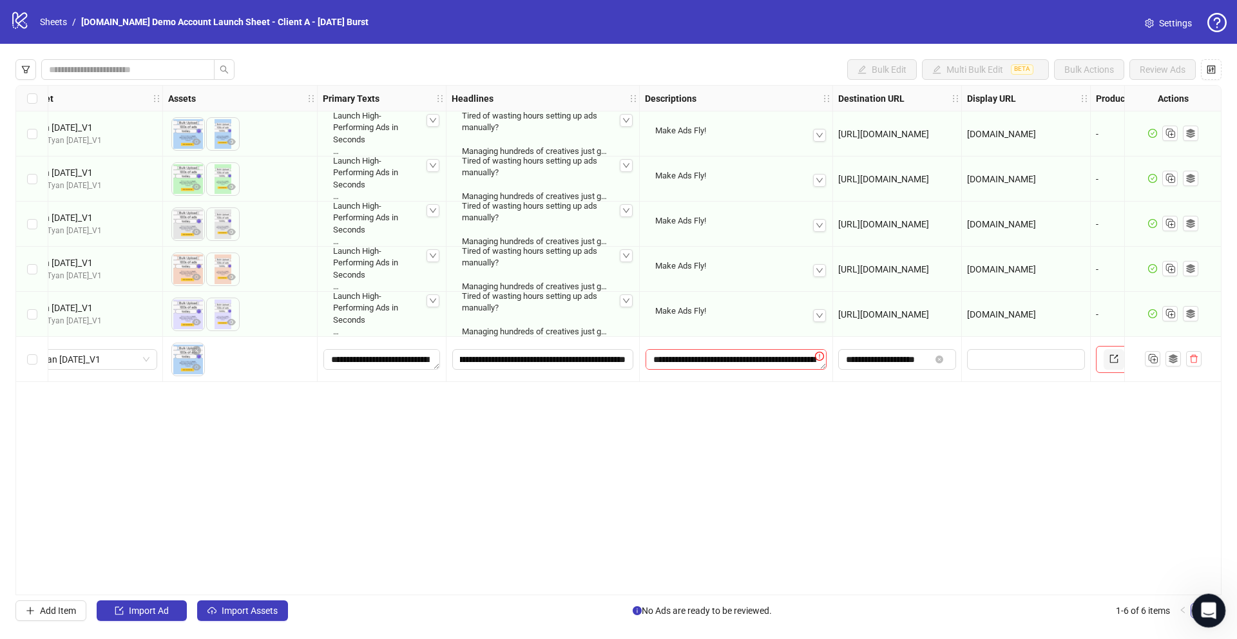
click at [1205, 604] on icon "Open Intercom Messenger" at bounding box center [1207, 609] width 21 height 21
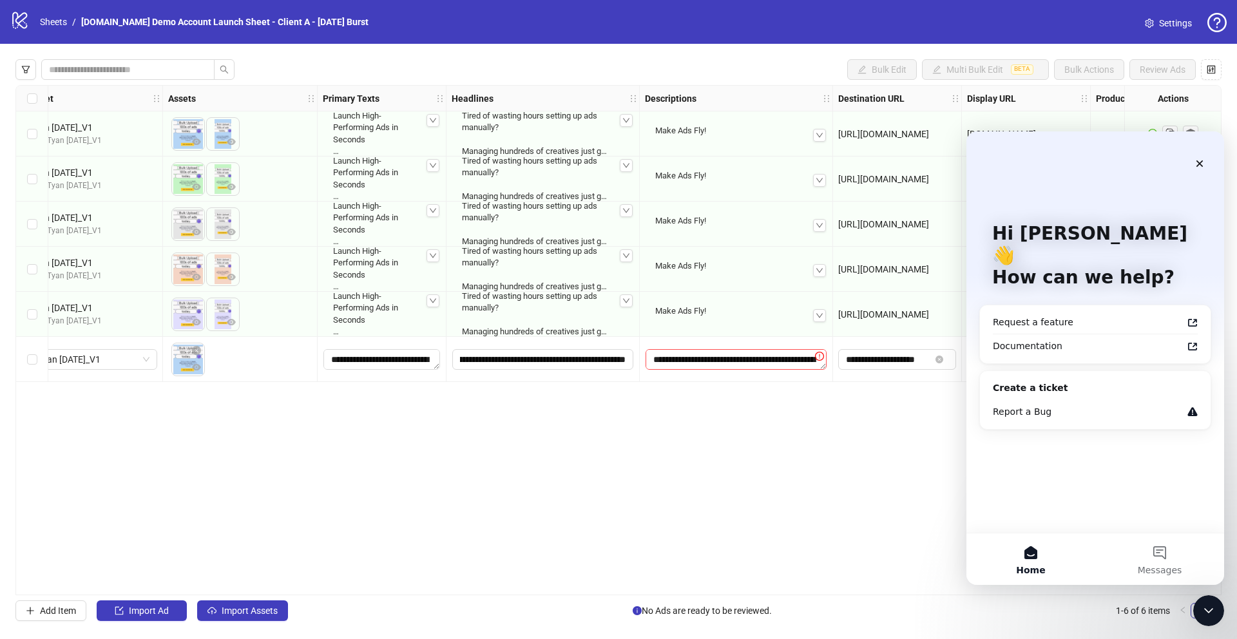
click at [590, 450] on div "Ad Format Ad Name Campaign & Ad Set Assets Primary Texts Headlines Descriptions…" at bounding box center [618, 340] width 1206 height 510
click at [1197, 165] on icon "Close" at bounding box center [1200, 164] width 10 height 10
